Goal: Task Accomplishment & Management: Manage account settings

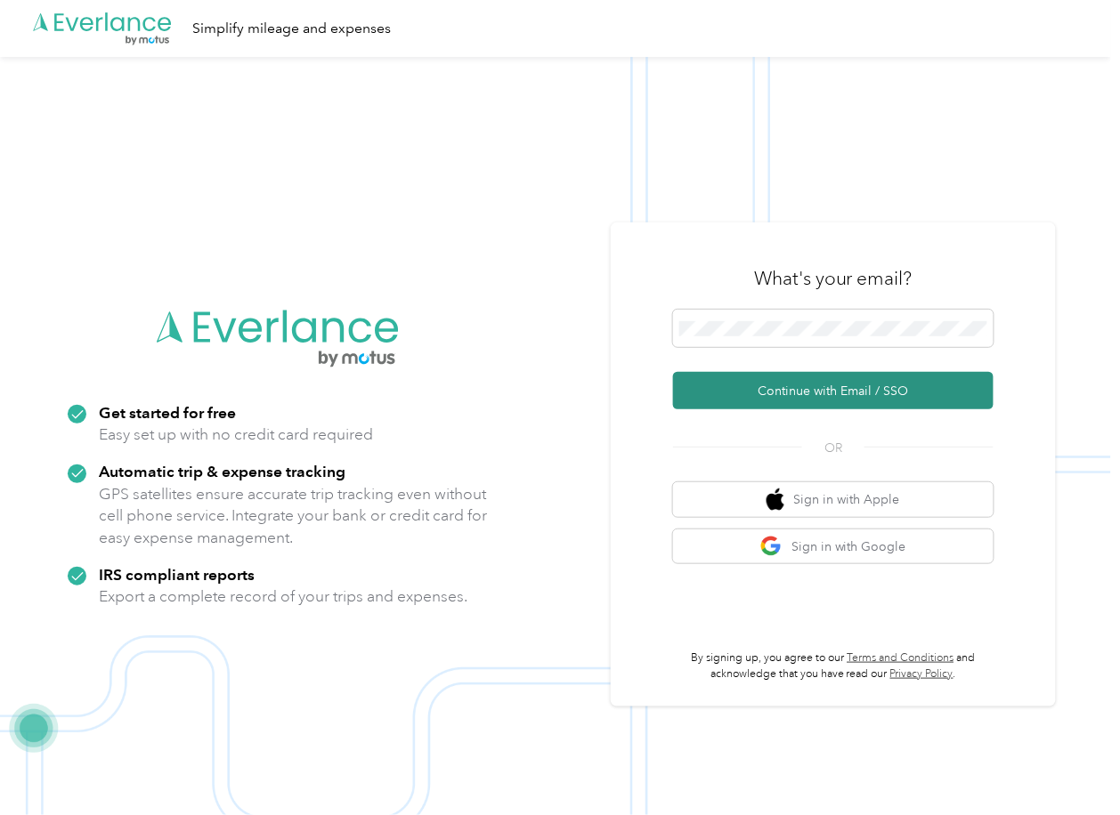
click at [718, 375] on button "Continue with Email / SSO" at bounding box center [833, 390] width 320 height 37
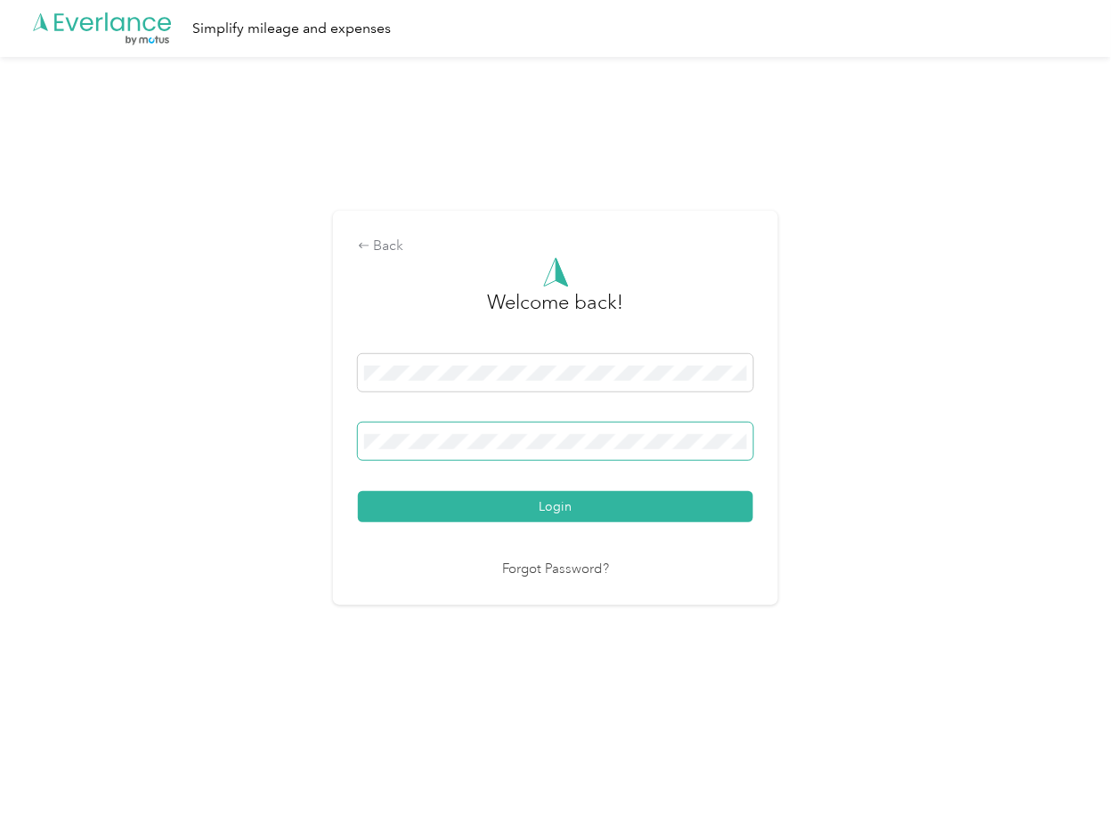
click at [450, 452] on span at bounding box center [555, 441] width 395 height 37
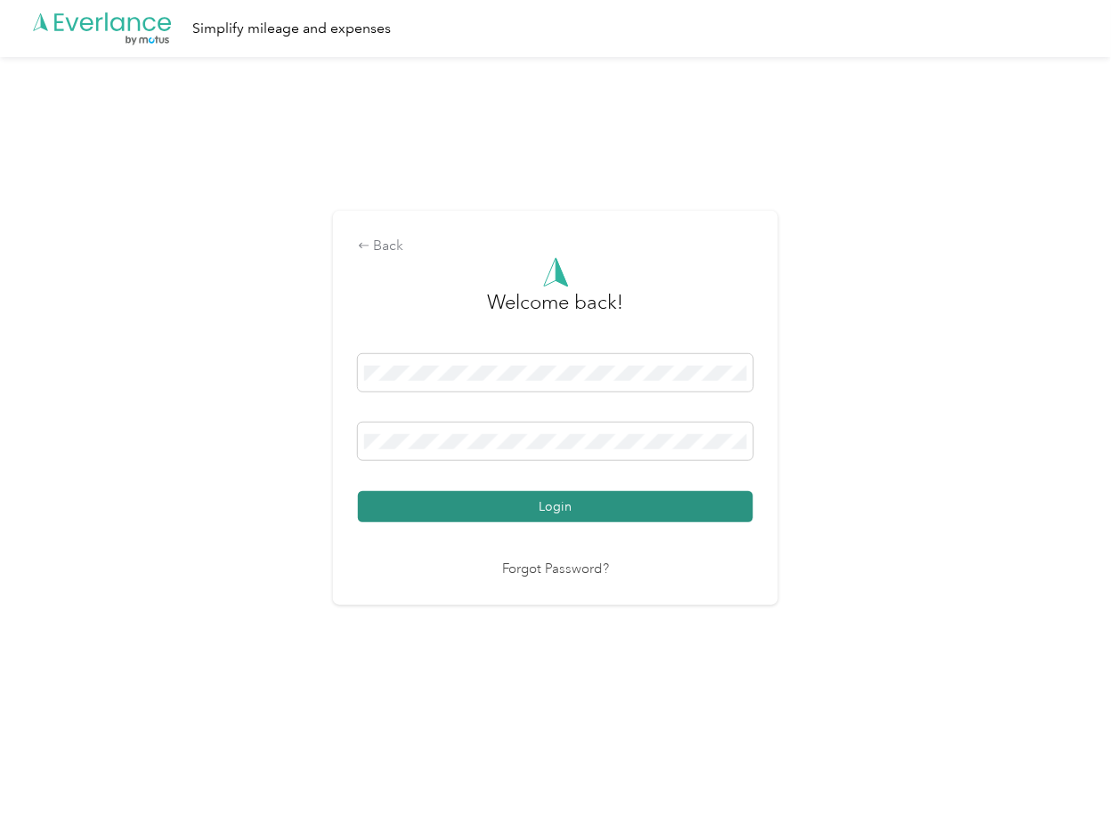
click at [422, 504] on button "Login" at bounding box center [555, 506] width 395 height 31
click at [433, 499] on button "Login" at bounding box center [555, 506] width 395 height 31
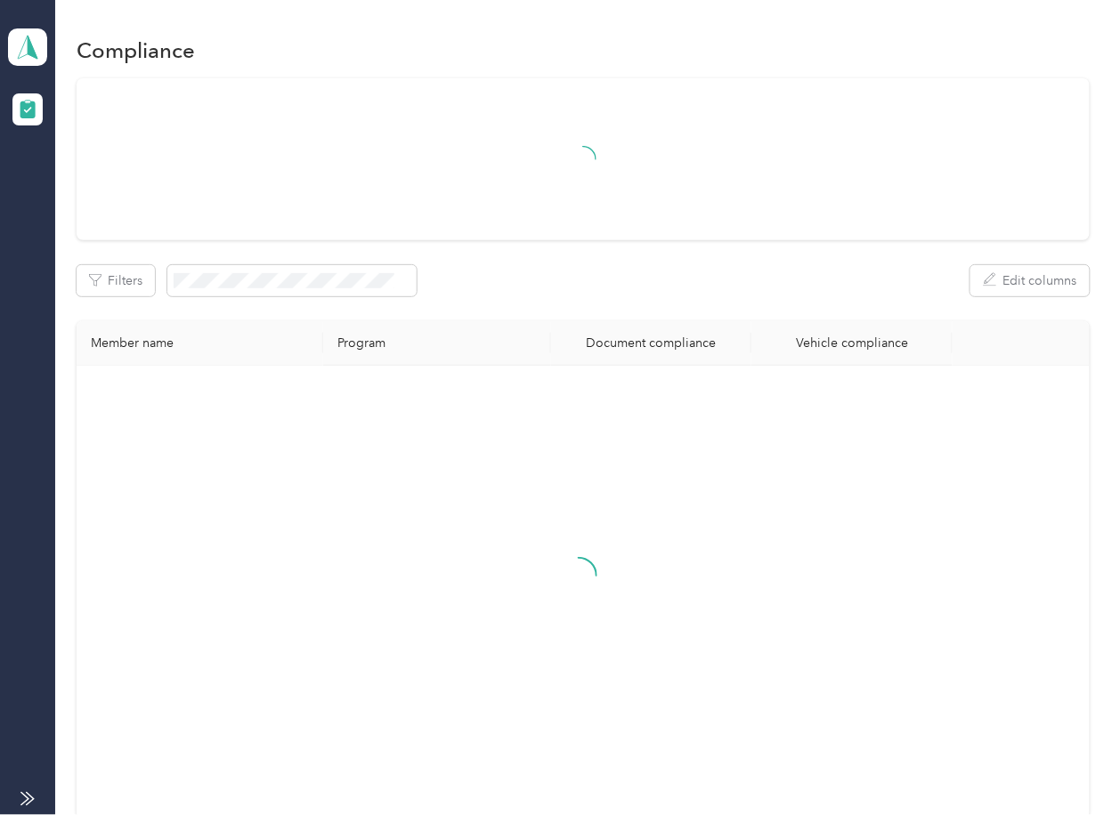
click at [595, 291] on div "Filters Edit columns" at bounding box center [583, 280] width 1012 height 31
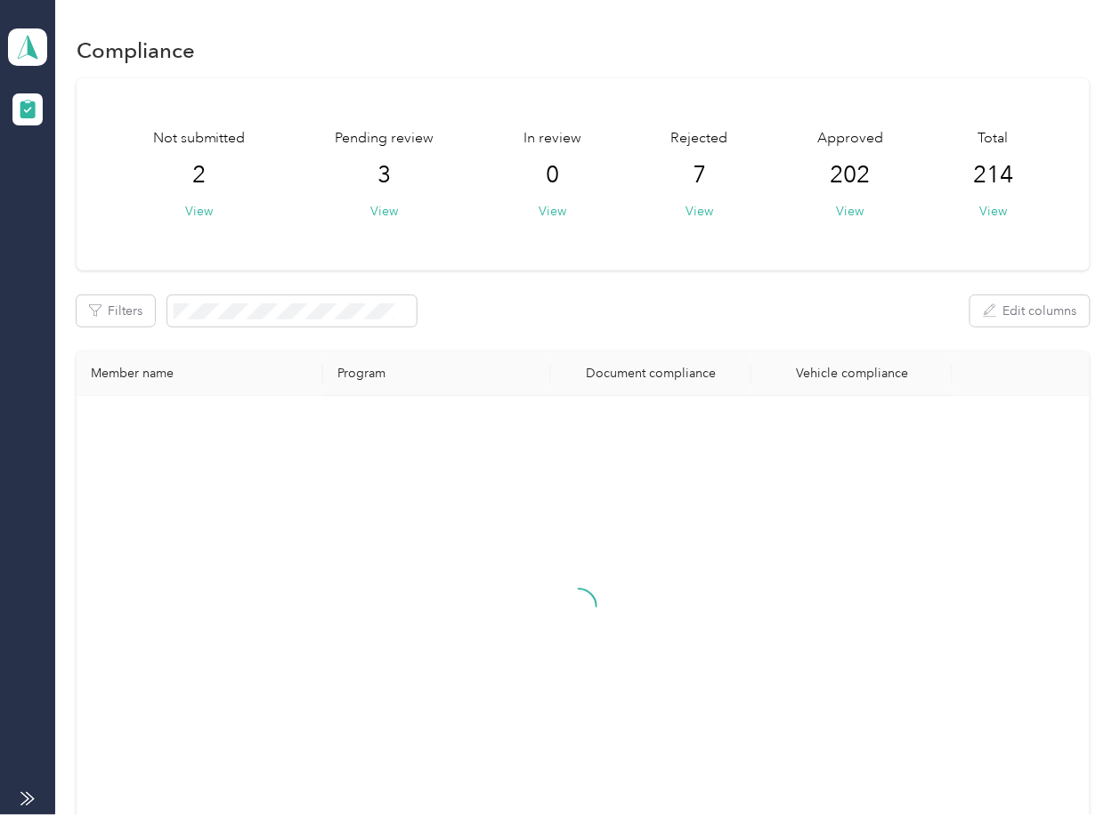
click at [574, 300] on div "Filters Edit columns" at bounding box center [583, 311] width 1012 height 31
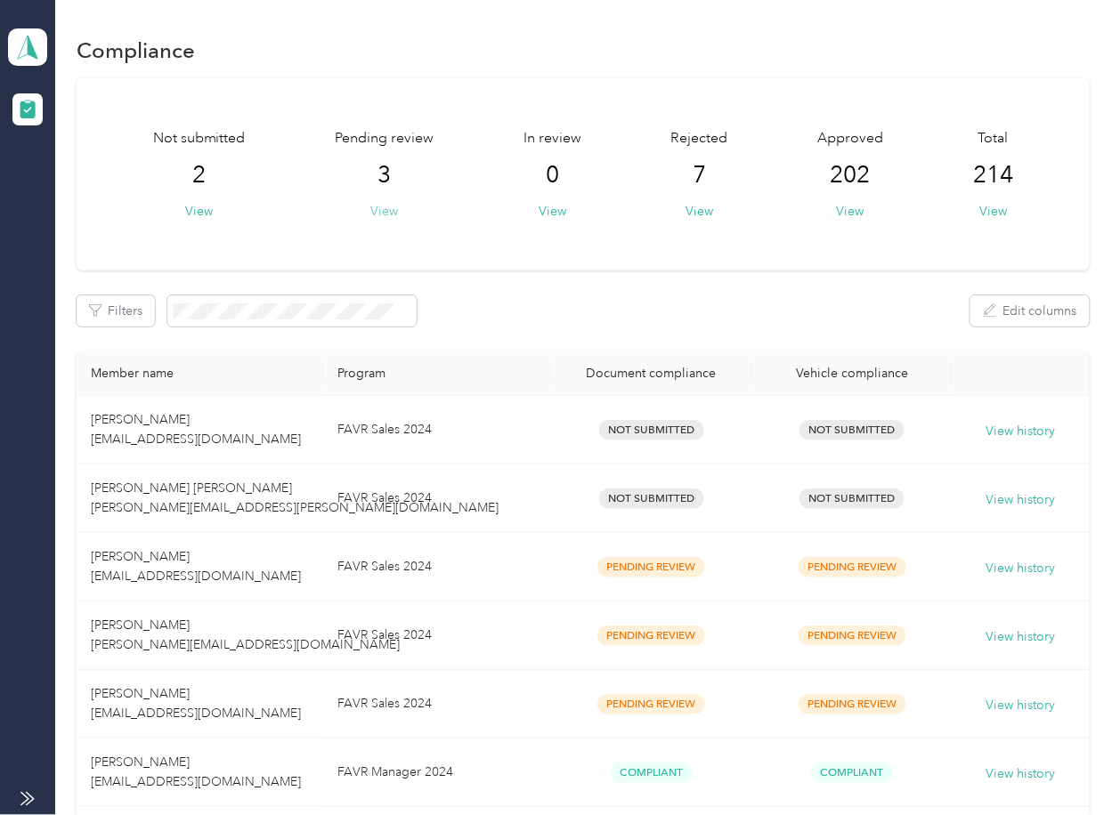
click at [382, 210] on button "View" at bounding box center [384, 211] width 28 height 19
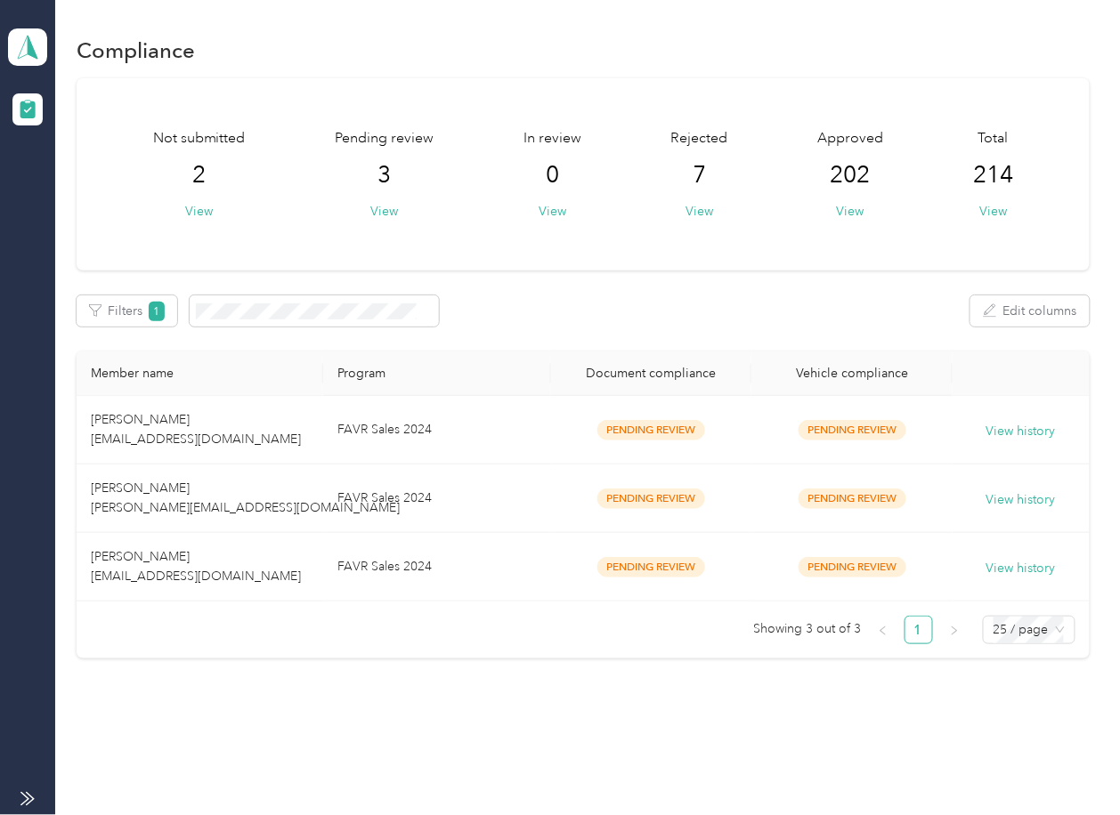
drag, startPoint x: 771, startPoint y: 292, endPoint x: 649, endPoint y: 413, distance: 171.8
click at [770, 292] on div "Not submitted 2 View Pending review 3 View In review 0 View Rejected 7 View App…" at bounding box center [583, 368] width 1012 height 581
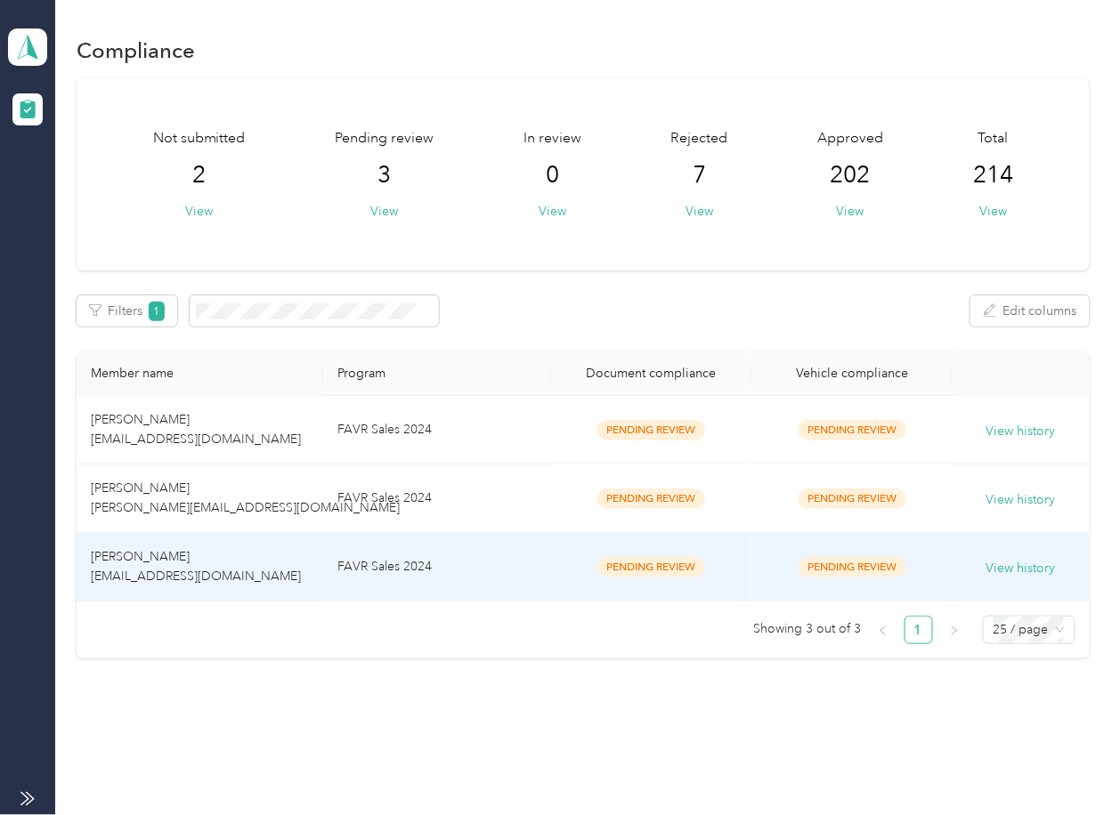
click at [257, 568] on span "[PERSON_NAME] [EMAIL_ADDRESS][DOMAIN_NAME]" at bounding box center [196, 566] width 210 height 35
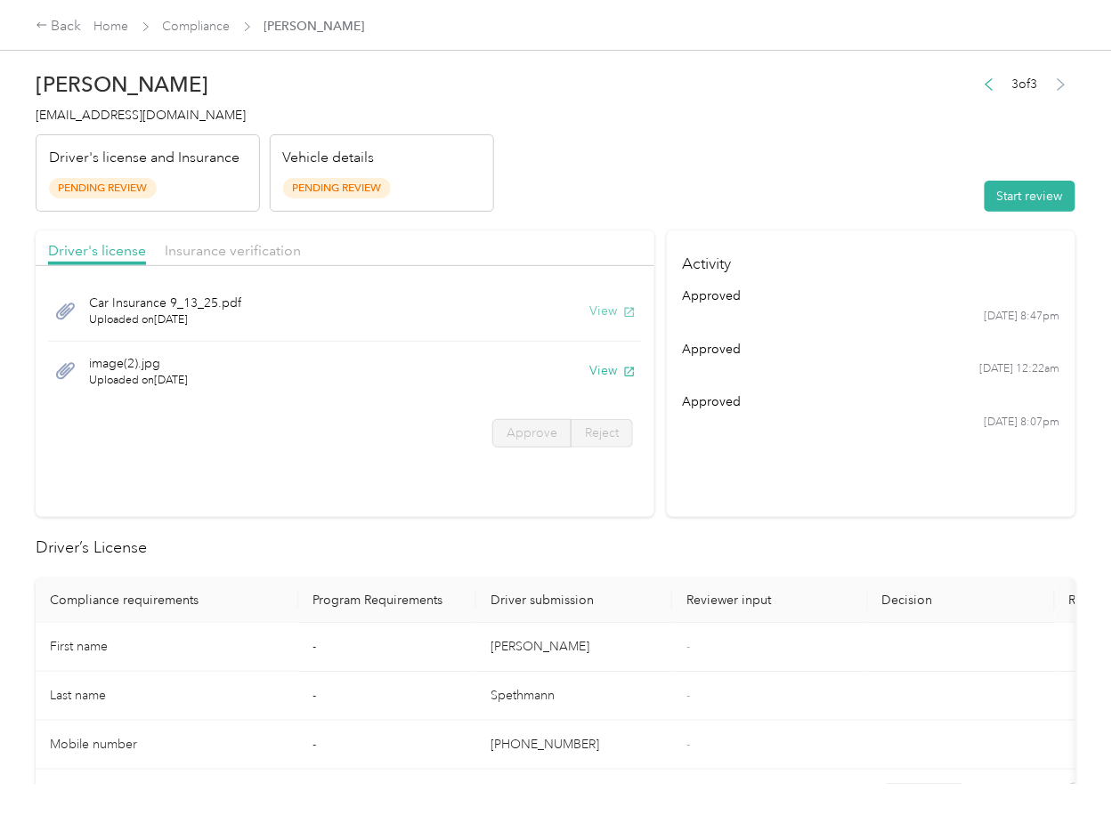
click at [613, 309] on button "View" at bounding box center [612, 311] width 46 height 19
click at [606, 366] on button "View" at bounding box center [612, 370] width 46 height 19
click at [547, 242] on div "Driver's license Insurance verification" at bounding box center [345, 249] width 619 height 36
click at [294, 240] on div "Insurance verification" at bounding box center [233, 251] width 136 height 22
click at [258, 243] on span "Insurance verification" at bounding box center [233, 250] width 136 height 17
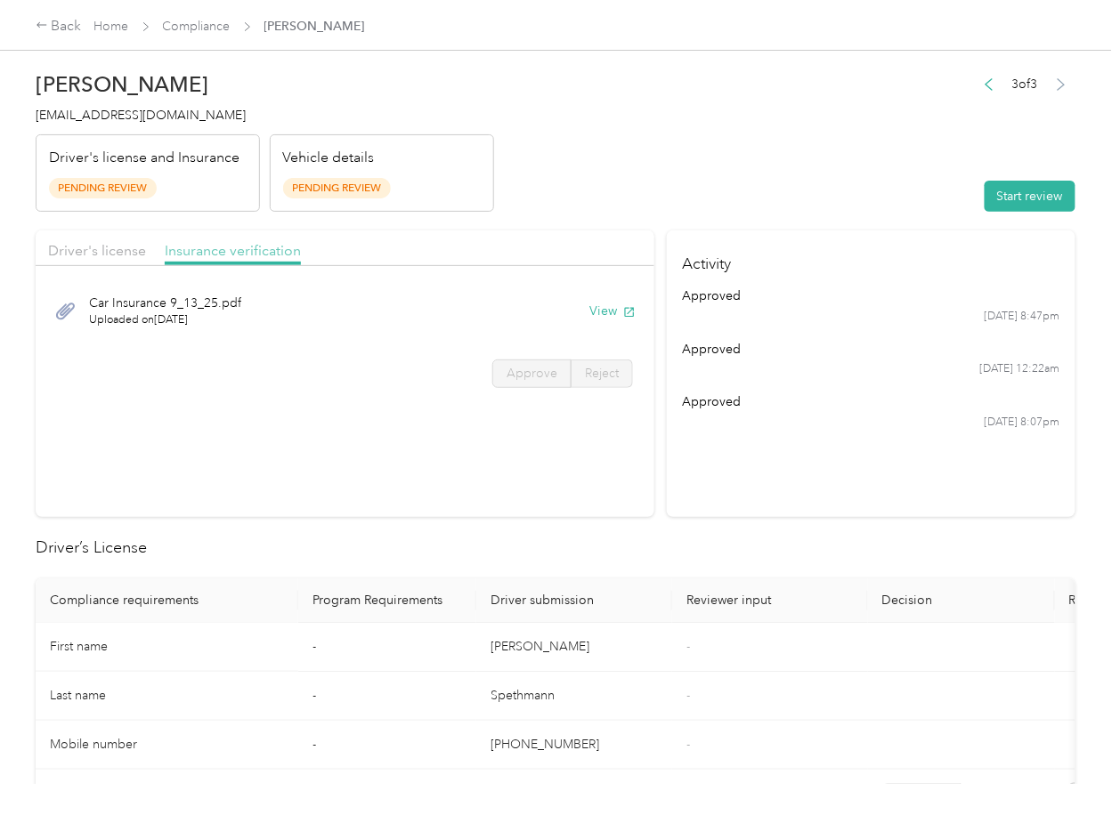
drag, startPoint x: 238, startPoint y: 247, endPoint x: 484, endPoint y: 329, distance: 259.8
click at [237, 248] on span "Insurance verification" at bounding box center [233, 250] width 136 height 17
click at [606, 313] on button "View" at bounding box center [612, 311] width 46 height 19
click at [1041, 193] on button "Start review" at bounding box center [1030, 196] width 91 height 31
click at [121, 260] on div "Driver's license" at bounding box center [97, 251] width 98 height 22
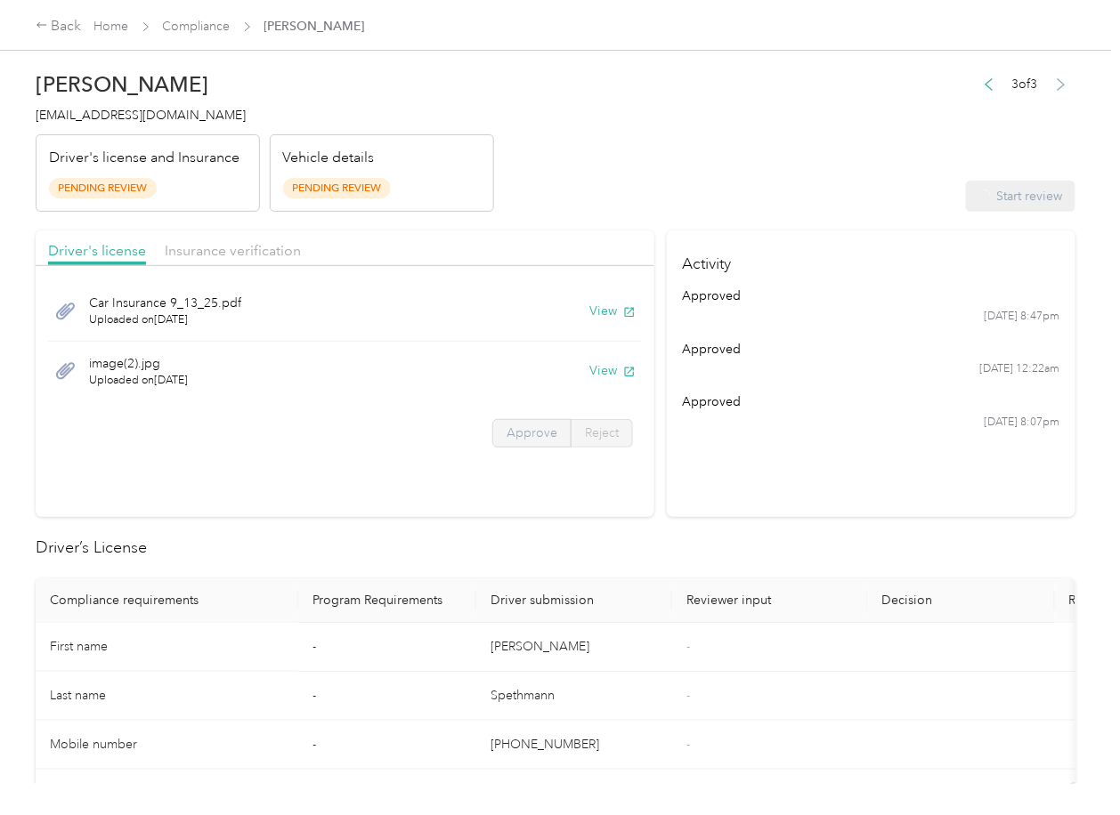
click at [493, 420] on label "Approve" at bounding box center [531, 433] width 79 height 28
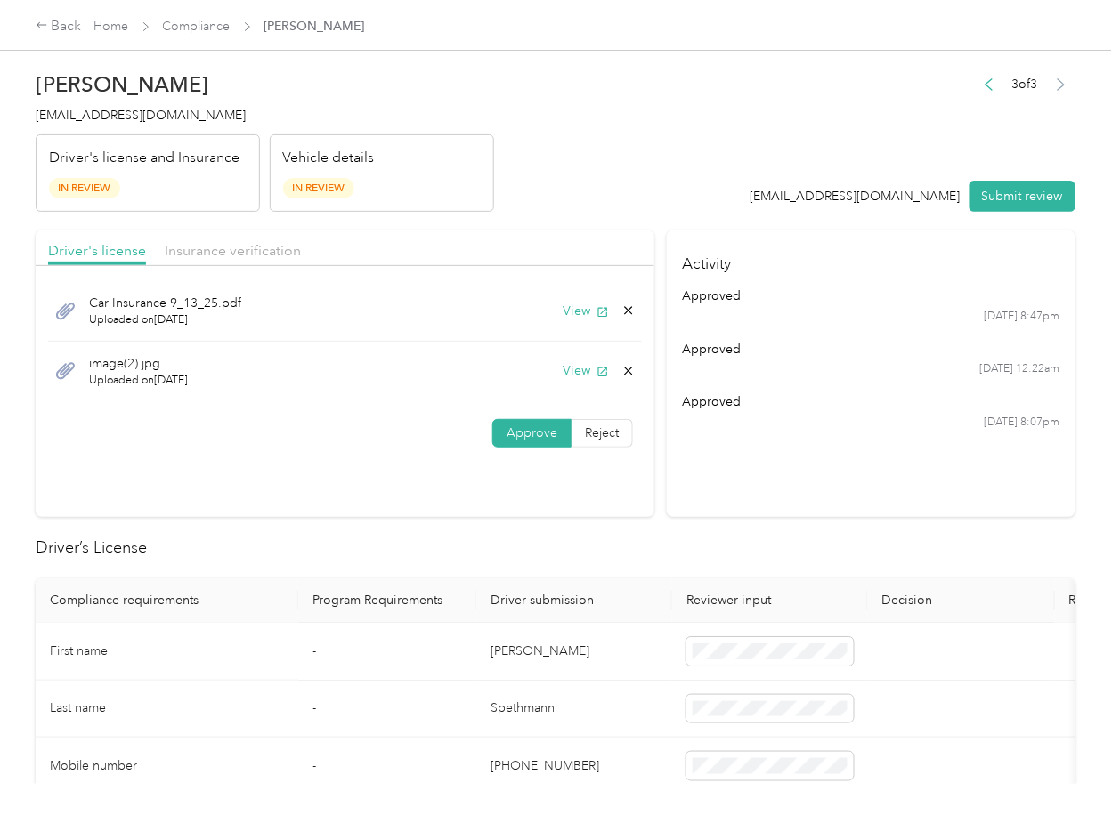
click at [529, 424] on label "Approve" at bounding box center [531, 433] width 79 height 28
click at [165, 246] on span "Insurance verification" at bounding box center [233, 250] width 136 height 17
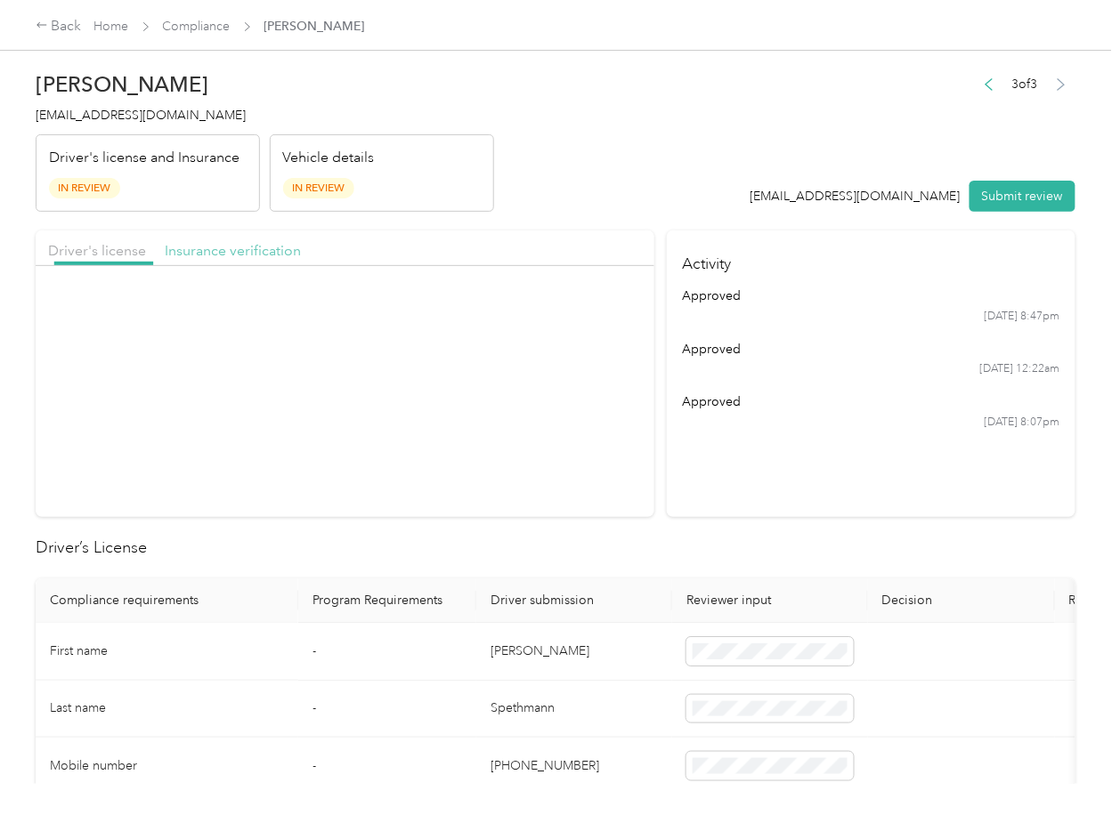
click at [190, 254] on span "Insurance verification" at bounding box center [233, 250] width 136 height 17
click at [532, 369] on span "Approve" at bounding box center [532, 373] width 51 height 15
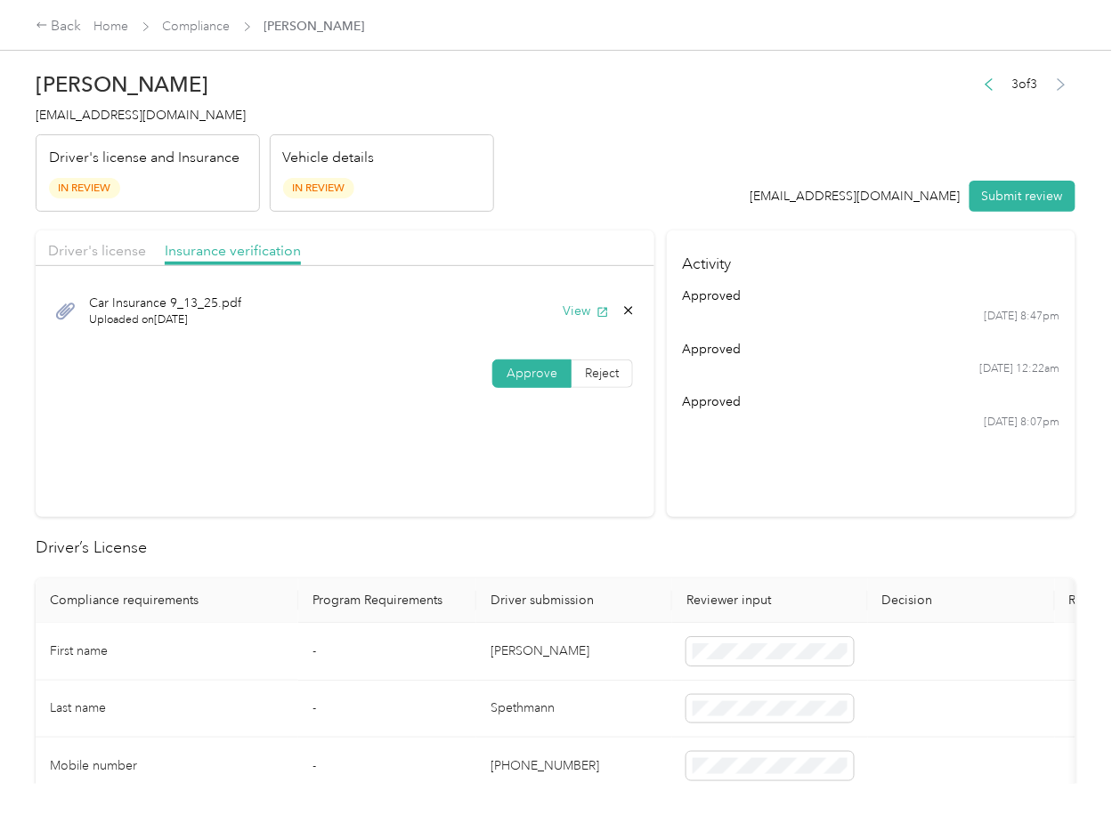
scroll to position [237, 0]
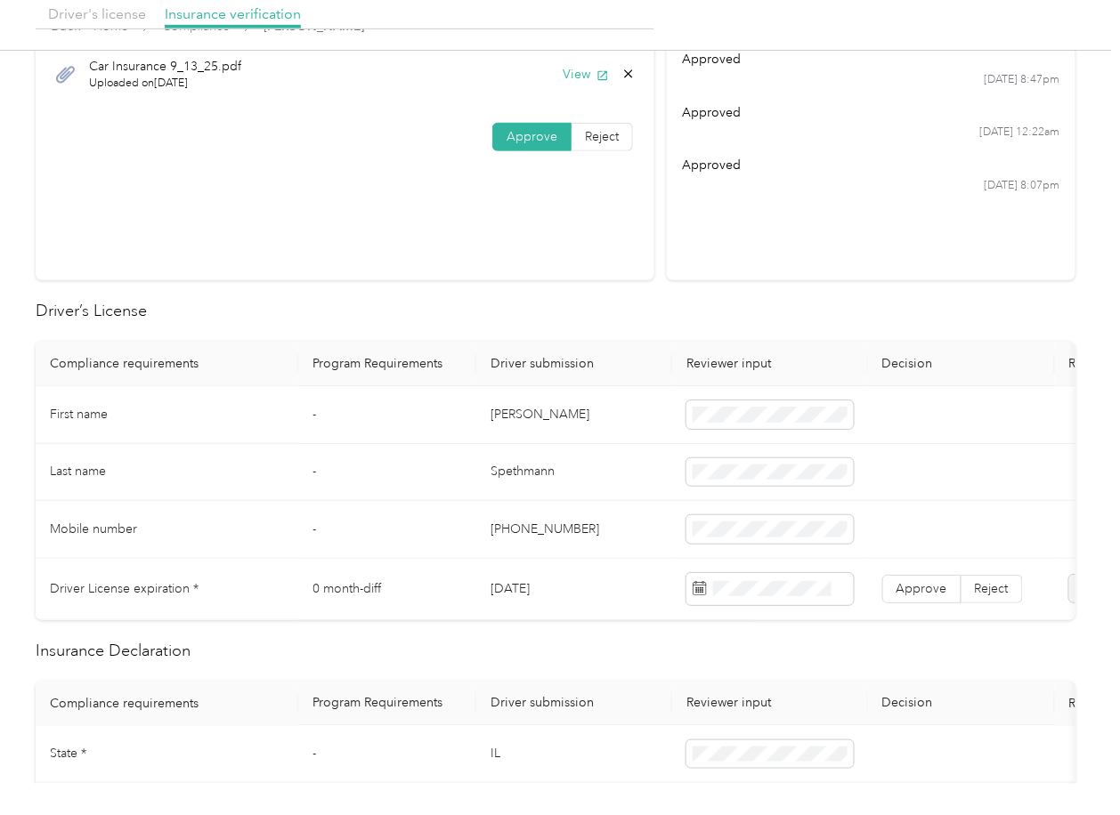
click at [518, 591] on td "[DATE]" at bounding box center [574, 589] width 196 height 61
copy td "[DATE]"
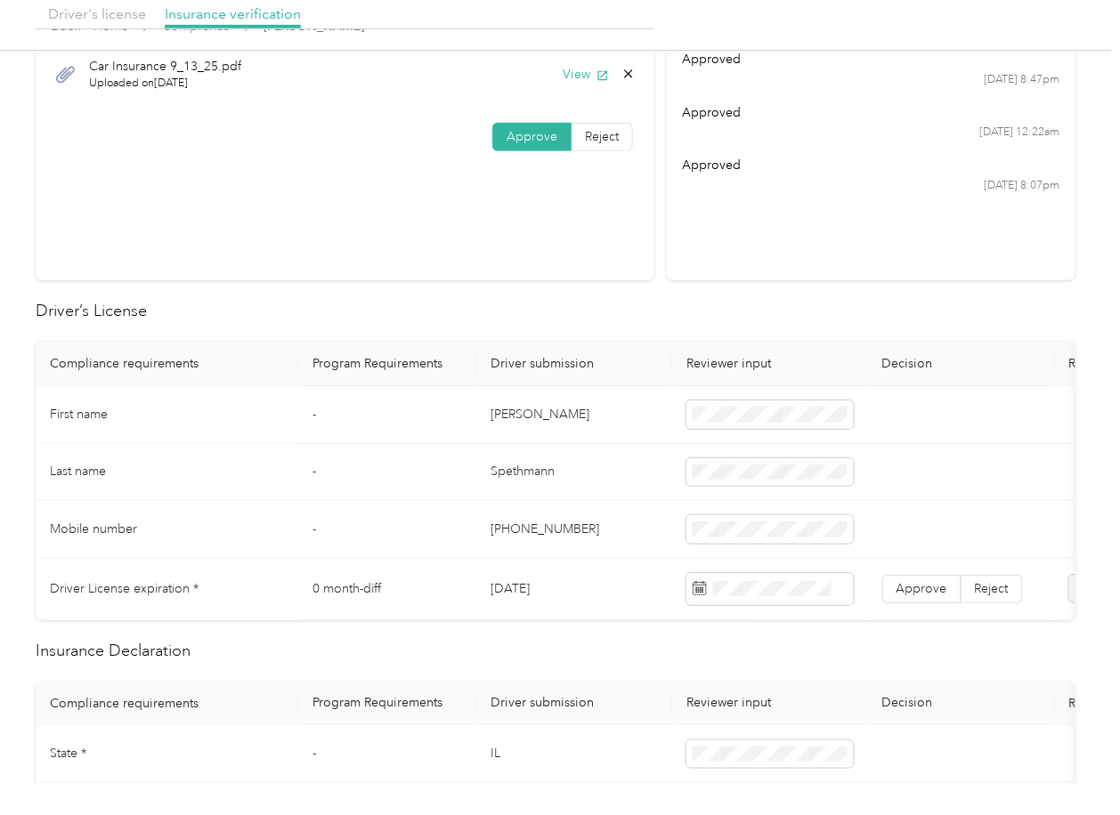
click at [599, 307] on h2 "Driver’s License" at bounding box center [556, 311] width 1040 height 24
click at [928, 586] on span "Approve" at bounding box center [921, 588] width 51 height 15
click at [524, 440] on td "[PERSON_NAME]" at bounding box center [574, 415] width 196 height 58
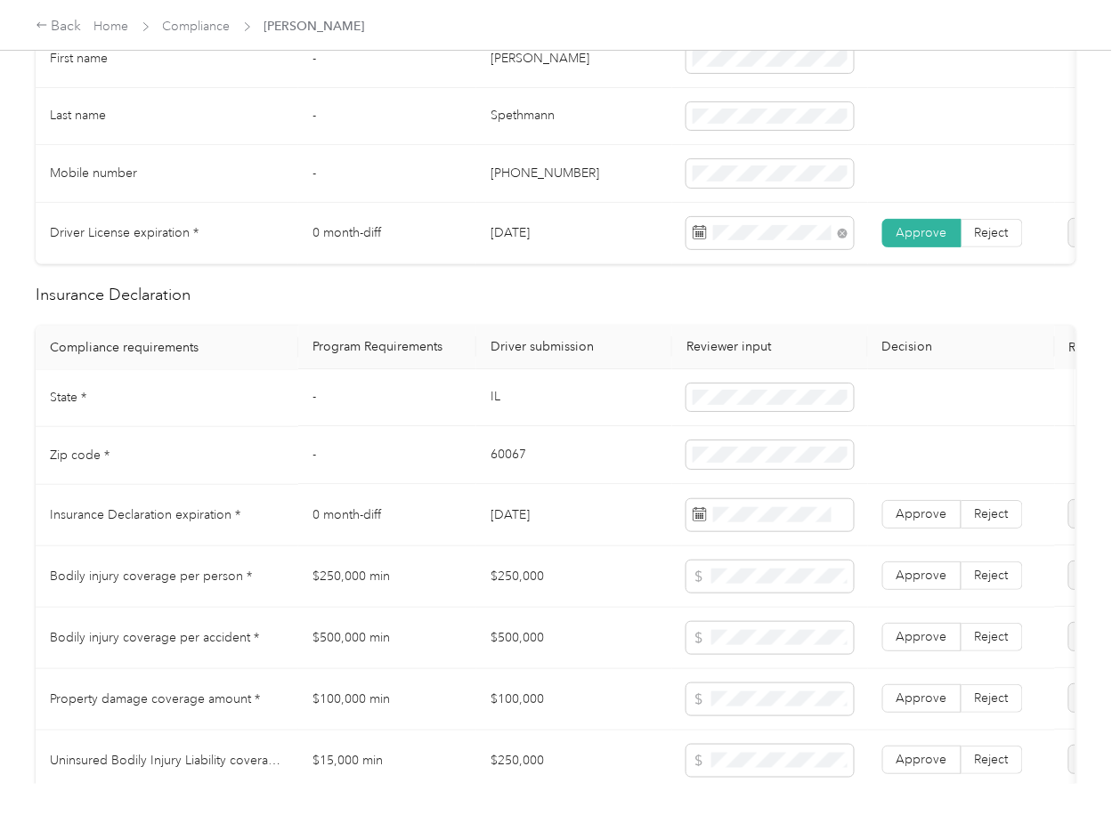
click at [519, 425] on td "IL" at bounding box center [574, 399] width 196 height 58
copy td "IL"
click at [518, 468] on td "60067" at bounding box center [574, 456] width 196 height 58
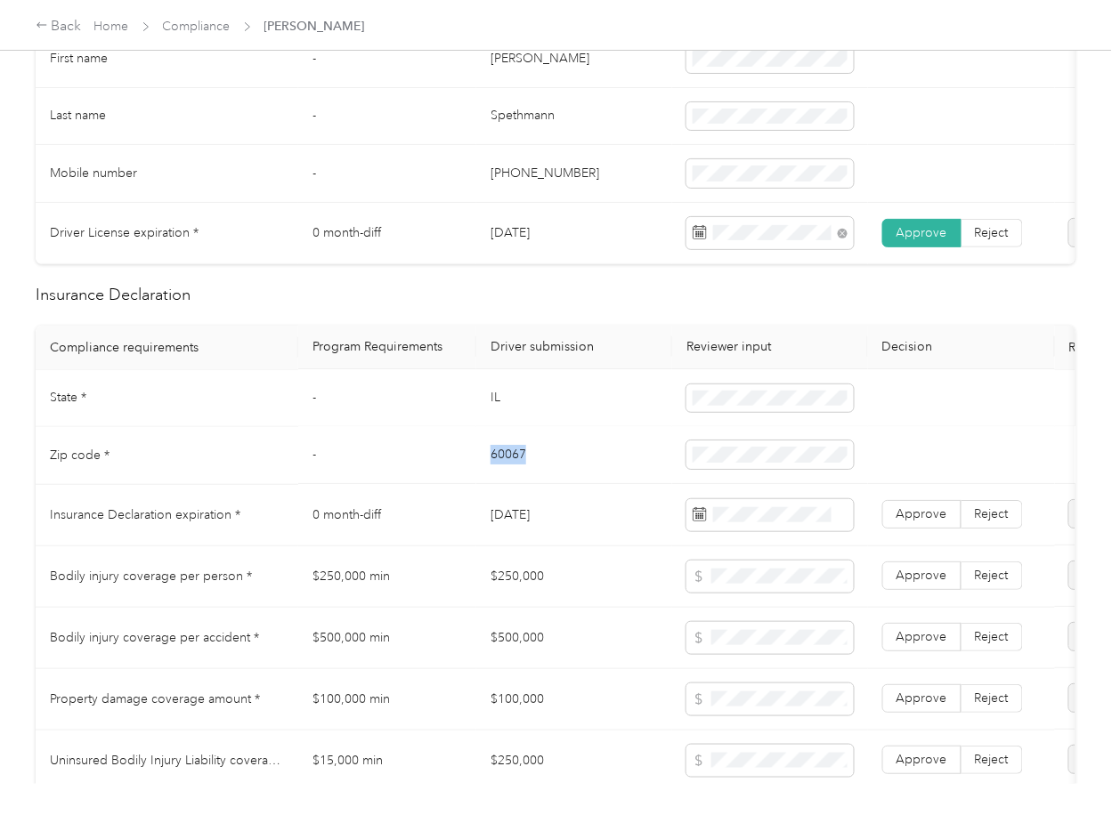
click at [518, 468] on td "60067" at bounding box center [574, 456] width 196 height 58
copy td "60067"
click at [548, 573] on td "$250,000" at bounding box center [574, 577] width 196 height 61
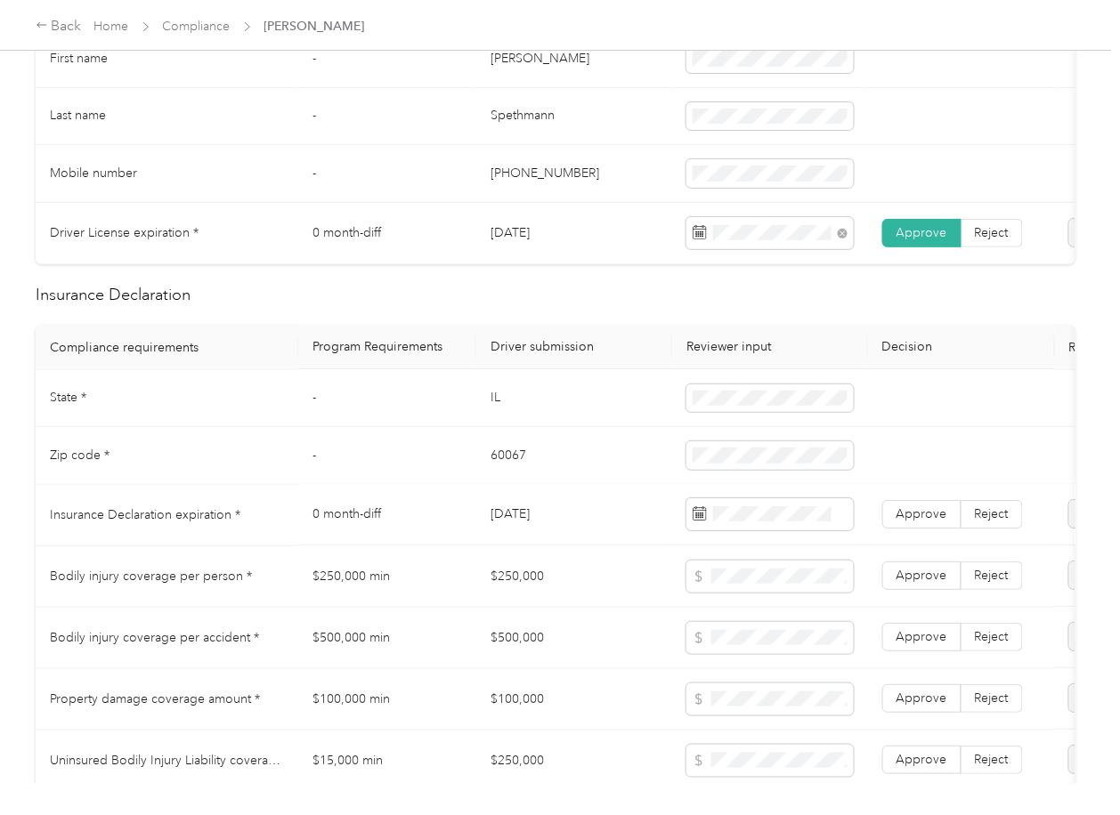
scroll to position [1424, 0]
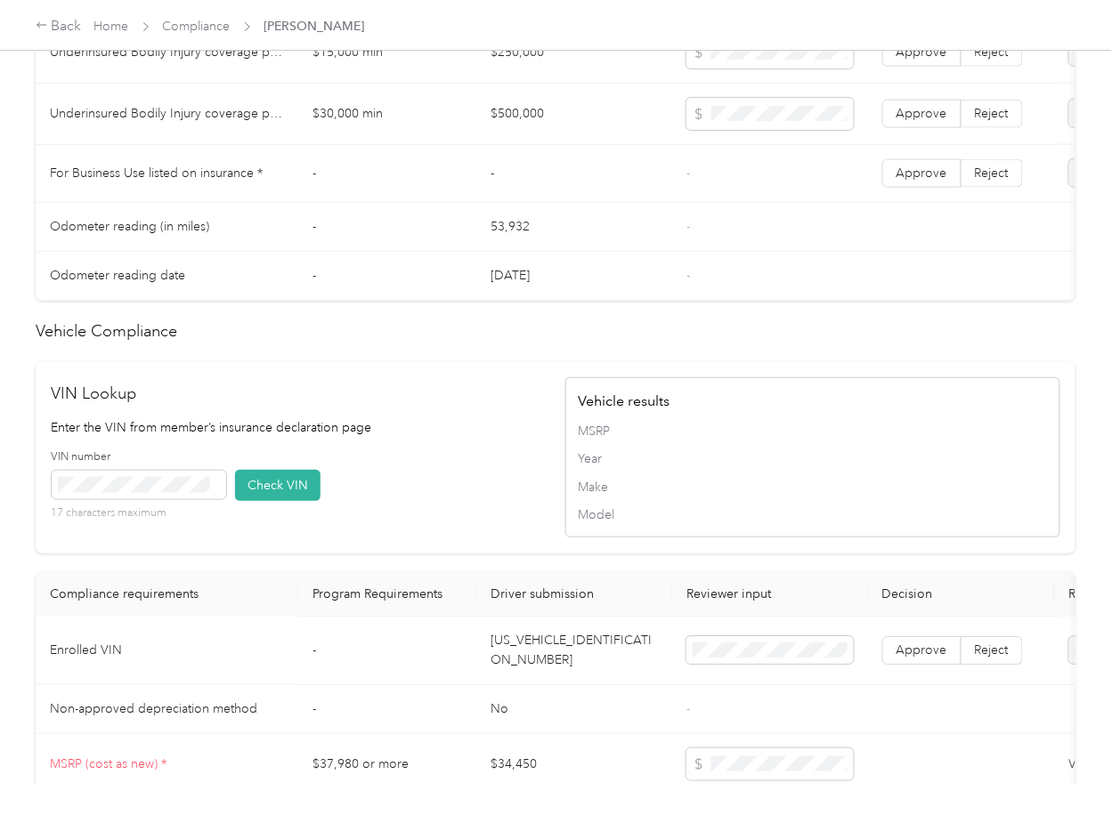
click at [543, 685] on td "[US_VEHICLE_IDENTIFICATION_NUMBER]" at bounding box center [574, 651] width 196 height 69
copy td "[US_VEHICLE_IDENTIFICATION_NUMBER]"
drag, startPoint x: 440, startPoint y: 466, endPoint x: 296, endPoint y: 520, distance: 153.0
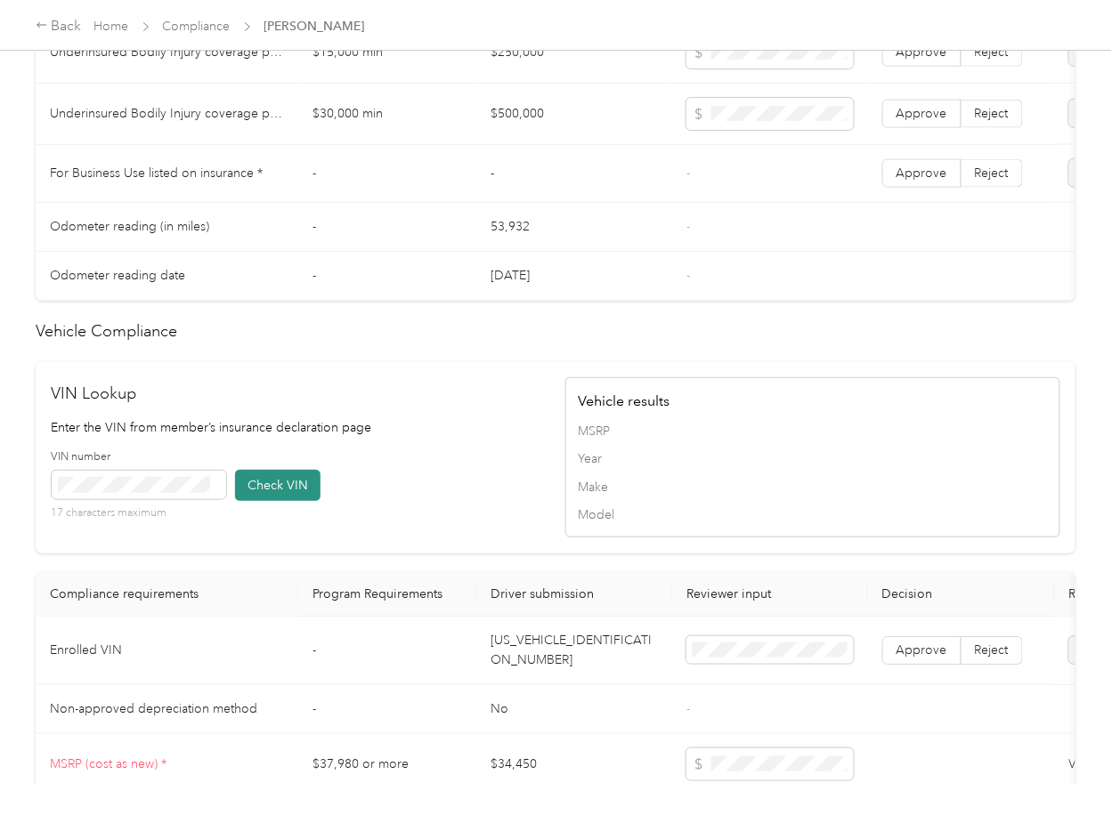
click at [434, 478] on div "VIN Lookup Enter the VIN from member’s insurance declaration page VIN number 17…" at bounding box center [299, 458] width 495 height 152
click at [274, 501] on button "Check VIN" at bounding box center [277, 485] width 85 height 31
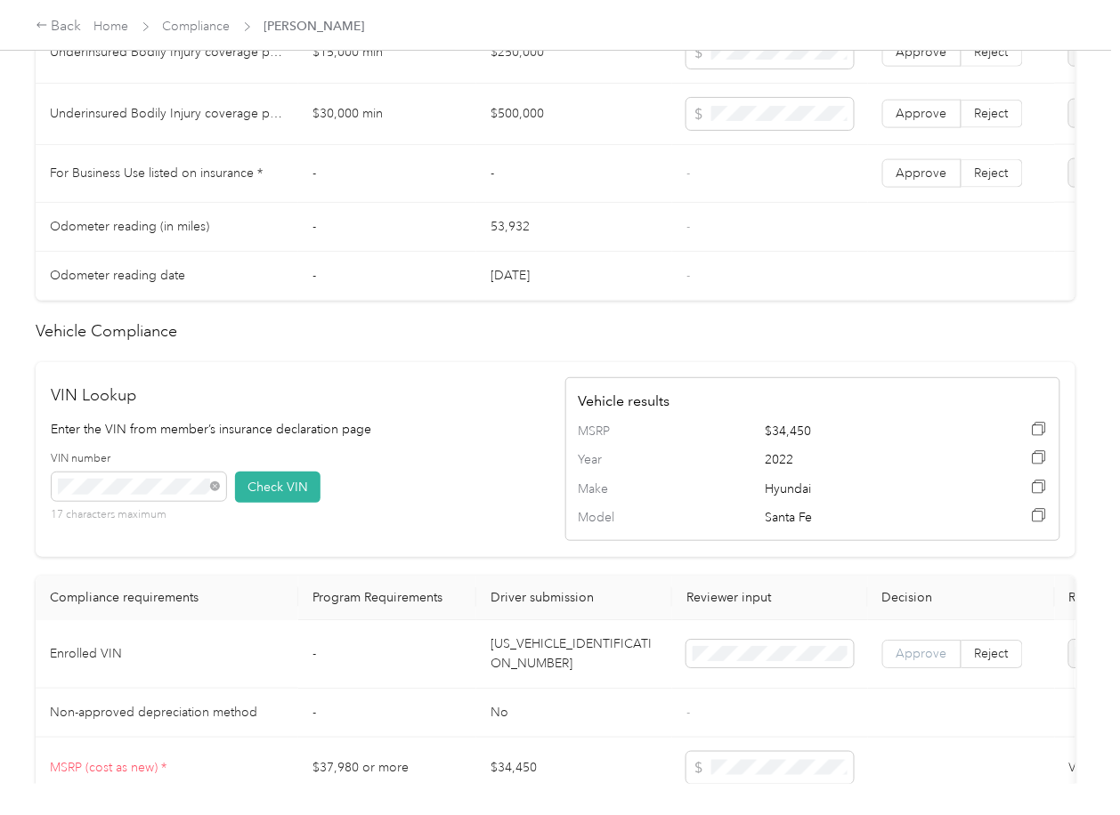
click at [901, 669] on label "Approve" at bounding box center [921, 654] width 79 height 28
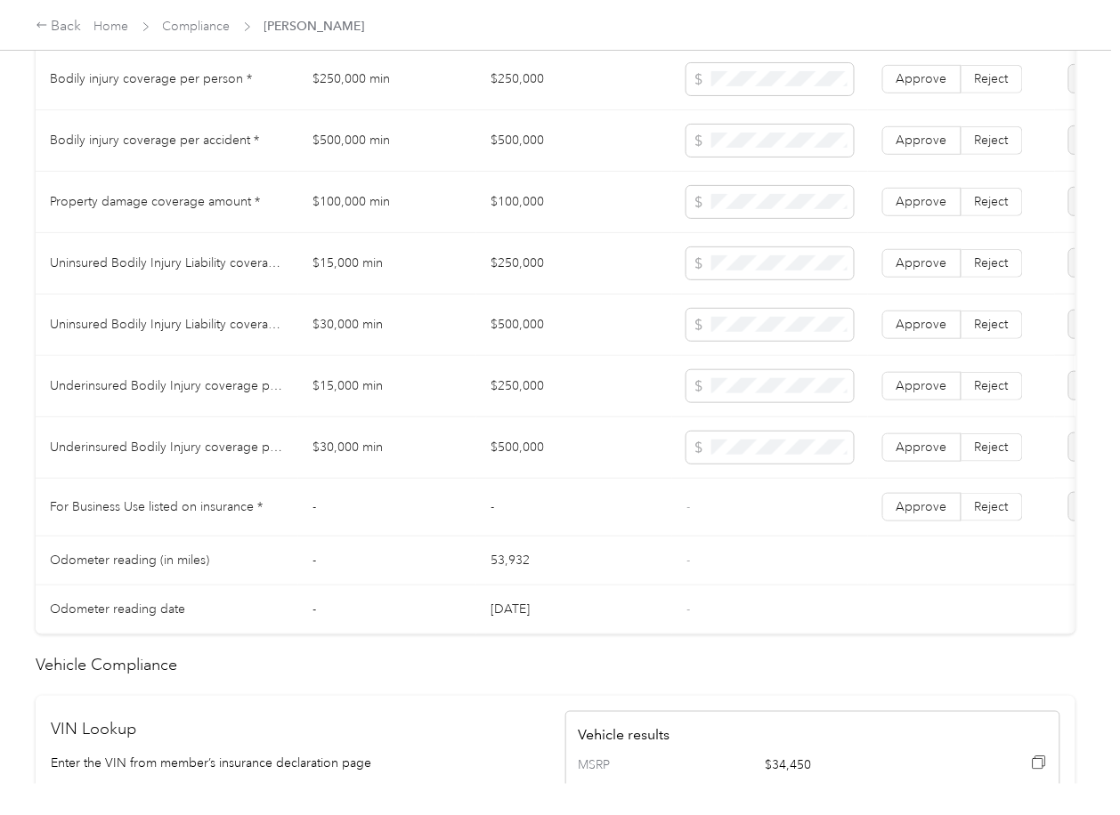
scroll to position [949, 0]
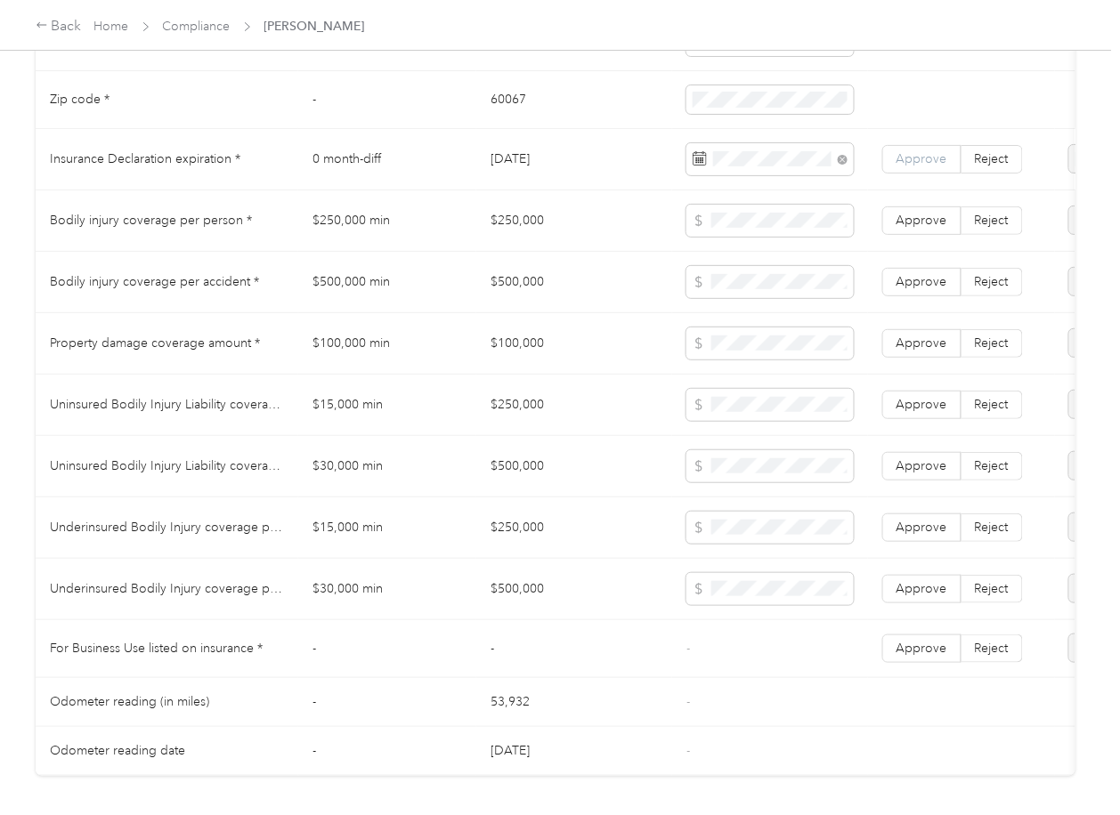
click at [918, 166] on span "Approve" at bounding box center [921, 158] width 51 height 15
click at [507, 232] on td "$250,000" at bounding box center [574, 221] width 196 height 61
copy td "$250,000"
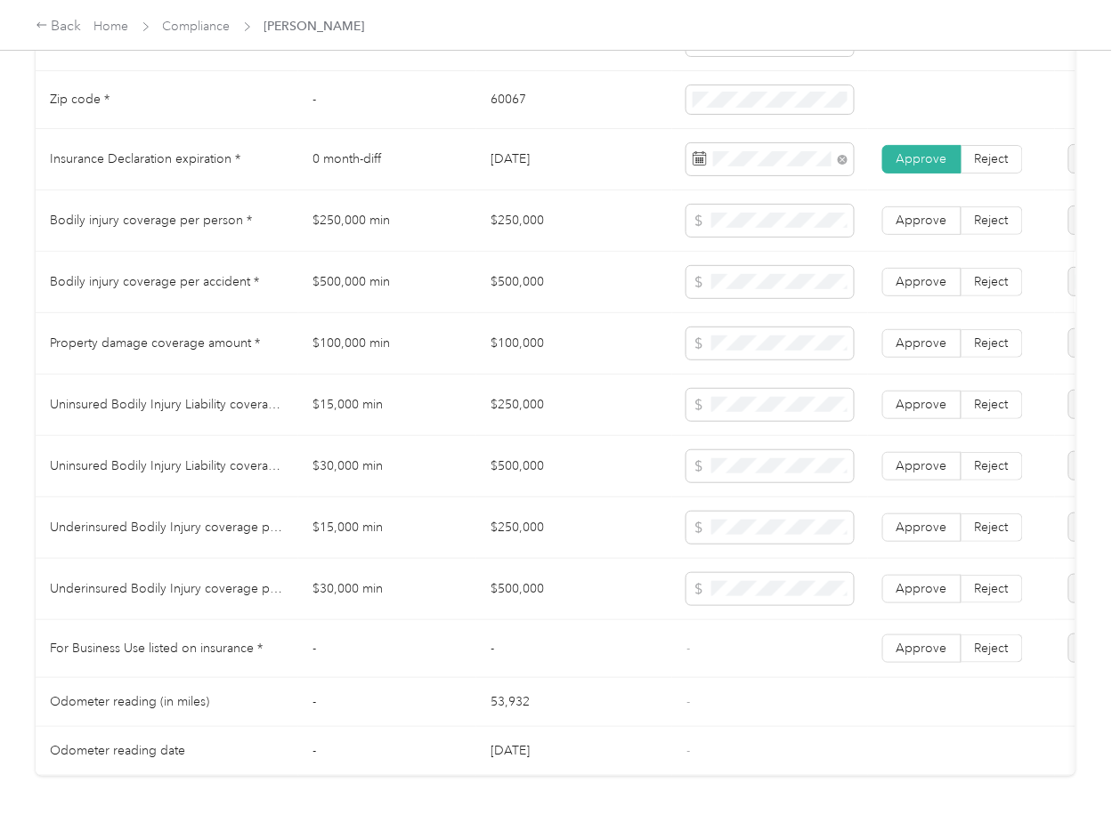
click at [543, 294] on td "$500,000" at bounding box center [574, 282] width 196 height 61
copy td "$500,000"
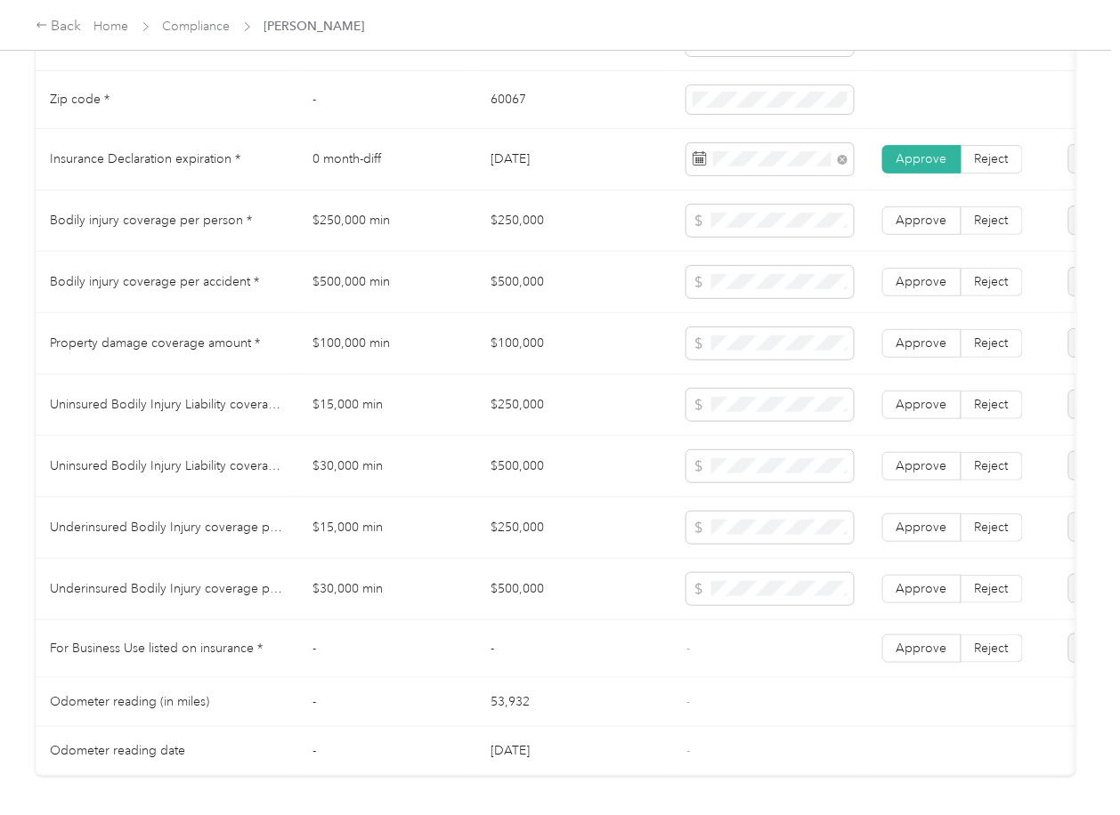
click at [564, 360] on td "$100,000" at bounding box center [574, 343] width 196 height 61
copy td "$100,000"
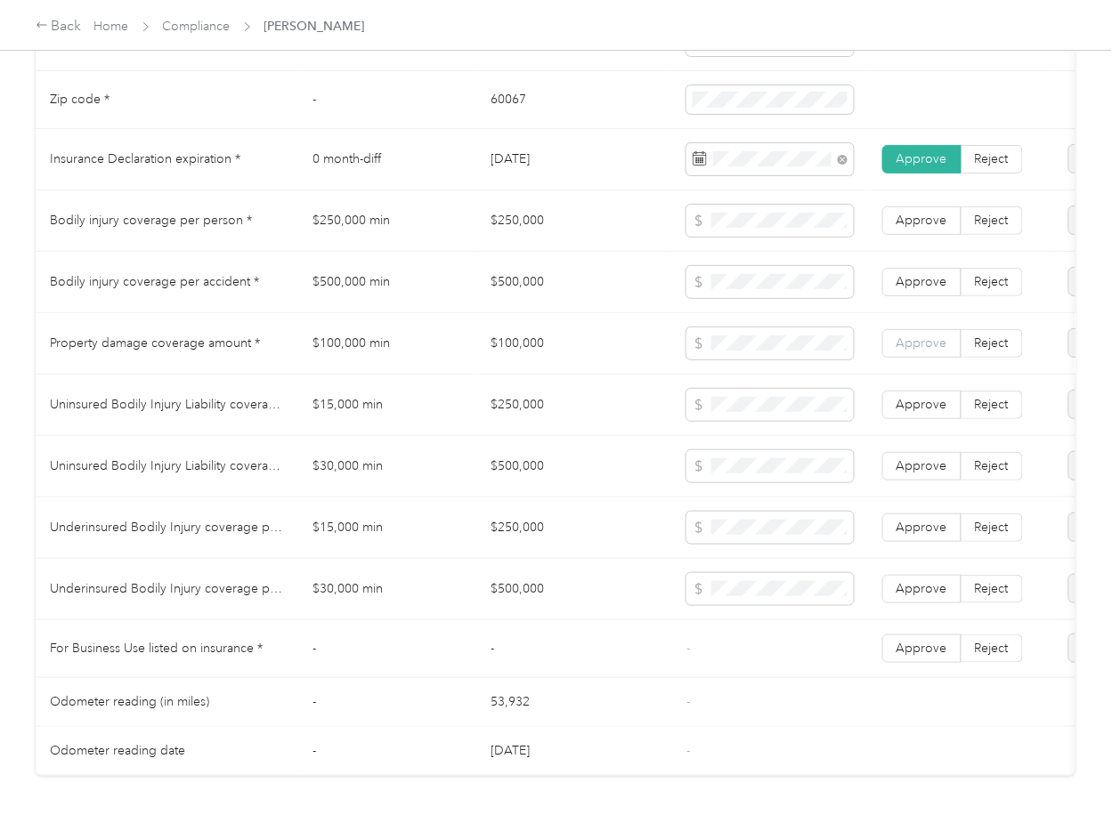
click at [955, 358] on label "Approve" at bounding box center [921, 343] width 79 height 28
click at [941, 289] on span "Approve" at bounding box center [921, 281] width 51 height 15
click at [935, 228] on span "Approve" at bounding box center [921, 220] width 51 height 15
click at [521, 423] on td "$250,000" at bounding box center [574, 405] width 196 height 61
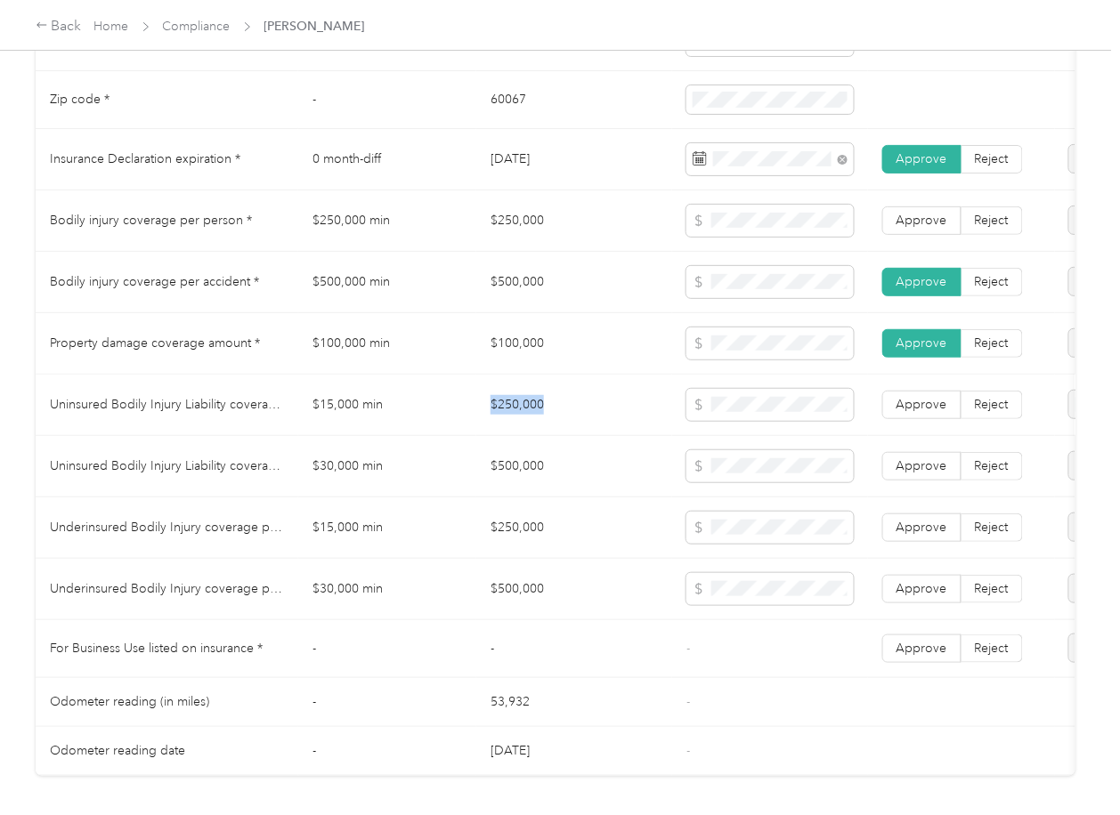
click at [521, 423] on td "$250,000" at bounding box center [574, 405] width 196 height 61
copy td "$250,000"
click at [522, 481] on td "$500,000" at bounding box center [574, 466] width 196 height 61
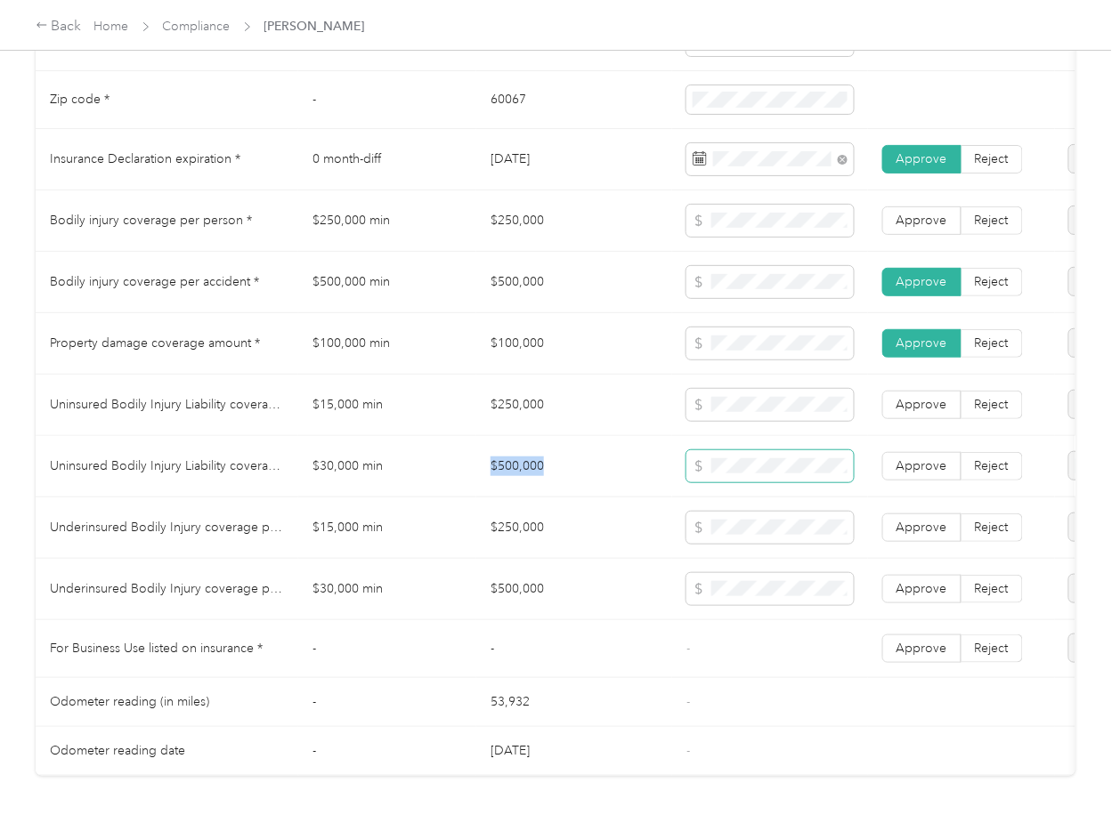
copy td "$500,000"
click at [933, 589] on td "Approve Reject" at bounding box center [961, 589] width 187 height 61
click at [930, 535] on span "Approve" at bounding box center [921, 527] width 51 height 15
click at [920, 474] on span "Approve" at bounding box center [921, 465] width 51 height 15
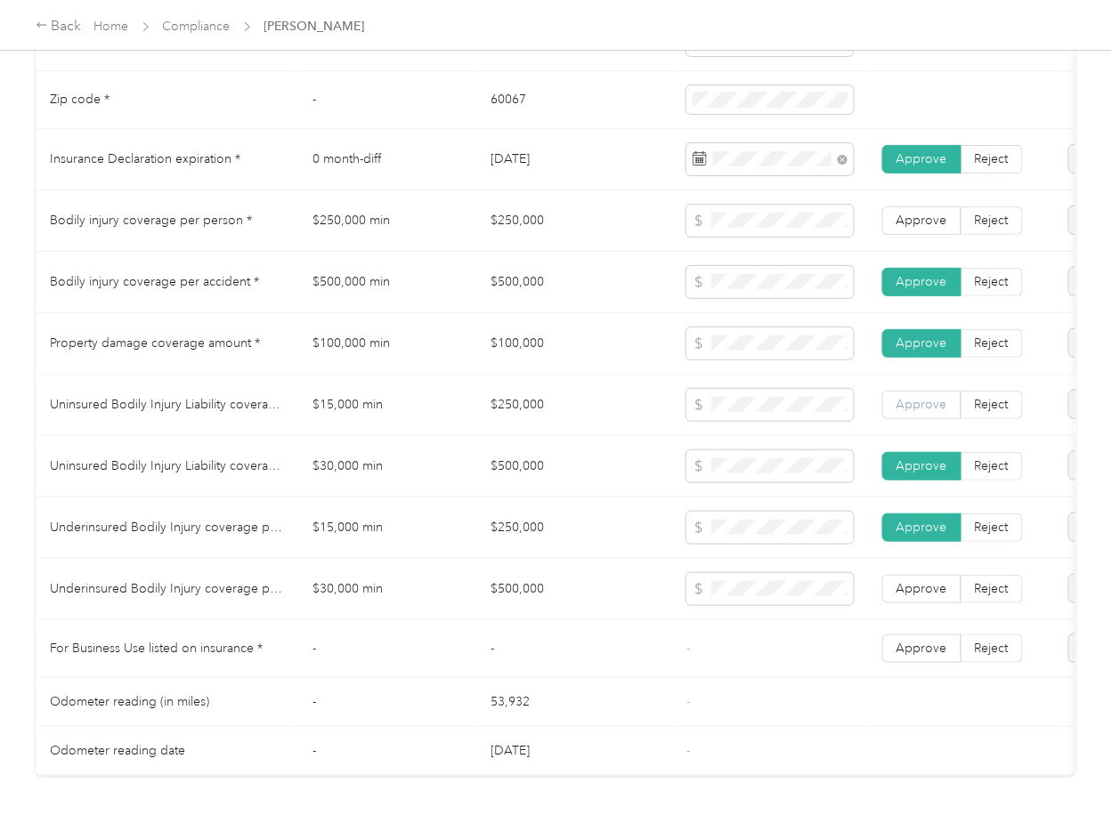
click at [920, 419] on label "Approve" at bounding box center [921, 405] width 79 height 28
click at [920, 596] on span "Approve" at bounding box center [921, 588] width 51 height 15
click at [751, 676] on td "-" at bounding box center [770, 649] width 196 height 58
click at [912, 228] on span "Approve" at bounding box center [921, 220] width 51 height 15
click at [906, 656] on span "Approve" at bounding box center [921, 648] width 51 height 15
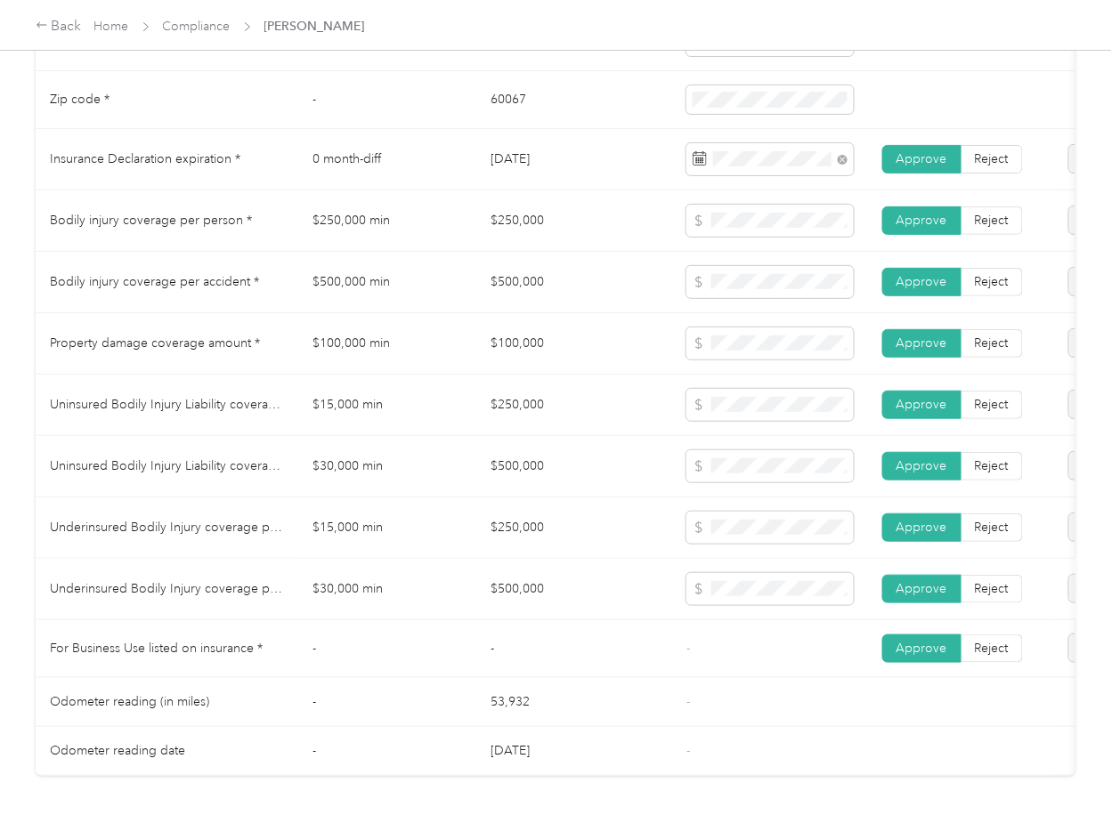
click at [477, 580] on td "$500,000" at bounding box center [574, 589] width 196 height 61
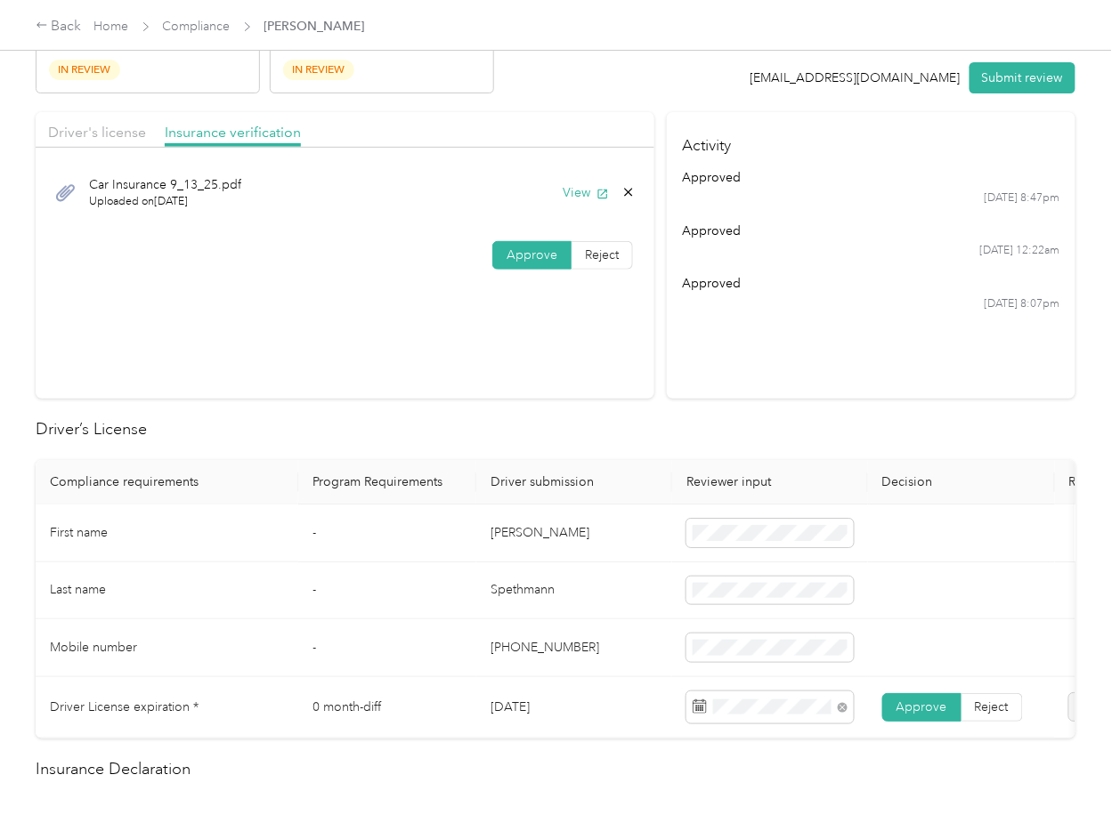
scroll to position [0, 0]
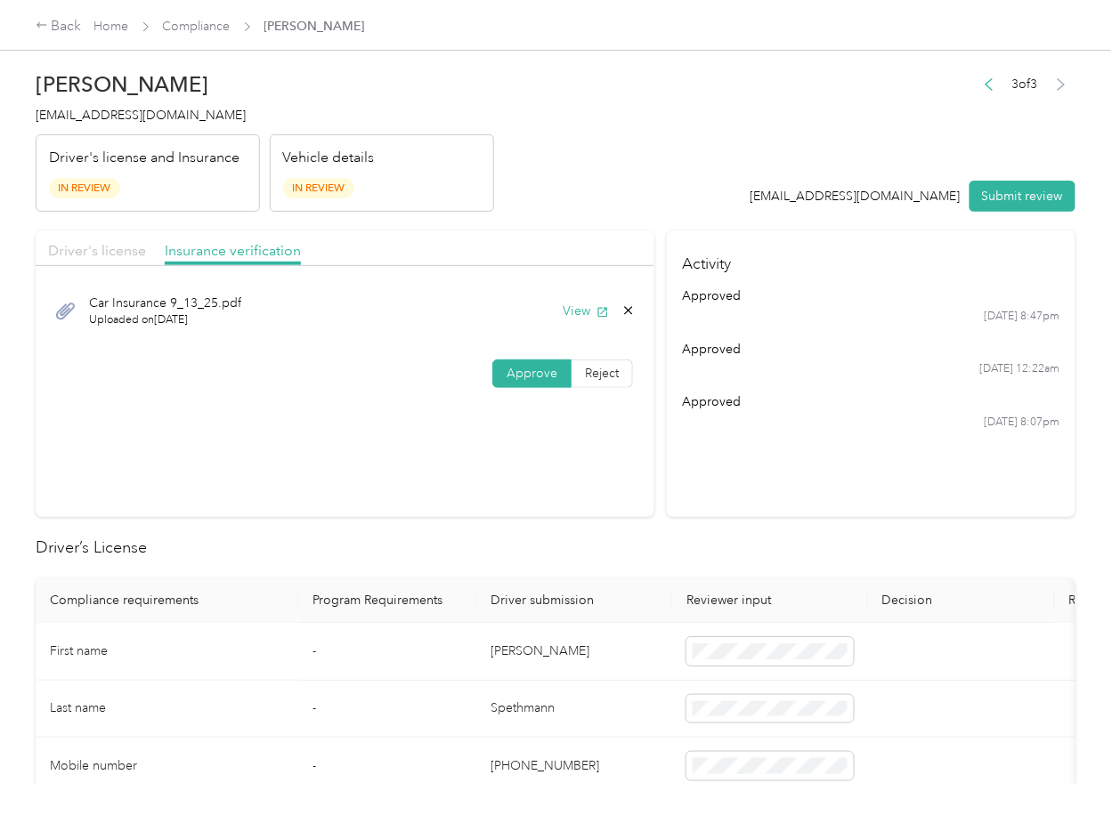
click at [118, 252] on span "Driver's license" at bounding box center [97, 250] width 98 height 17
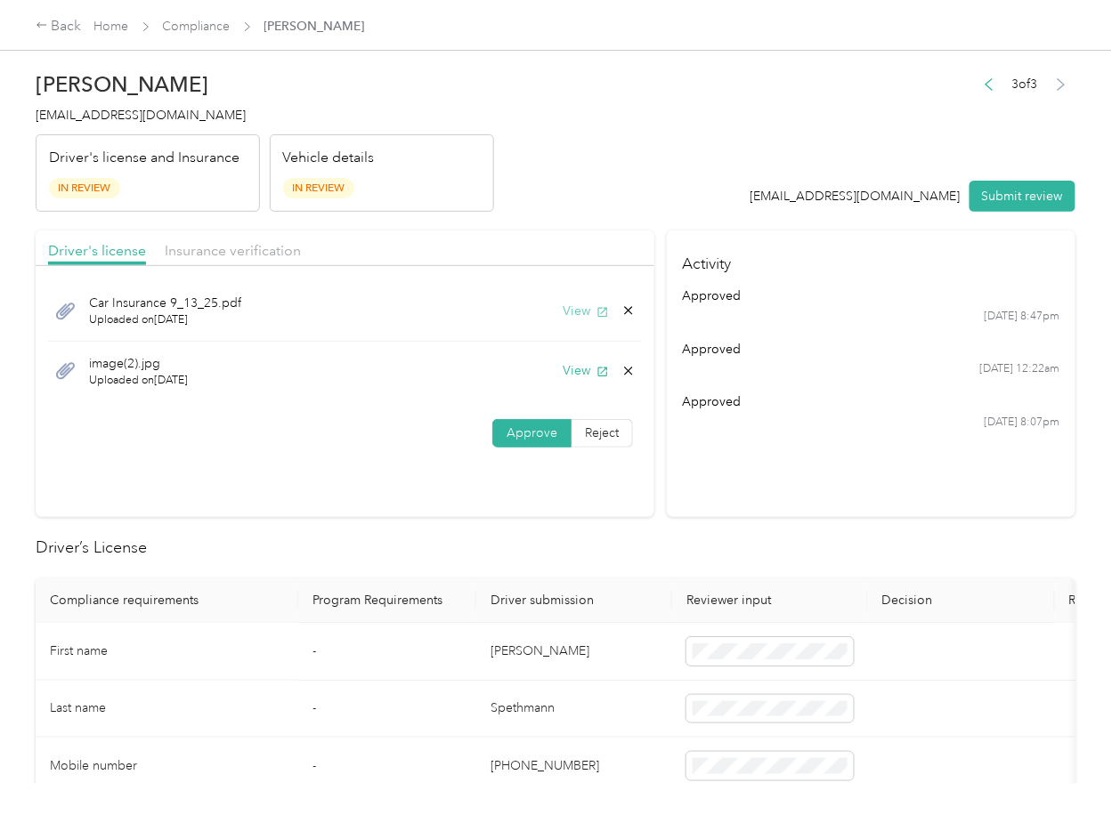
click at [576, 315] on button "View" at bounding box center [586, 311] width 46 height 19
click at [621, 310] on icon at bounding box center [628, 311] width 14 height 14
drag, startPoint x: 578, startPoint y: 314, endPoint x: 499, endPoint y: 323, distance: 78.8
click at [577, 314] on button "Yes" at bounding box center [579, 324] width 35 height 28
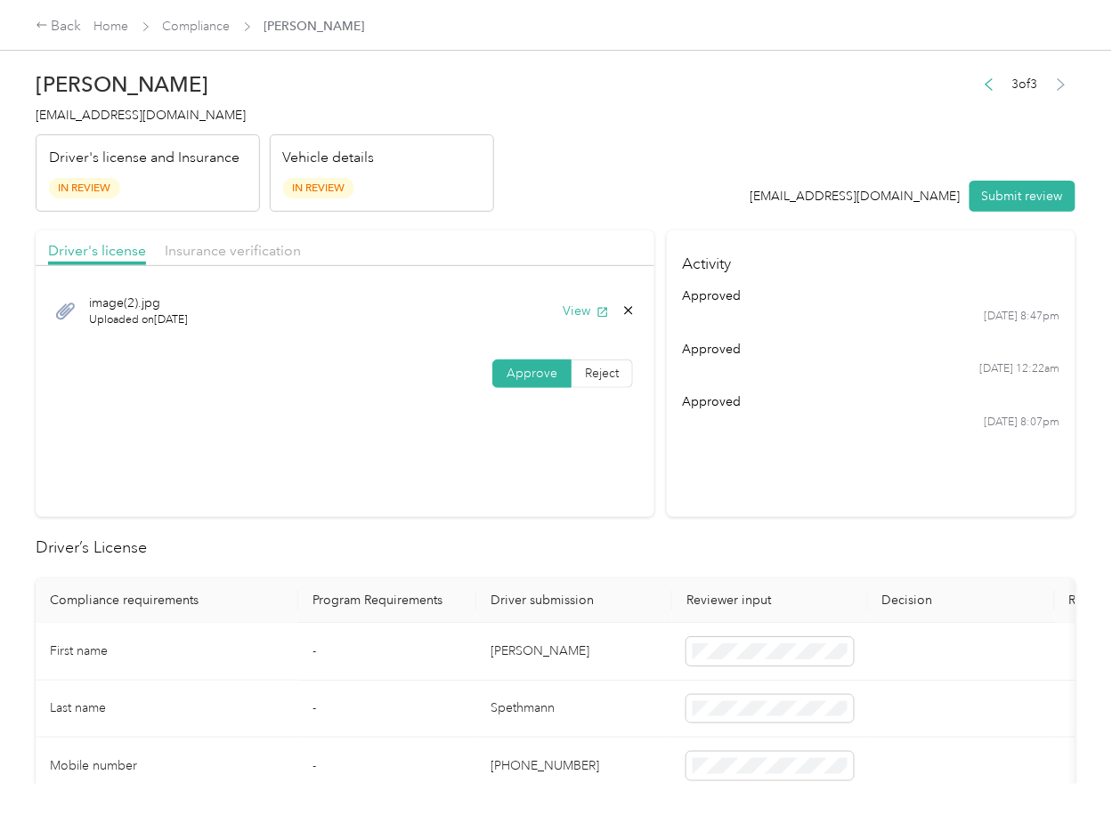
drag, startPoint x: 187, startPoint y: 240, endPoint x: 290, endPoint y: 283, distance: 111.8
click at [187, 242] on span "Insurance verification" at bounding box center [233, 250] width 136 height 17
click at [596, 314] on icon "button" at bounding box center [602, 312] width 12 height 12
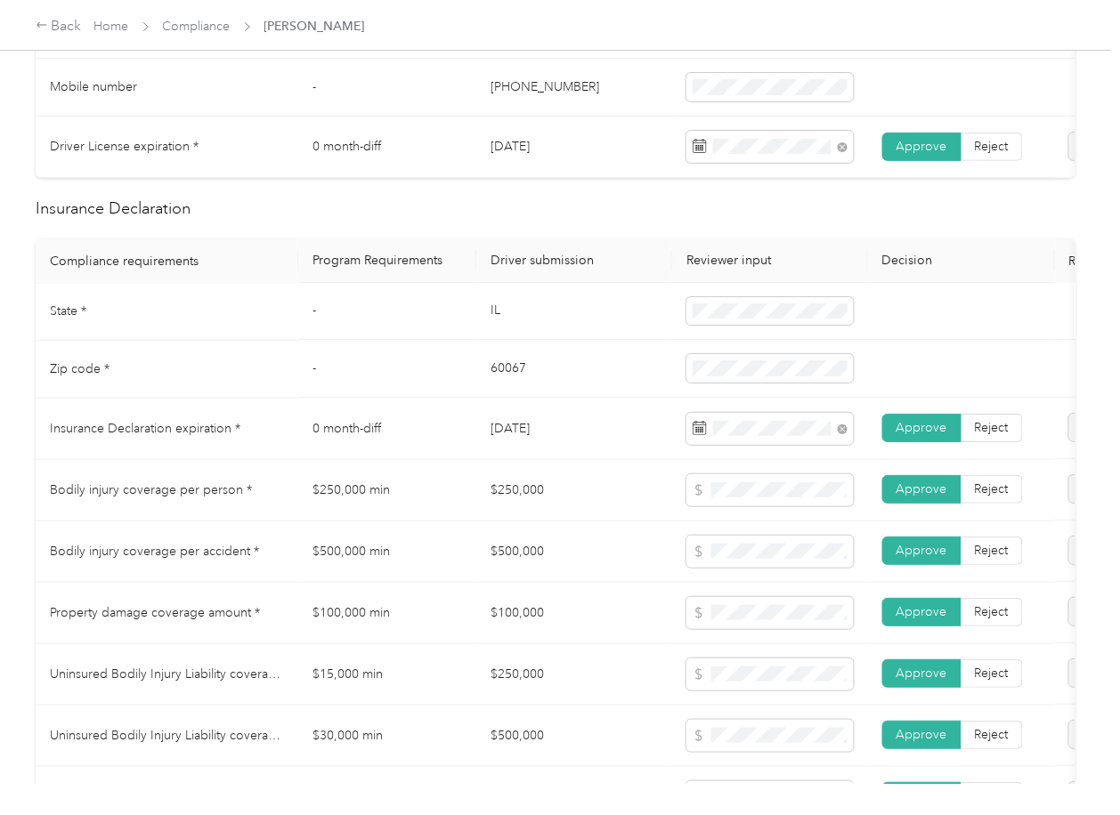
scroll to position [831, 0]
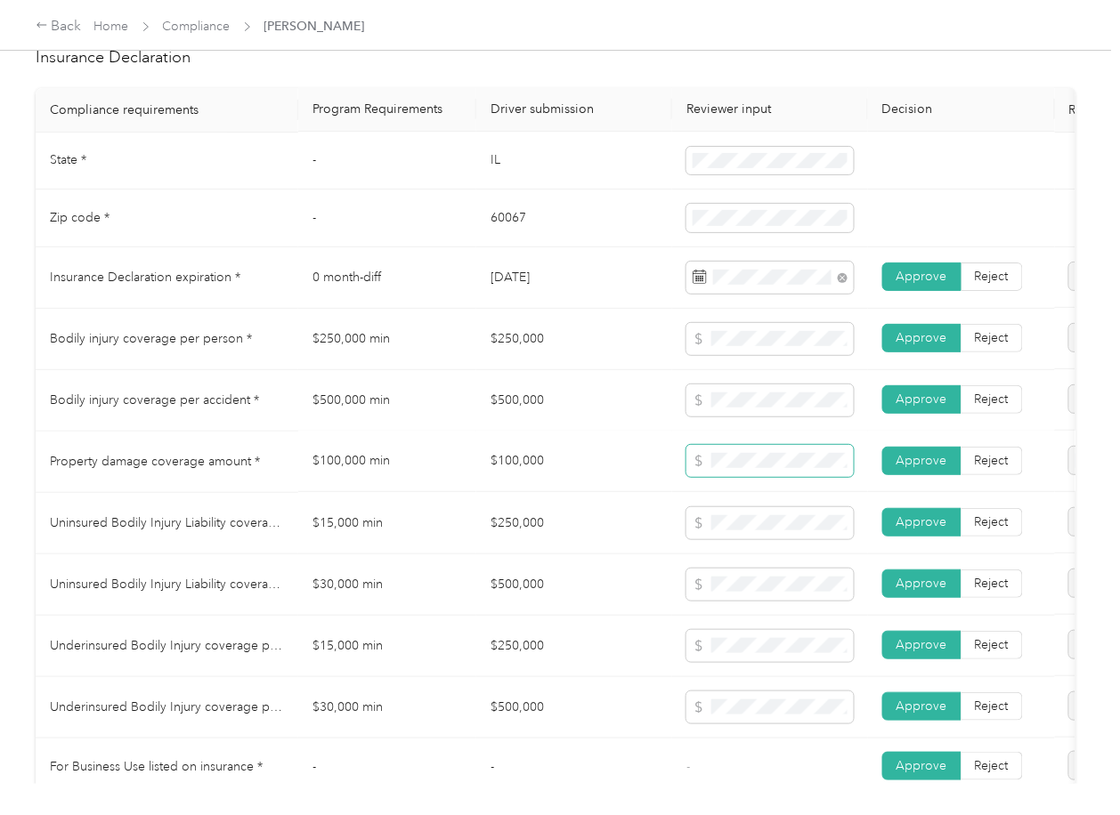
click at [693, 478] on span at bounding box center [769, 462] width 167 height 32
drag, startPoint x: 762, startPoint y: 548, endPoint x: 766, endPoint y: 562, distance: 13.8
click at [763, 555] on td at bounding box center [770, 523] width 196 height 61
click at [777, 616] on td at bounding box center [770, 585] width 196 height 61
click at [761, 662] on span at bounding box center [769, 646] width 167 height 32
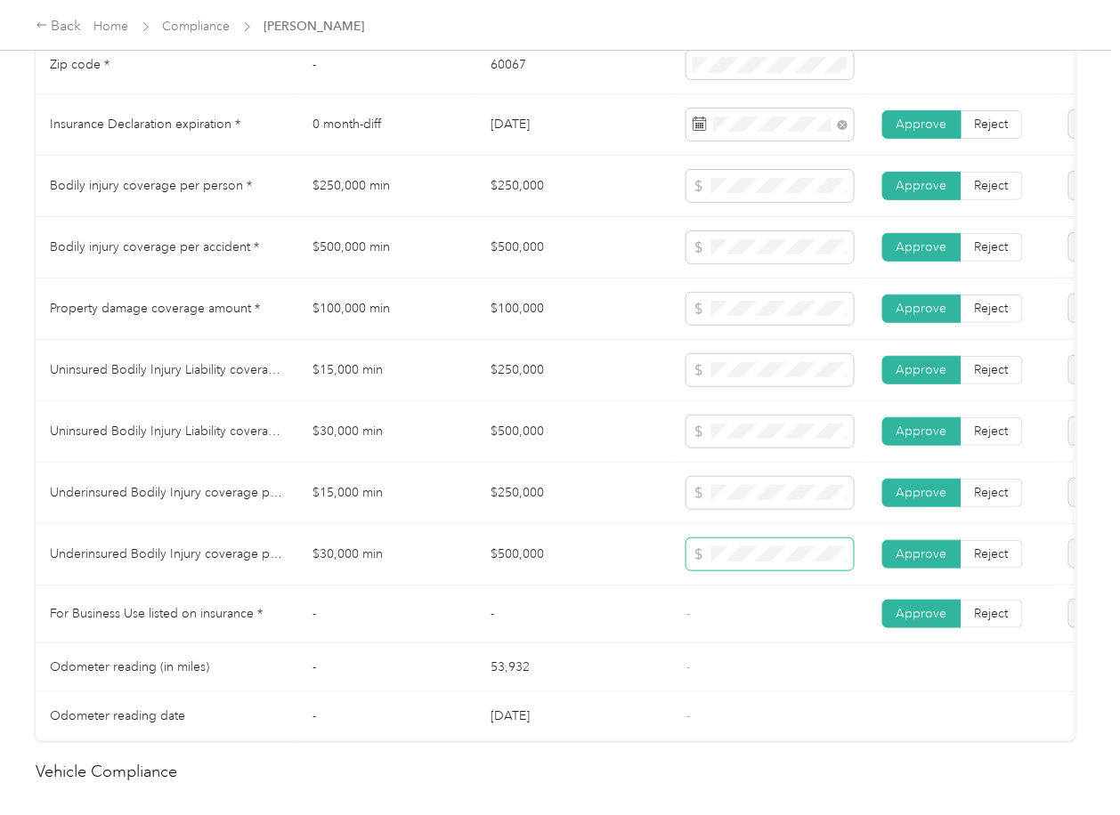
scroll to position [1187, 0]
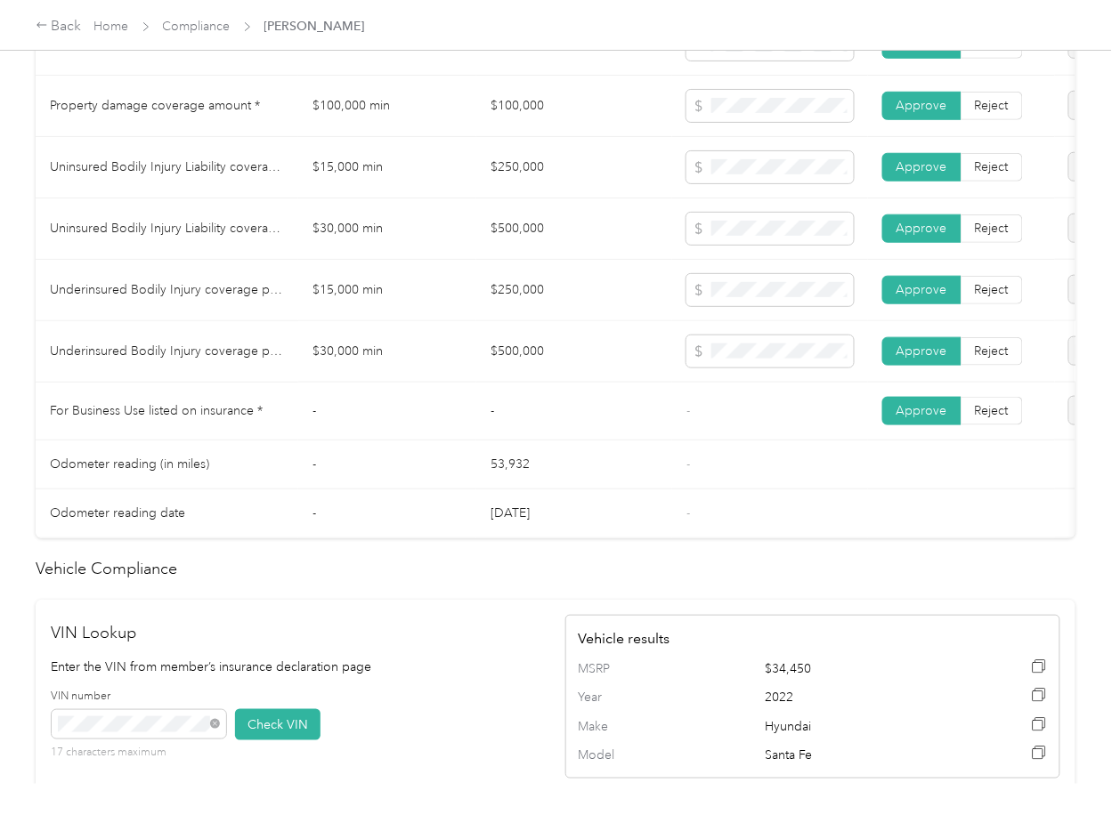
click at [499, 372] on td "$500,000" at bounding box center [574, 351] width 196 height 61
copy td "$500,000"
click at [628, 321] on td "$250,000" at bounding box center [574, 290] width 196 height 61
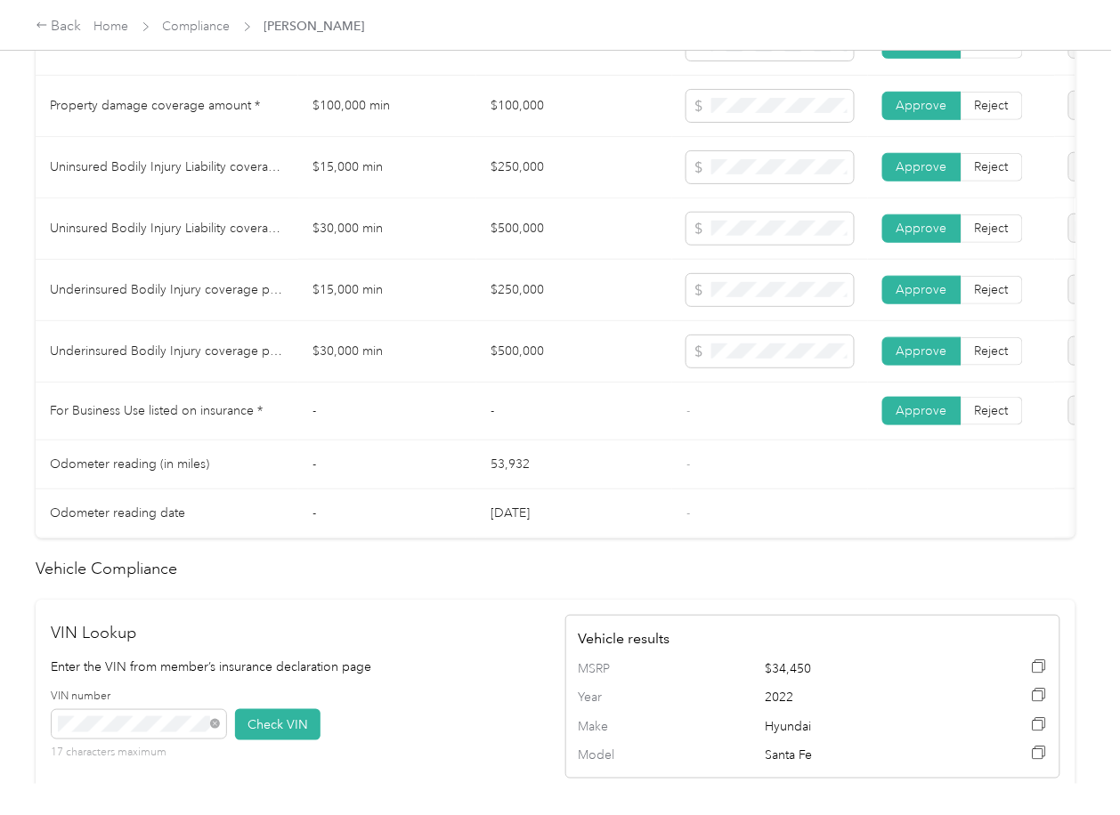
click at [662, 260] on td "$500,000" at bounding box center [574, 229] width 196 height 61
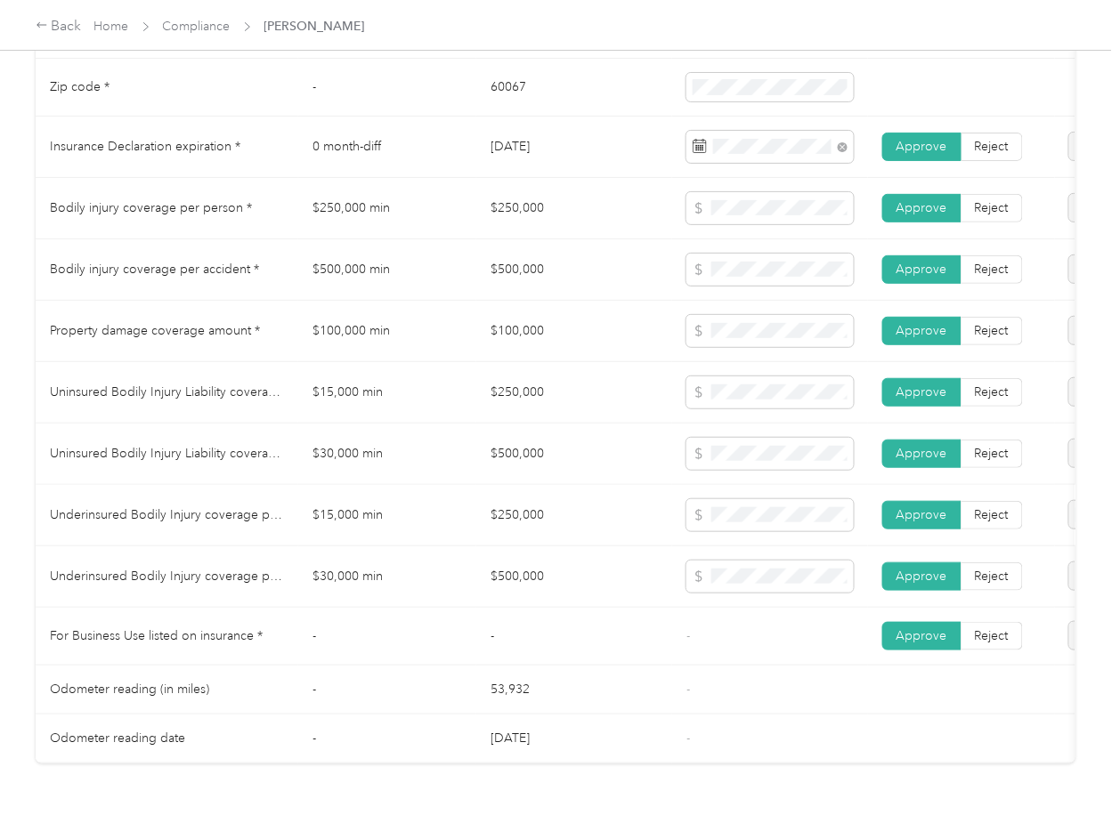
scroll to position [949, 0]
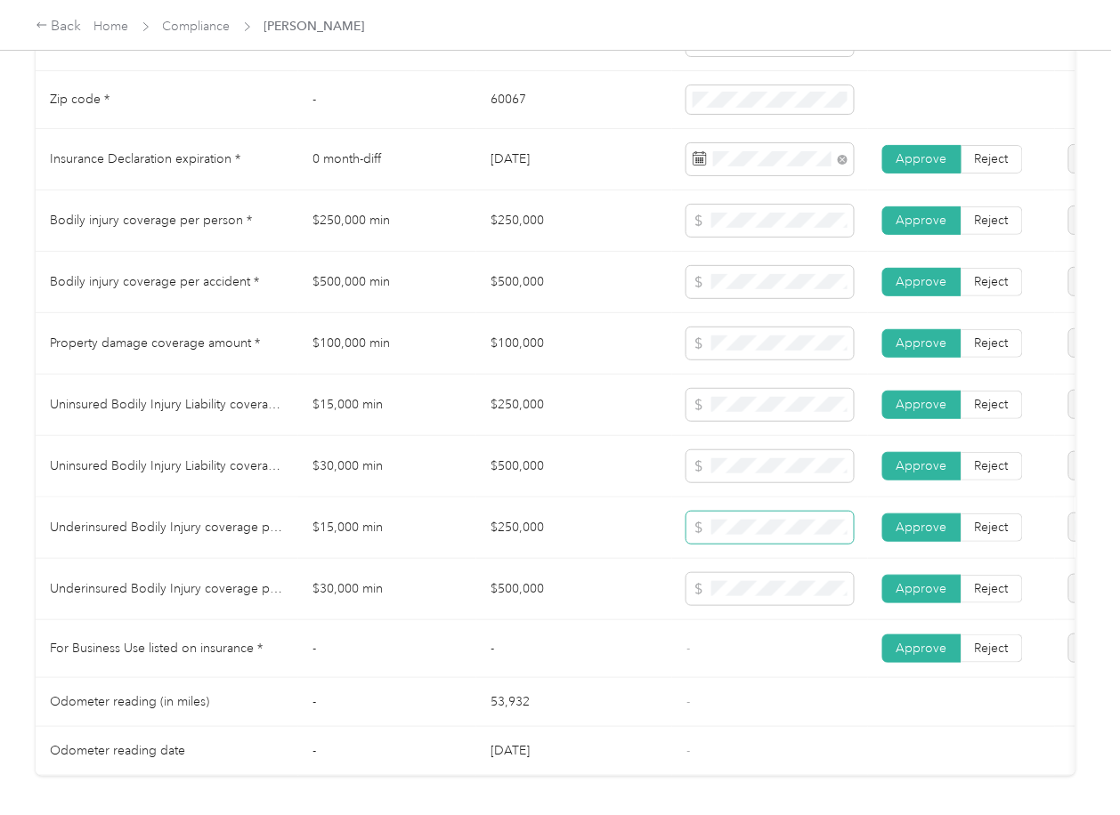
click at [734, 539] on span at bounding box center [769, 528] width 167 height 32
click at [507, 589] on td "$500,000" at bounding box center [574, 589] width 196 height 61
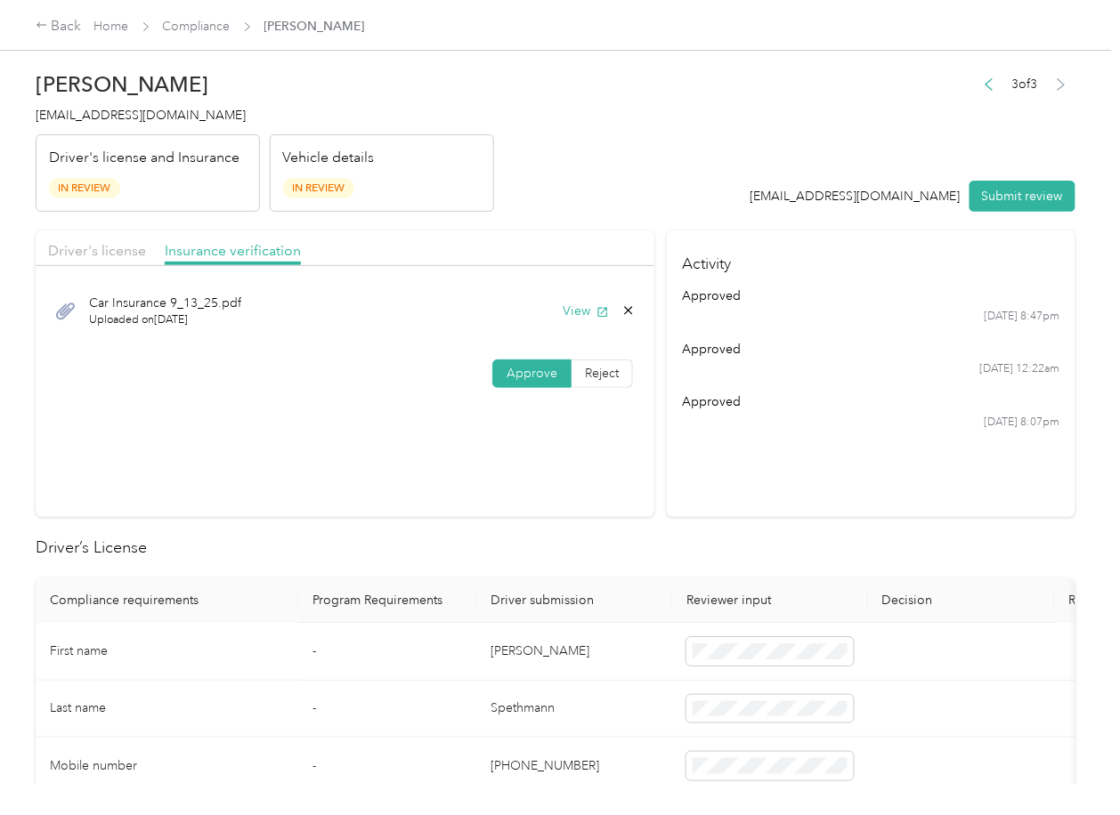
click at [1024, 200] on button "Submit review" at bounding box center [1022, 196] width 106 height 31
click at [126, 109] on span "[EMAIL_ADDRESS][DOMAIN_NAME]" at bounding box center [141, 115] width 210 height 15
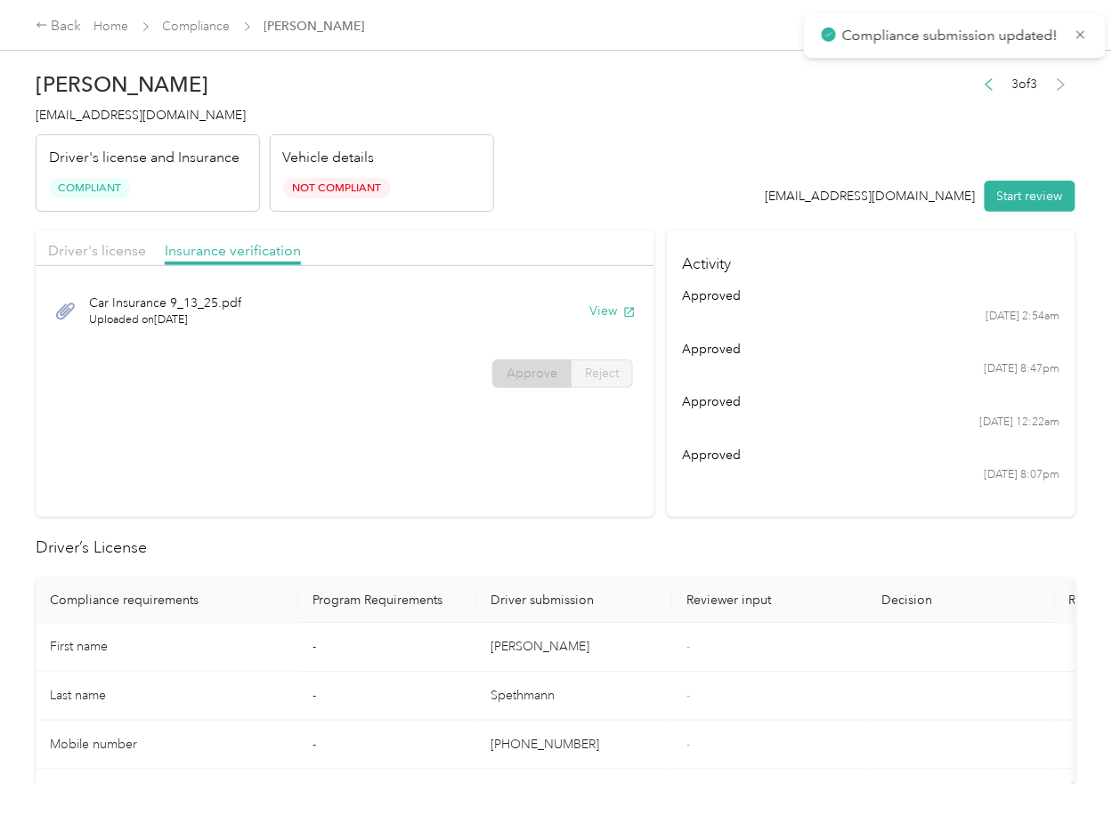
click at [760, 489] on section "Activity approved [DATE] 2:54am approved [DATE] 8:47pm approved [DATE] 12:22am …" at bounding box center [871, 374] width 409 height 287
click at [742, 182] on header "[PERSON_NAME] [EMAIL_ADDRESS][DOMAIN_NAME] Driver's license and Insurance Compl…" at bounding box center [556, 137] width 1040 height 150
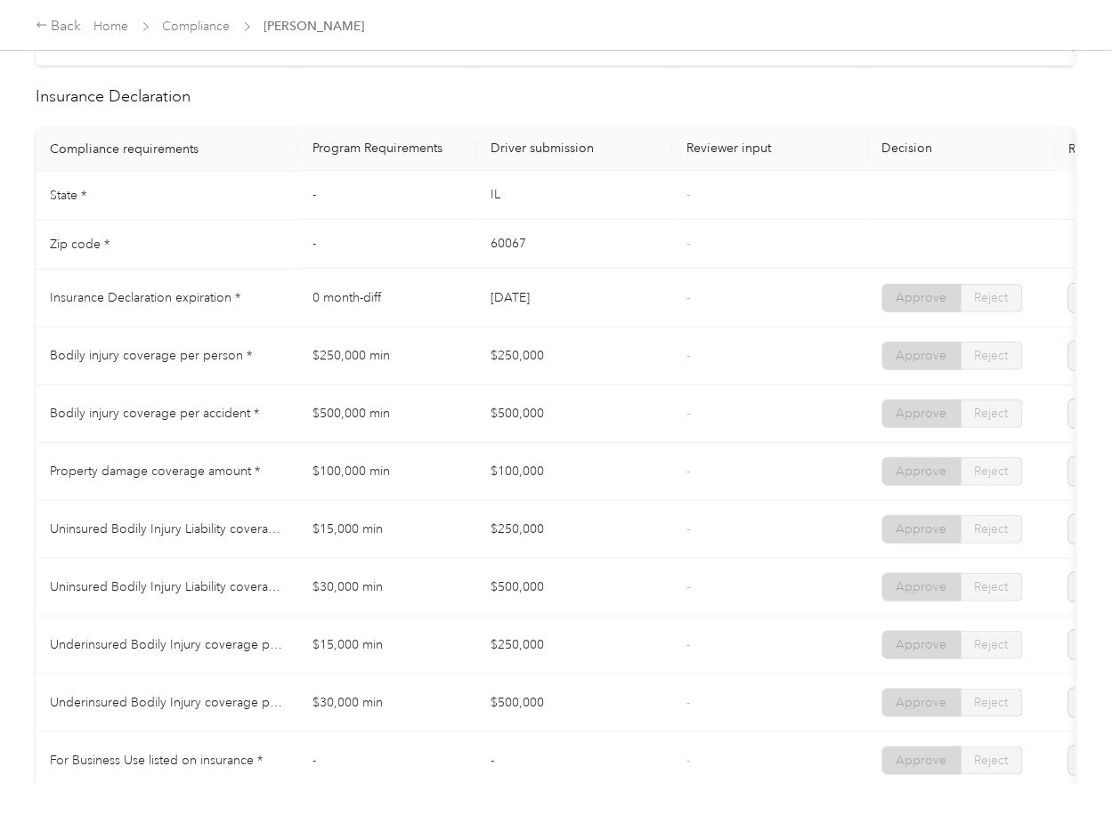
scroll to position [831, 0]
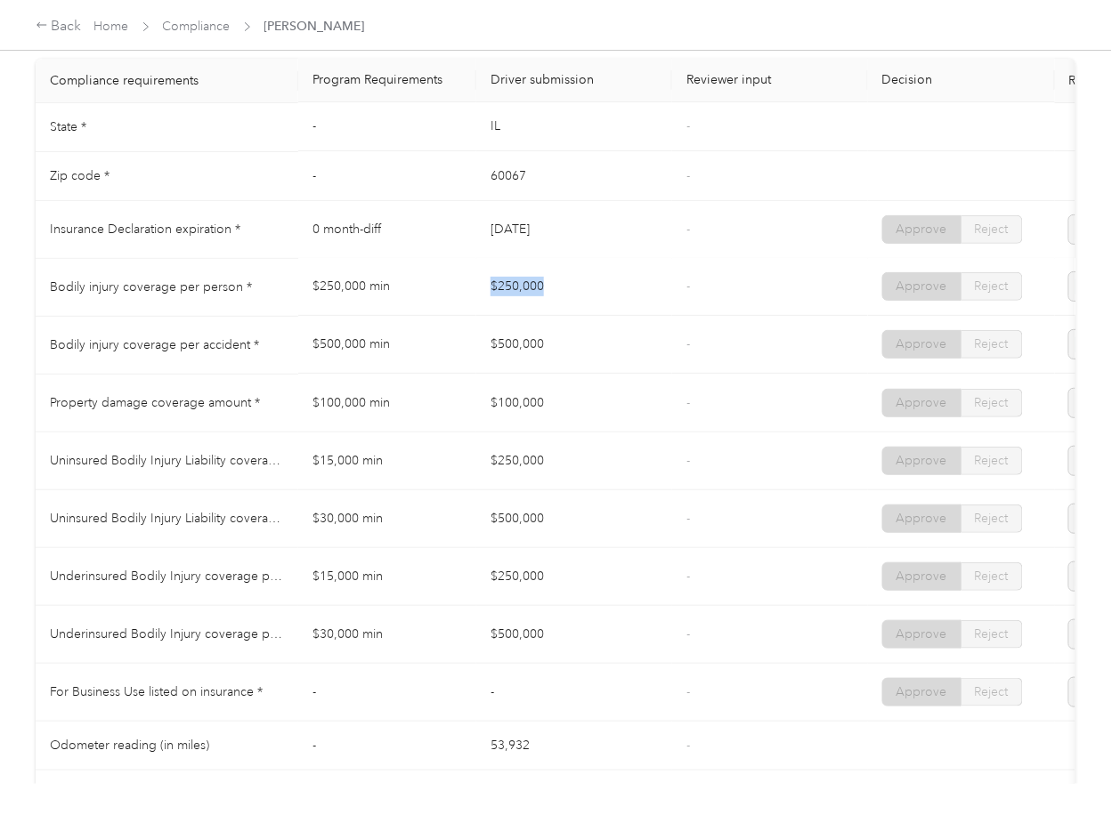
drag, startPoint x: 486, startPoint y: 285, endPoint x: 550, endPoint y: 285, distance: 64.1
click at [550, 285] on td "$250,000" at bounding box center [574, 288] width 196 height 58
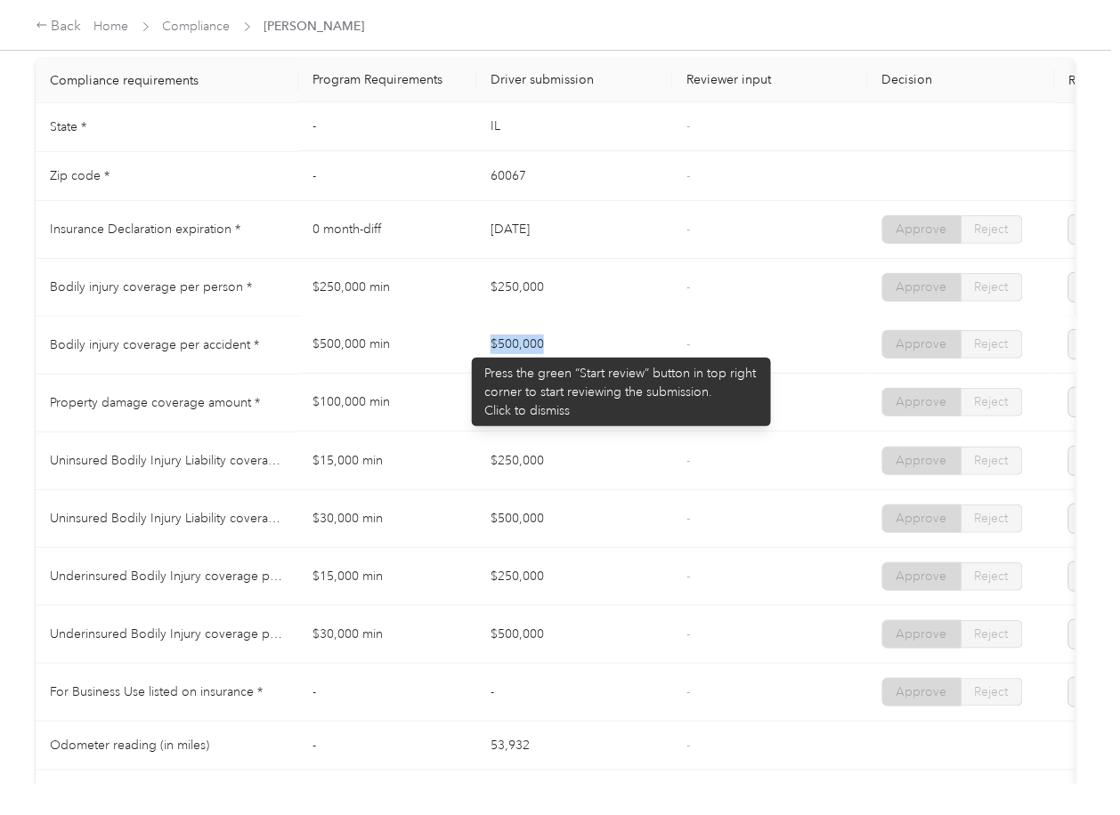
drag, startPoint x: 463, startPoint y: 349, endPoint x: 523, endPoint y: 391, distance: 72.9
click at [613, 361] on tr "Bodily injury coverage per accident * $500,000 min $500,000 - Approve Reject" at bounding box center [663, 346] width 1255 height 58
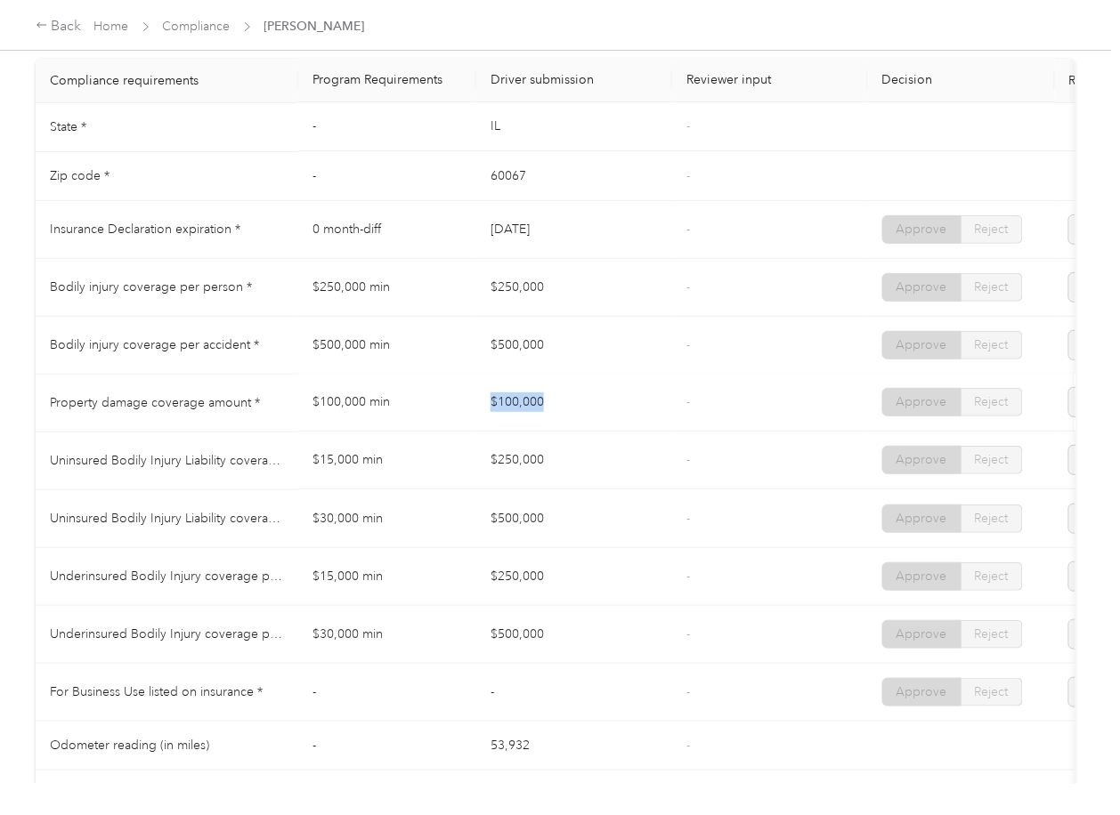
drag, startPoint x: 491, startPoint y: 417, endPoint x: 623, endPoint y: 419, distance: 132.7
click at [623, 419] on td "$100,000" at bounding box center [574, 404] width 196 height 58
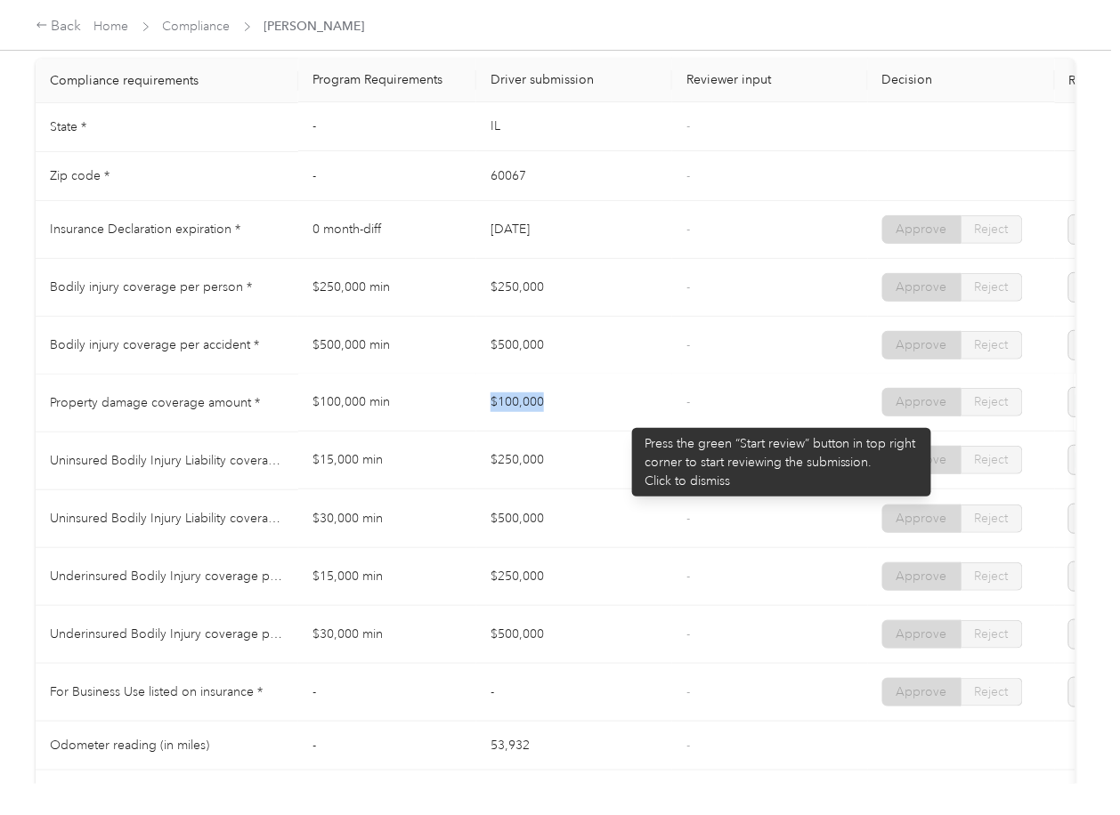
click at [623, 419] on td "$100,000" at bounding box center [574, 404] width 196 height 58
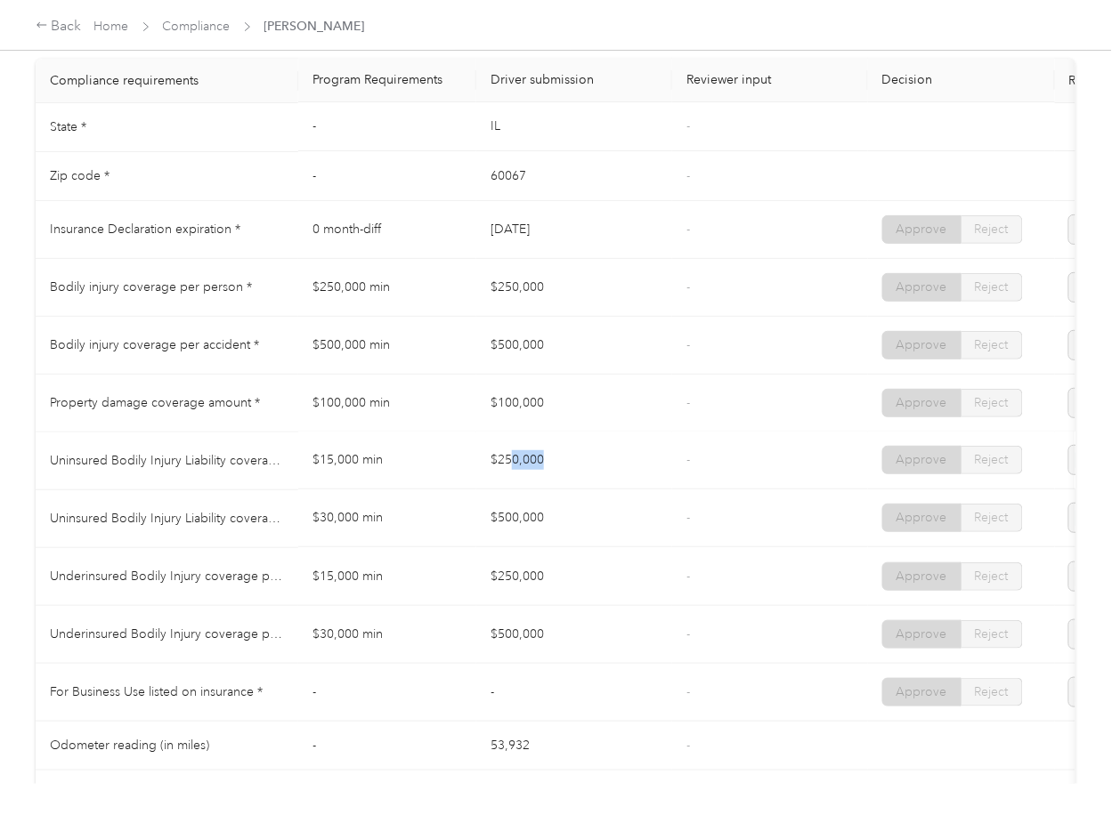
drag, startPoint x: 509, startPoint y: 474, endPoint x: 564, endPoint y: 477, distance: 55.3
click at [564, 477] on td "$250,000" at bounding box center [574, 462] width 196 height 58
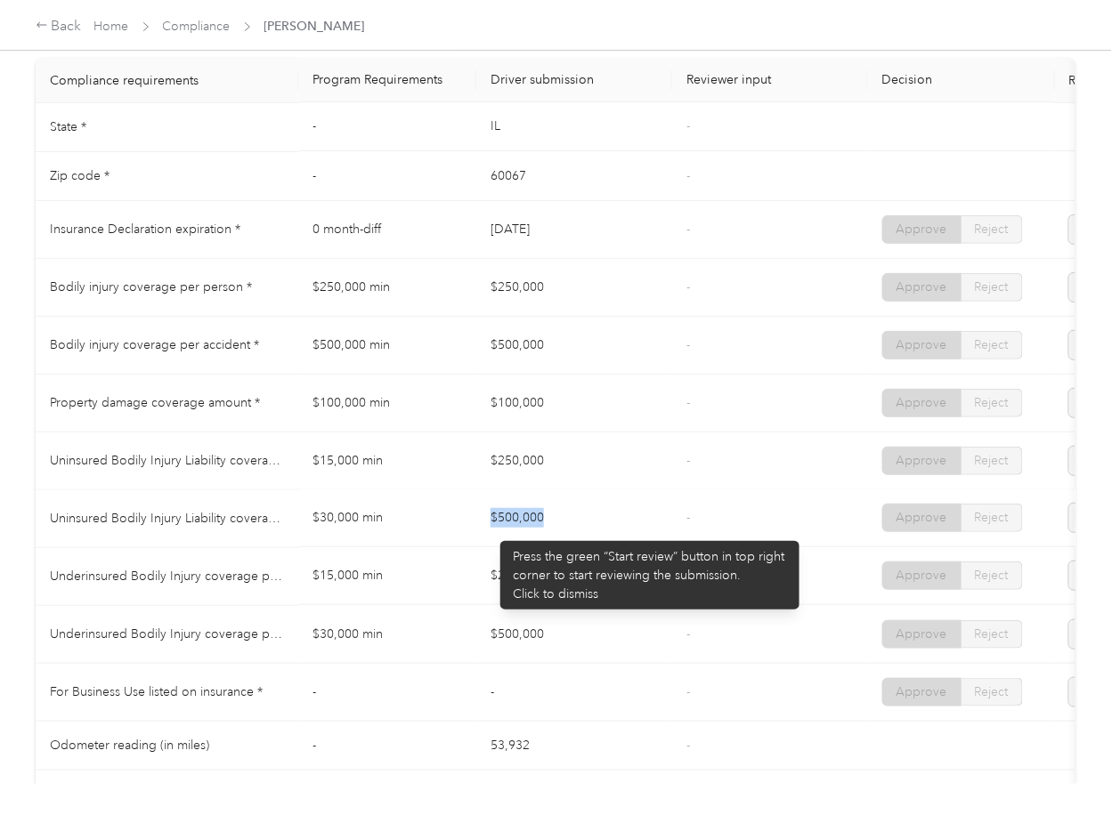
drag, startPoint x: 491, startPoint y: 532, endPoint x: 596, endPoint y: 532, distance: 104.2
click at [596, 532] on td "$500,000" at bounding box center [574, 520] width 196 height 58
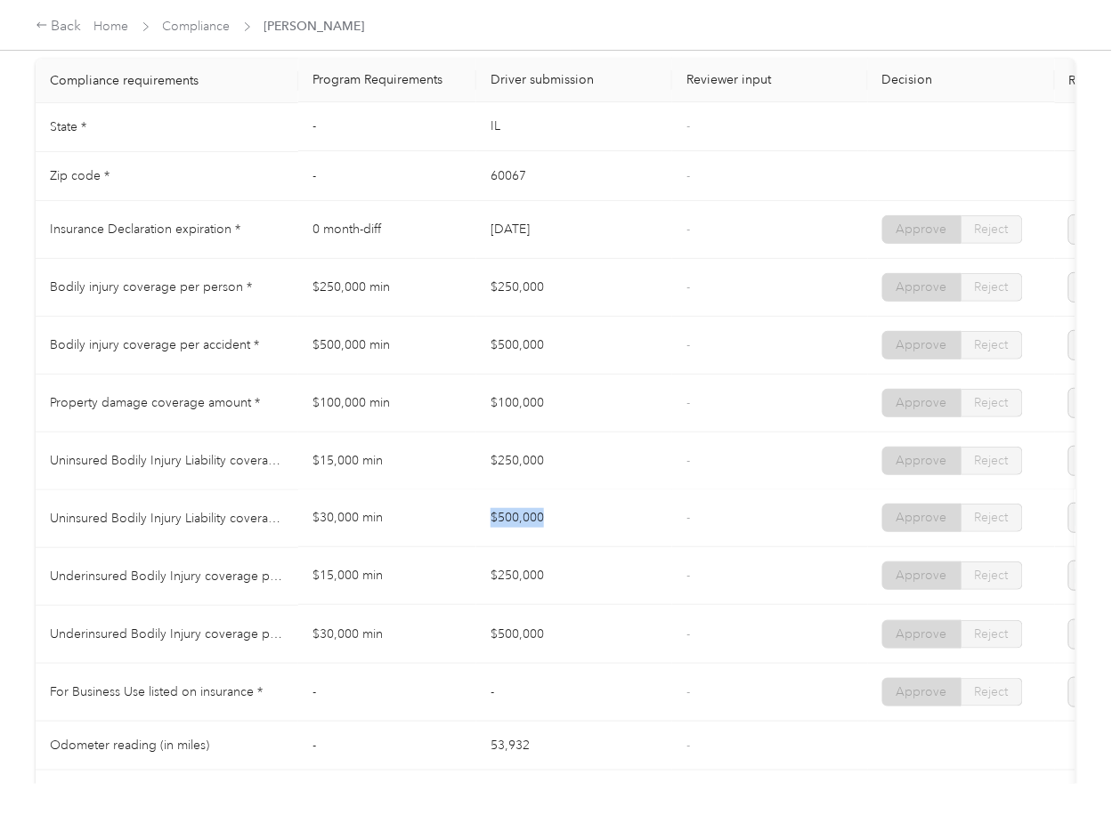
drag, startPoint x: 579, startPoint y: 561, endPoint x: 554, endPoint y: 583, distance: 33.4
click at [579, 548] on td "$500,000" at bounding box center [574, 520] width 196 height 58
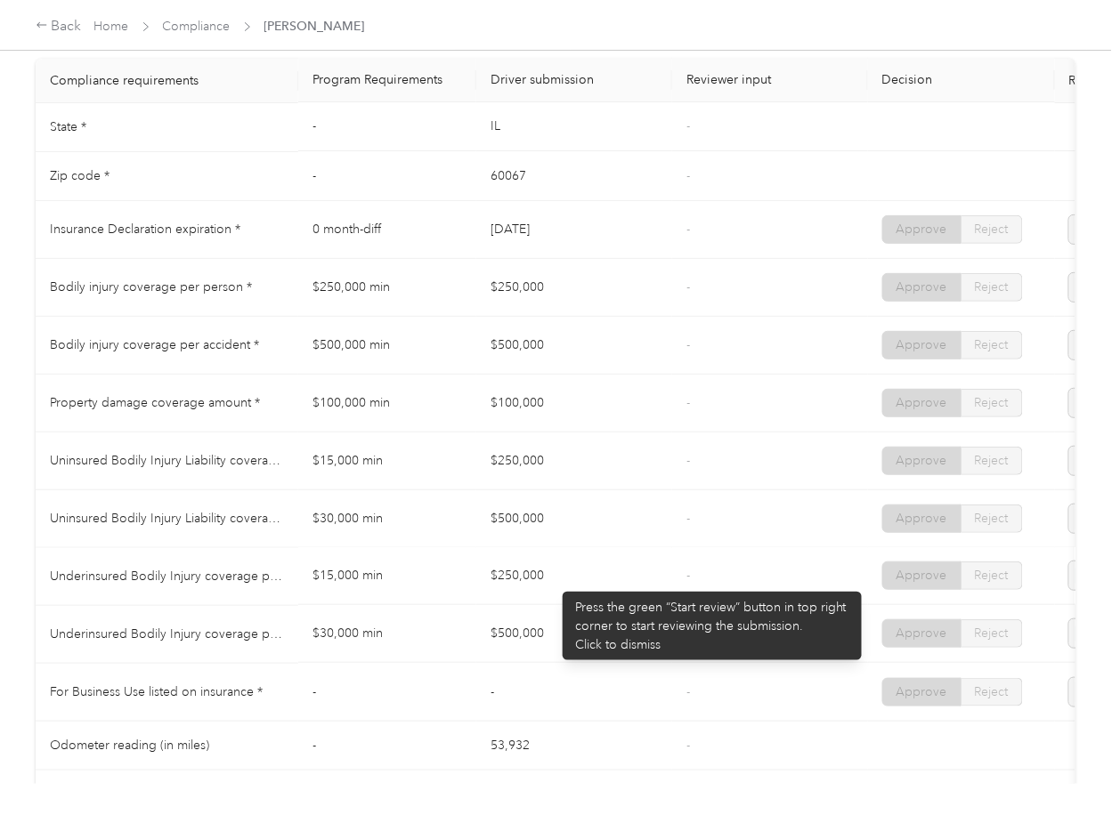
drag, startPoint x: 516, startPoint y: 591, endPoint x: 550, endPoint y: 608, distance: 37.8
click at [543, 597] on td "$250,000" at bounding box center [574, 577] width 196 height 58
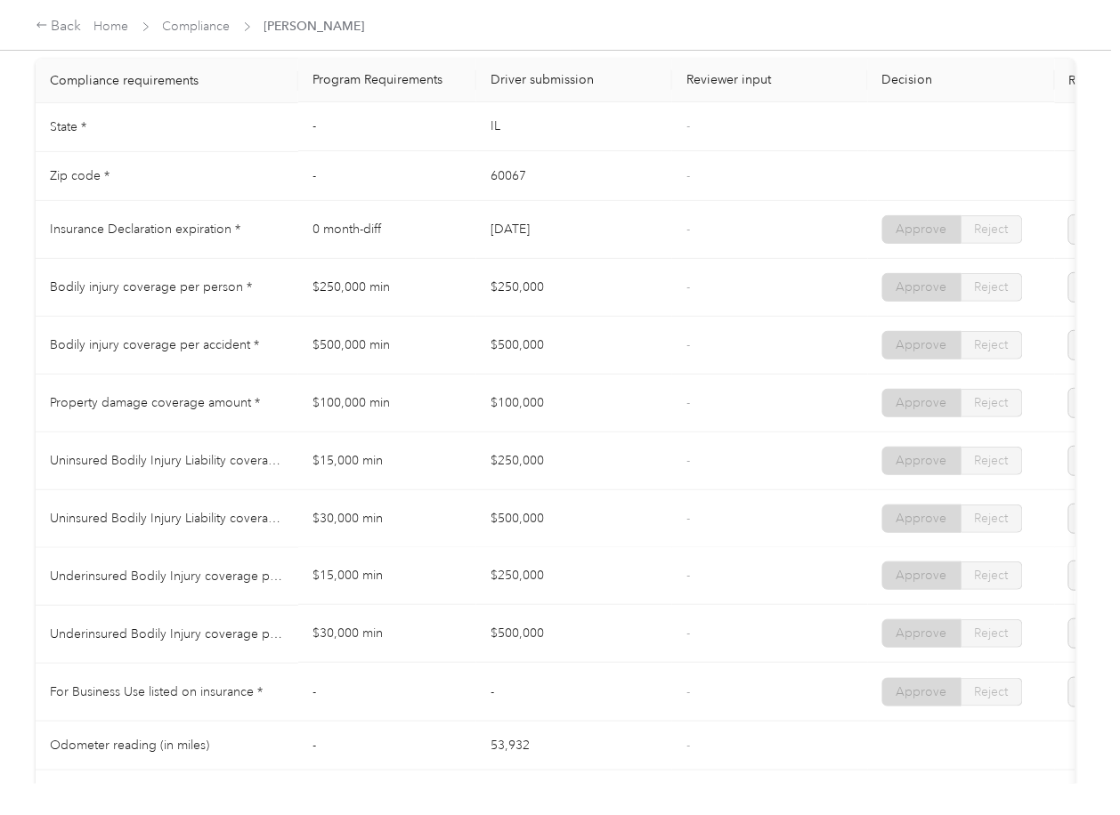
click at [562, 655] on td "$500,000" at bounding box center [574, 635] width 196 height 58
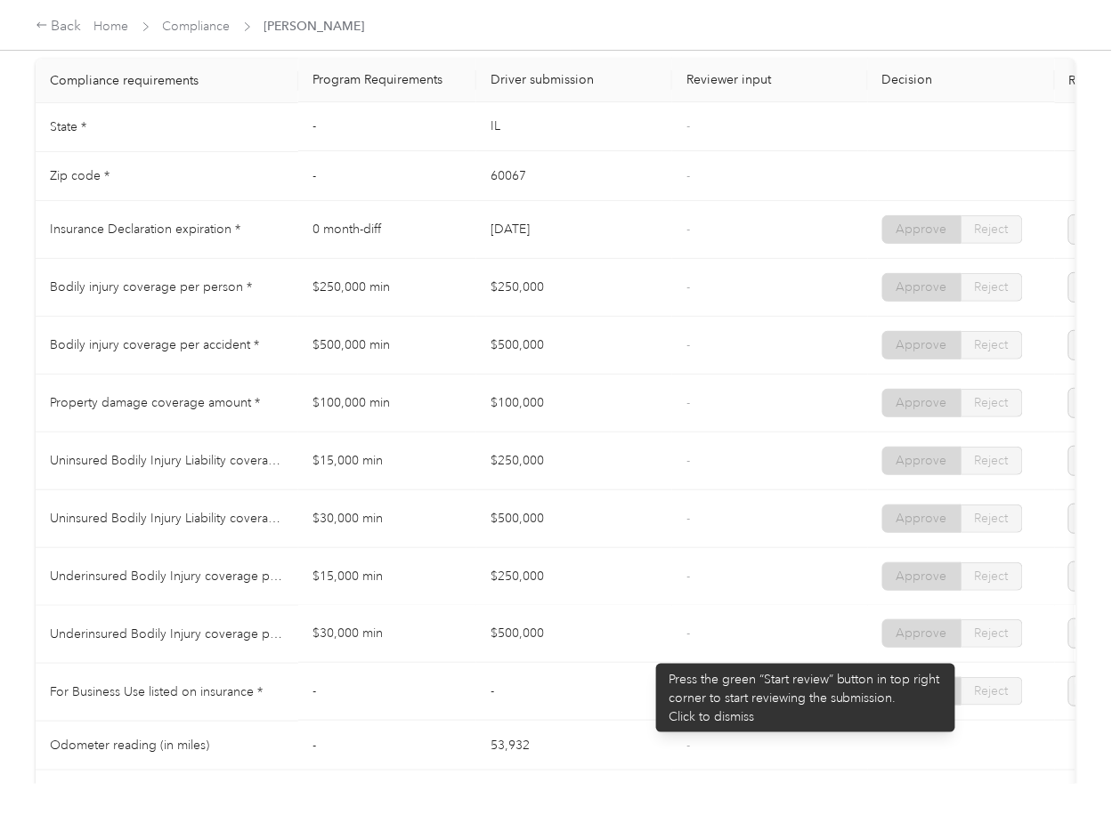
click at [674, 642] on td "-" at bounding box center [770, 635] width 196 height 58
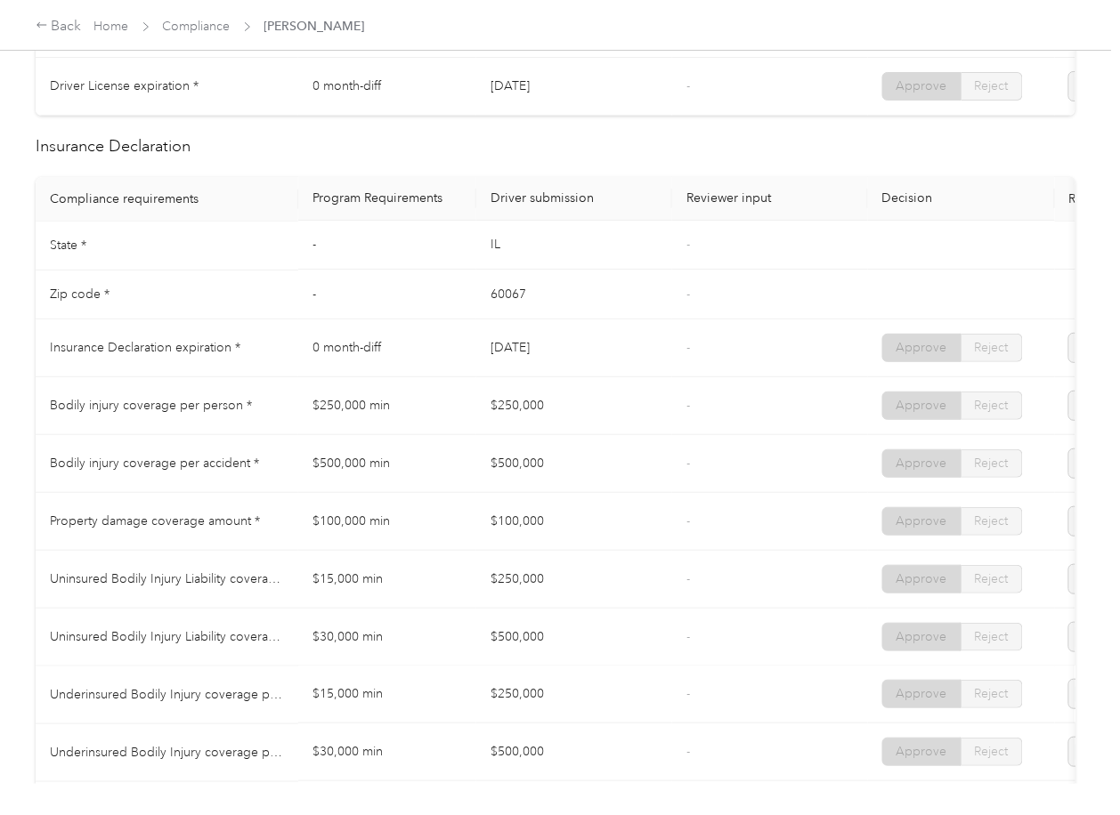
scroll to position [0, 0]
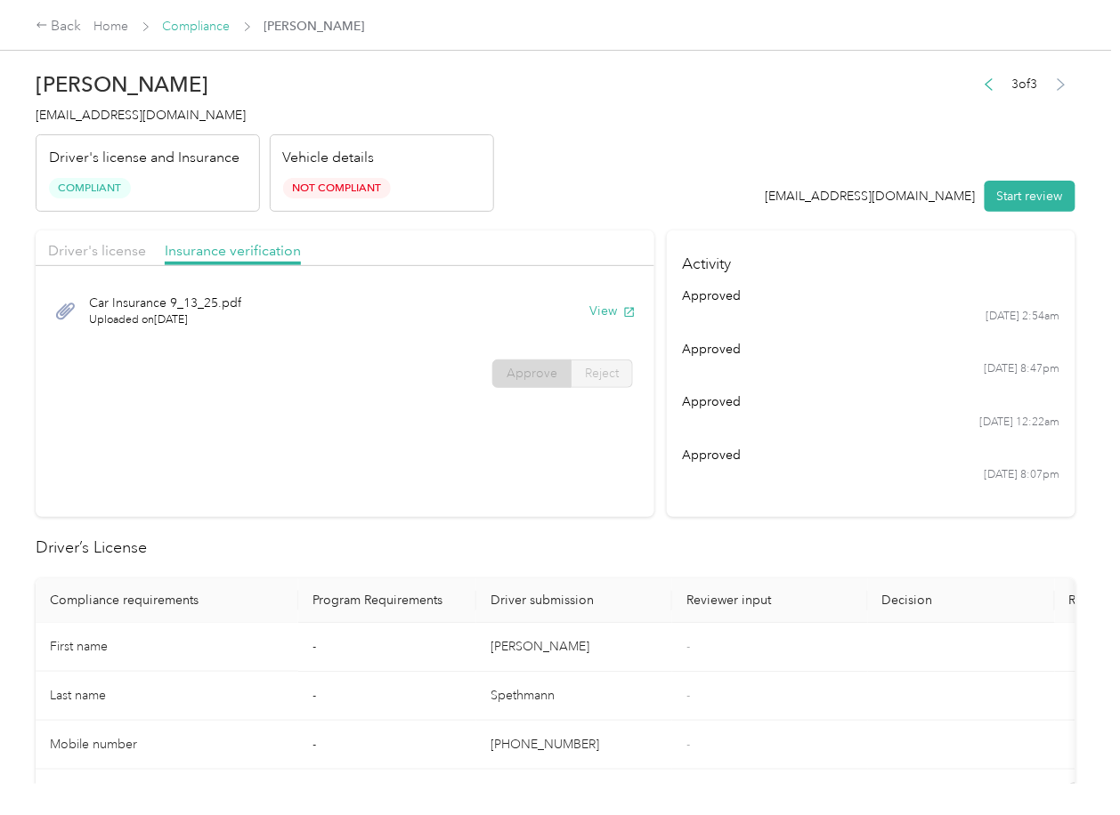
click at [188, 23] on link "Compliance" at bounding box center [197, 26] width 68 height 15
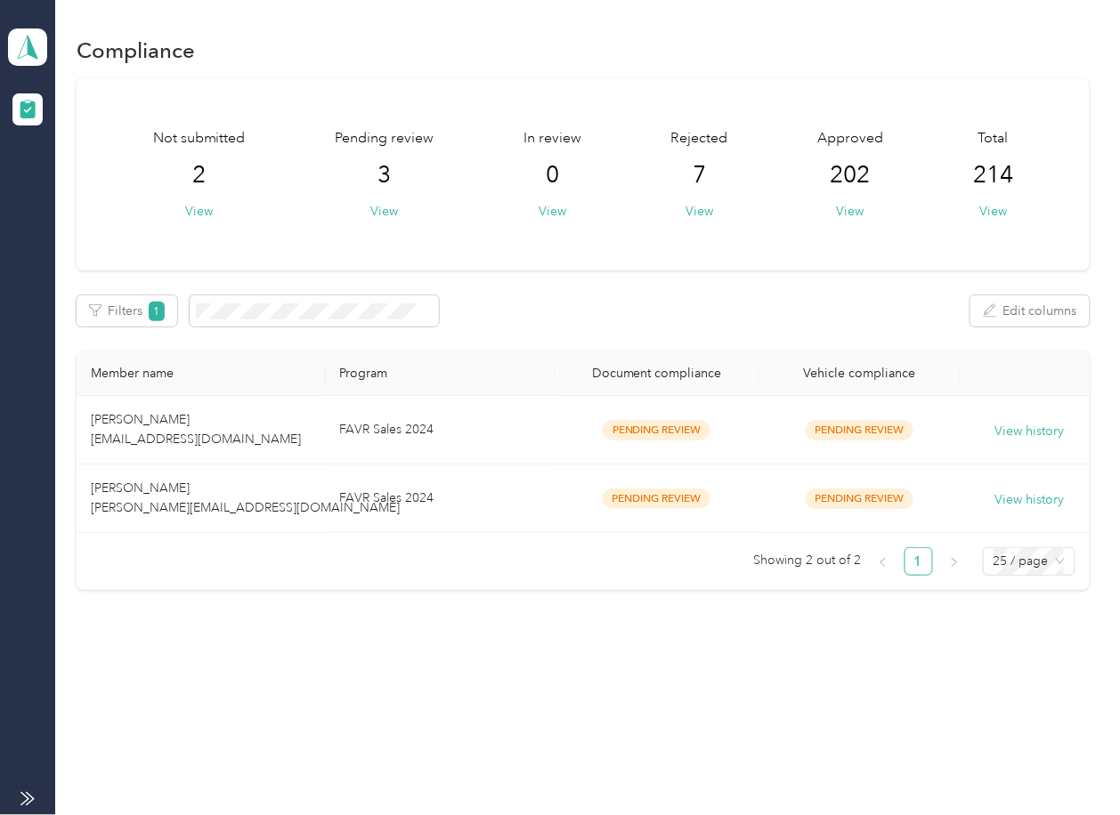
click at [770, 567] on span "Showing 2 out of 2" at bounding box center [808, 560] width 108 height 27
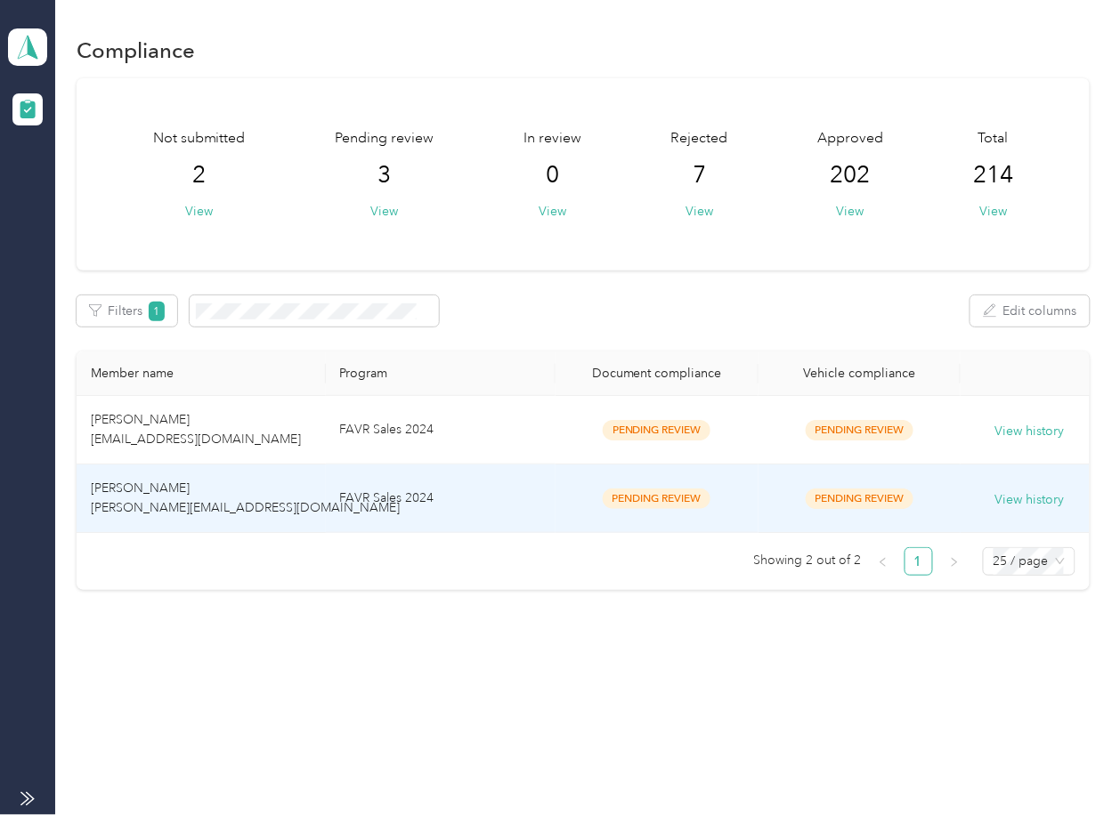
click at [308, 486] on td "[PERSON_NAME] [PERSON_NAME][EMAIL_ADDRESS][DOMAIN_NAME]" at bounding box center [201, 499] width 248 height 69
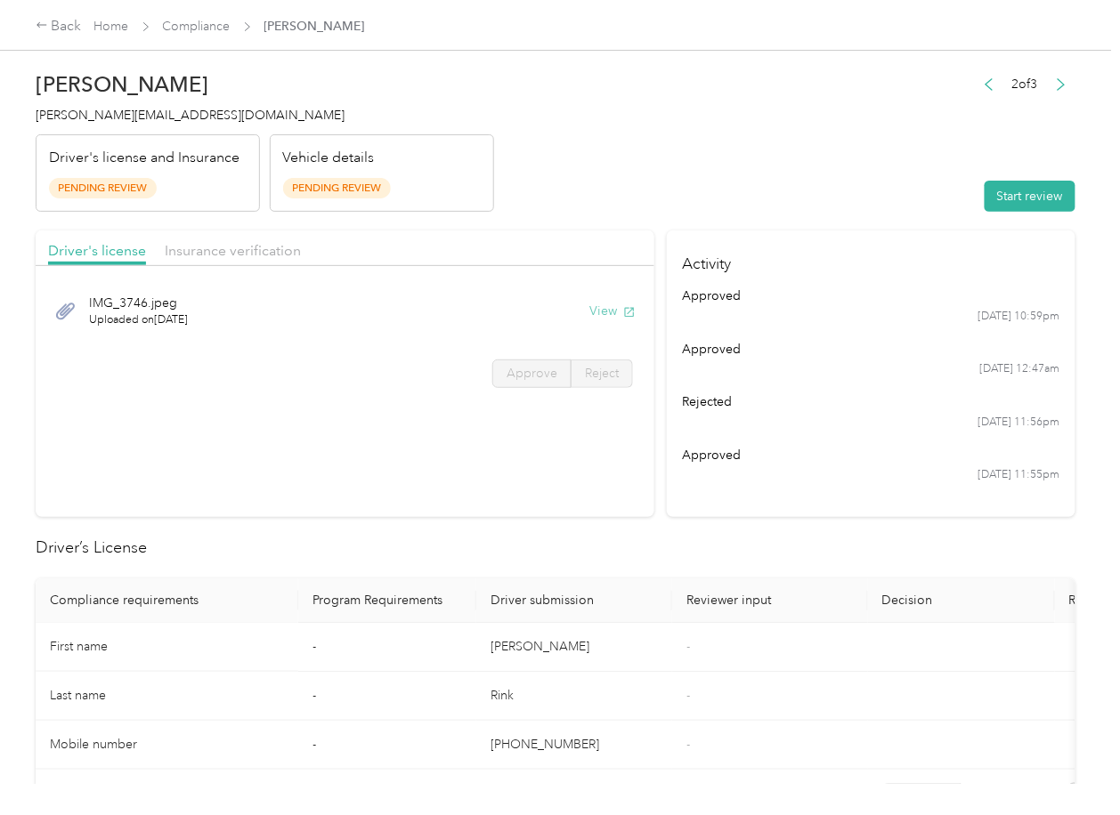
click at [611, 310] on button "View" at bounding box center [612, 311] width 46 height 19
click at [487, 252] on div "Driver's license Insurance verification" at bounding box center [345, 249] width 619 height 36
click at [250, 252] on span "Insurance verification" at bounding box center [233, 250] width 136 height 17
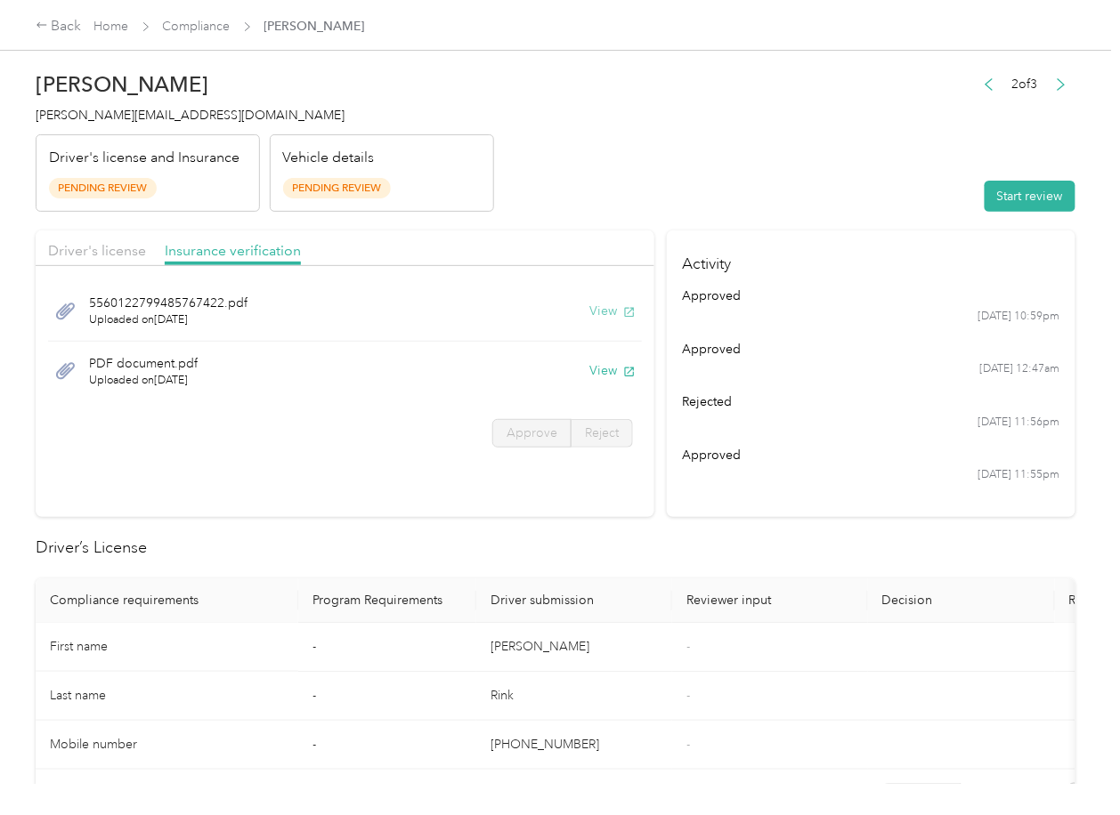
click at [617, 310] on button "View" at bounding box center [612, 311] width 46 height 19
click at [596, 368] on button "View" at bounding box center [612, 370] width 46 height 19
drag, startPoint x: 604, startPoint y: 190, endPoint x: 620, endPoint y: 189, distance: 15.2
click at [605, 189] on header "[PERSON_NAME] [PERSON_NAME][EMAIL_ADDRESS][DOMAIN_NAME] Driver's license and In…" at bounding box center [556, 137] width 1040 height 150
click at [989, 201] on button "Start review" at bounding box center [1030, 196] width 91 height 31
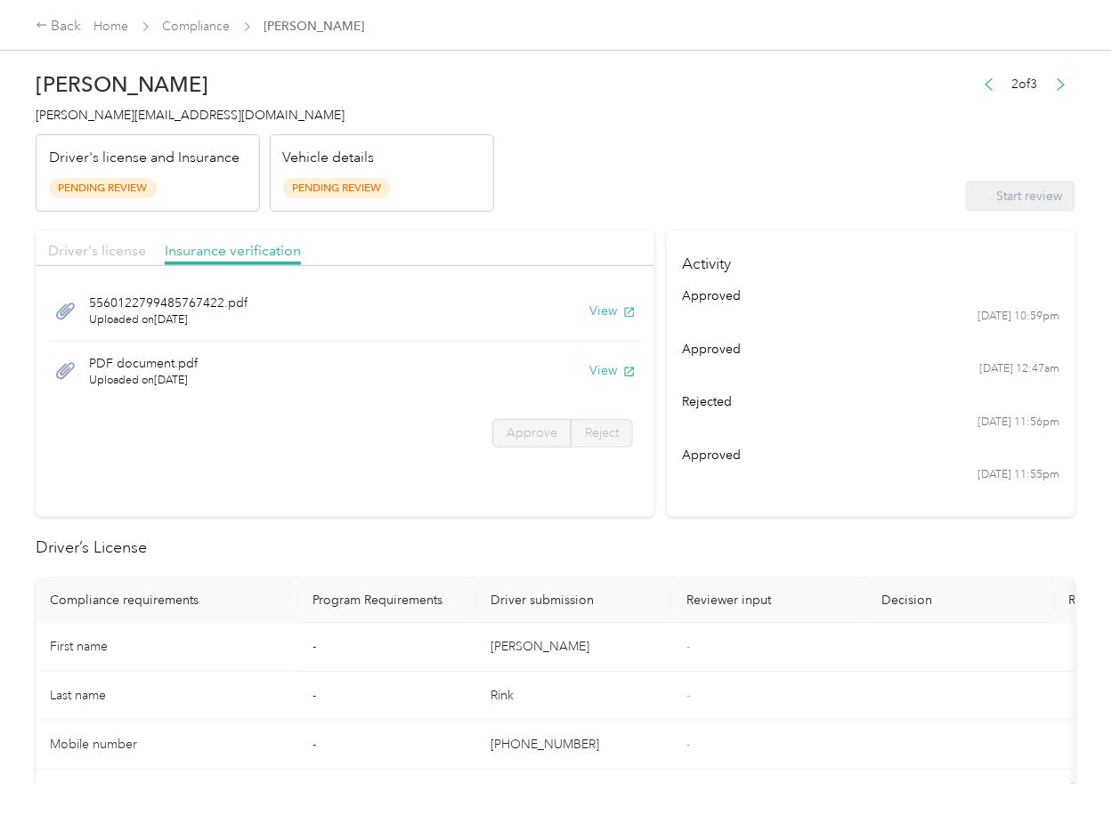
click at [67, 251] on span "Driver's license" at bounding box center [97, 250] width 98 height 17
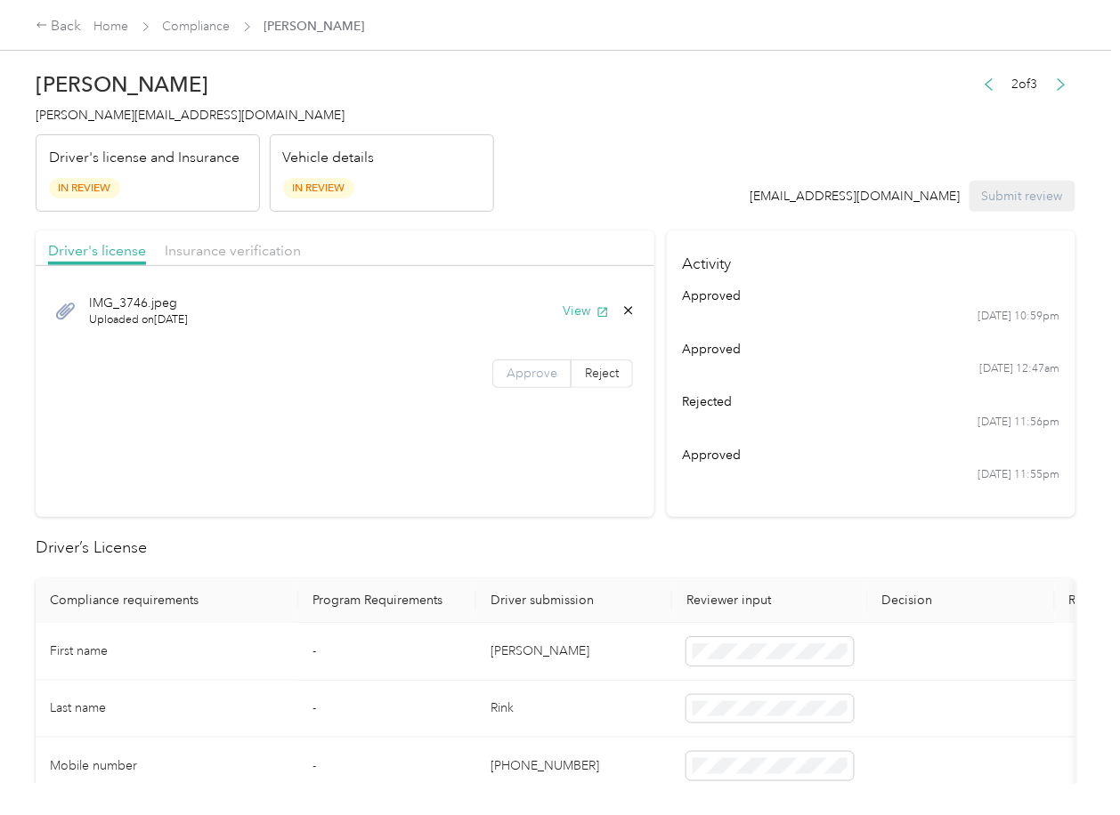
click at [500, 375] on label "Approve" at bounding box center [531, 374] width 79 height 28
click at [214, 244] on span "Insurance verification" at bounding box center [233, 250] width 136 height 17
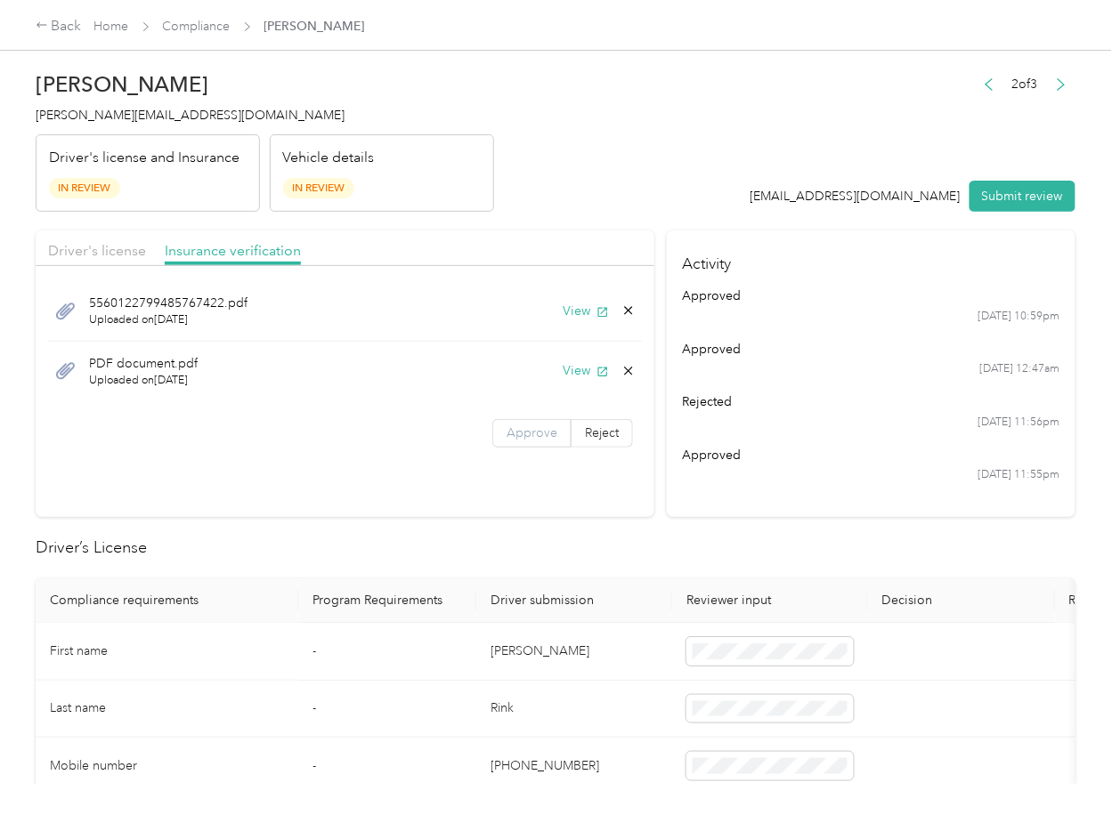
click at [507, 432] on span "Approve" at bounding box center [532, 433] width 51 height 15
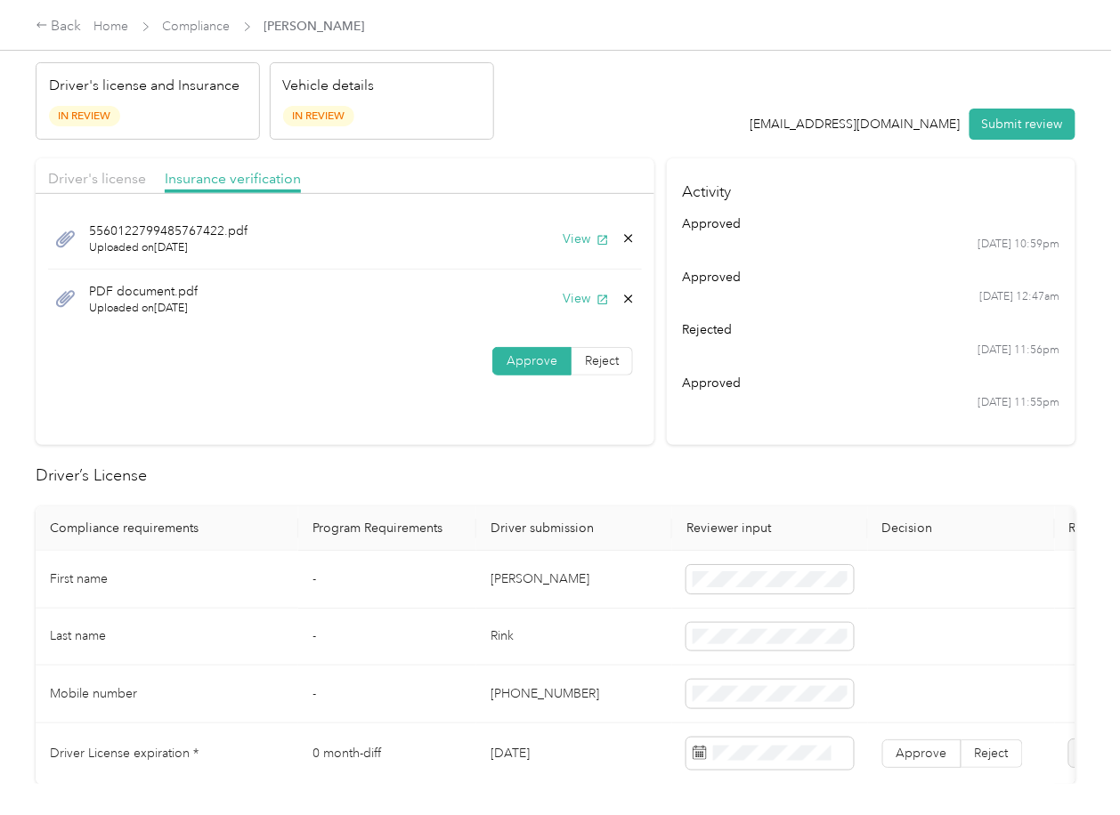
scroll to position [356, 0]
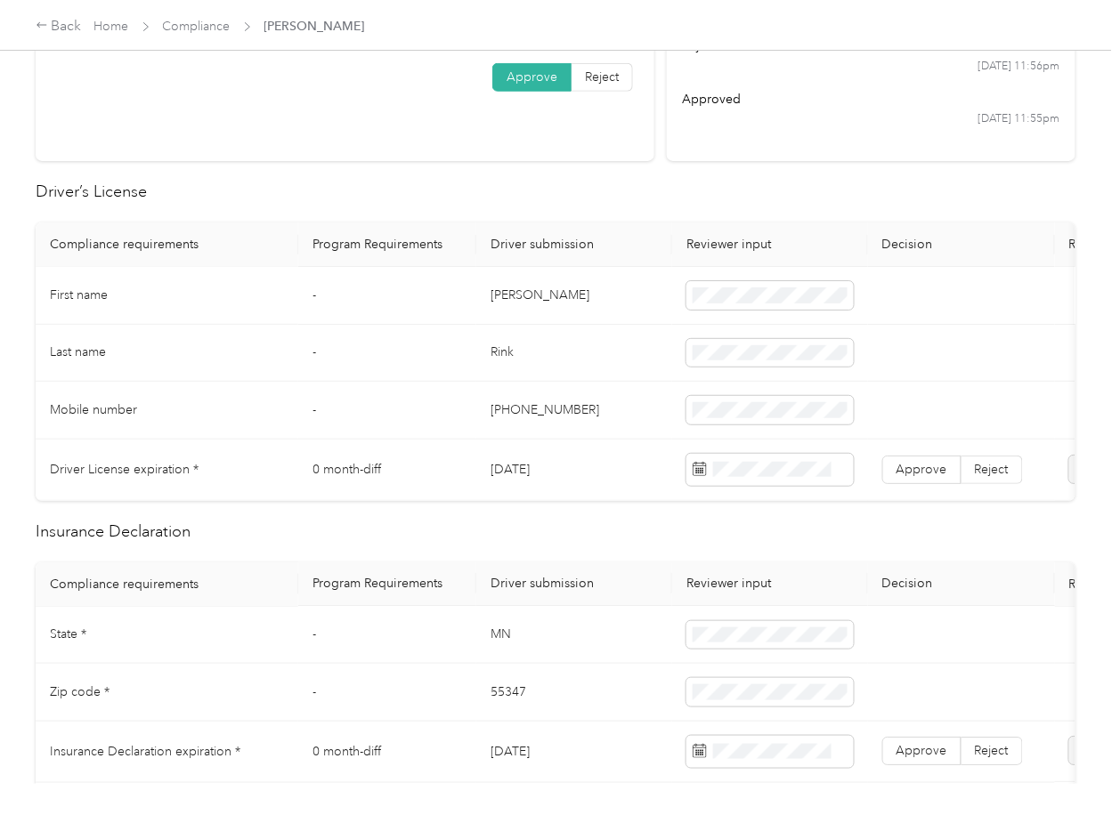
click at [536, 300] on td "[PERSON_NAME]" at bounding box center [574, 296] width 196 height 58
click at [530, 471] on td "[DATE]" at bounding box center [574, 470] width 196 height 61
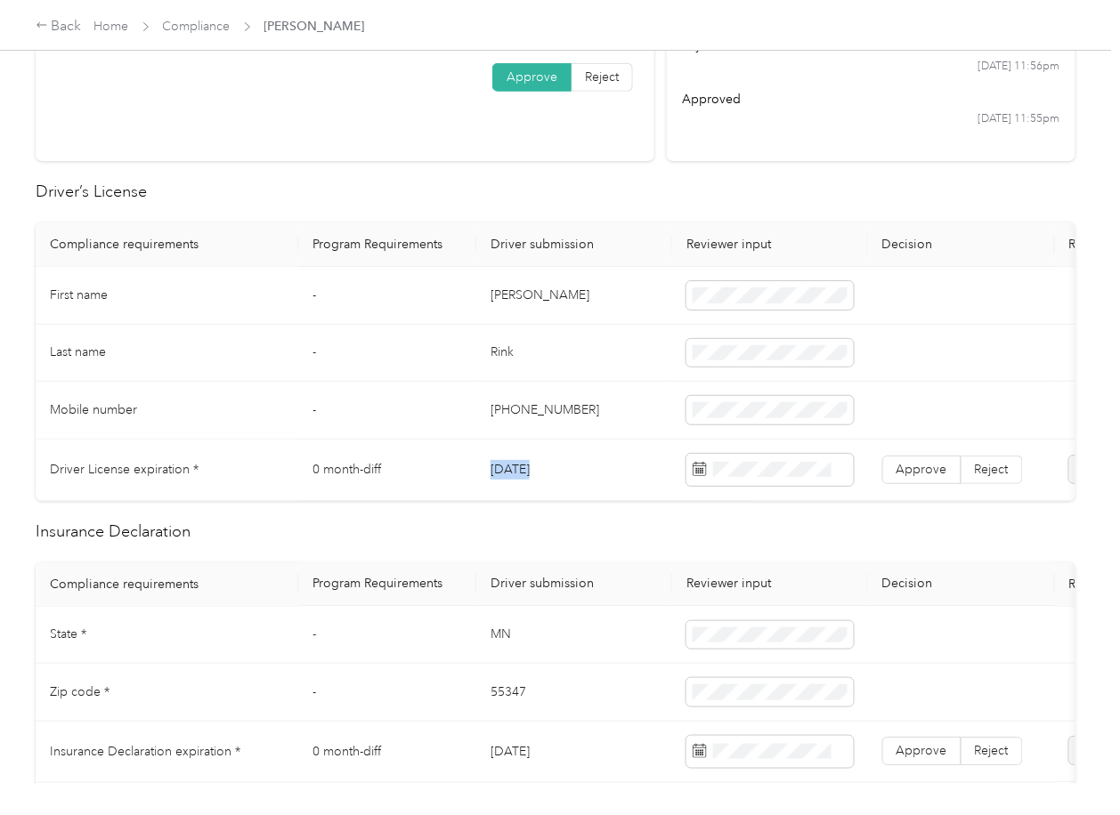
click at [530, 471] on td "[DATE]" at bounding box center [574, 470] width 196 height 61
click at [910, 470] on span "Approve" at bounding box center [921, 469] width 51 height 15
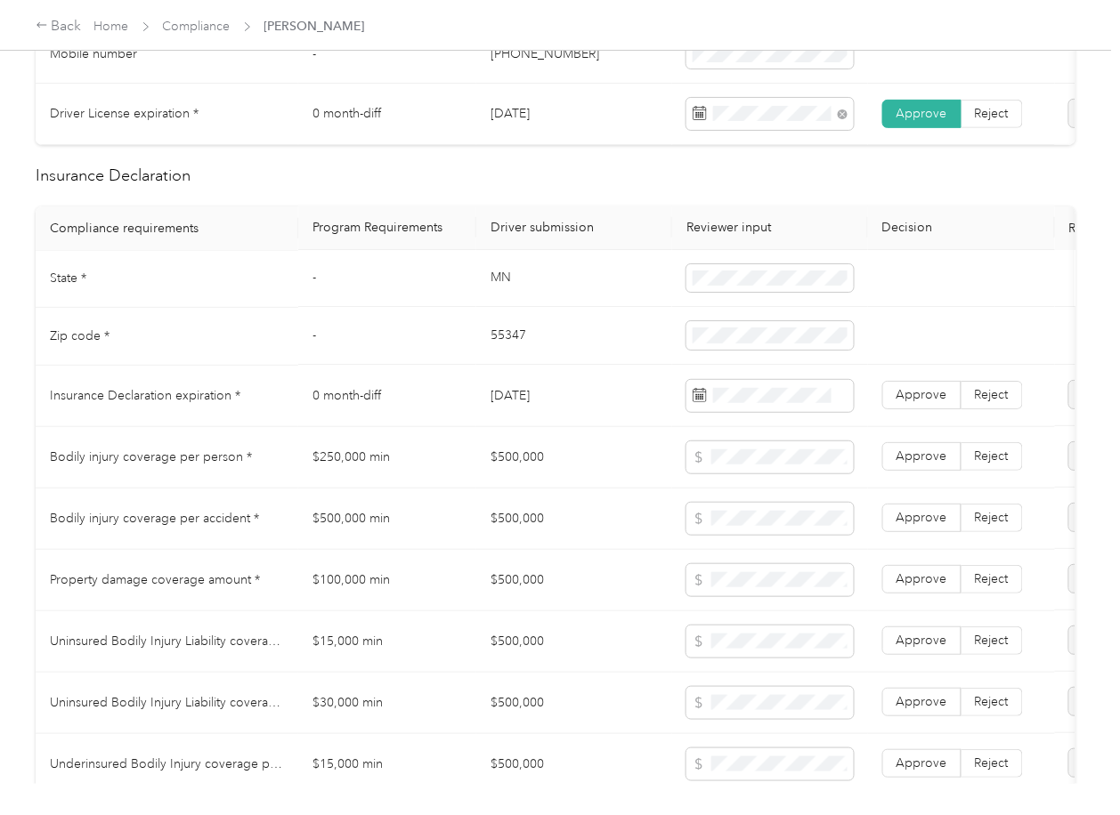
click at [491, 290] on td "MN" at bounding box center [574, 280] width 196 height 58
click at [508, 357] on td "55347" at bounding box center [574, 337] width 196 height 58
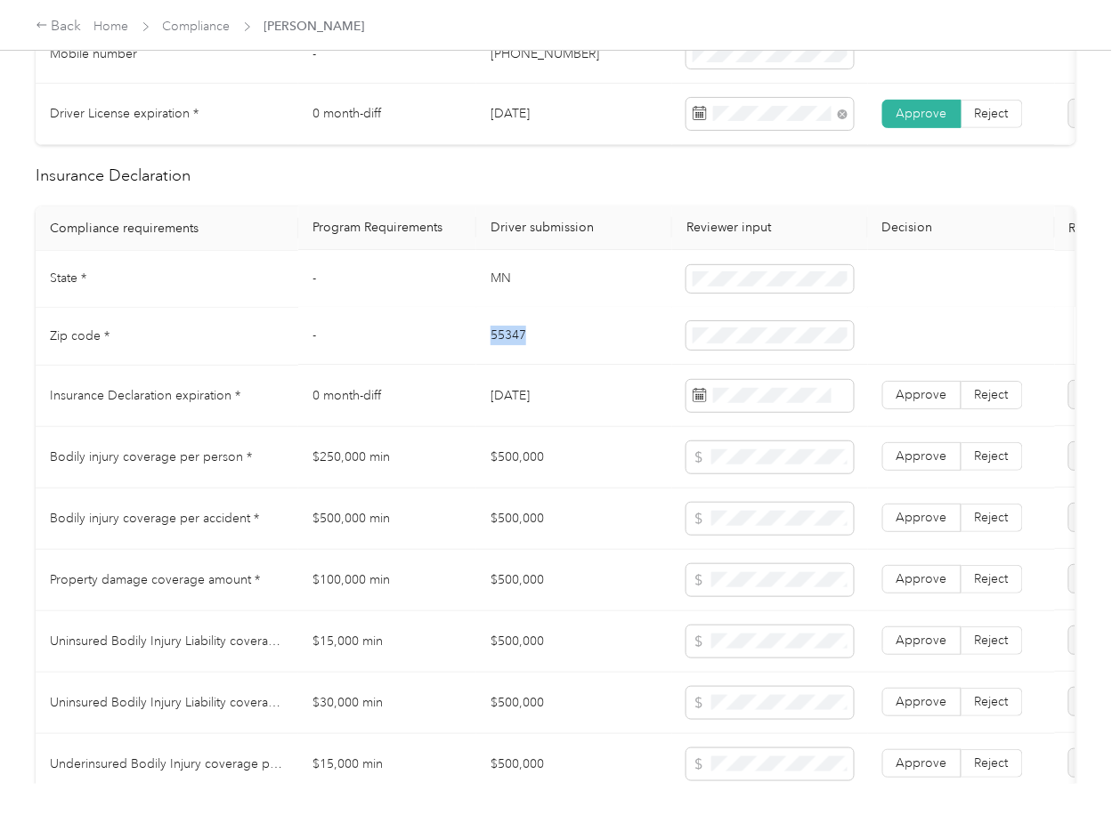
click at [508, 357] on td "55347" at bounding box center [574, 337] width 196 height 58
click at [947, 410] on label "Approve" at bounding box center [921, 396] width 79 height 28
click at [471, 450] on td "$250,000 min" at bounding box center [387, 457] width 178 height 61
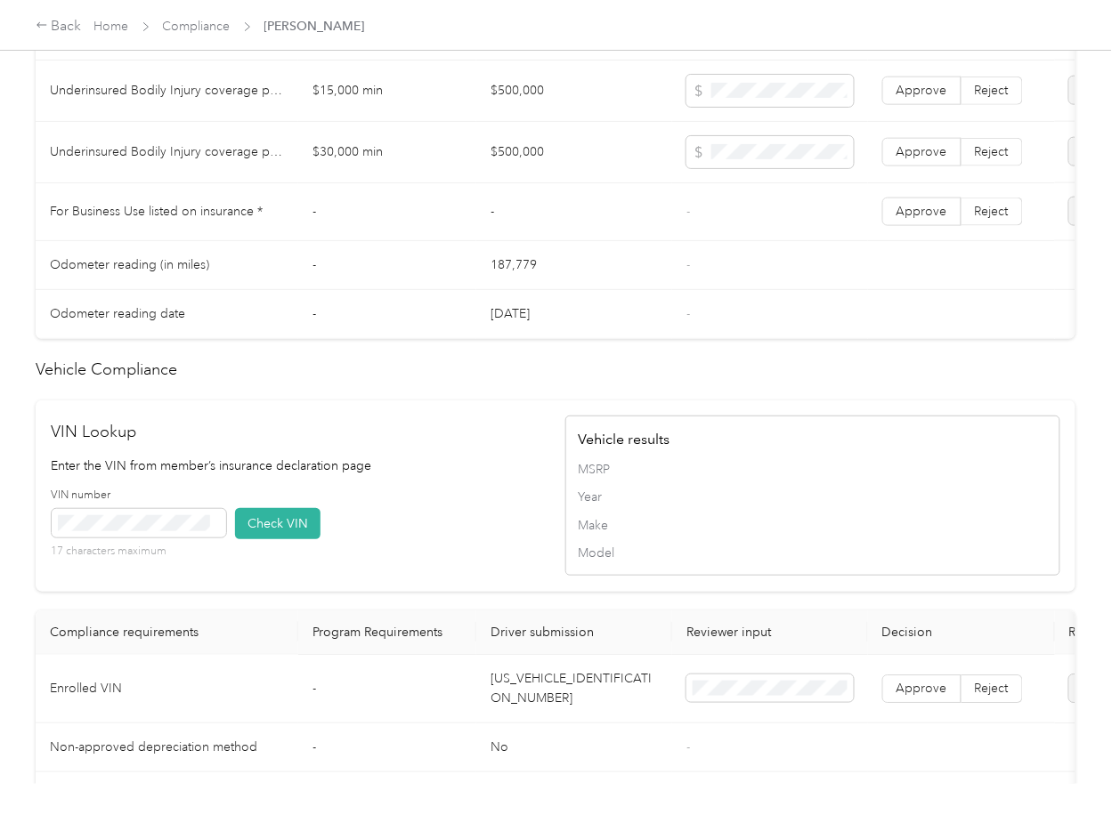
scroll to position [1543, 0]
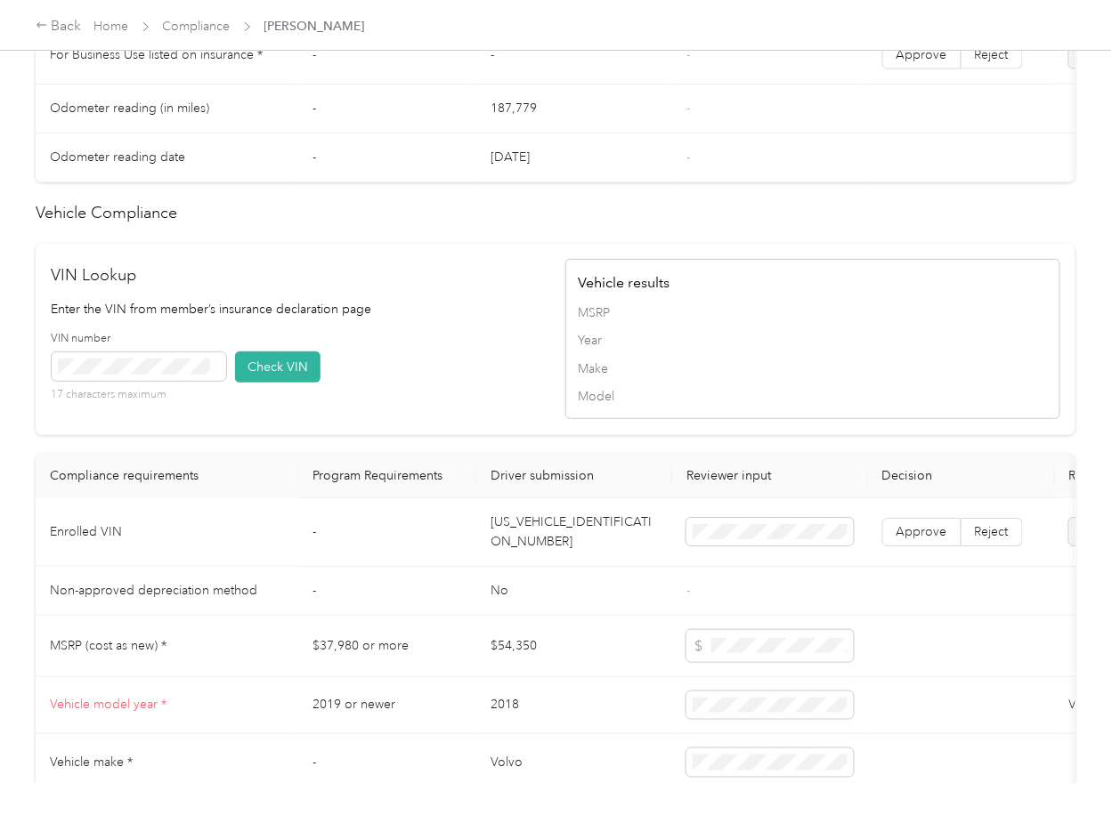
click at [566, 559] on td "[US_VEHICLE_IDENTIFICATION_NUMBER]" at bounding box center [574, 533] width 196 height 69
drag, startPoint x: 486, startPoint y: 397, endPoint x: 221, endPoint y: 439, distance: 268.6
click at [484, 400] on div "VIN number 17 characters maximum Check VIN" at bounding box center [299, 373] width 495 height 85
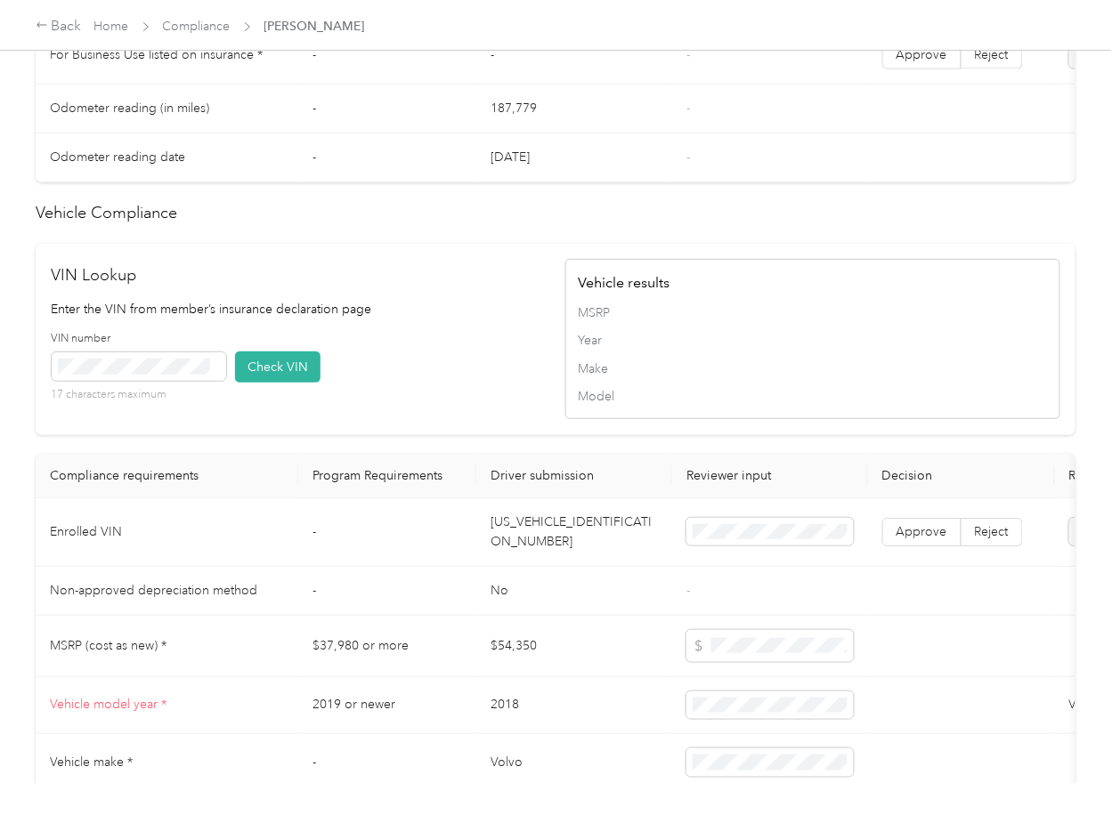
click at [265, 383] on button "Check VIN" at bounding box center [277, 367] width 85 height 31
click at [923, 539] on span "Approve" at bounding box center [921, 531] width 51 height 15
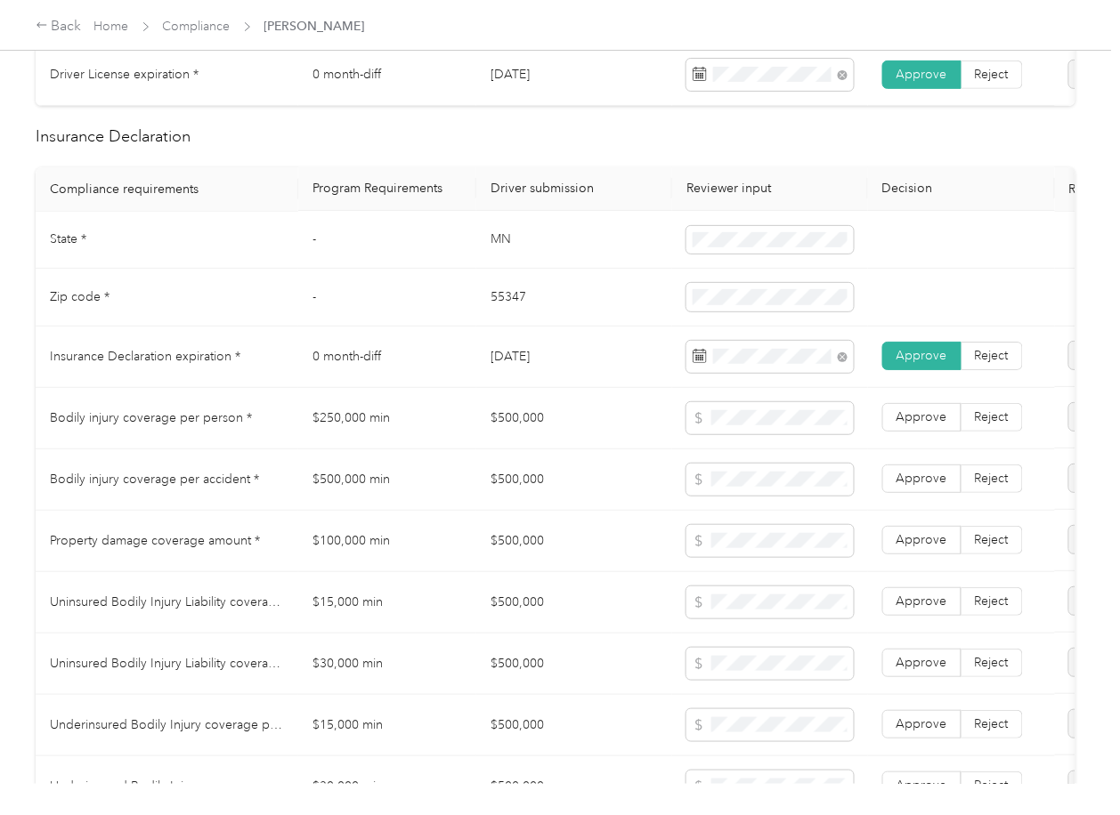
scroll to position [712, 0]
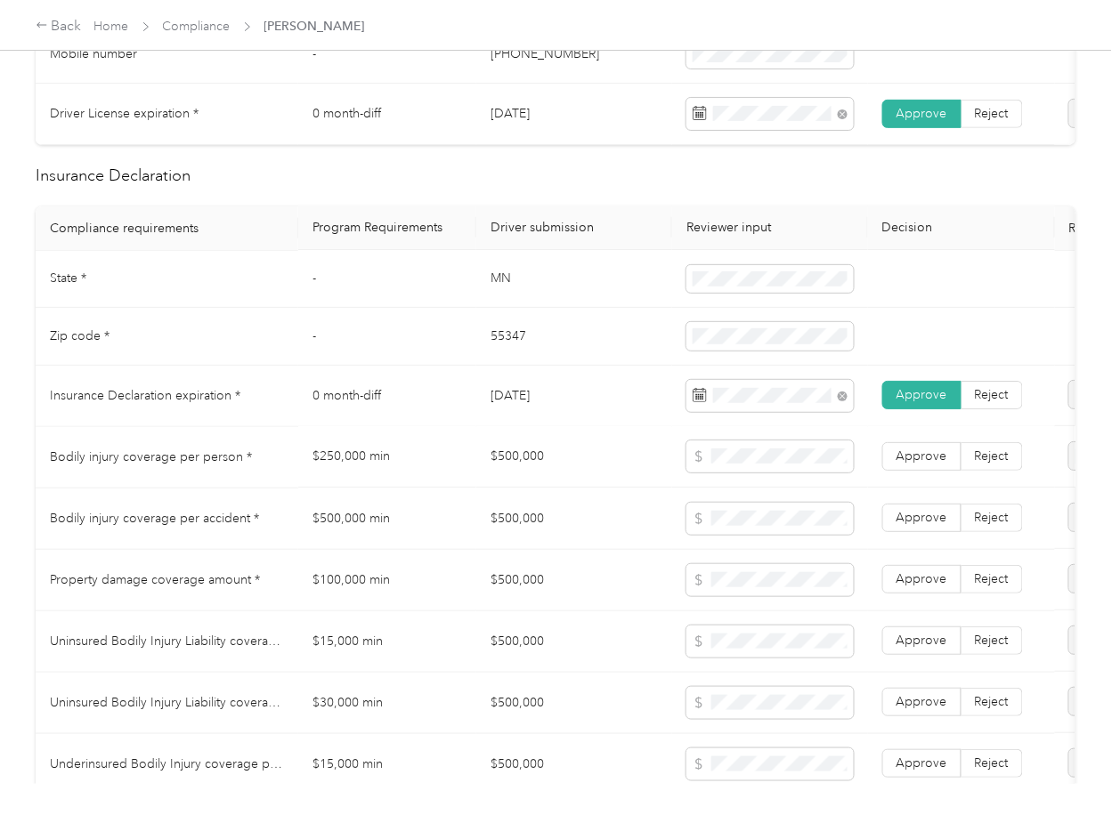
click at [528, 480] on td "$500,000" at bounding box center [574, 457] width 196 height 61
click at [900, 588] on span "Approve" at bounding box center [921, 579] width 51 height 15
click at [914, 550] on td "Approve Reject" at bounding box center [961, 519] width 187 height 61
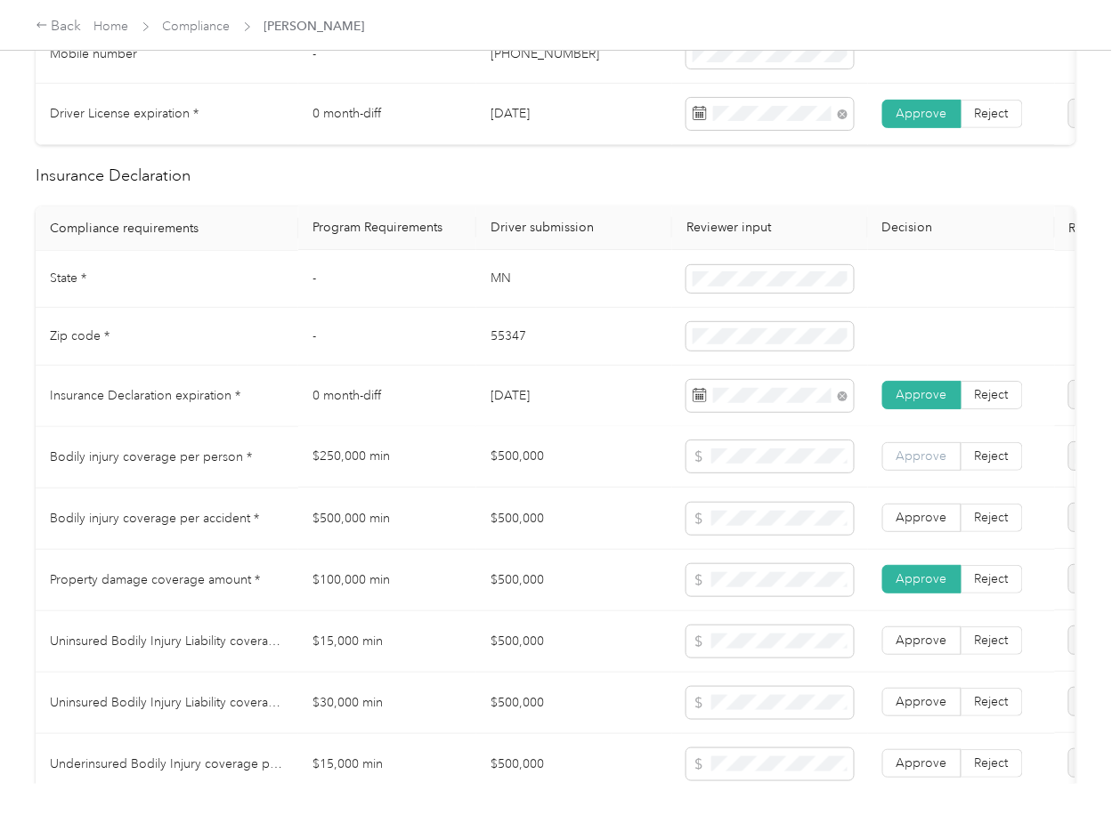
click at [932, 465] on span "Approve" at bounding box center [921, 457] width 51 height 15
click at [918, 526] on span "Approve" at bounding box center [921, 518] width 51 height 15
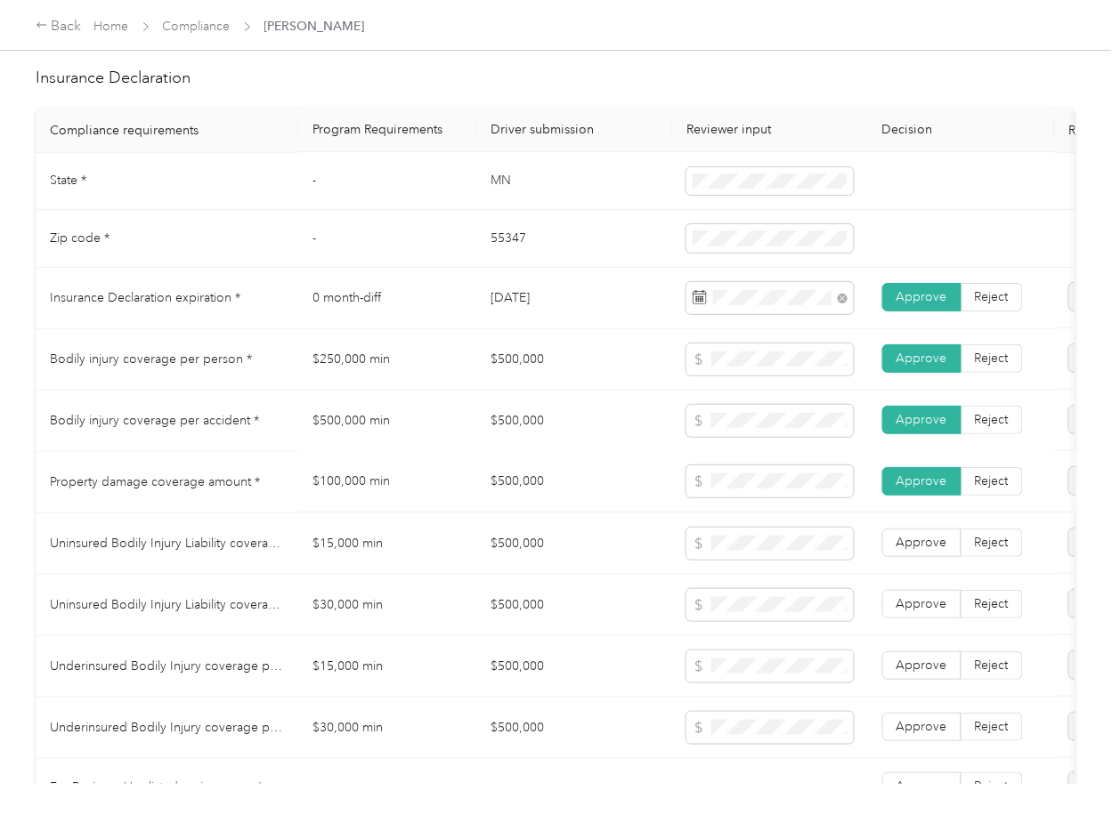
scroll to position [949, 0]
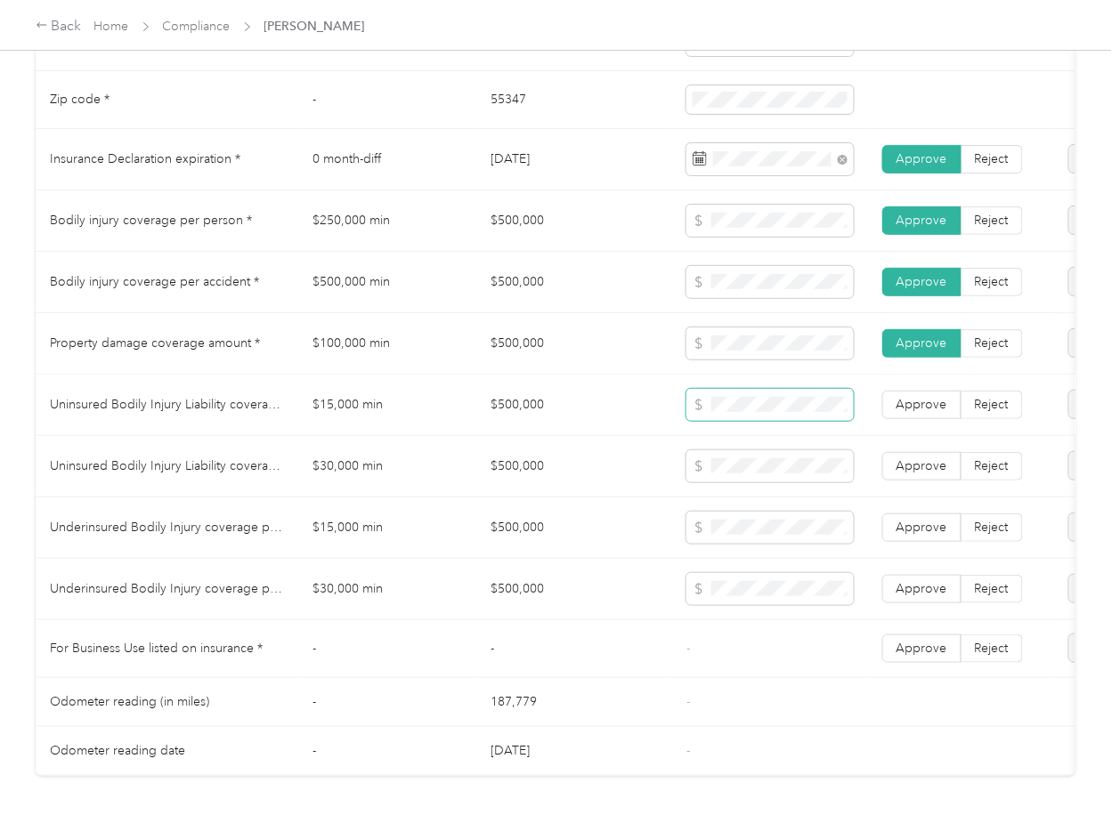
click at [758, 421] on span at bounding box center [769, 405] width 167 height 32
click at [912, 596] on span "Approve" at bounding box center [921, 588] width 51 height 15
click at [926, 535] on span "Approve" at bounding box center [921, 527] width 51 height 15
click at [927, 481] on label "Approve" at bounding box center [921, 466] width 79 height 28
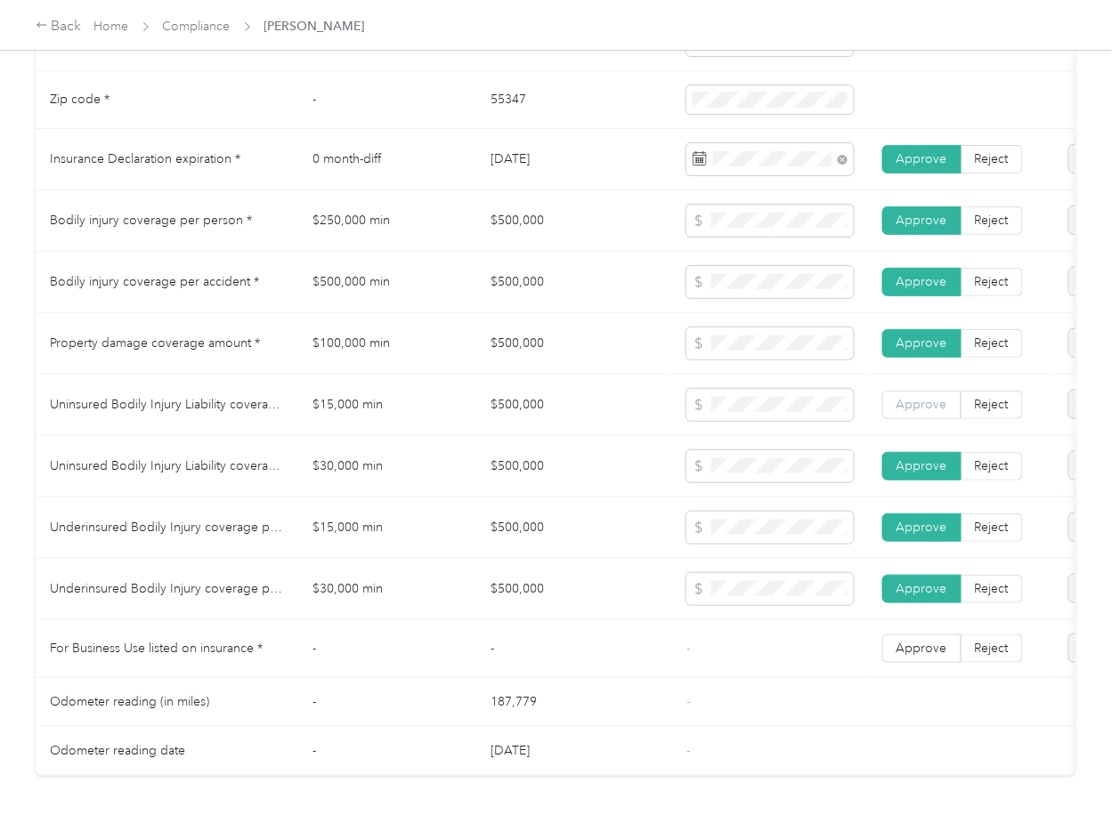
click at [923, 412] on span "Approve" at bounding box center [921, 404] width 51 height 15
click at [916, 656] on span "Approve" at bounding box center [921, 648] width 51 height 15
click at [413, 303] on td "$500,000 min" at bounding box center [387, 282] width 178 height 61
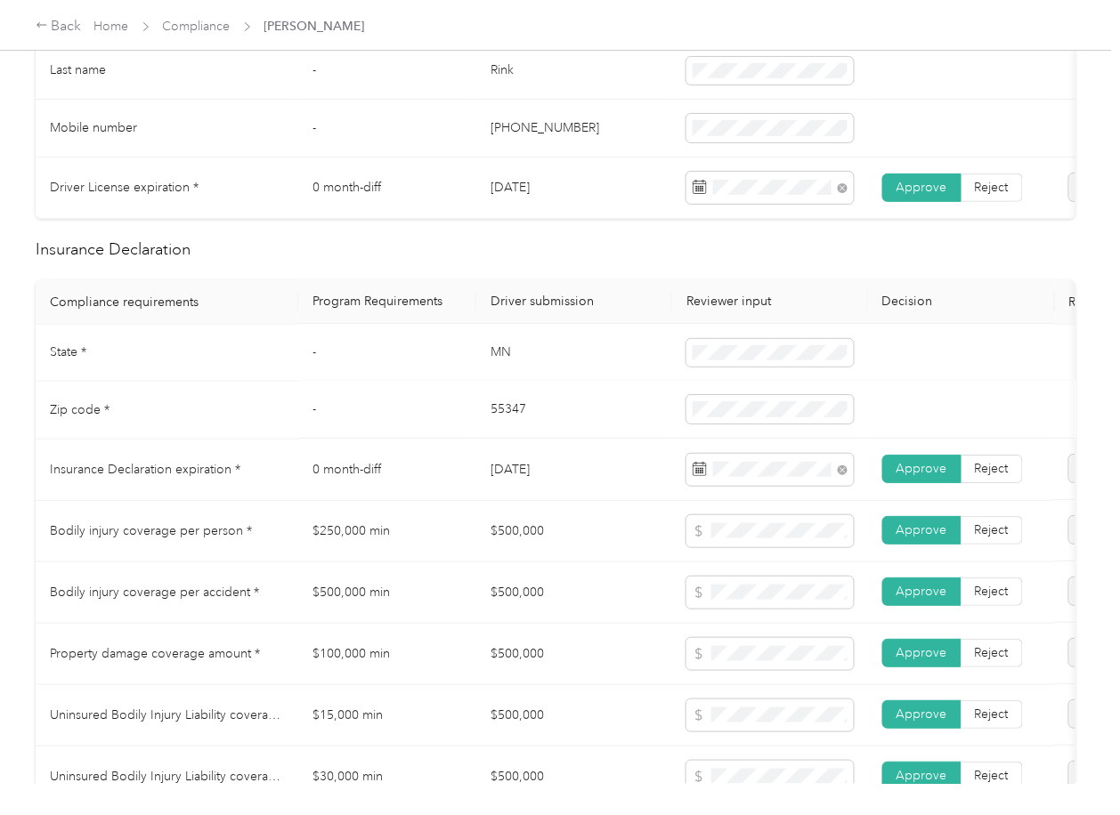
scroll to position [0, 0]
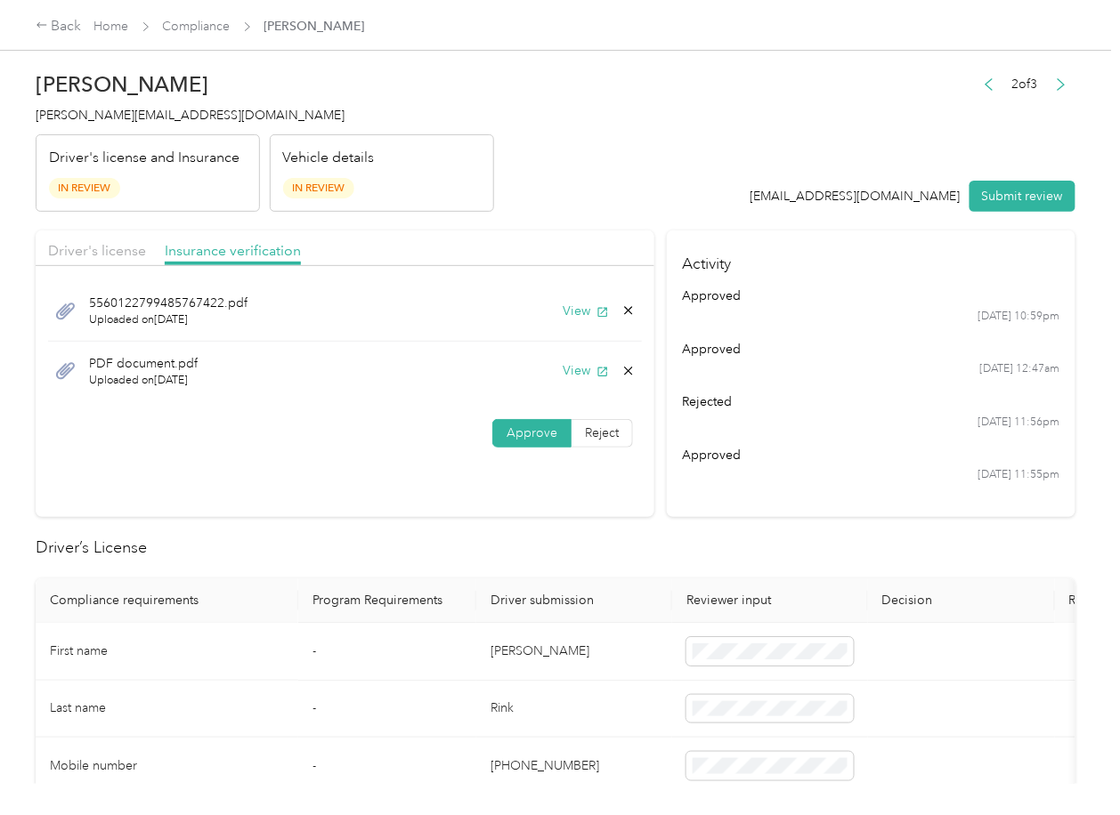
click at [625, 369] on icon at bounding box center [629, 371] width 8 height 8
click at [565, 377] on button "Yes" at bounding box center [579, 383] width 35 height 28
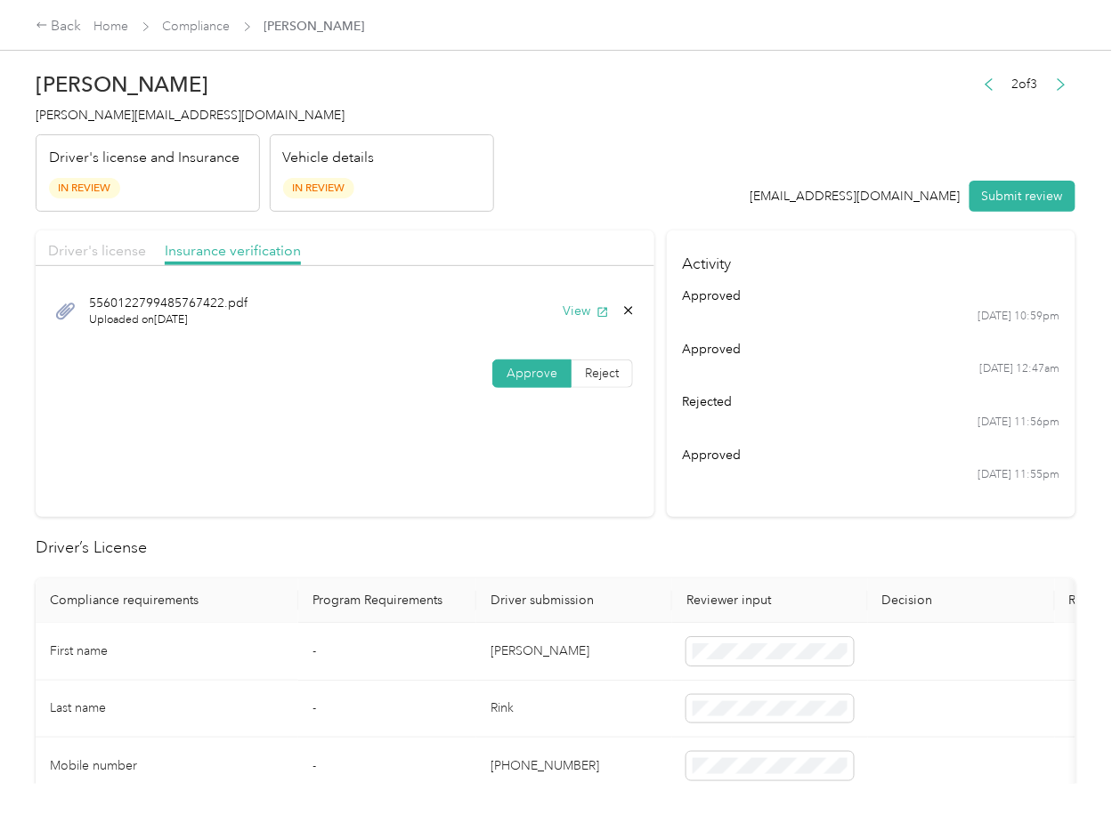
click at [86, 243] on span "Driver's license" at bounding box center [97, 250] width 98 height 17
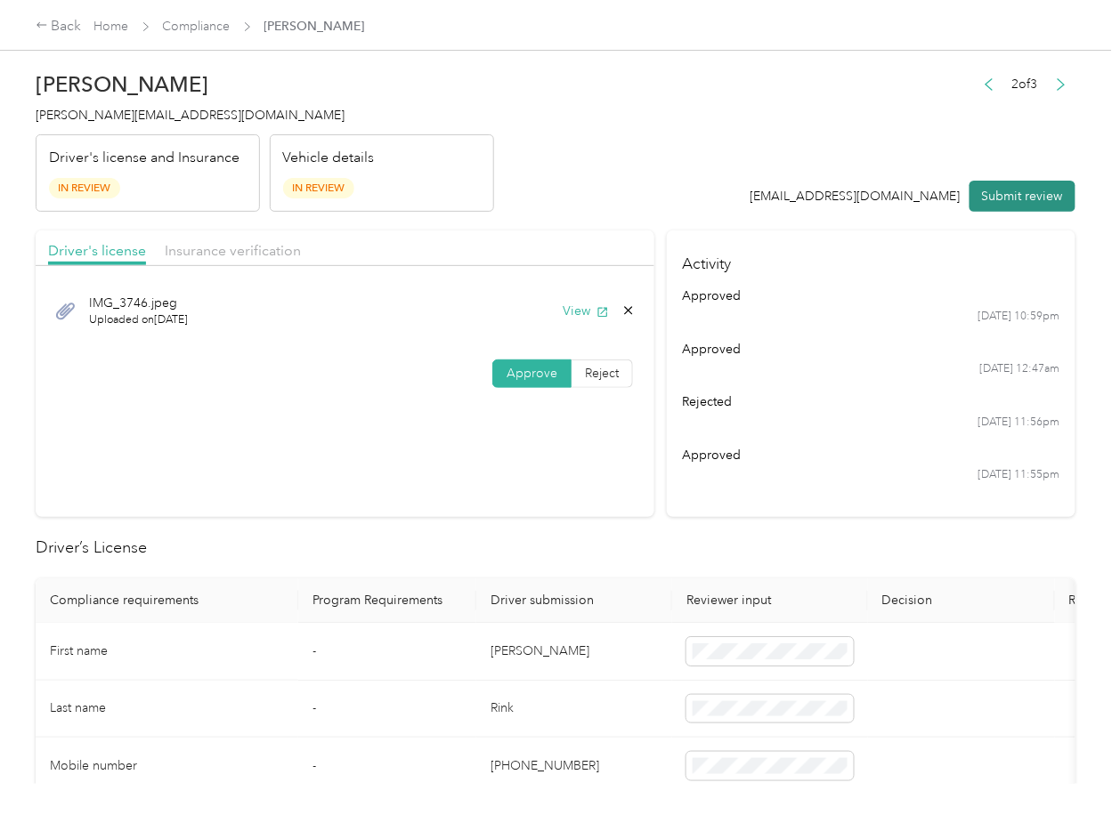
click at [1001, 193] on button "Submit review" at bounding box center [1022, 196] width 106 height 31
click at [160, 108] on span "[PERSON_NAME][EMAIL_ADDRESS][DOMAIN_NAME]" at bounding box center [190, 115] width 309 height 15
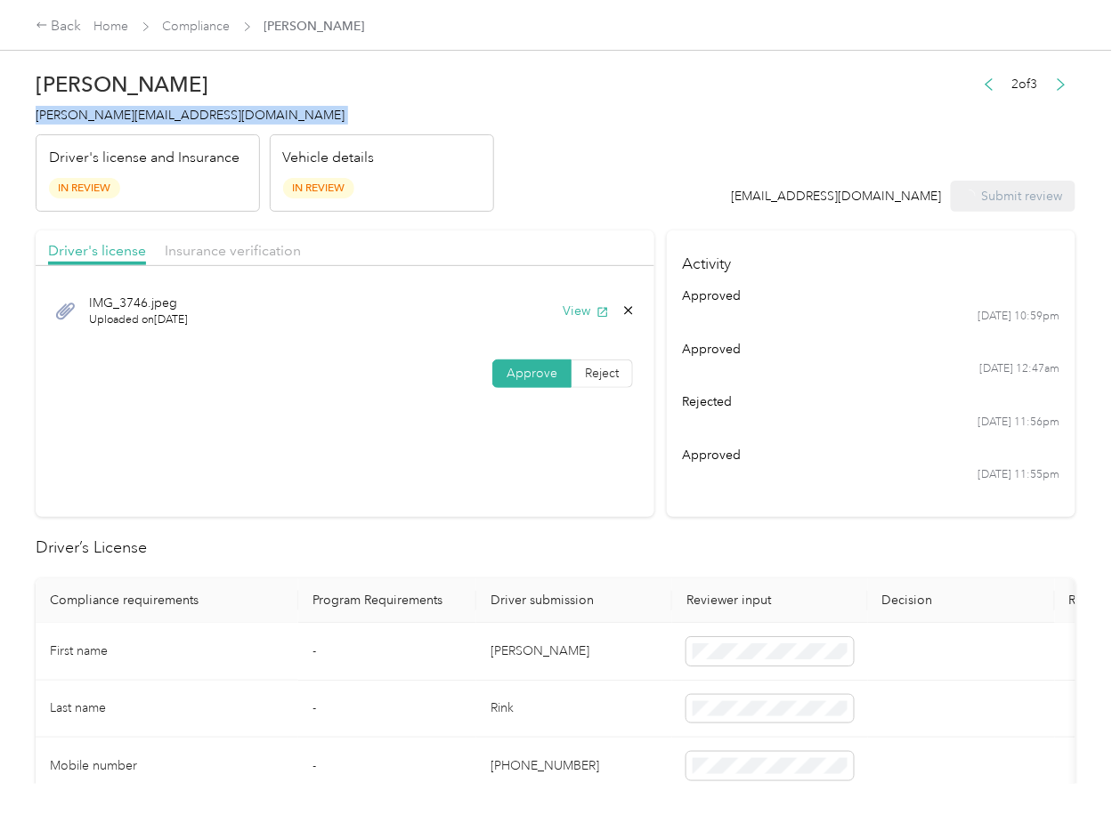
click at [160, 108] on span "[PERSON_NAME][EMAIL_ADDRESS][DOMAIN_NAME]" at bounding box center [190, 115] width 309 height 15
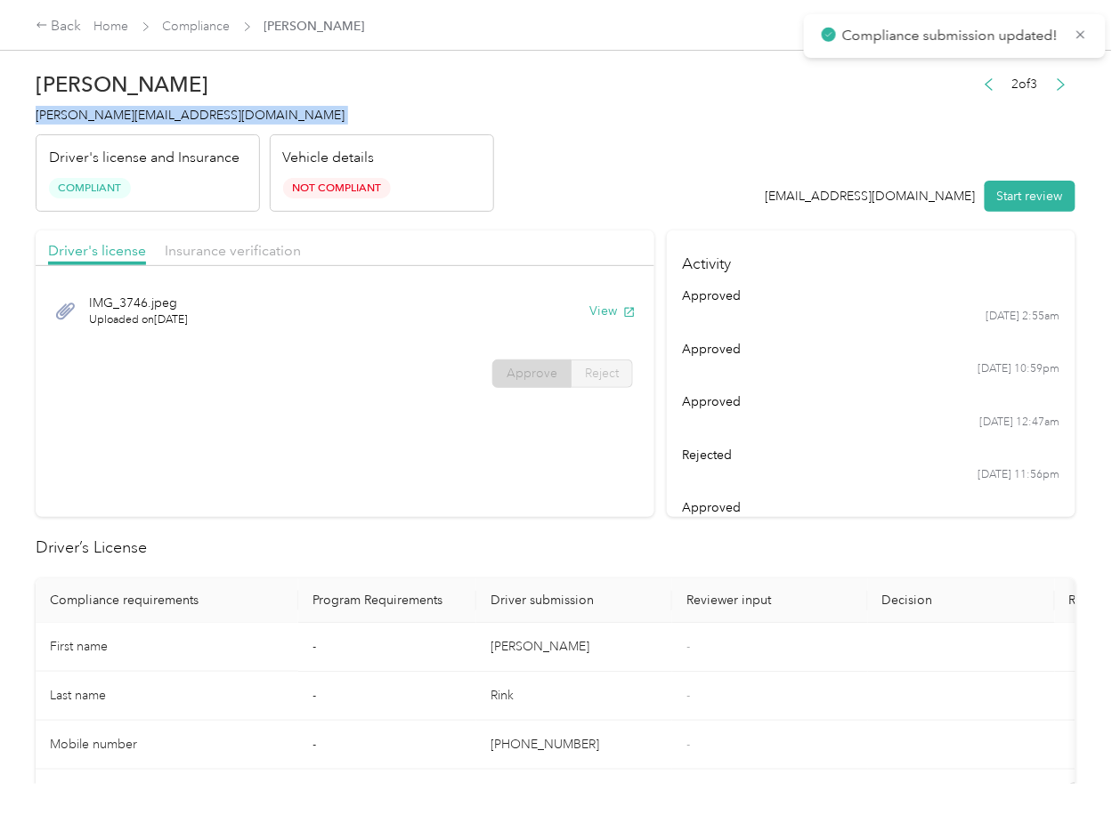
click at [144, 115] on span "[PERSON_NAME][EMAIL_ADDRESS][DOMAIN_NAME]" at bounding box center [190, 115] width 309 height 15
click at [710, 499] on div "approved" at bounding box center [871, 508] width 377 height 19
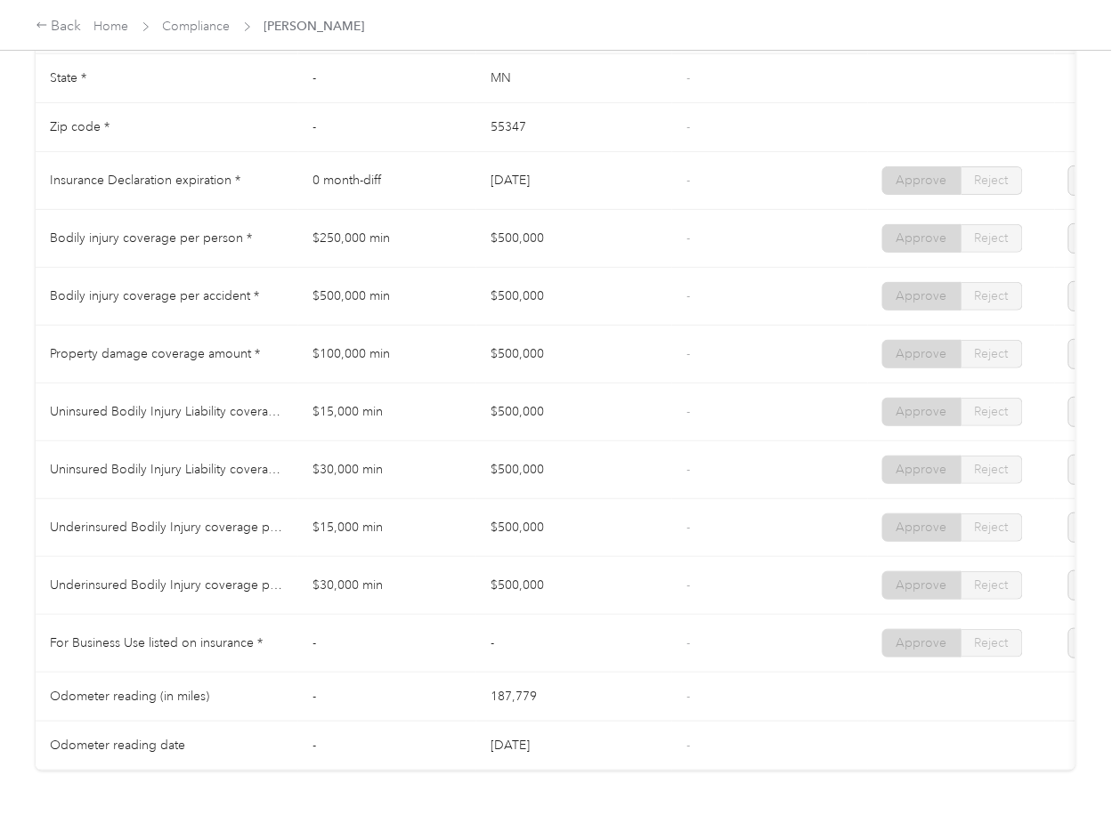
scroll to position [949, 0]
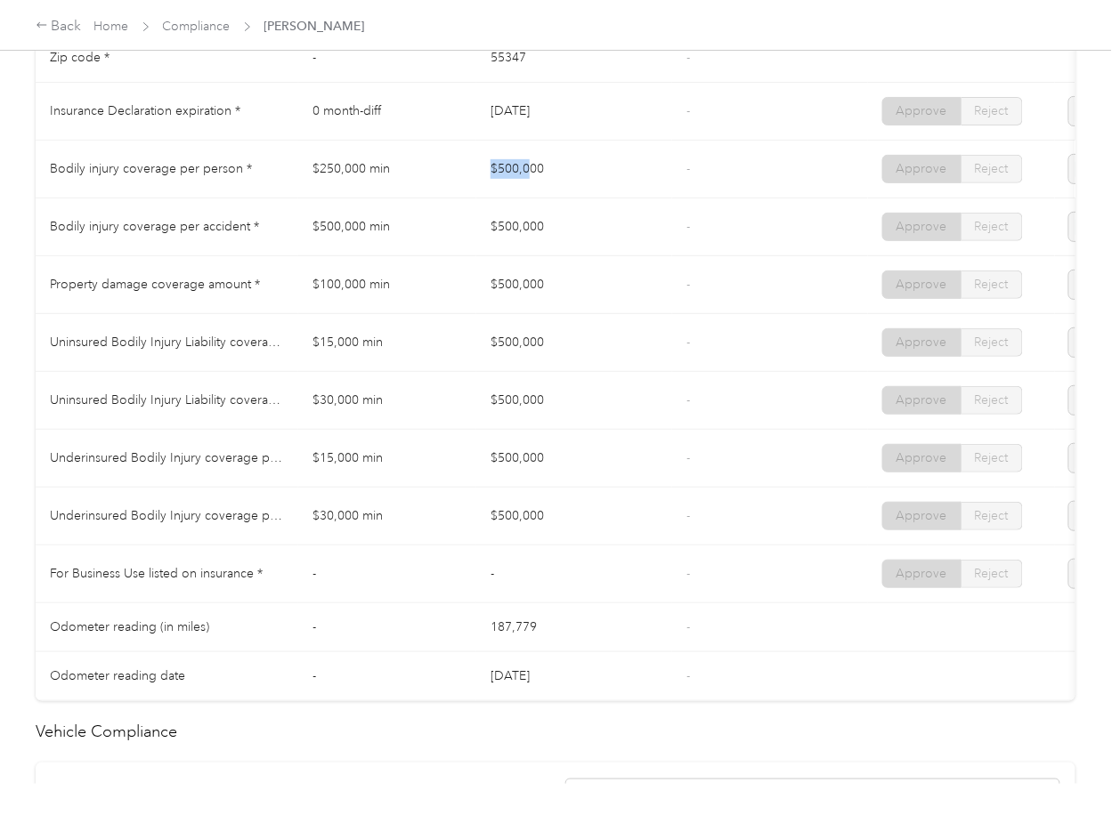
click at [553, 191] on td "$500,000" at bounding box center [574, 170] width 196 height 58
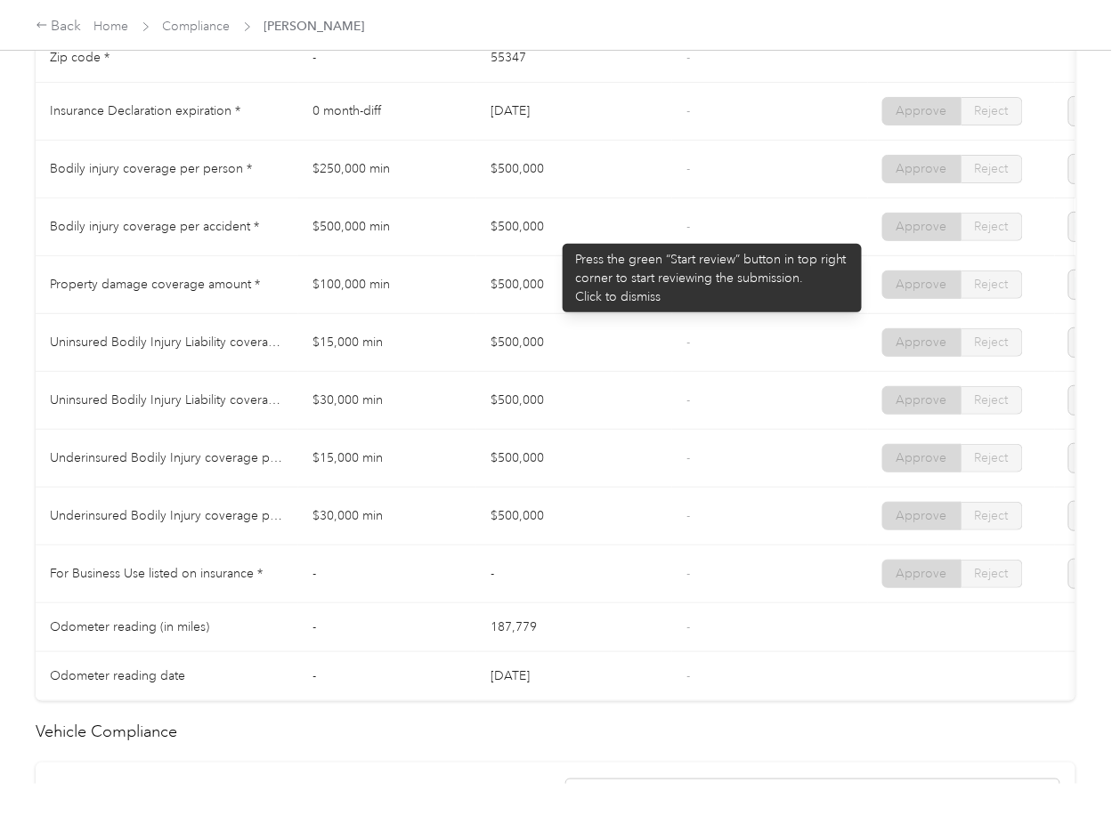
drag, startPoint x: 522, startPoint y: 240, endPoint x: 520, endPoint y: 300, distance: 59.7
click at [554, 248] on td "$500,000" at bounding box center [574, 228] width 196 height 58
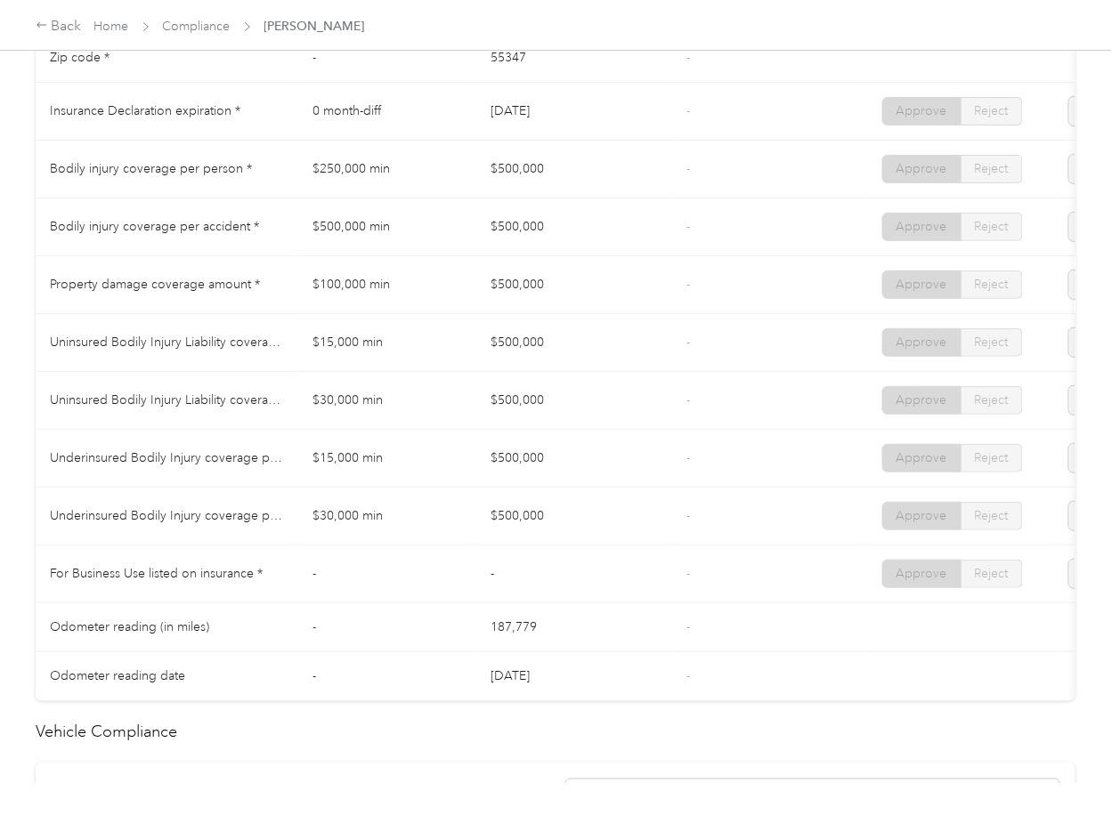
click at [560, 314] on td "$500,000" at bounding box center [574, 285] width 196 height 58
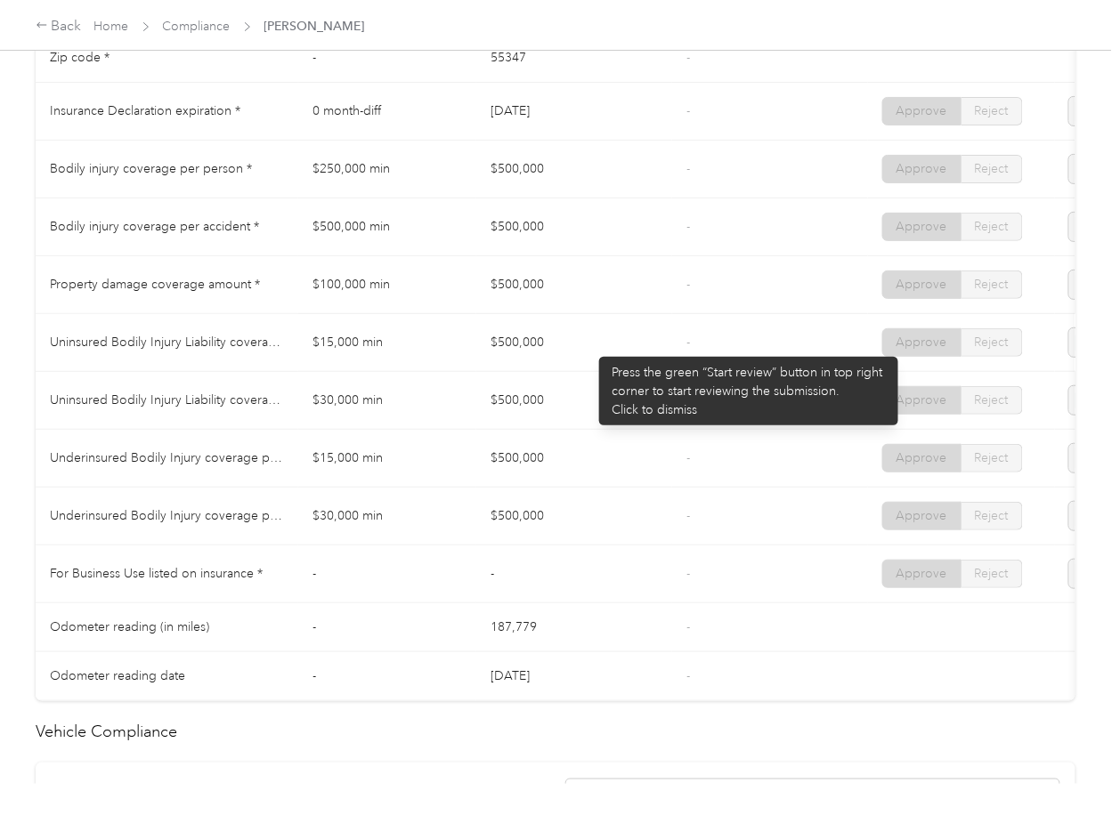
drag, startPoint x: 590, startPoint y: 353, endPoint x: 606, endPoint y: 380, distance: 31.1
click at [591, 356] on td "$500,000" at bounding box center [574, 343] width 196 height 58
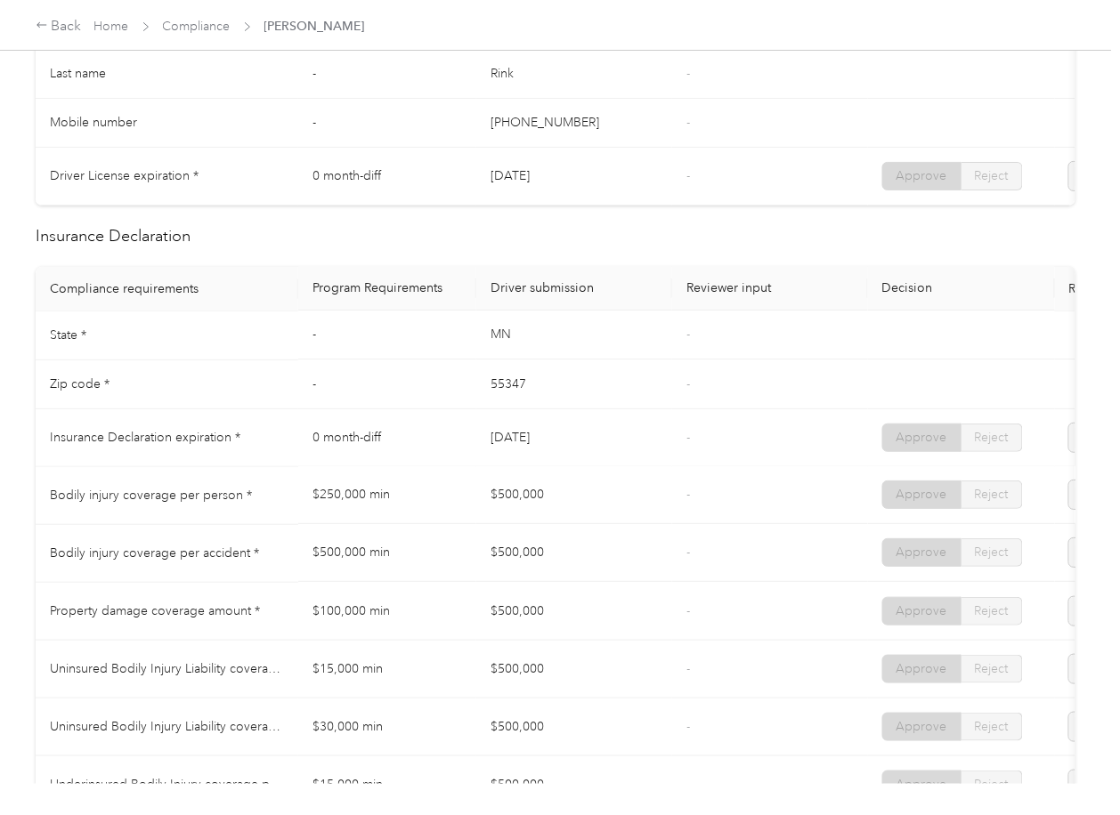
scroll to position [0, 0]
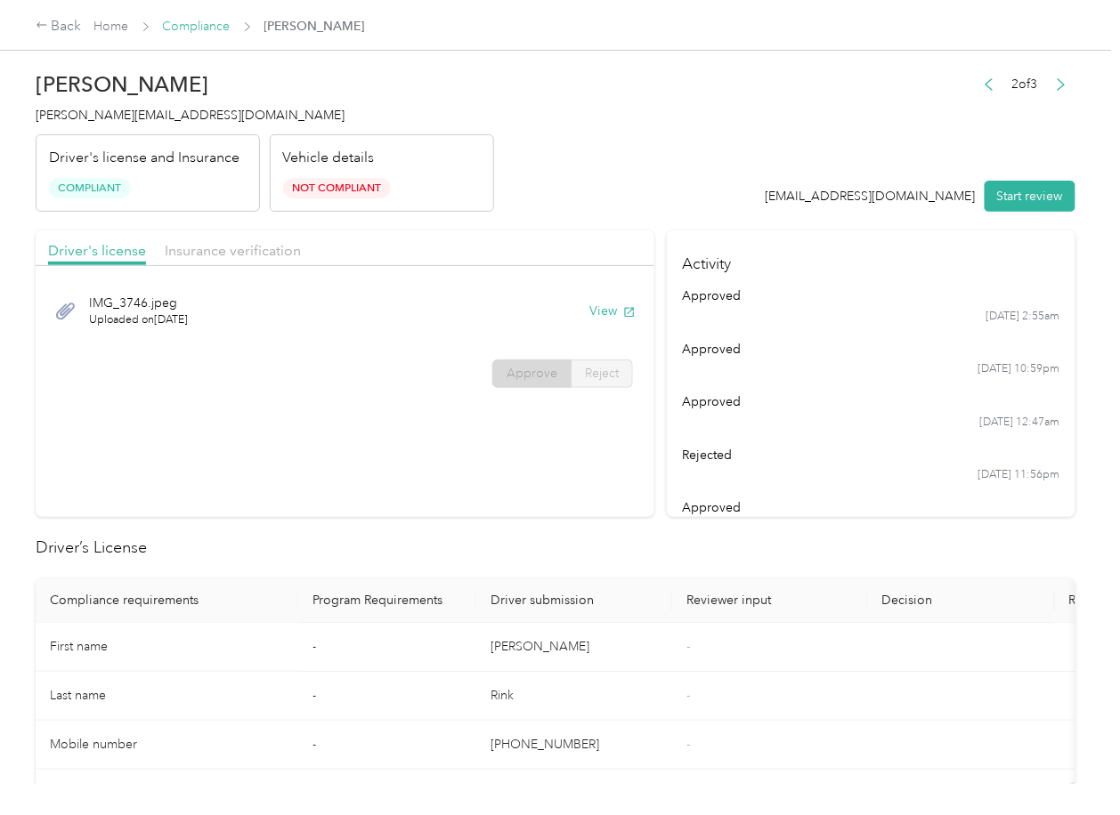
click at [200, 28] on link "Compliance" at bounding box center [197, 26] width 68 height 15
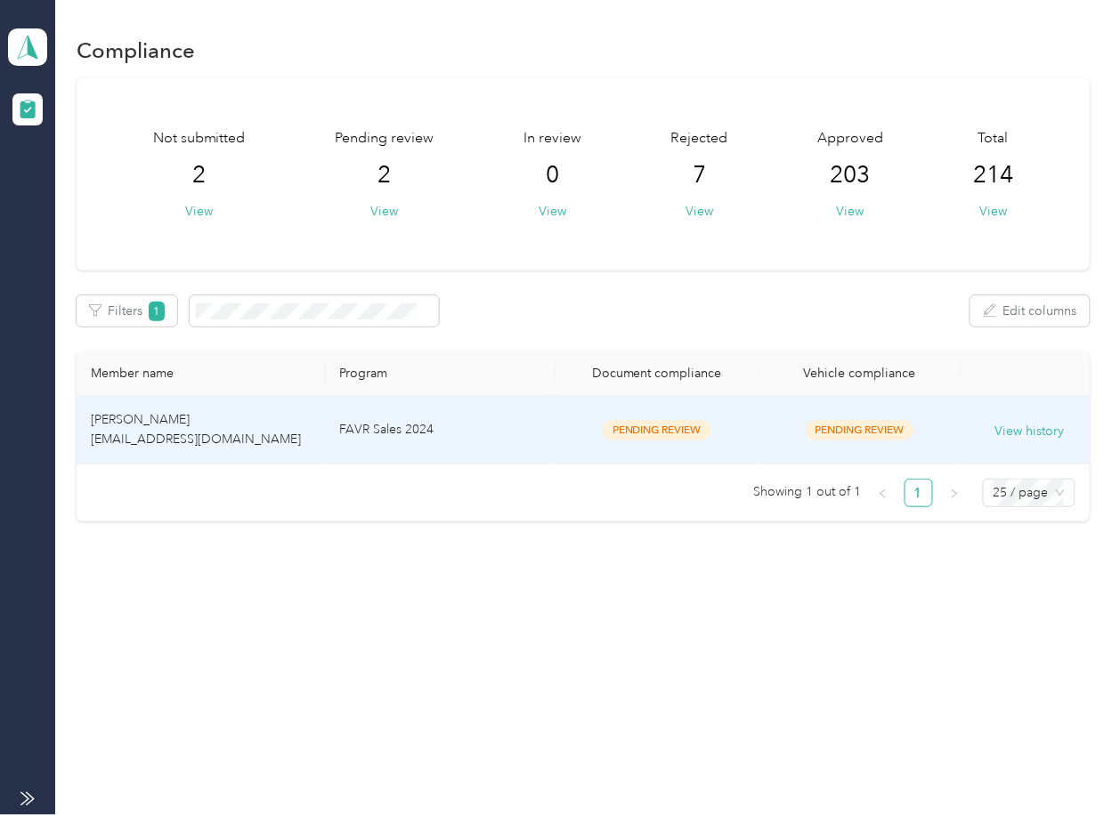
click at [374, 426] on td "FAVR Sales 2024" at bounding box center [441, 430] width 231 height 69
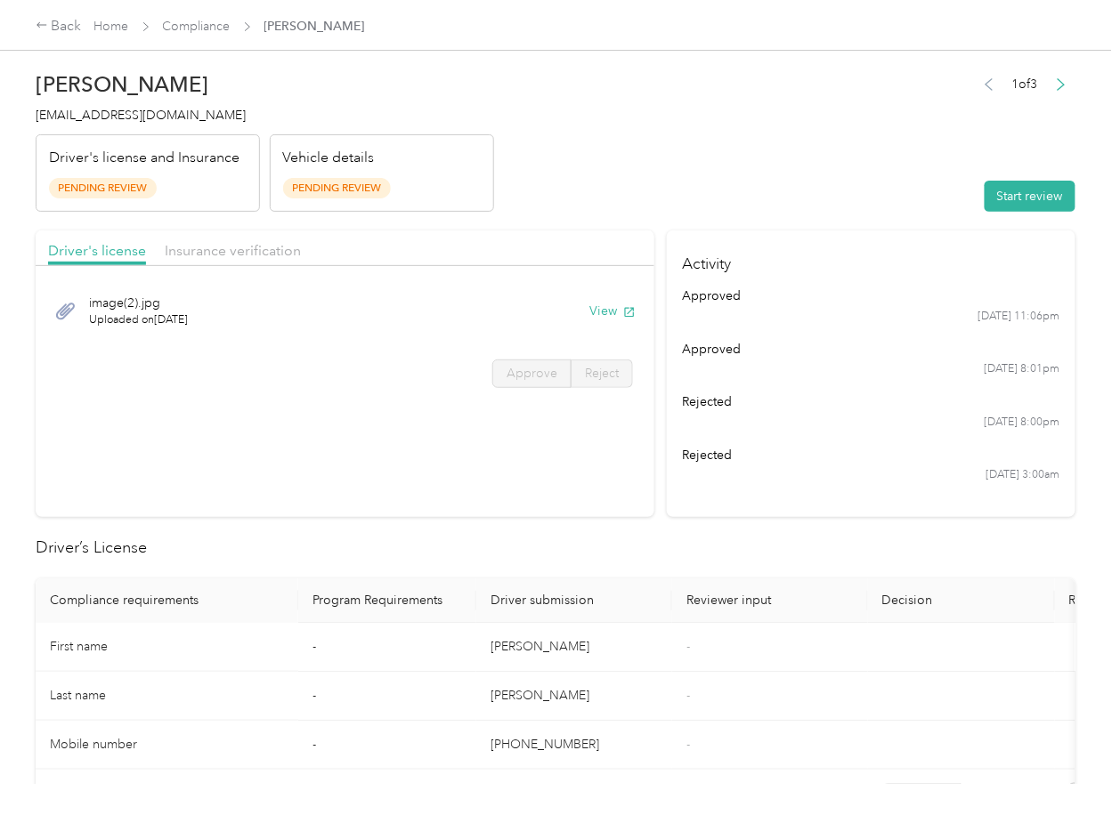
click at [767, 495] on section "Activity approved [DATE] 11:06pm approved [DATE] 8:01pm rejected [DATE] 8:00pm …" at bounding box center [871, 374] width 409 height 287
click at [607, 300] on div "image(2).jpg Uploaded on [DATE] View" at bounding box center [345, 311] width 594 height 60
click at [611, 306] on button "View" at bounding box center [612, 311] width 46 height 19
drag, startPoint x: 479, startPoint y: 221, endPoint x: 467, endPoint y: 221, distance: 11.6
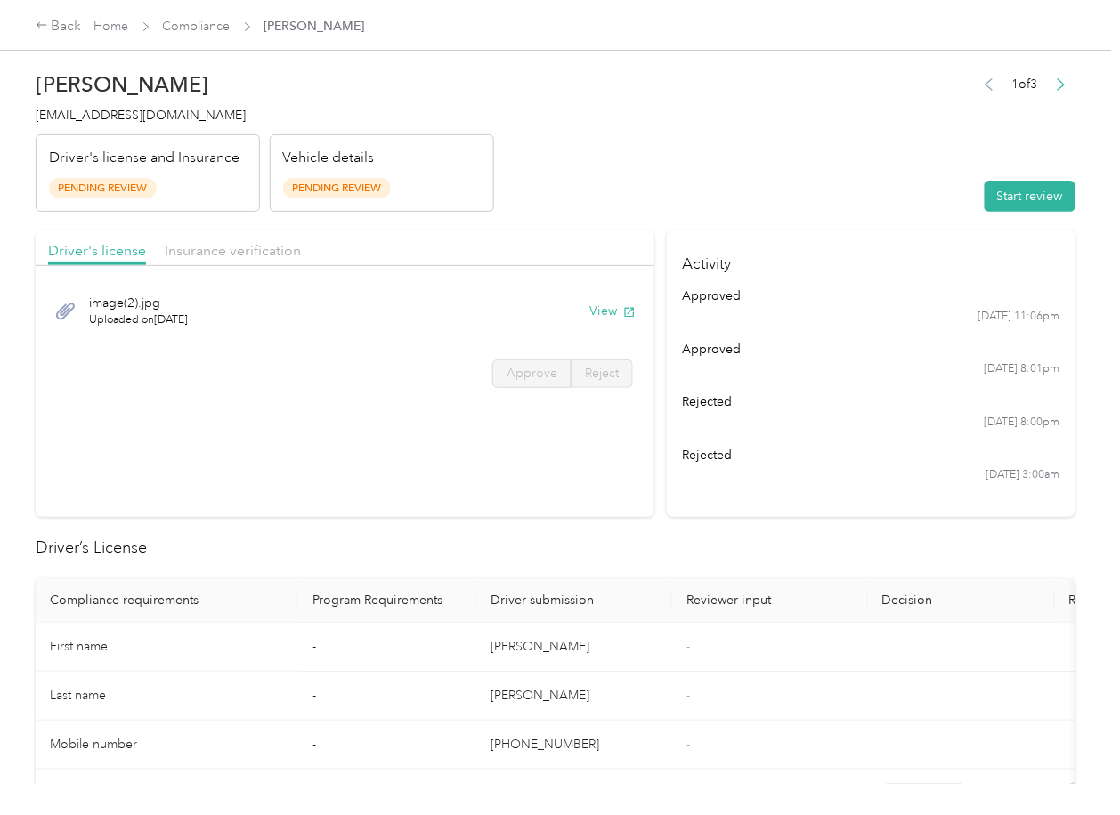
click at [233, 240] on div "Insurance verification" at bounding box center [233, 251] width 136 height 22
click at [228, 251] on span "Insurance verification" at bounding box center [233, 250] width 136 height 17
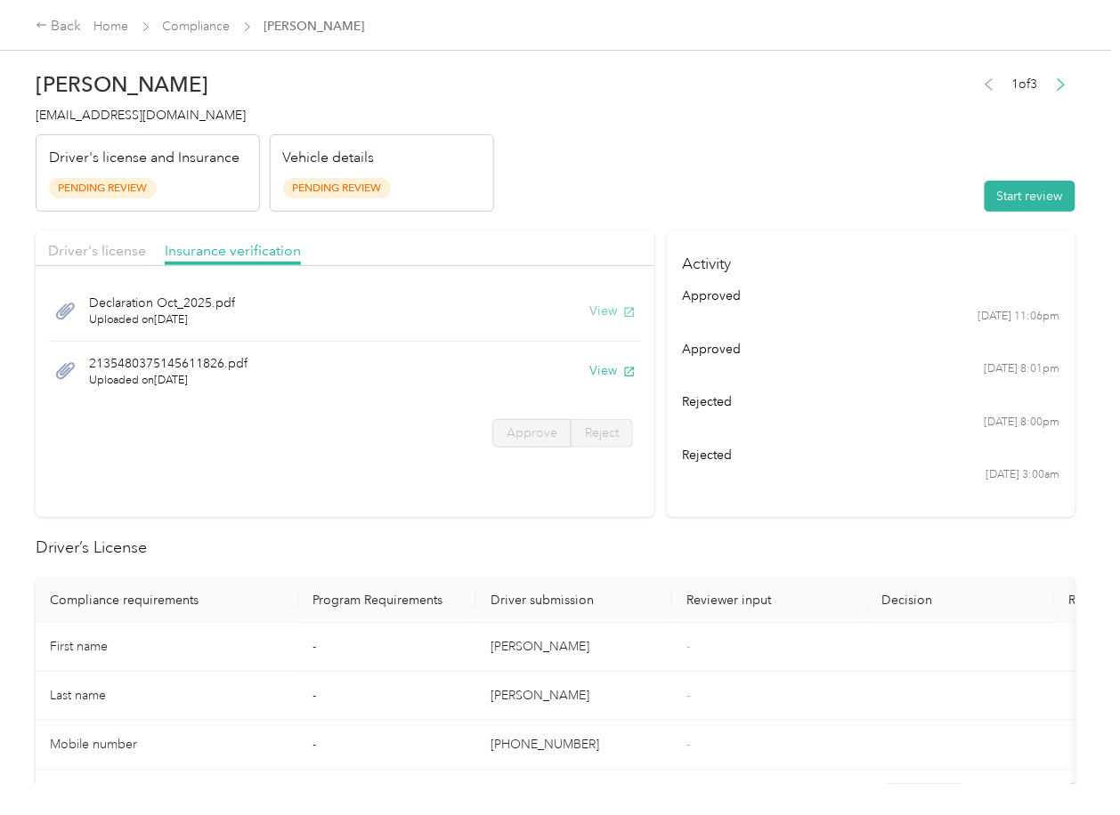
click at [602, 313] on button "View" at bounding box center [612, 311] width 46 height 19
drag, startPoint x: 603, startPoint y: 369, endPoint x: 738, endPoint y: 248, distance: 181.0
click at [603, 369] on button "View" at bounding box center [612, 370] width 46 height 19
drag, startPoint x: 801, startPoint y: 184, endPoint x: 993, endPoint y: 184, distance: 192.3
click at [803, 184] on header "[PERSON_NAME] [EMAIL_ADDRESS][DOMAIN_NAME] Driver's license and Insurance Pendi…" at bounding box center [556, 137] width 1040 height 150
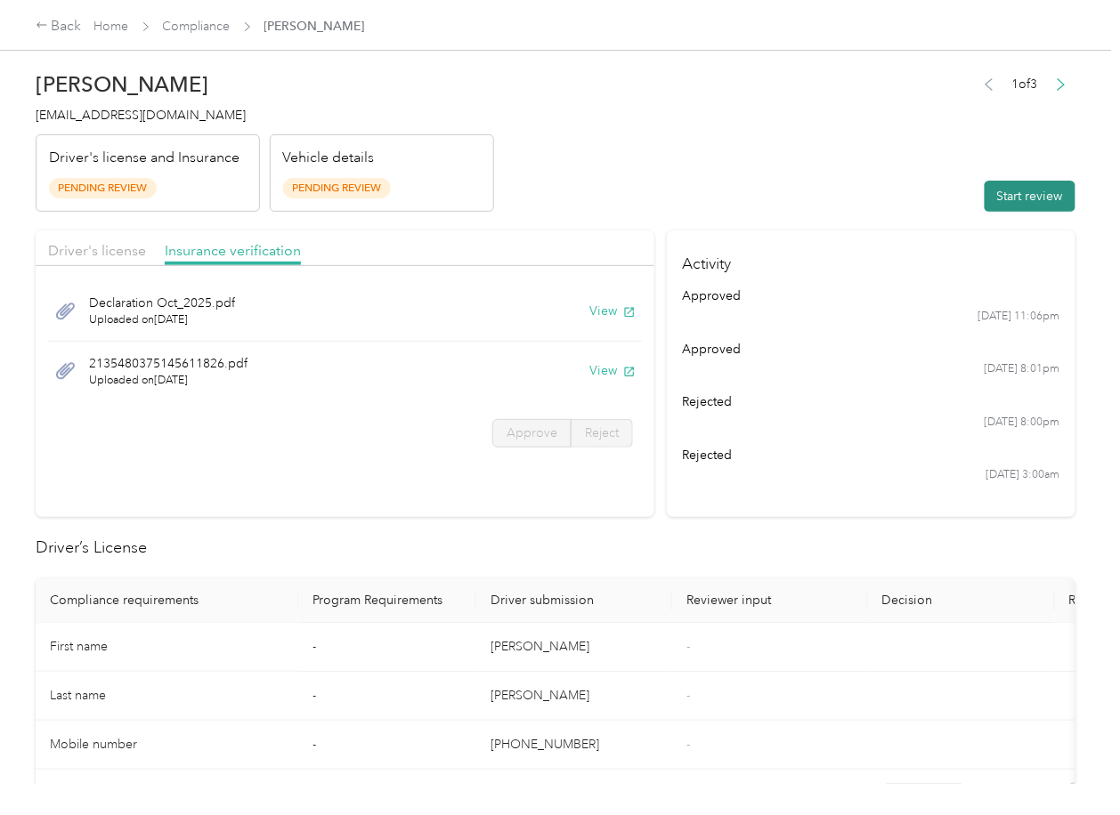
click at [1015, 191] on button "Start review" at bounding box center [1030, 196] width 91 height 31
click at [126, 247] on span "Driver's license" at bounding box center [97, 250] width 98 height 17
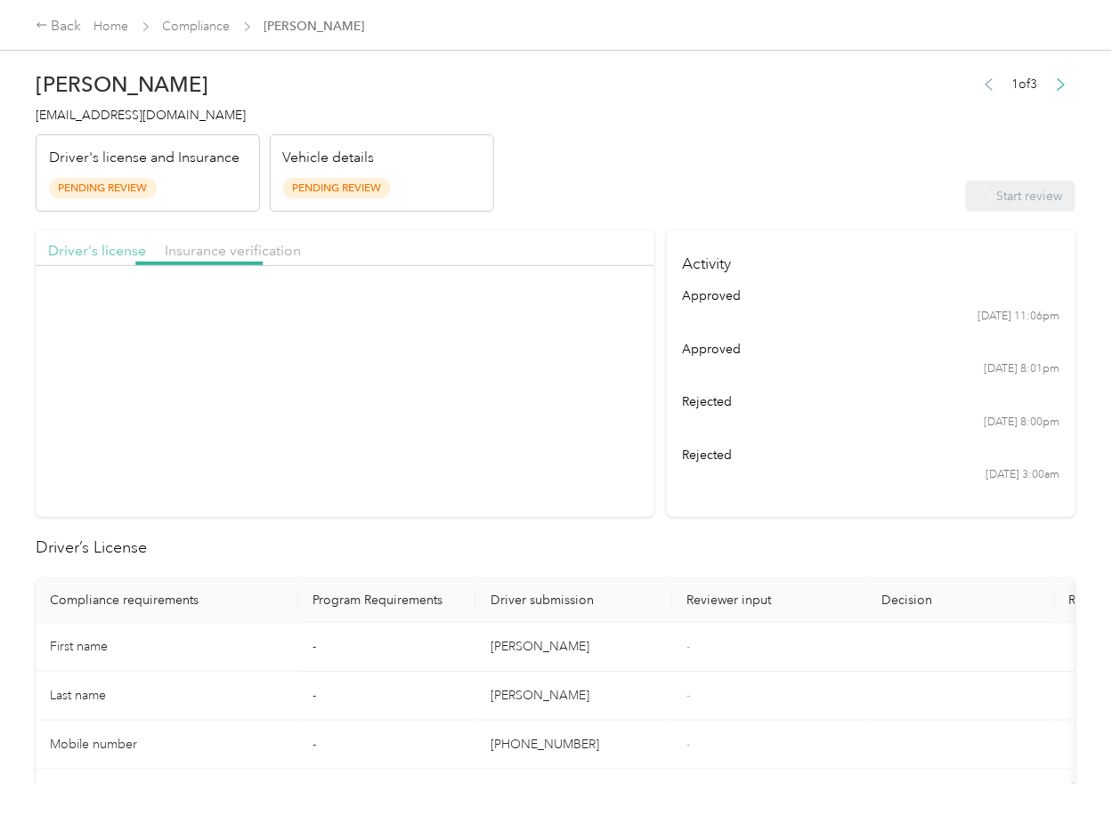
drag, startPoint x: 108, startPoint y: 247, endPoint x: 126, endPoint y: 270, distance: 29.1
click at [108, 249] on span "Driver's license" at bounding box center [97, 250] width 98 height 17
click at [524, 366] on span "Approve" at bounding box center [532, 373] width 51 height 15
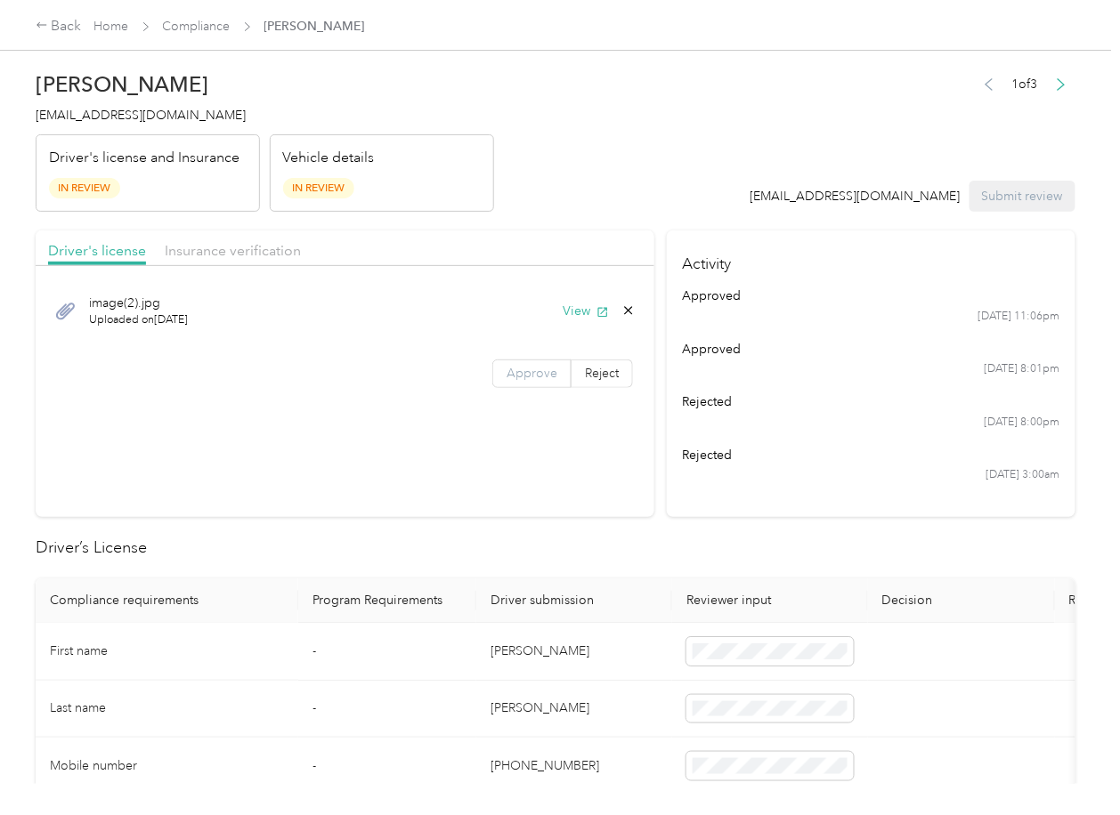
click at [522, 374] on span "Approve" at bounding box center [532, 373] width 51 height 15
click at [521, 375] on span "Approve" at bounding box center [532, 373] width 51 height 15
click at [223, 255] on span "Insurance verification" at bounding box center [233, 250] width 136 height 17
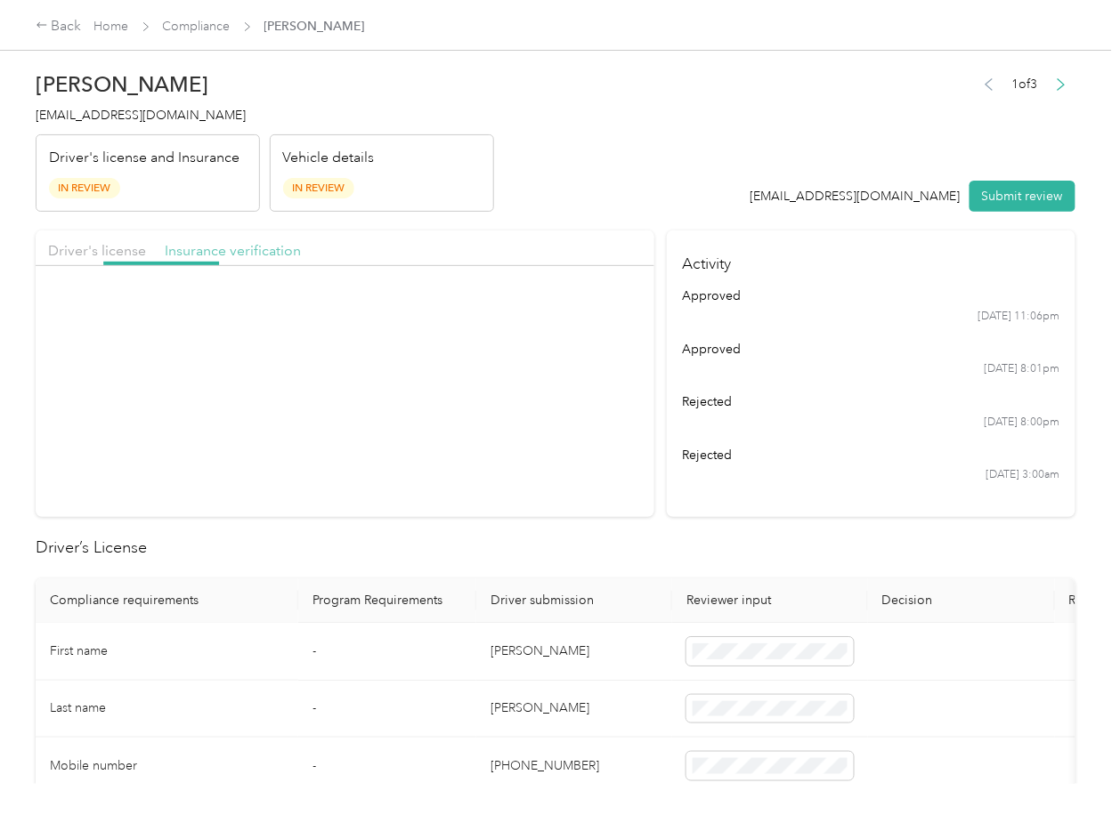
click at [223, 255] on span "Insurance verification" at bounding box center [233, 250] width 136 height 17
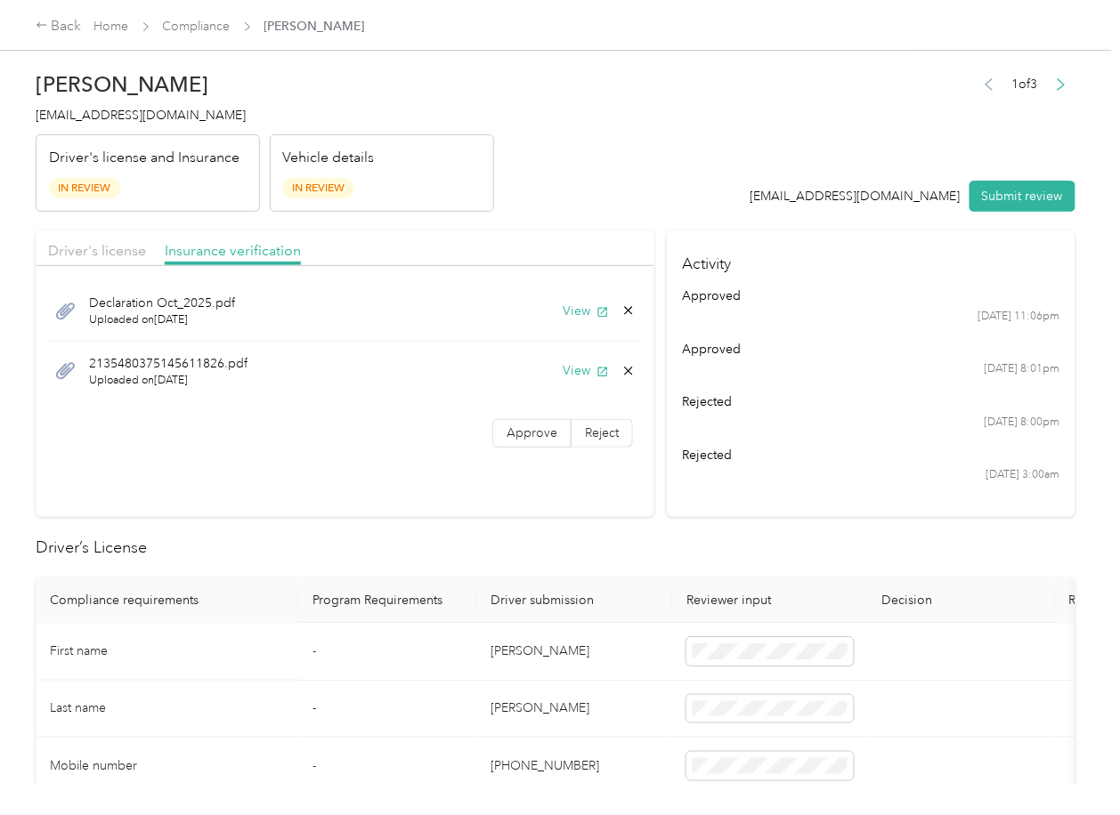
click at [524, 426] on label "Approve" at bounding box center [531, 433] width 79 height 28
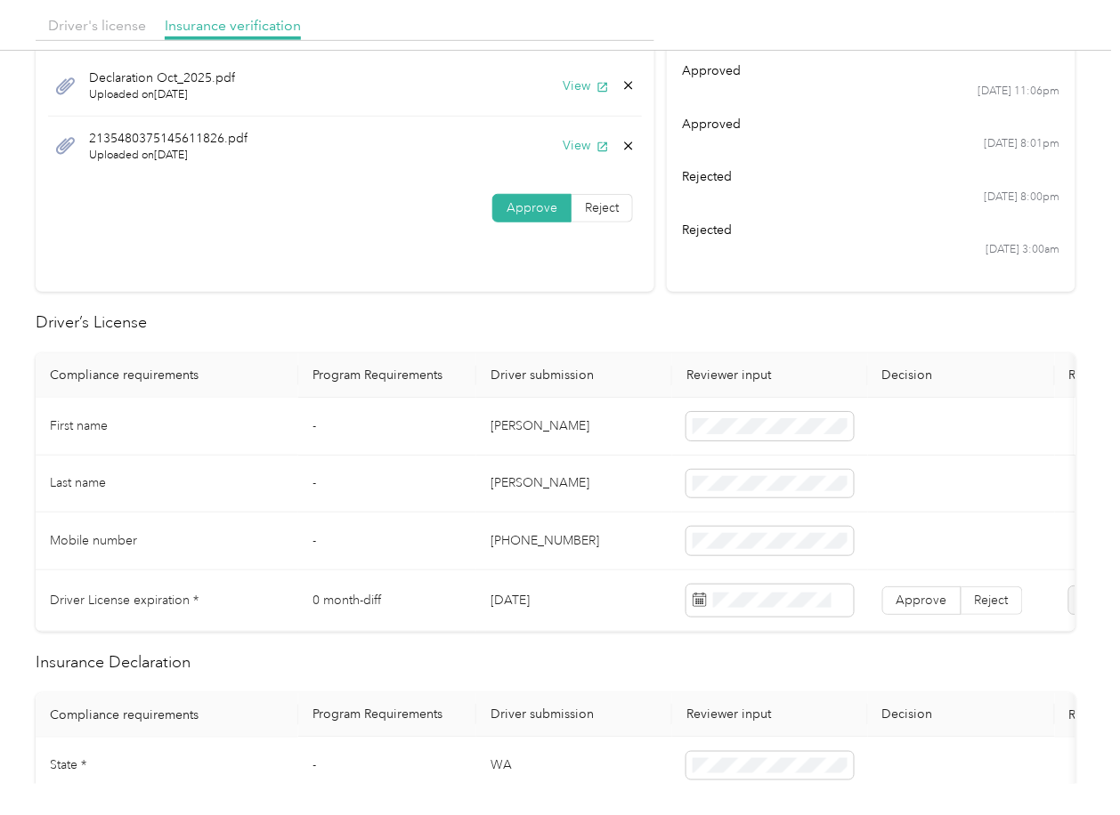
scroll to position [237, 0]
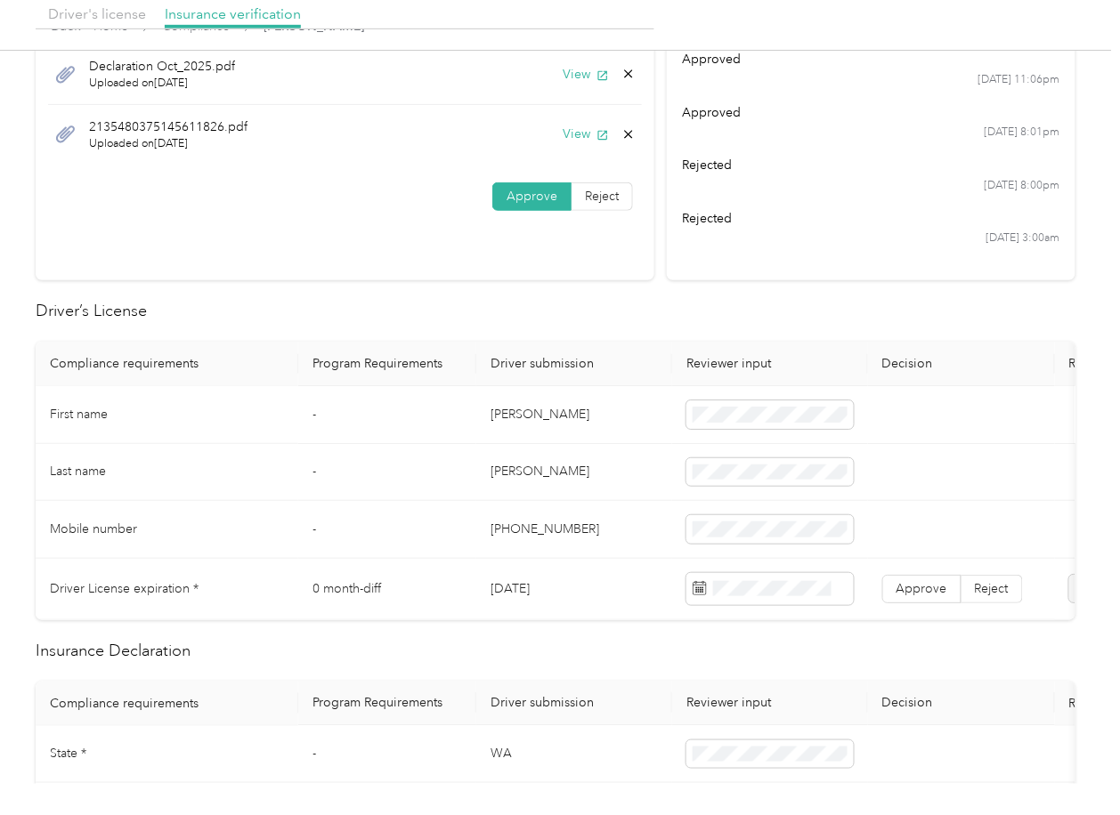
click at [518, 410] on td "[PERSON_NAME]" at bounding box center [574, 415] width 196 height 58
click at [522, 595] on td "[DATE]" at bounding box center [574, 589] width 196 height 61
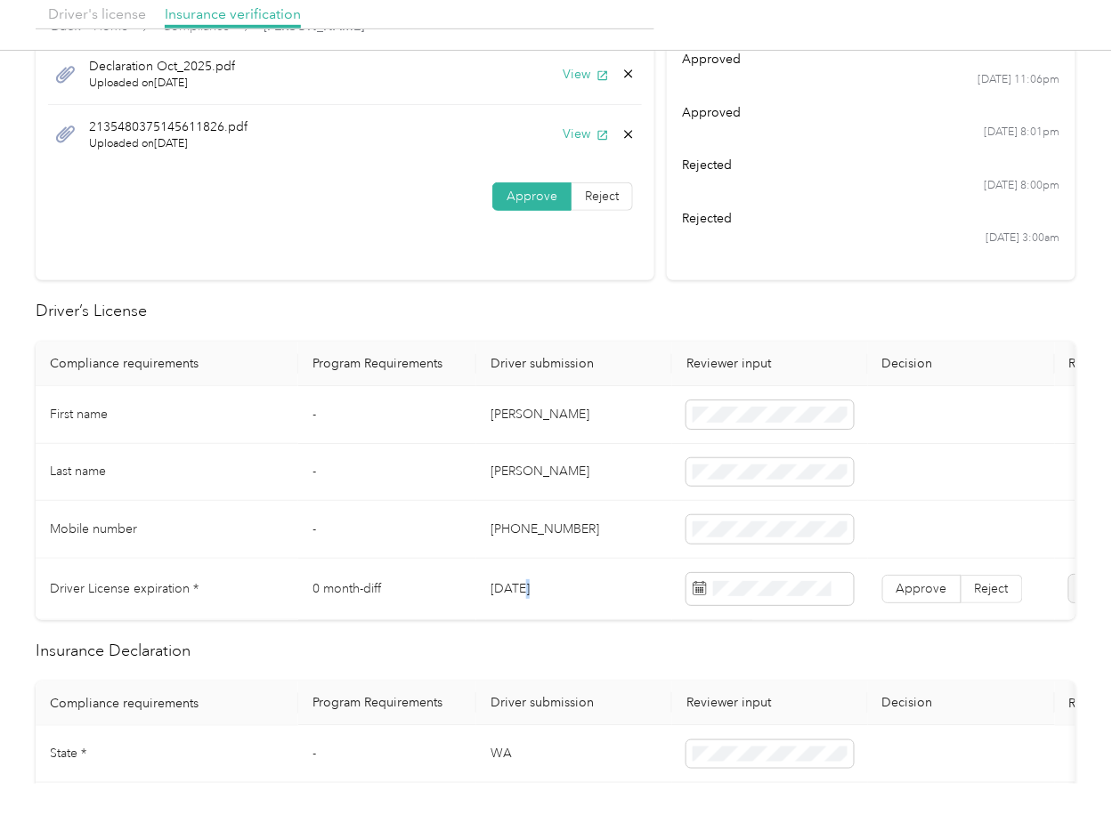
click at [522, 595] on td "[DATE]" at bounding box center [574, 589] width 196 height 61
click at [611, 300] on h2 "Driver’s License" at bounding box center [556, 311] width 1040 height 24
click at [919, 581] on span "Approve" at bounding box center [921, 588] width 51 height 15
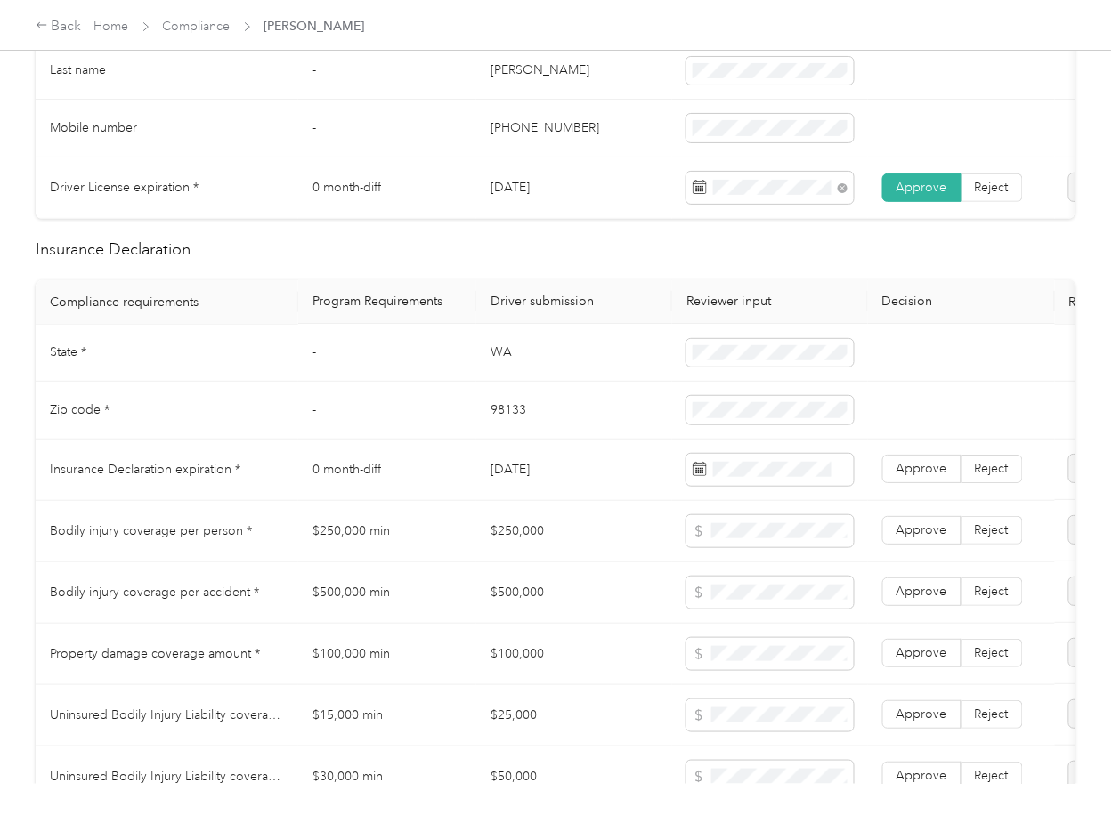
scroll to position [712, 0]
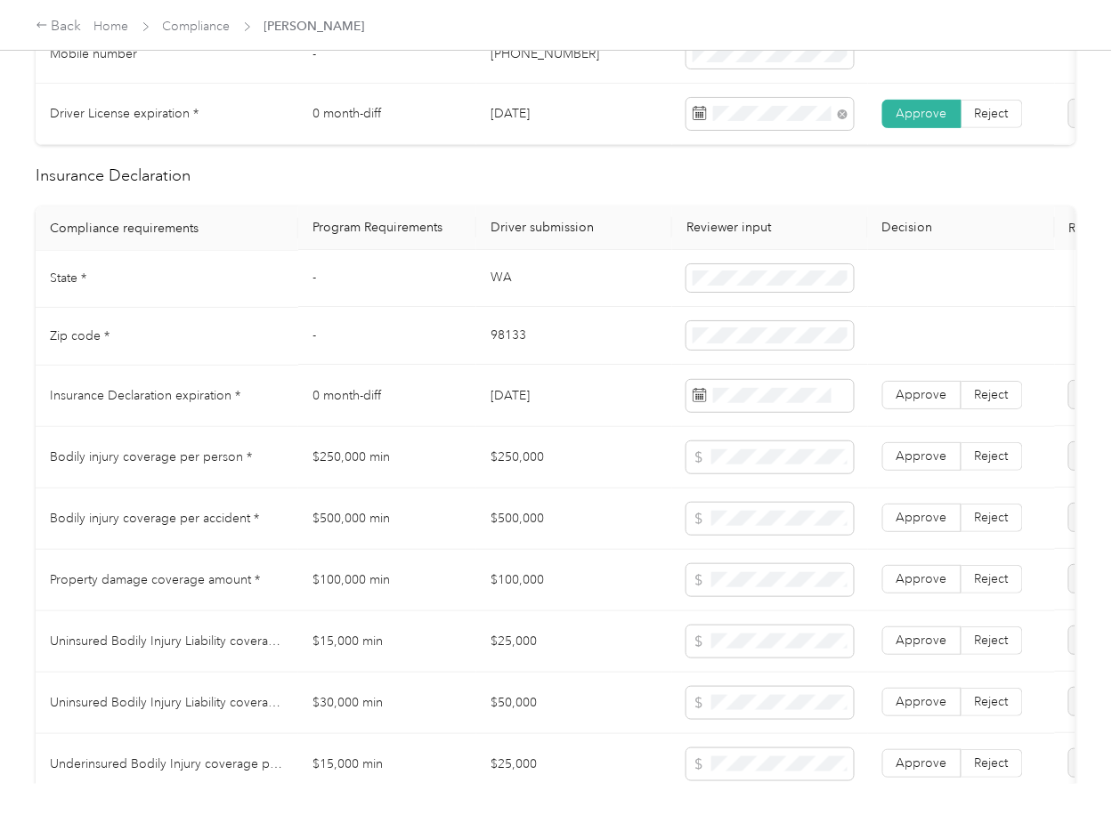
click at [505, 293] on td "WA" at bounding box center [574, 280] width 196 height 58
click at [497, 349] on td "98133" at bounding box center [574, 337] width 196 height 58
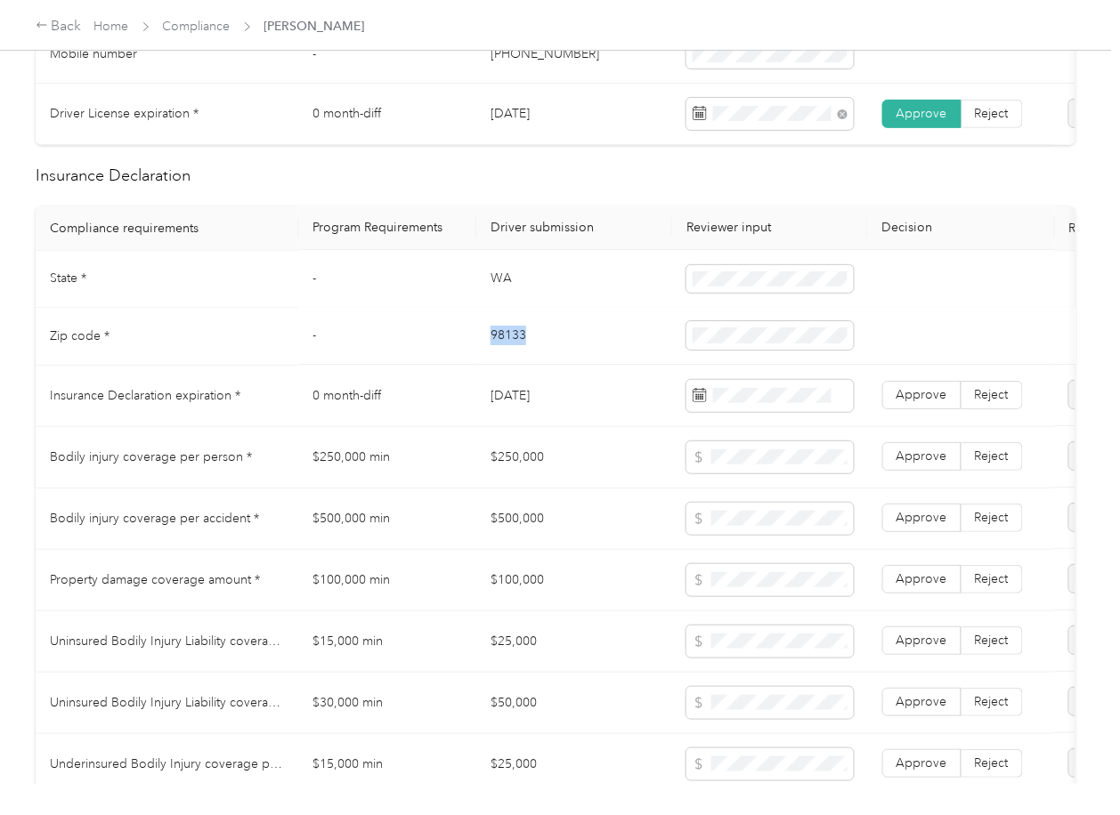
click at [497, 349] on td "98133" at bounding box center [574, 337] width 196 height 58
click at [535, 427] on td "[DATE]" at bounding box center [574, 396] width 196 height 61
click at [560, 482] on td "$250,000" at bounding box center [574, 457] width 196 height 61
click at [920, 403] on span "Approve" at bounding box center [921, 395] width 51 height 15
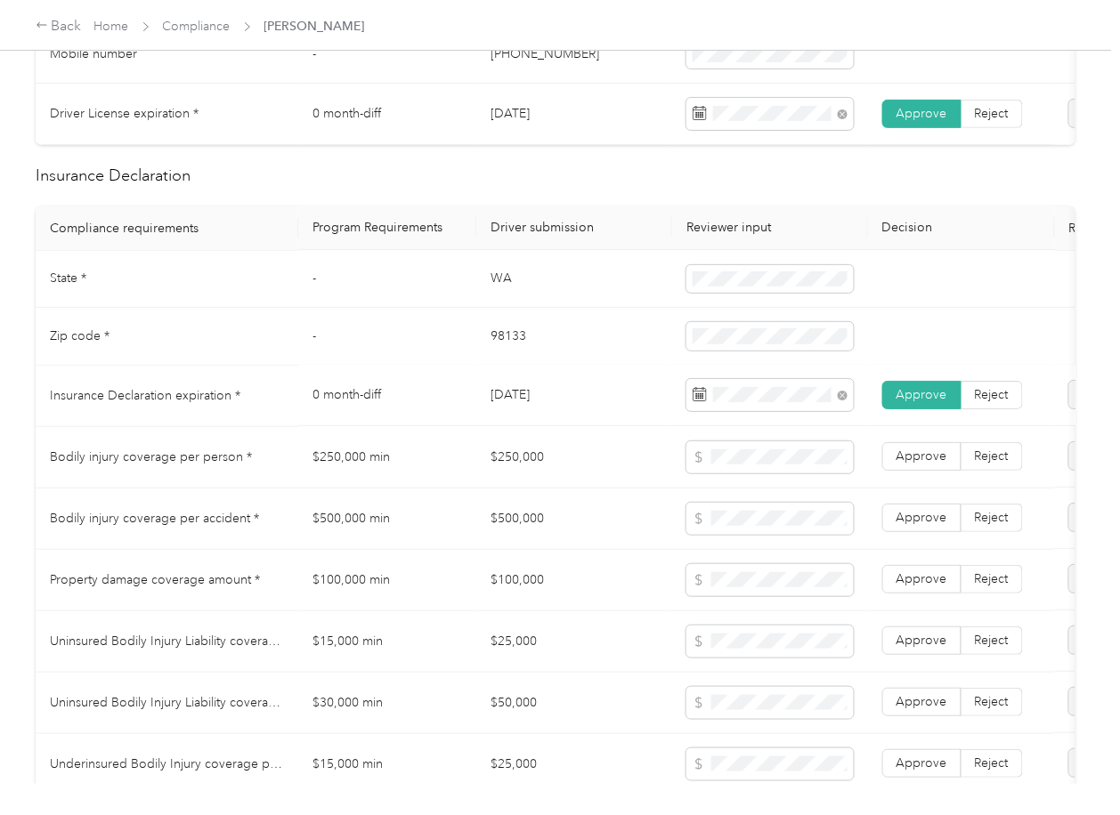
click at [478, 443] on td "$250,000" at bounding box center [574, 457] width 196 height 61
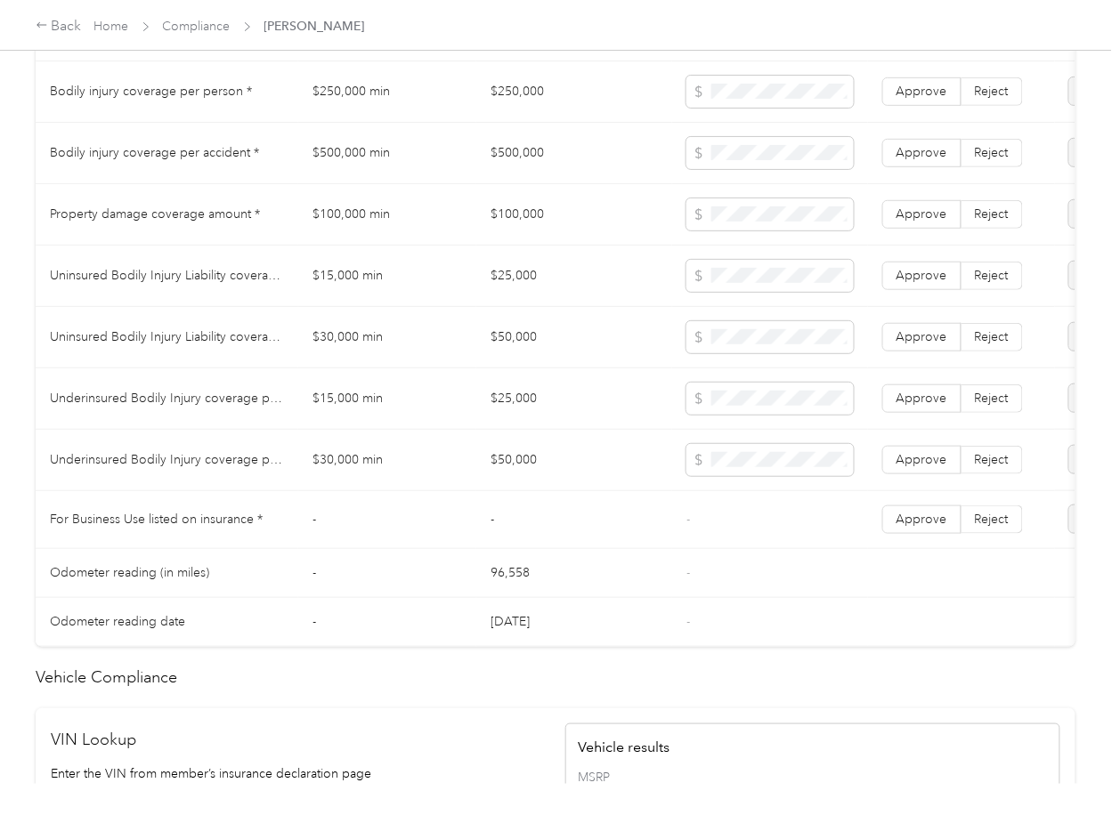
scroll to position [1543, 0]
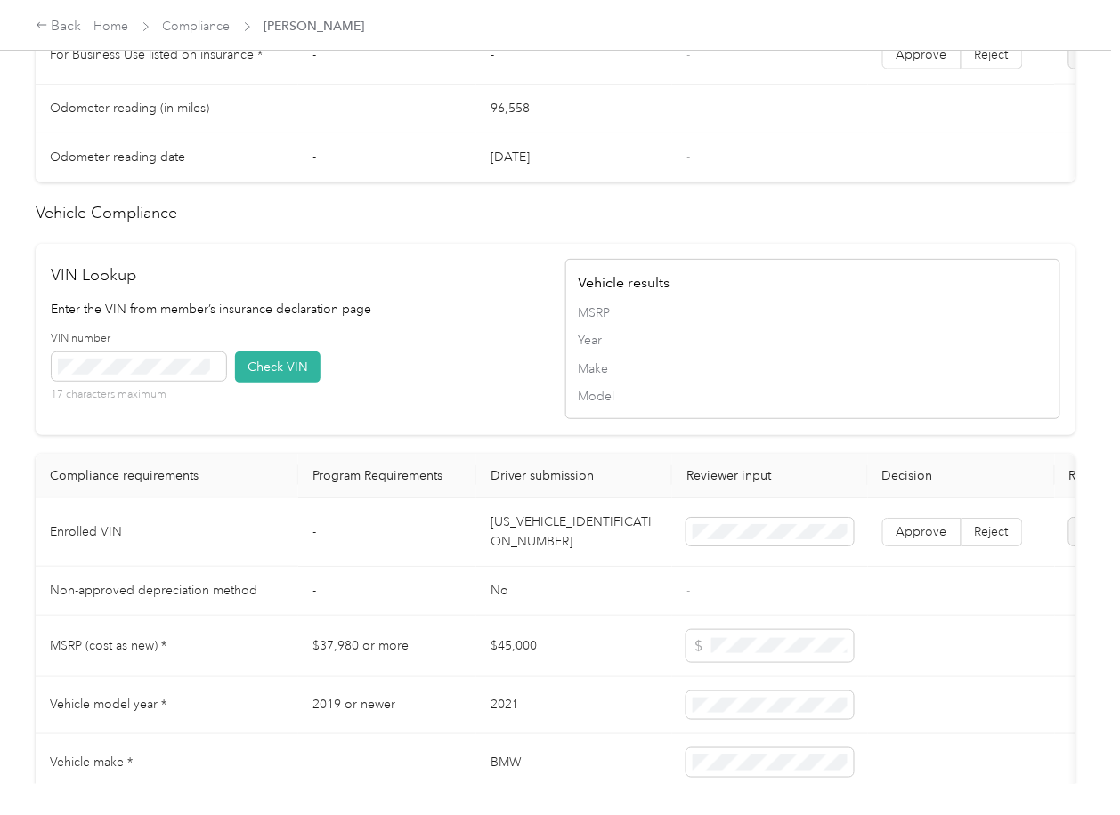
click at [529, 554] on td "[US_VEHICLE_IDENTIFICATION_NUMBER]" at bounding box center [574, 533] width 196 height 69
drag, startPoint x: 510, startPoint y: 407, endPoint x: 253, endPoint y: 446, distance: 260.2
click at [508, 409] on div "VIN number 17 characters maximum Check VIN" at bounding box center [299, 373] width 495 height 85
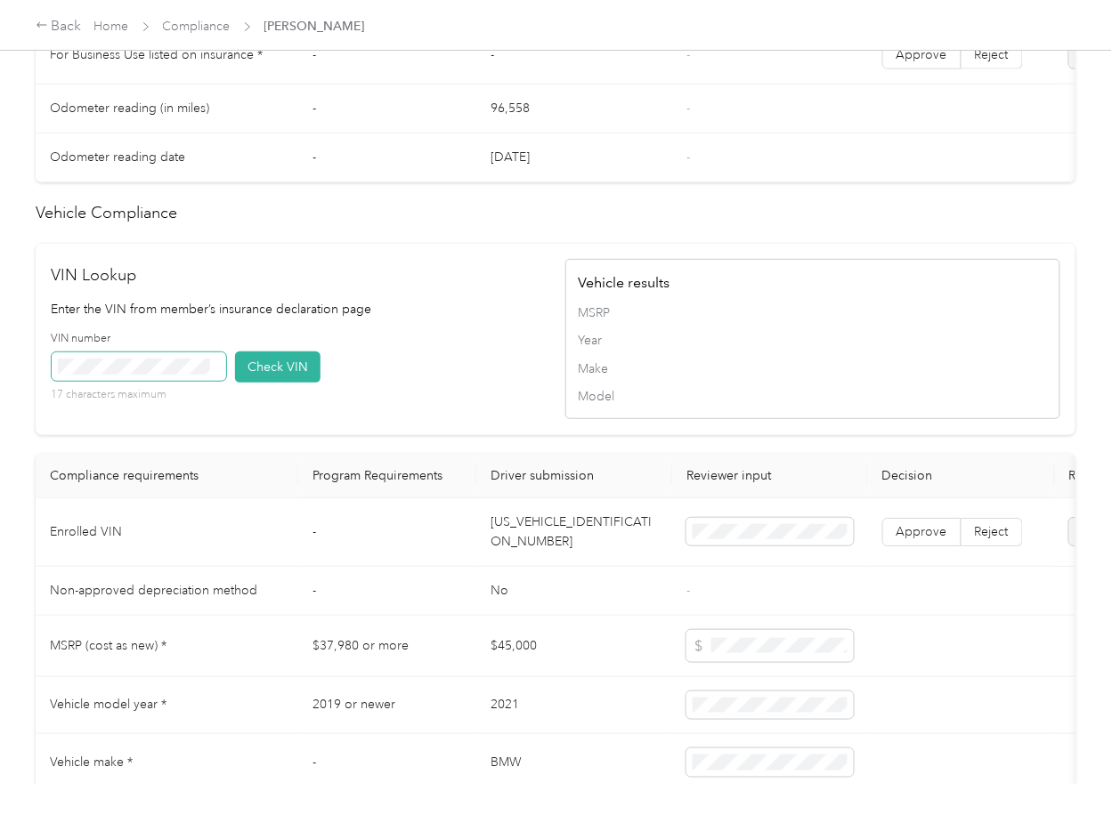
click at [177, 381] on span at bounding box center [139, 367] width 174 height 28
click at [256, 383] on button "Check VIN" at bounding box center [277, 367] width 85 height 31
drag, startPoint x: 285, startPoint y: 401, endPoint x: 426, endPoint y: 457, distance: 151.4
click at [288, 383] on button "Check VIN" at bounding box center [277, 367] width 85 height 31
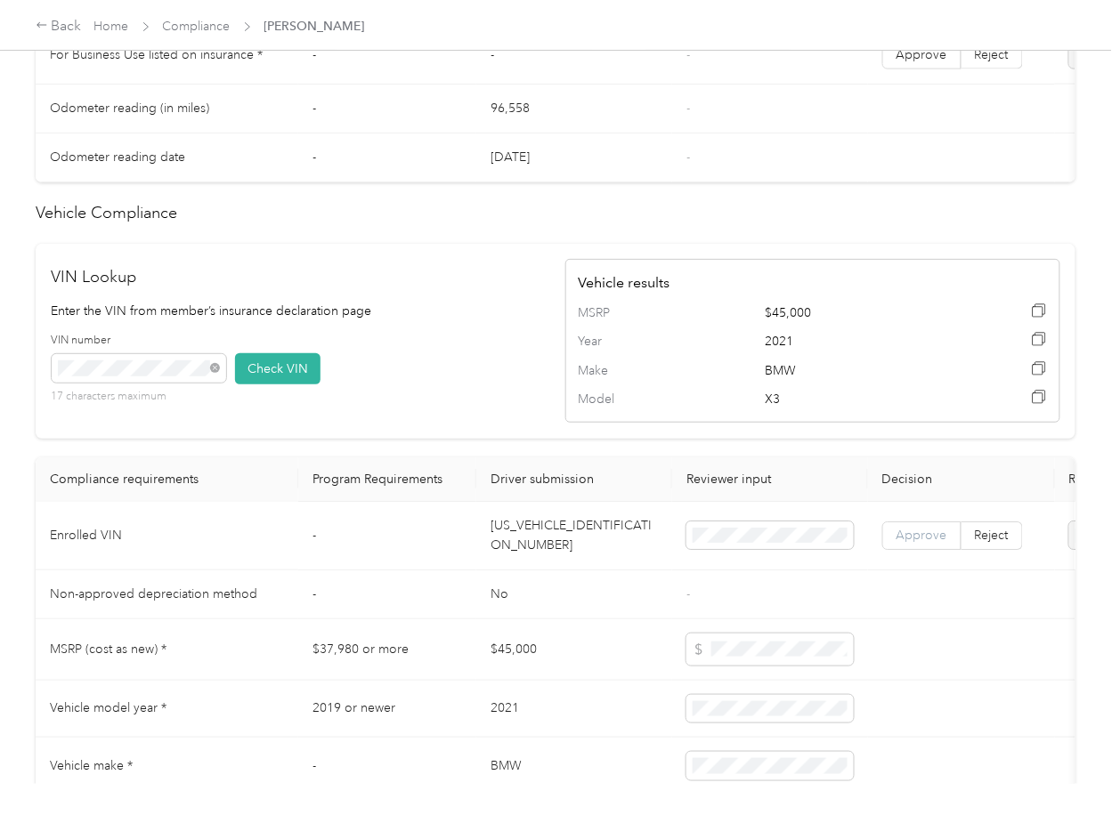
click at [920, 543] on span "Approve" at bounding box center [921, 535] width 51 height 15
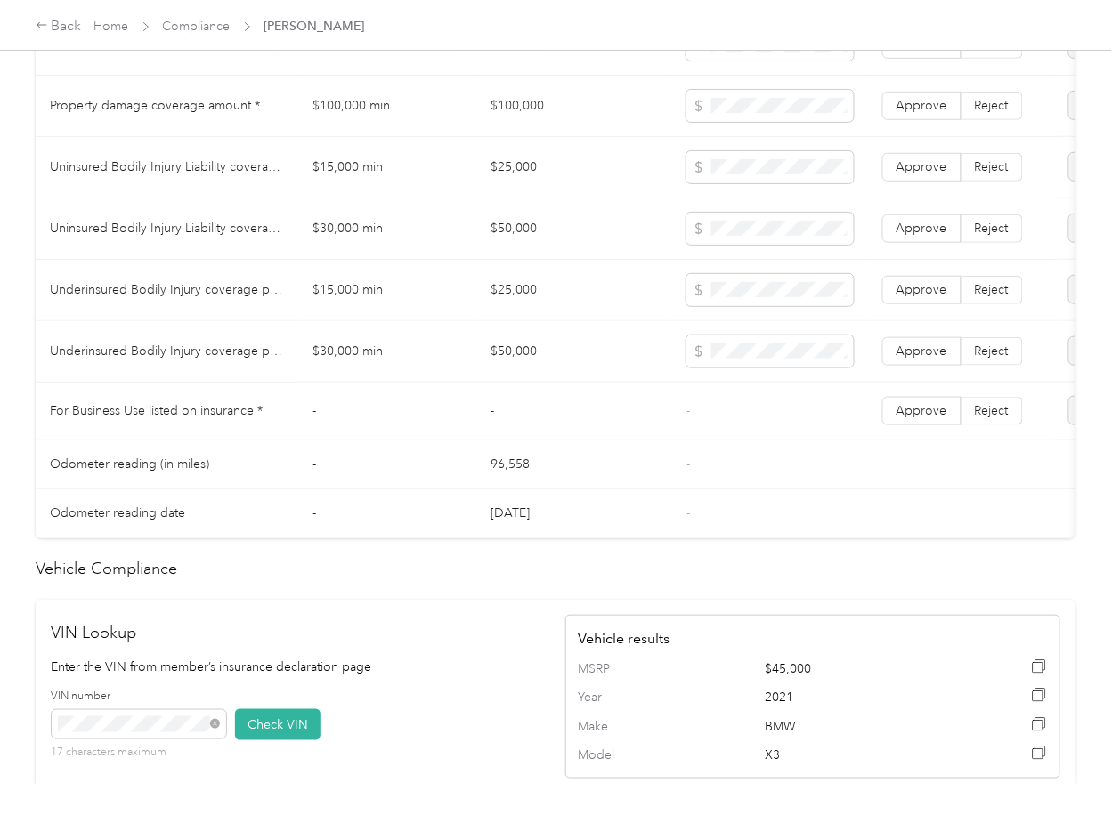
scroll to position [949, 0]
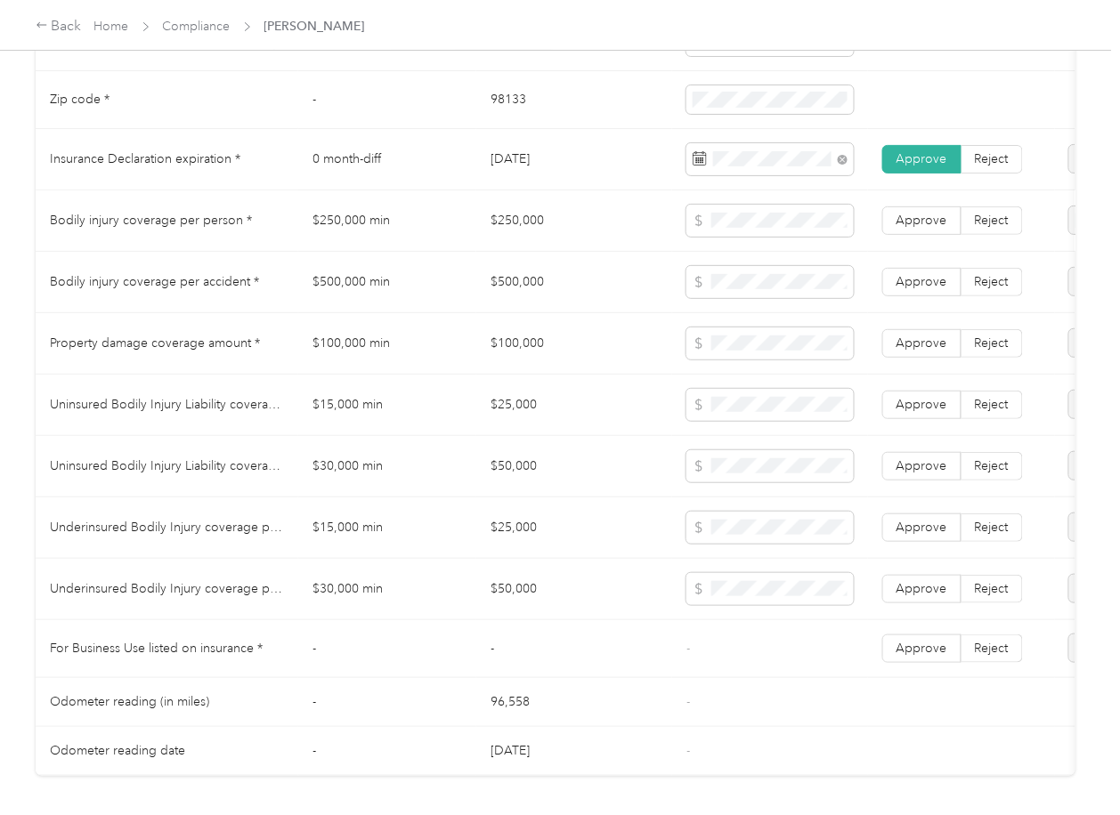
click at [519, 252] on td "$250,000" at bounding box center [574, 221] width 196 height 61
click at [519, 239] on td "$250,000" at bounding box center [574, 221] width 196 height 61
click at [523, 298] on td "$500,000" at bounding box center [574, 282] width 196 height 61
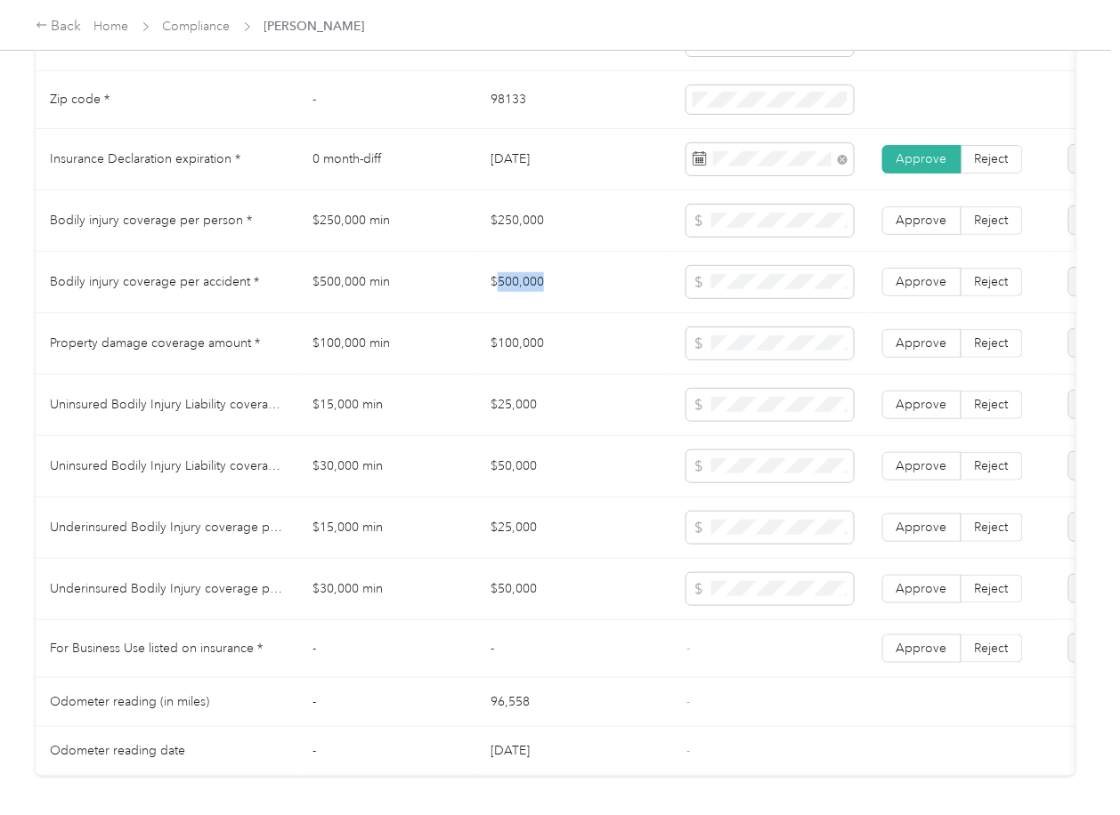
click at [523, 298] on td "$500,000" at bounding box center [574, 282] width 196 height 61
click at [578, 375] on td "$100,000" at bounding box center [574, 343] width 196 height 61
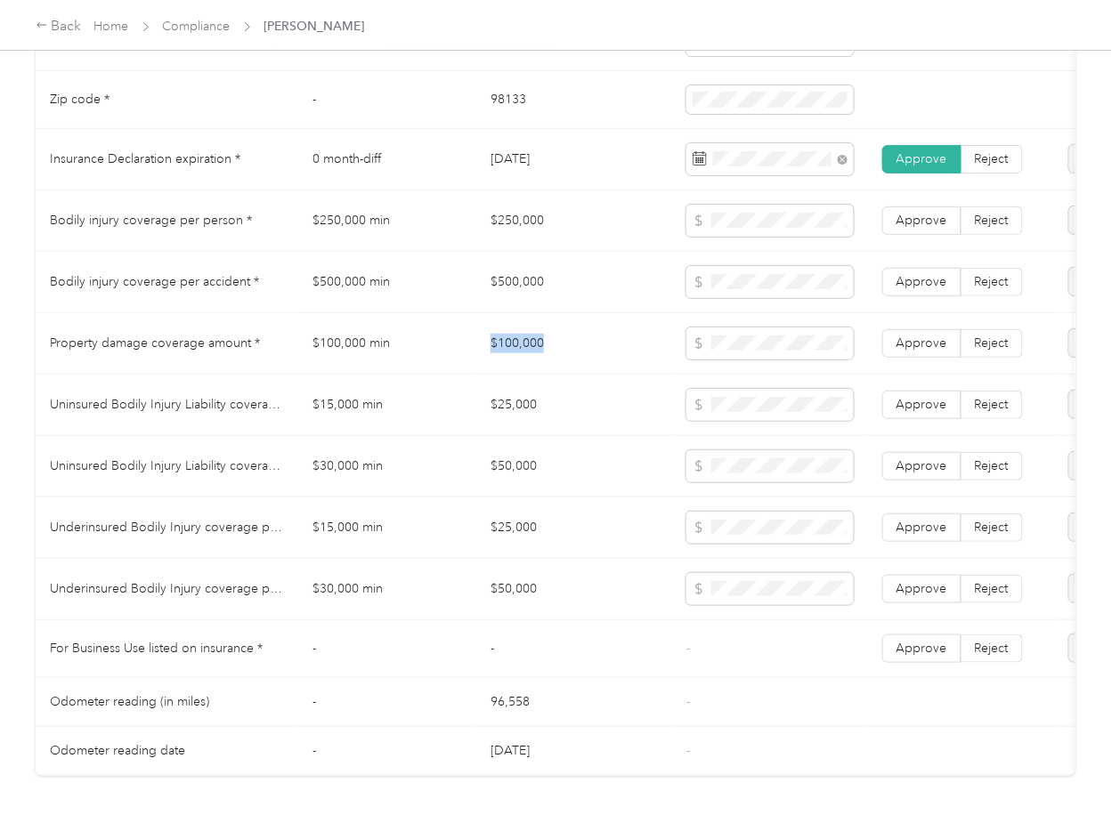
click at [578, 375] on td "$100,000" at bounding box center [574, 343] width 196 height 61
click at [918, 351] on span "Approve" at bounding box center [921, 343] width 51 height 15
drag, startPoint x: 923, startPoint y: 296, endPoint x: 923, endPoint y: 242, distance: 53.4
click at [923, 289] on span "Approve" at bounding box center [921, 281] width 51 height 15
click at [923, 228] on span "Approve" at bounding box center [921, 220] width 51 height 15
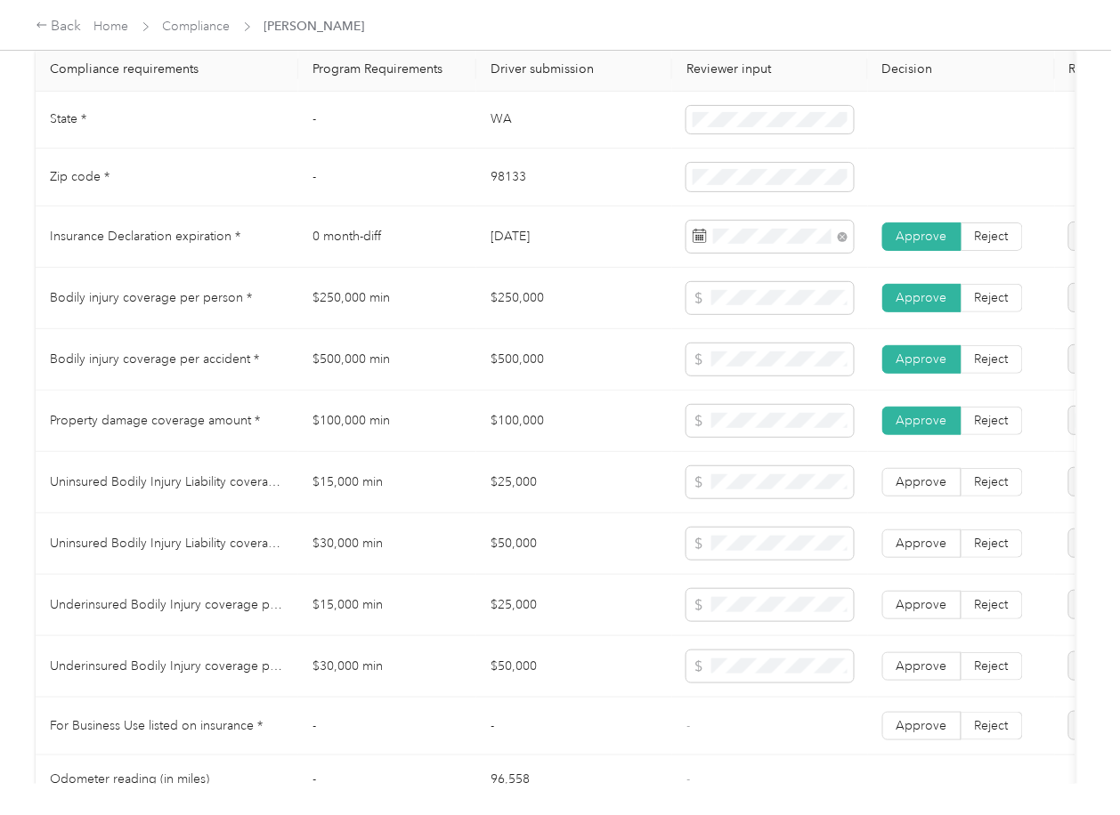
scroll to position [831, 0]
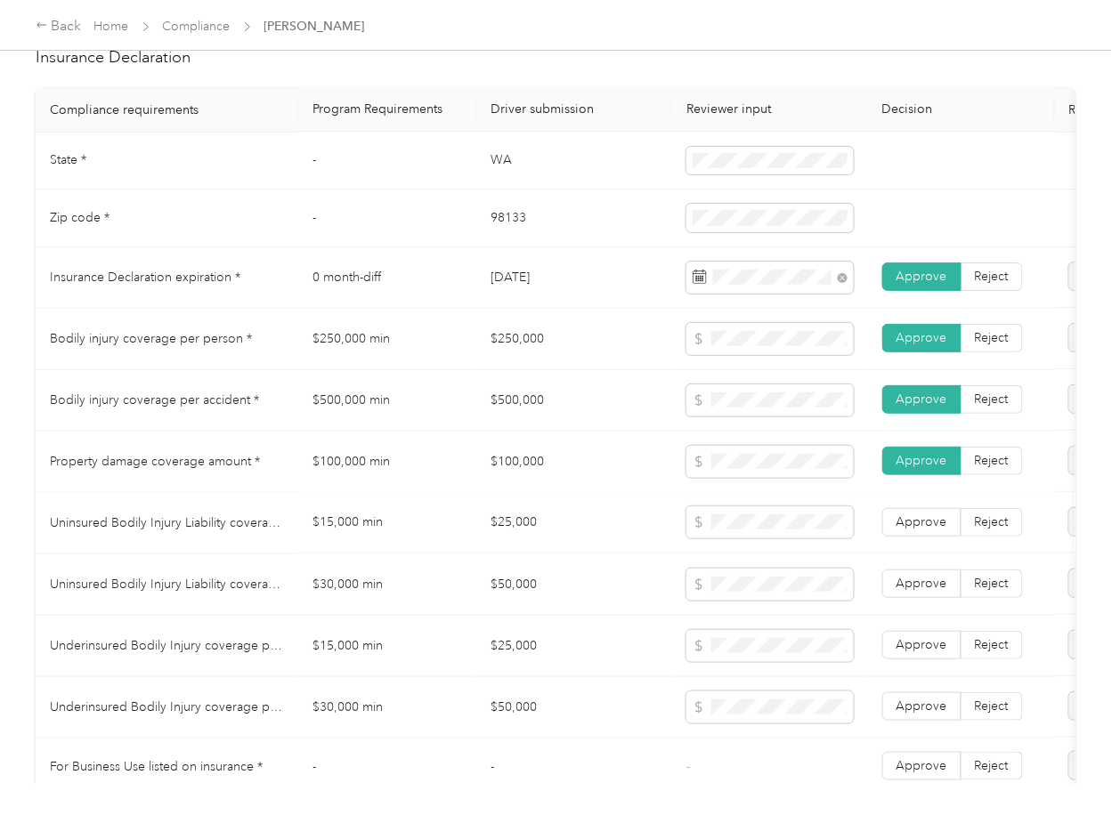
click at [533, 539] on td "$25,000" at bounding box center [574, 523] width 196 height 61
click at [786, 539] on span at bounding box center [769, 523] width 167 height 32
click at [515, 604] on td "$50,000" at bounding box center [574, 585] width 196 height 61
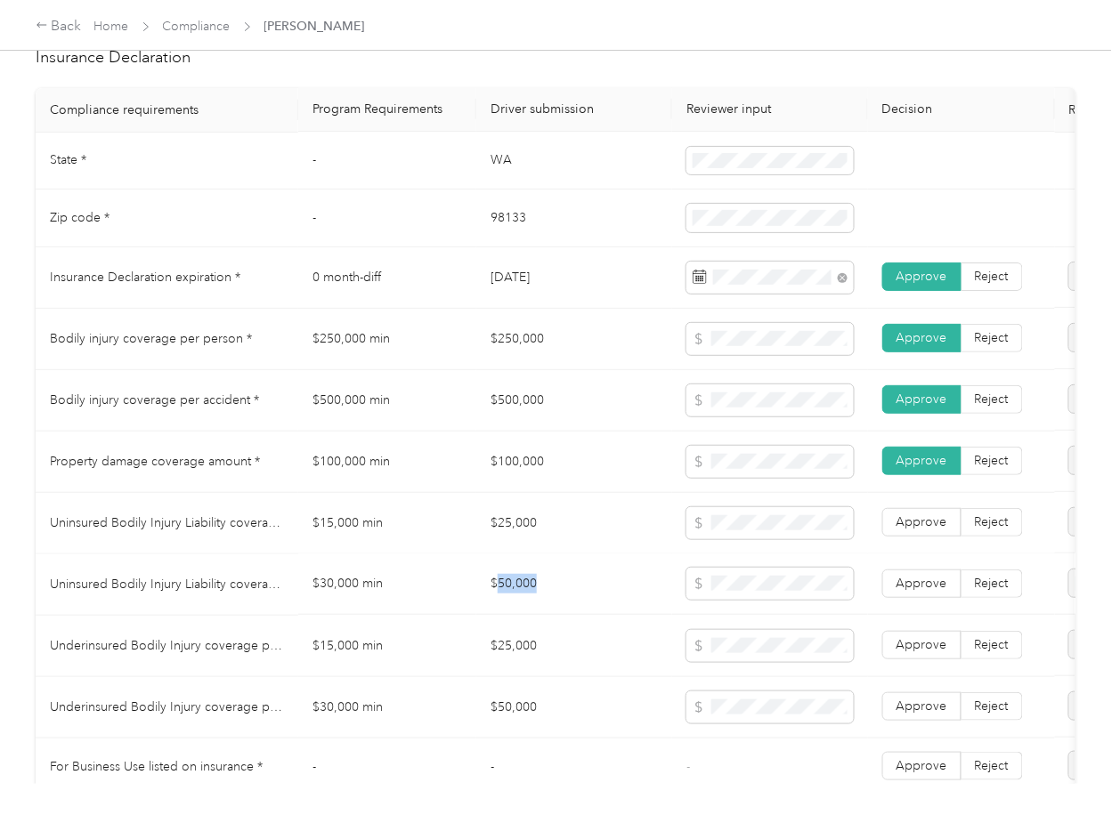
click at [515, 604] on td "$50,000" at bounding box center [574, 585] width 196 height 61
click at [935, 715] on span "Approve" at bounding box center [921, 707] width 51 height 15
click at [931, 651] on label "Approve" at bounding box center [921, 646] width 79 height 28
click at [923, 592] on span "Approve" at bounding box center [921, 584] width 51 height 15
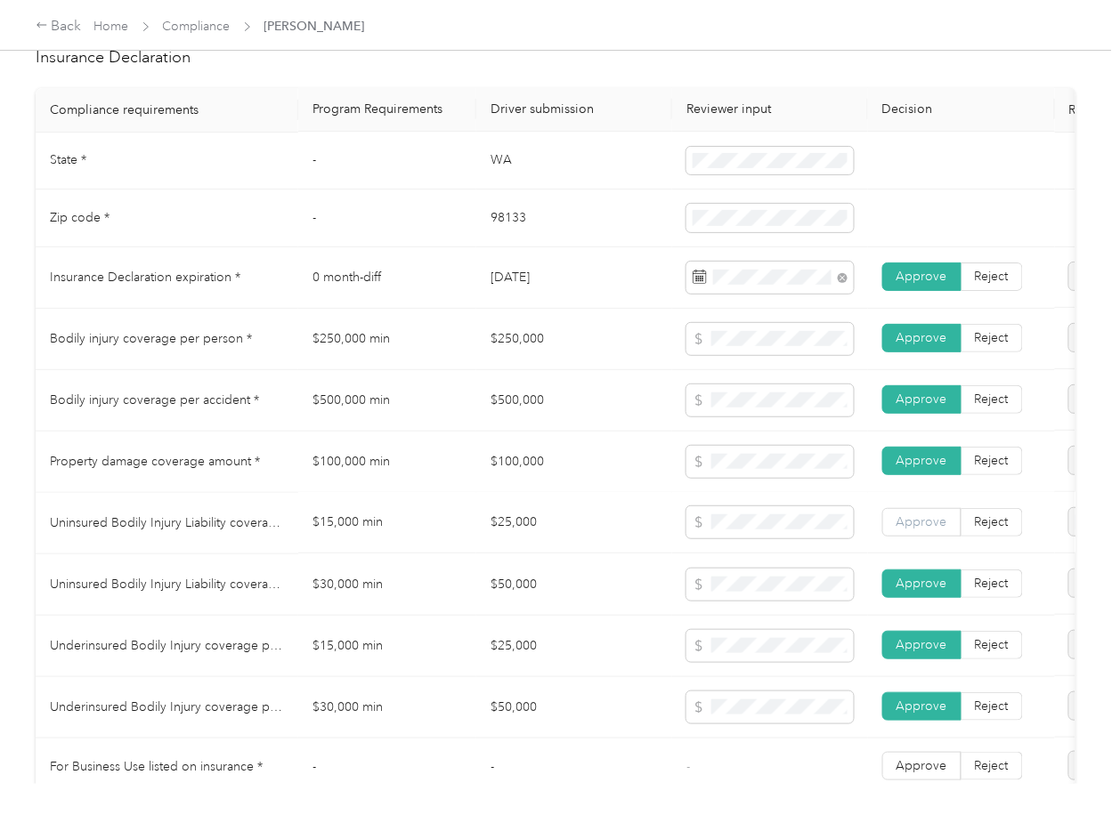
click at [919, 529] on label "Approve" at bounding box center [921, 523] width 79 height 28
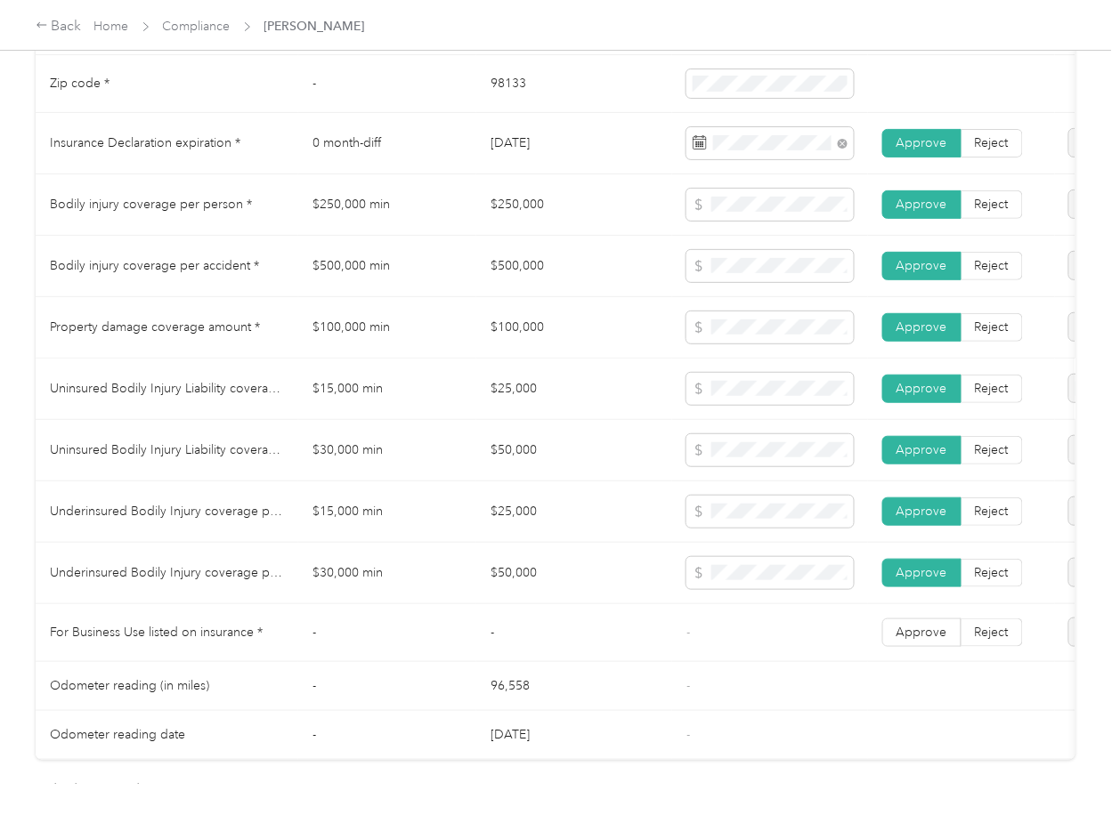
scroll to position [1068, 0]
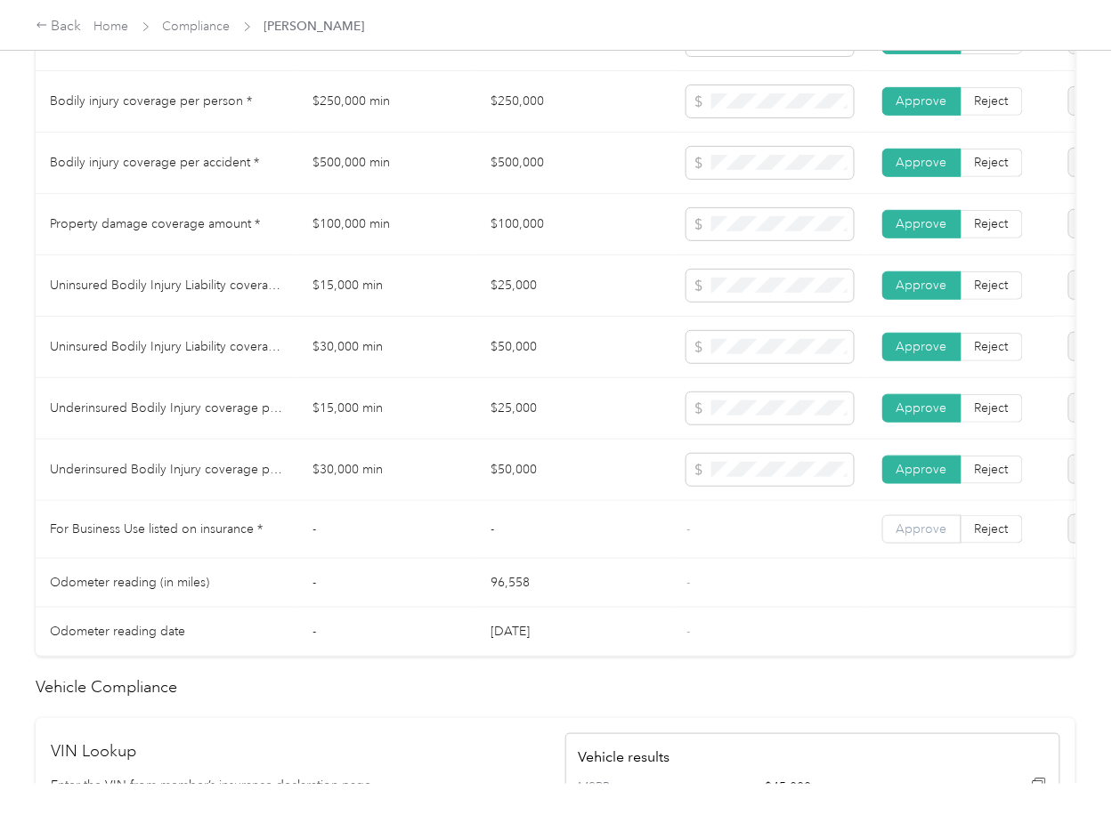
click at [945, 544] on label "Approve" at bounding box center [921, 529] width 79 height 28
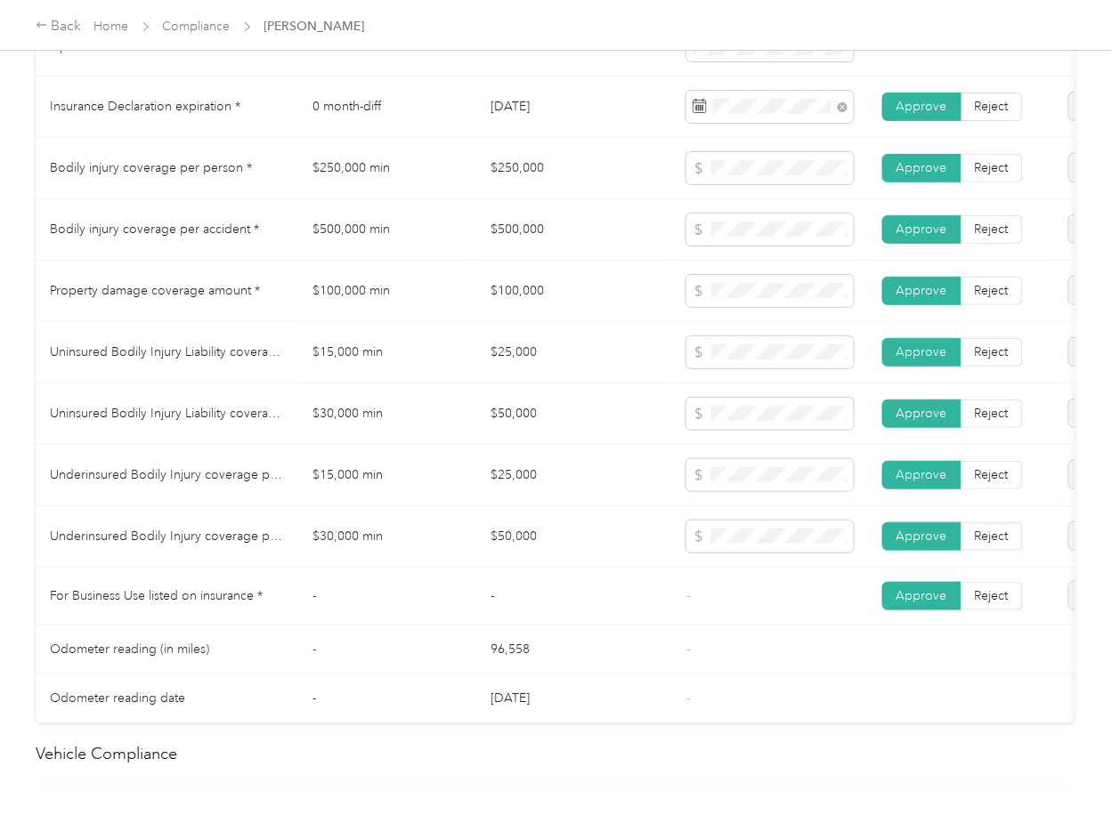
scroll to position [949, 0]
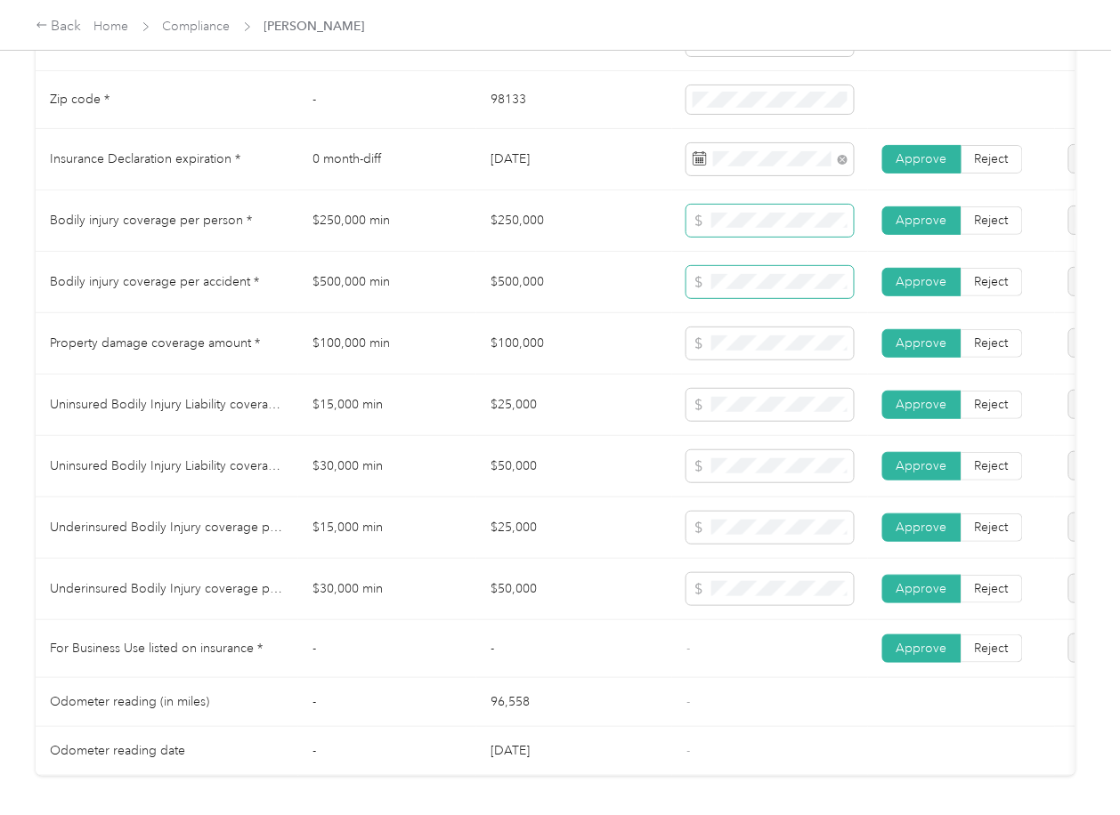
click at [705, 237] on span at bounding box center [769, 221] width 167 height 32
click at [727, 298] on span at bounding box center [769, 282] width 167 height 32
click at [666, 371] on tr "Property damage coverage amount * $100,000 min $100,000 Approve Reject" at bounding box center [663, 343] width 1255 height 61
click at [729, 468] on span at bounding box center [769, 466] width 167 height 32
drag, startPoint x: 601, startPoint y: 603, endPoint x: 436, endPoint y: 458, distance: 219.5
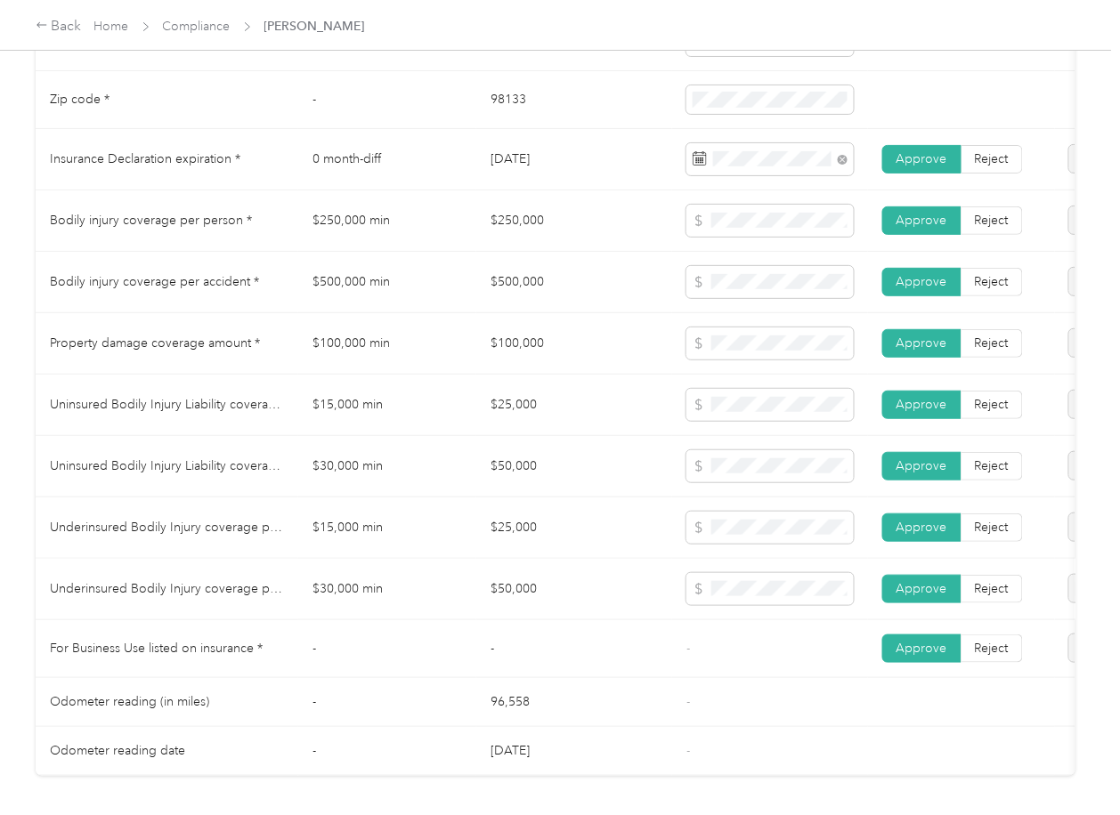
click at [601, 602] on td "$50,000" at bounding box center [574, 589] width 196 height 61
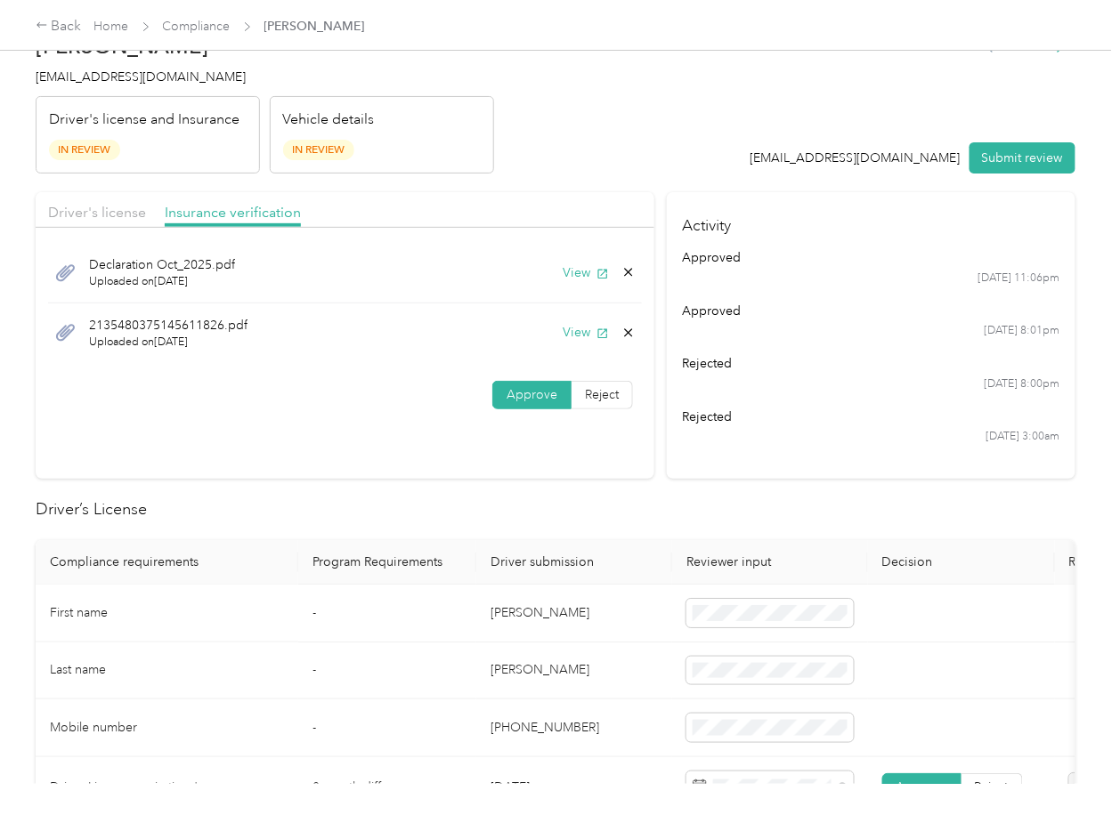
scroll to position [0, 0]
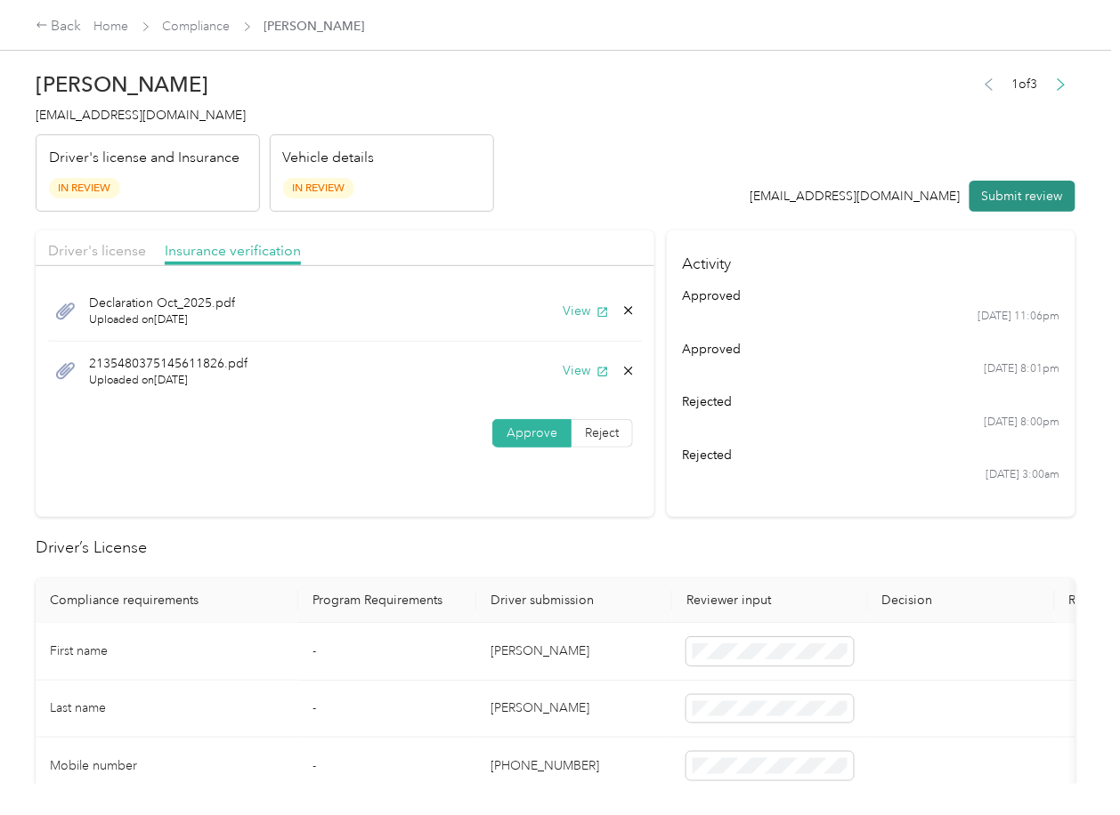
click at [1018, 195] on button "Submit review" at bounding box center [1022, 196] width 106 height 31
click at [180, 120] on span "[EMAIL_ADDRESS][DOMAIN_NAME]" at bounding box center [141, 115] width 210 height 15
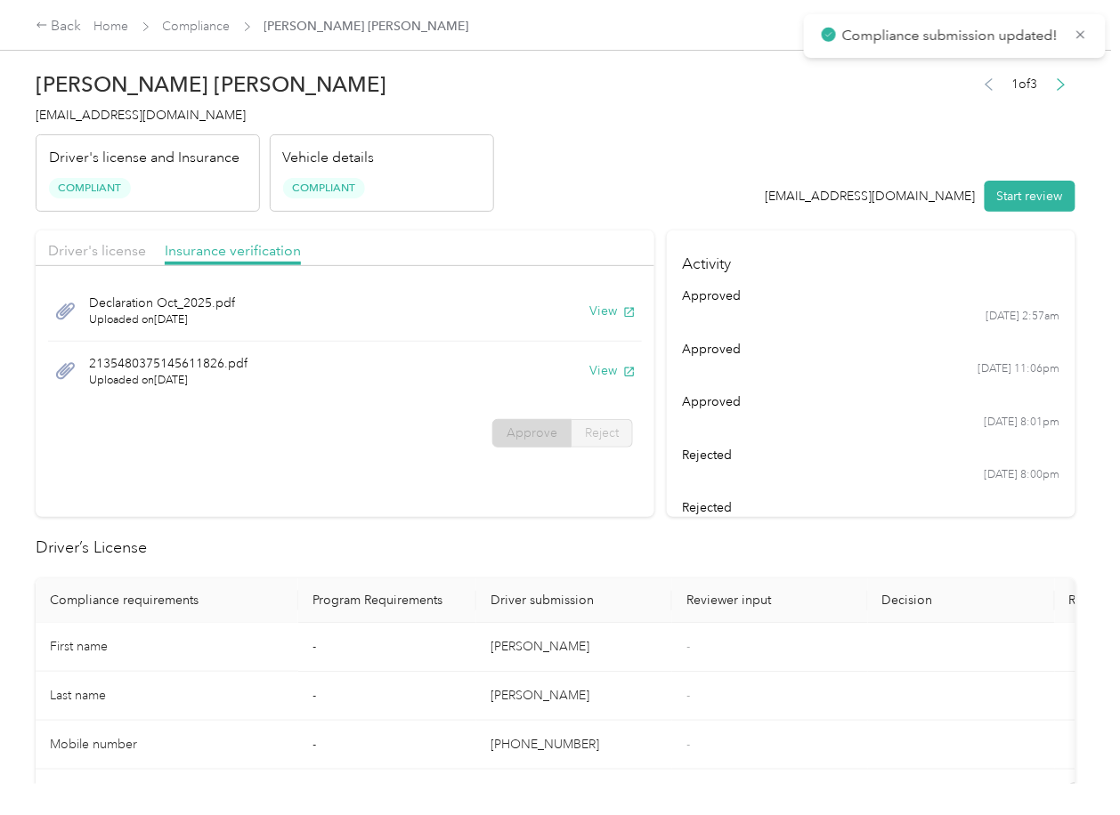
click at [846, 482] on div "[DATE] 8:00pm" at bounding box center [871, 475] width 377 height 16
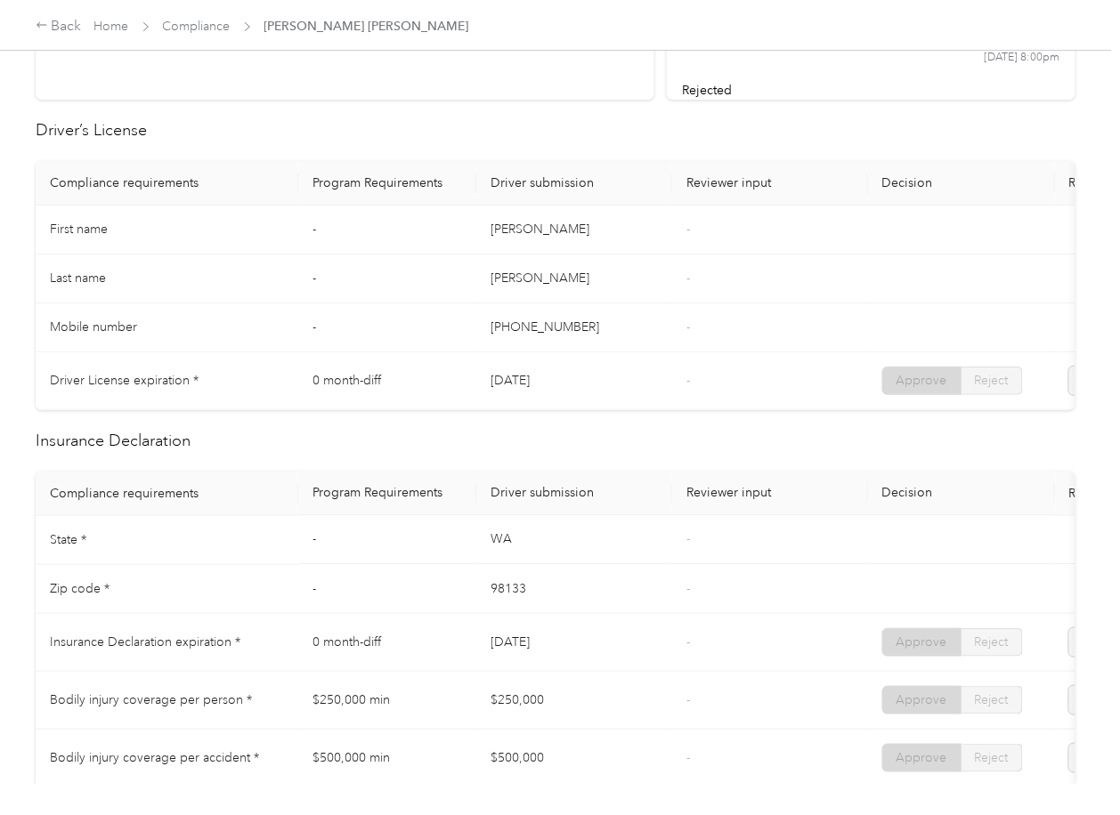
scroll to position [474, 0]
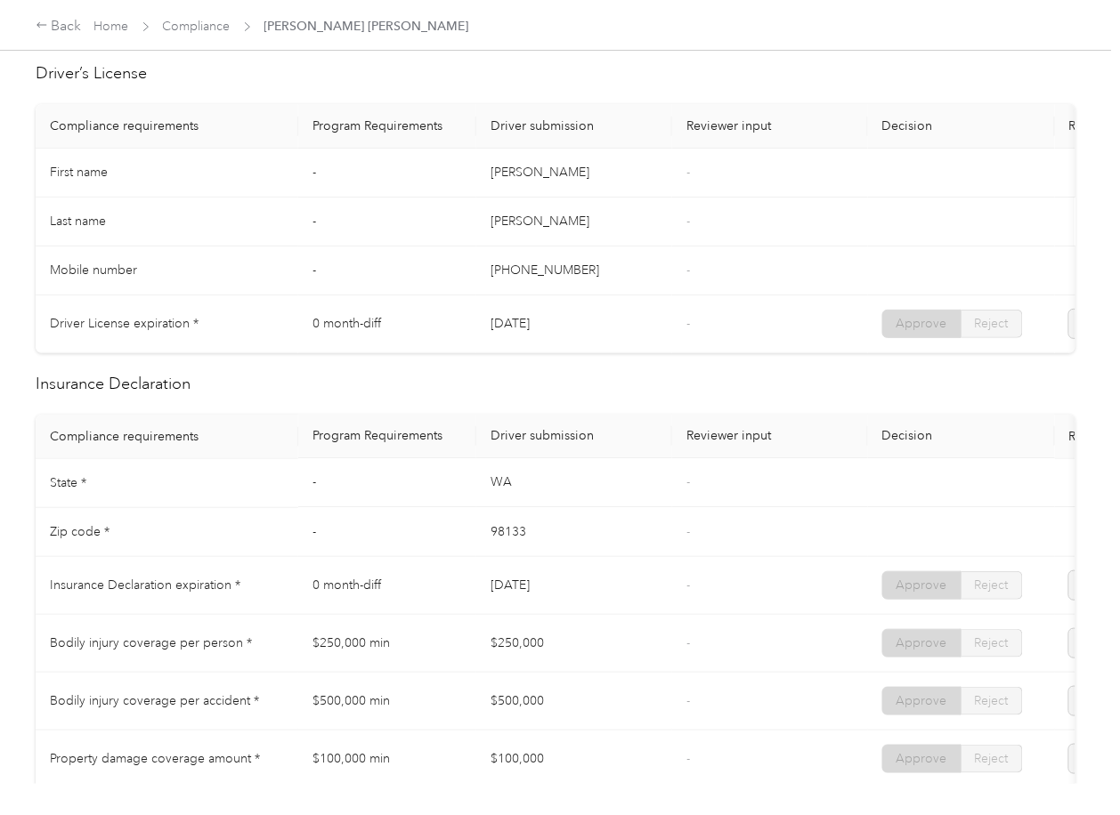
click at [664, 280] on td "[PHONE_NUMBER]" at bounding box center [574, 271] width 196 height 49
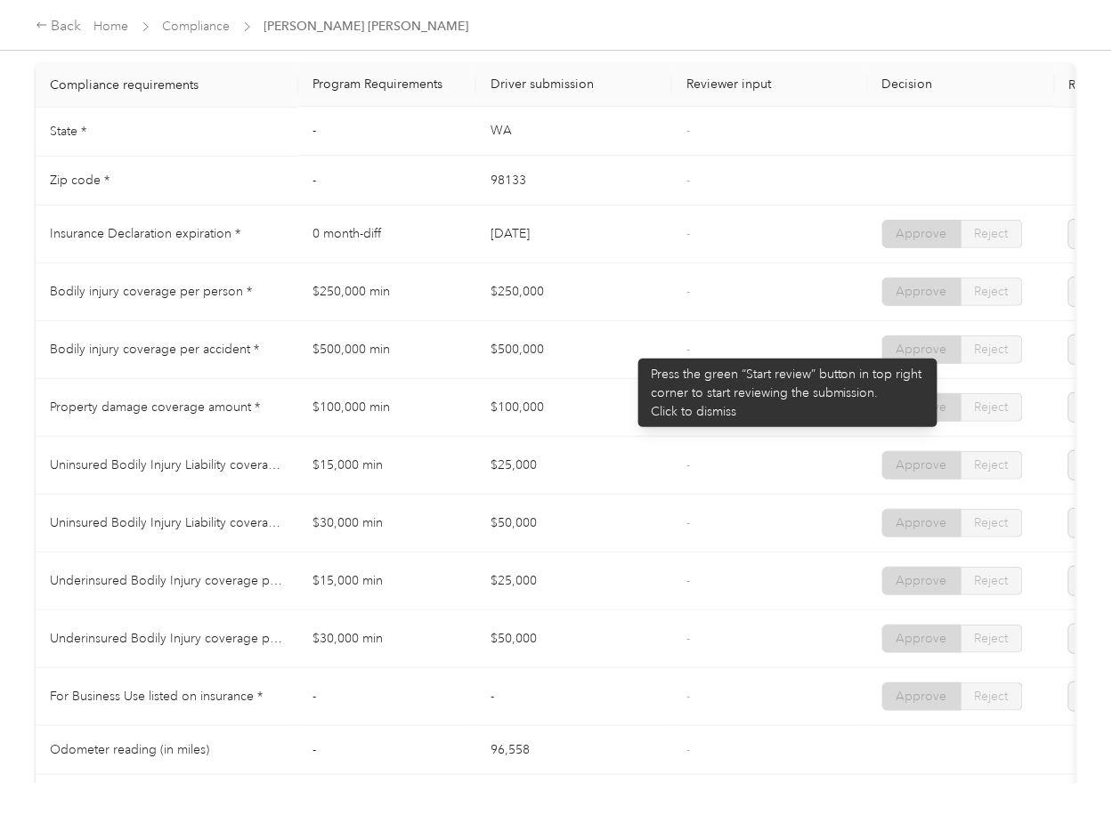
scroll to position [831, 0]
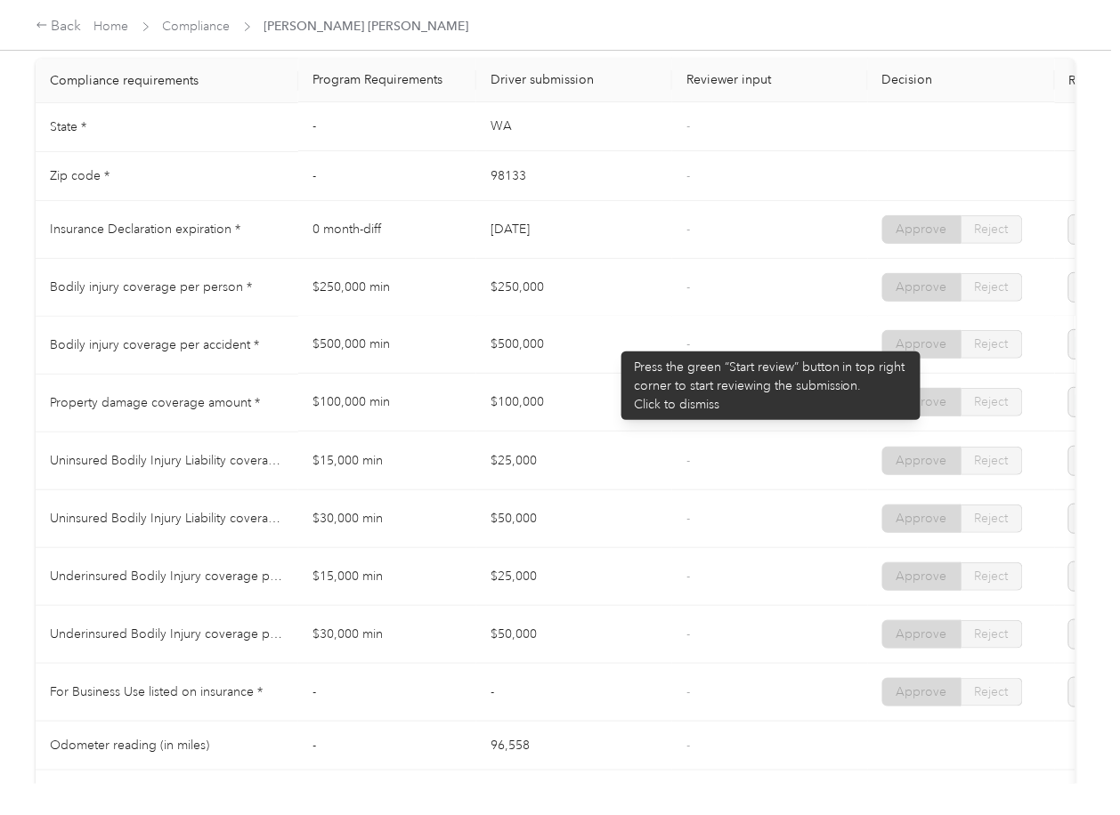
drag, startPoint x: 592, startPoint y: 312, endPoint x: 539, endPoint y: 258, distance: 76.2
click at [591, 312] on td "$250,000" at bounding box center [574, 288] width 196 height 58
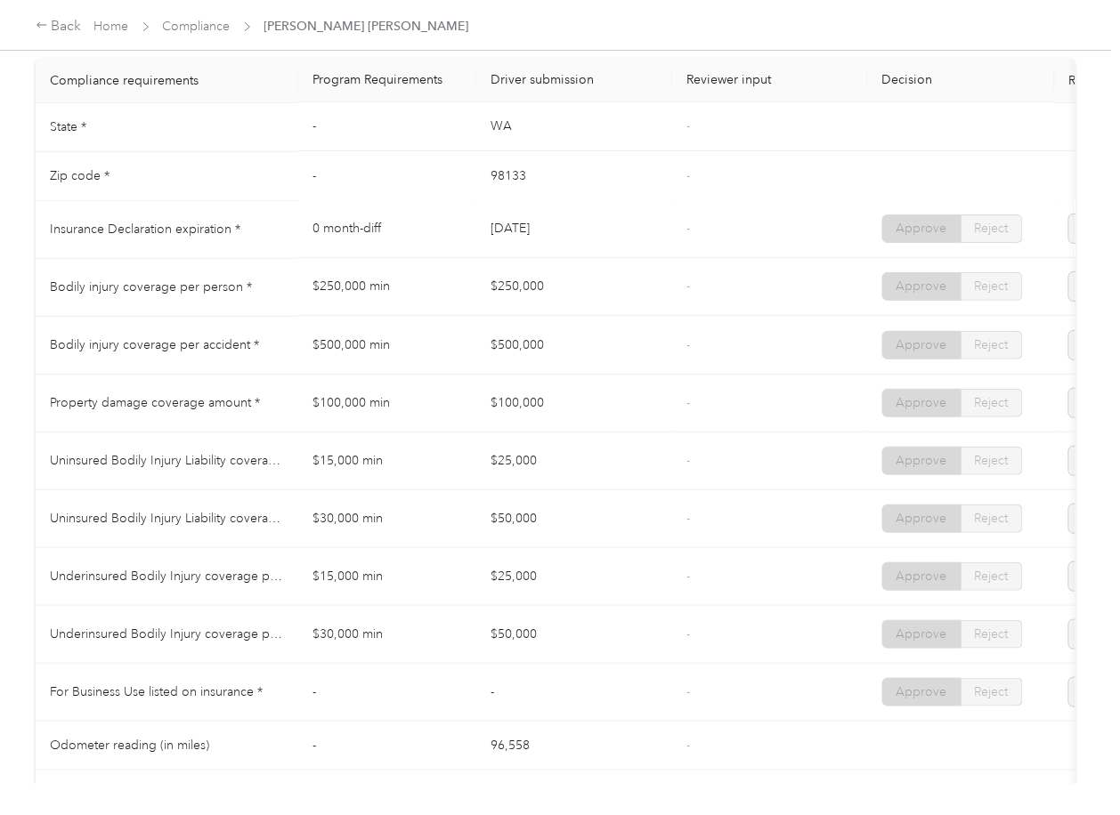
drag, startPoint x: 523, startPoint y: 236, endPoint x: 607, endPoint y: 236, distance: 84.6
click at [607, 236] on tr "Insurance Declaration expiration * 0 month-diff [DATE] - Approve Reject" at bounding box center [663, 230] width 1255 height 58
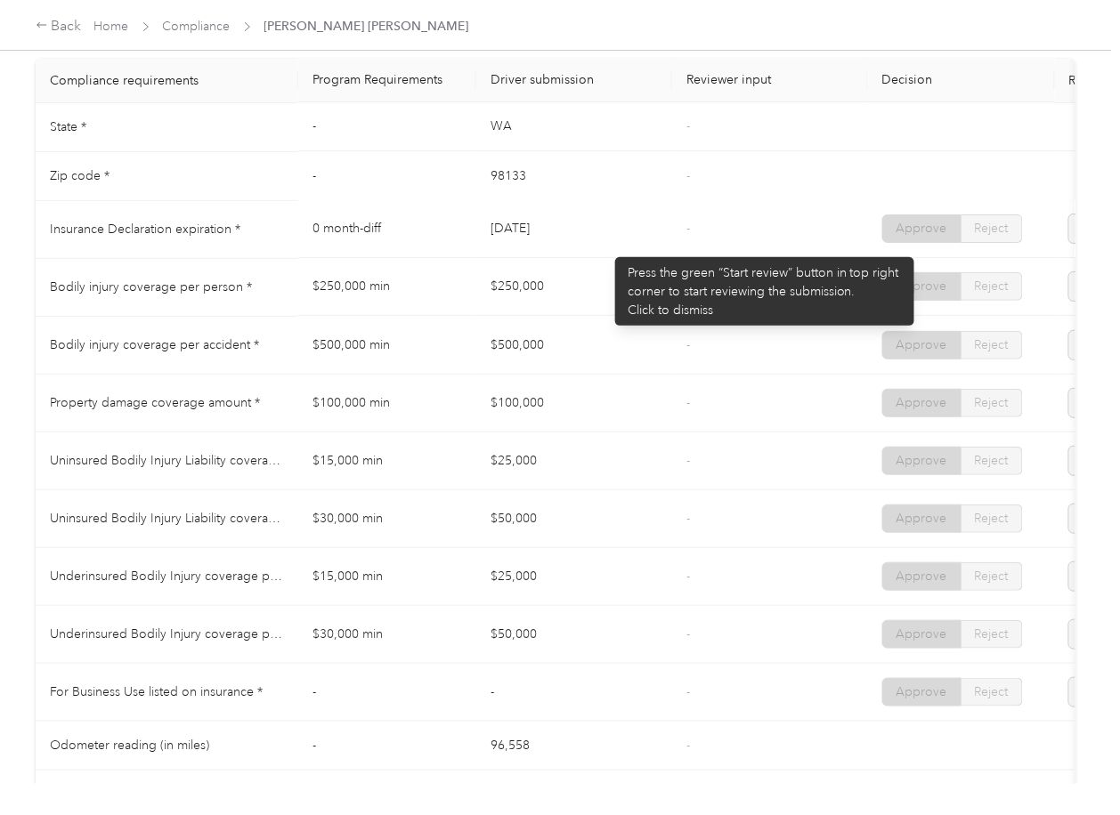
click at [606, 248] on td "[DATE]" at bounding box center [574, 230] width 196 height 58
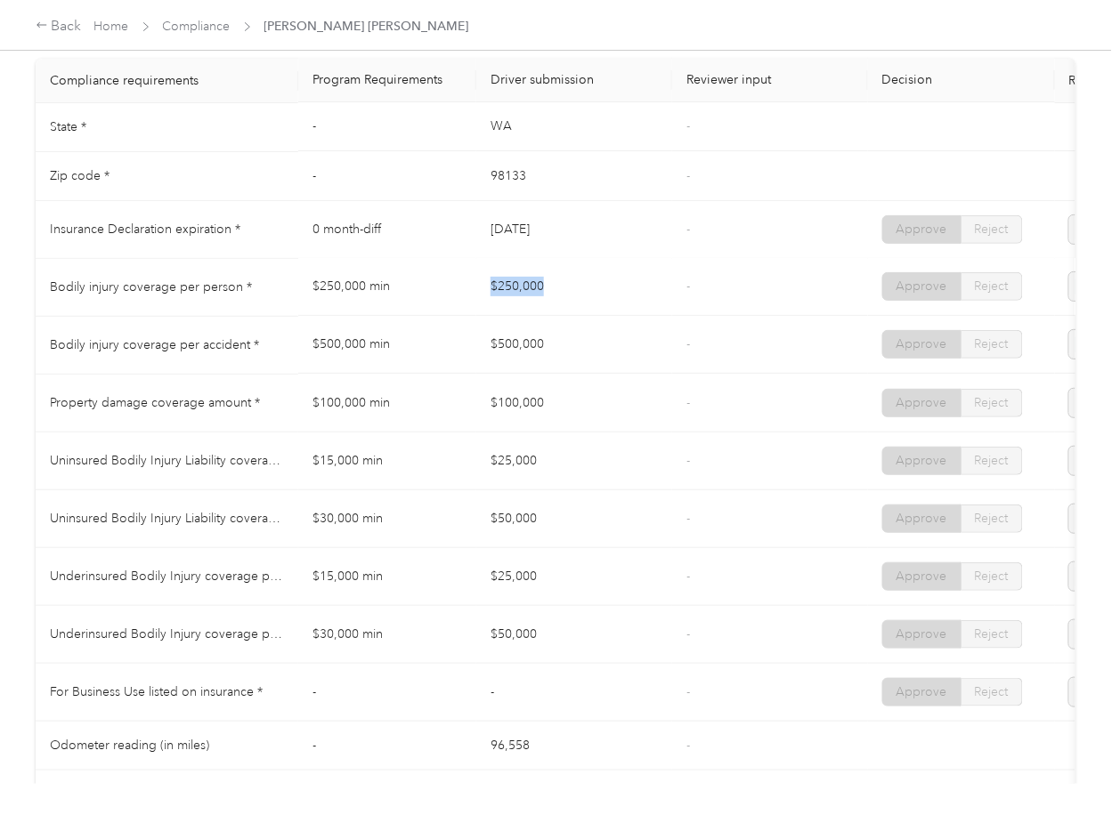
drag, startPoint x: 497, startPoint y: 304, endPoint x: 582, endPoint y: 301, distance: 85.5
click at [582, 301] on tr "Bodily injury coverage per person * $250,000 min $250,000 - Approve Reject" at bounding box center [663, 288] width 1255 height 58
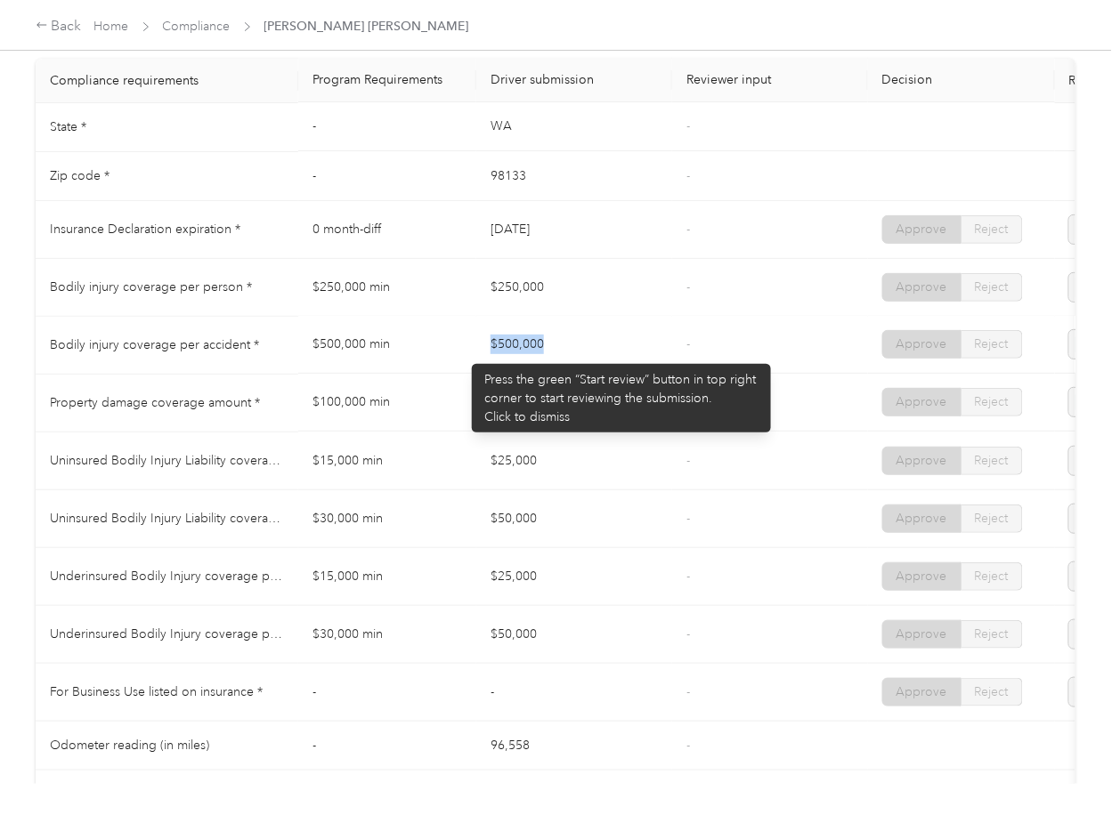
drag, startPoint x: 463, startPoint y: 355, endPoint x: 579, endPoint y: 358, distance: 115.8
click at [580, 348] on tr "Bodily injury coverage per accident * $500,000 min $500,000 - Approve Reject" at bounding box center [663, 346] width 1255 height 58
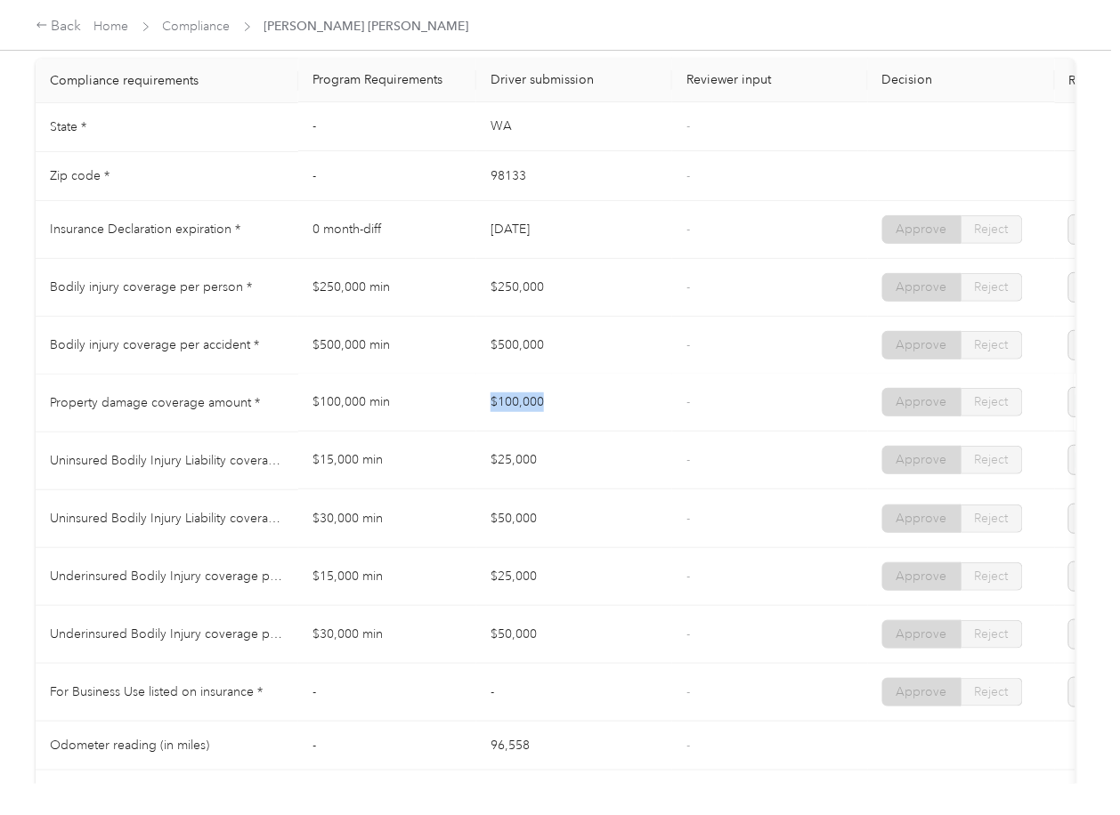
drag, startPoint x: 470, startPoint y: 410, endPoint x: 486, endPoint y: 453, distance: 45.6
click at [619, 410] on tr "Property damage coverage amount * $100,000 min $100,000 - Approve Reject" at bounding box center [663, 404] width 1255 height 58
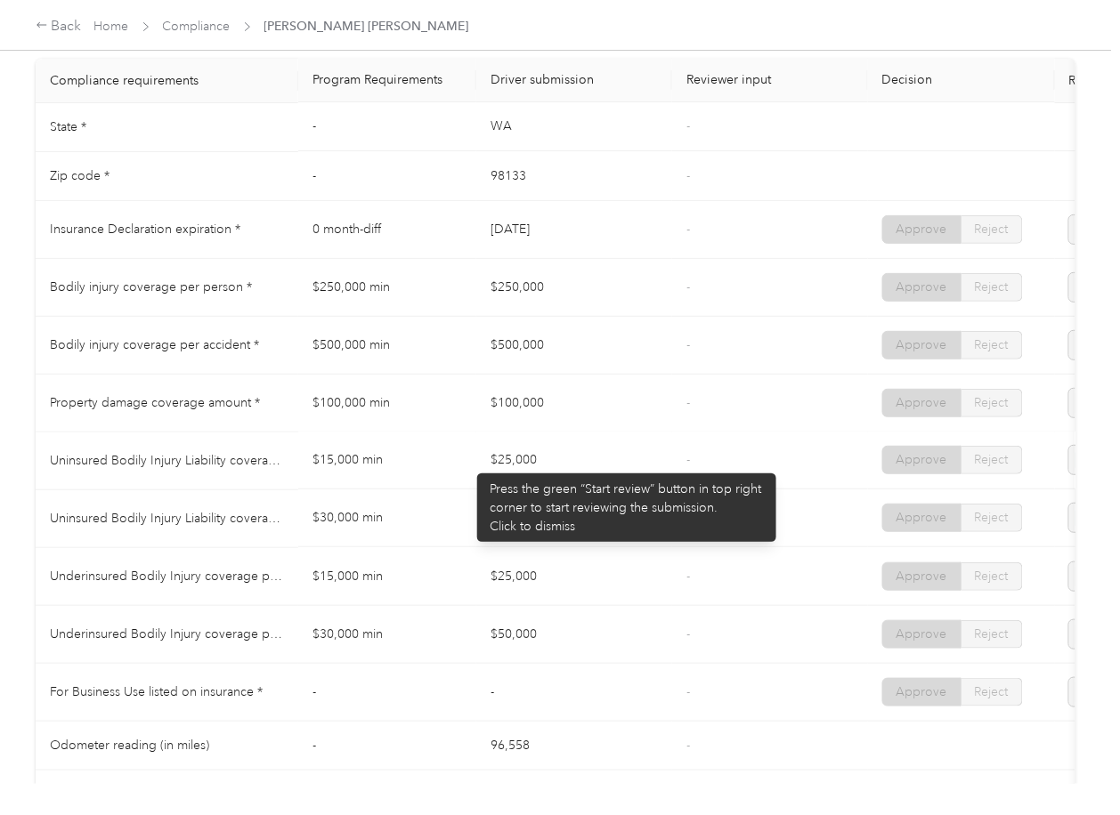
drag, startPoint x: 468, startPoint y: 465, endPoint x: 506, endPoint y: 499, distance: 50.4
click at [539, 469] on tr "Uninsured Bodily Injury Liability coverage per person * $15,000 min $25,000 - A…" at bounding box center [663, 462] width 1255 height 58
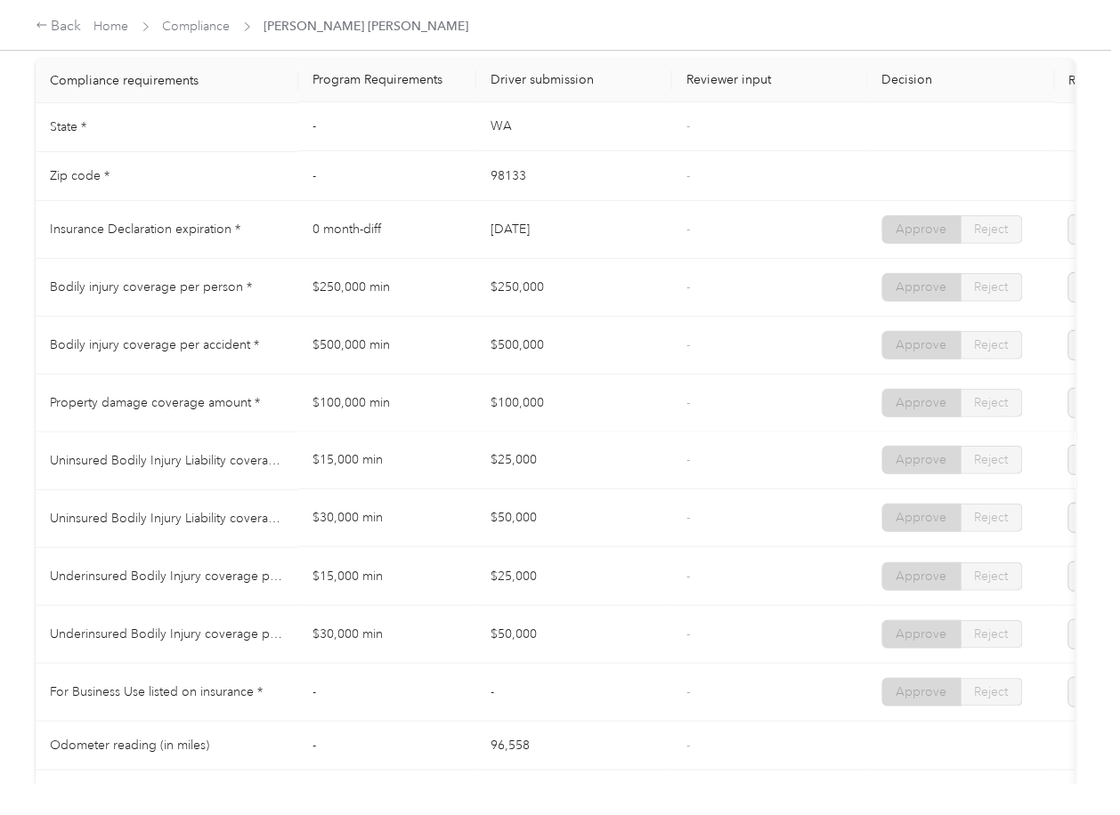
drag, startPoint x: 466, startPoint y: 523, endPoint x: 553, endPoint y: 533, distance: 86.9
click at [554, 524] on tr "Uninsured Bodily Injury Liability coverage per accident * $30,000 min $50,000 -…" at bounding box center [663, 520] width 1255 height 58
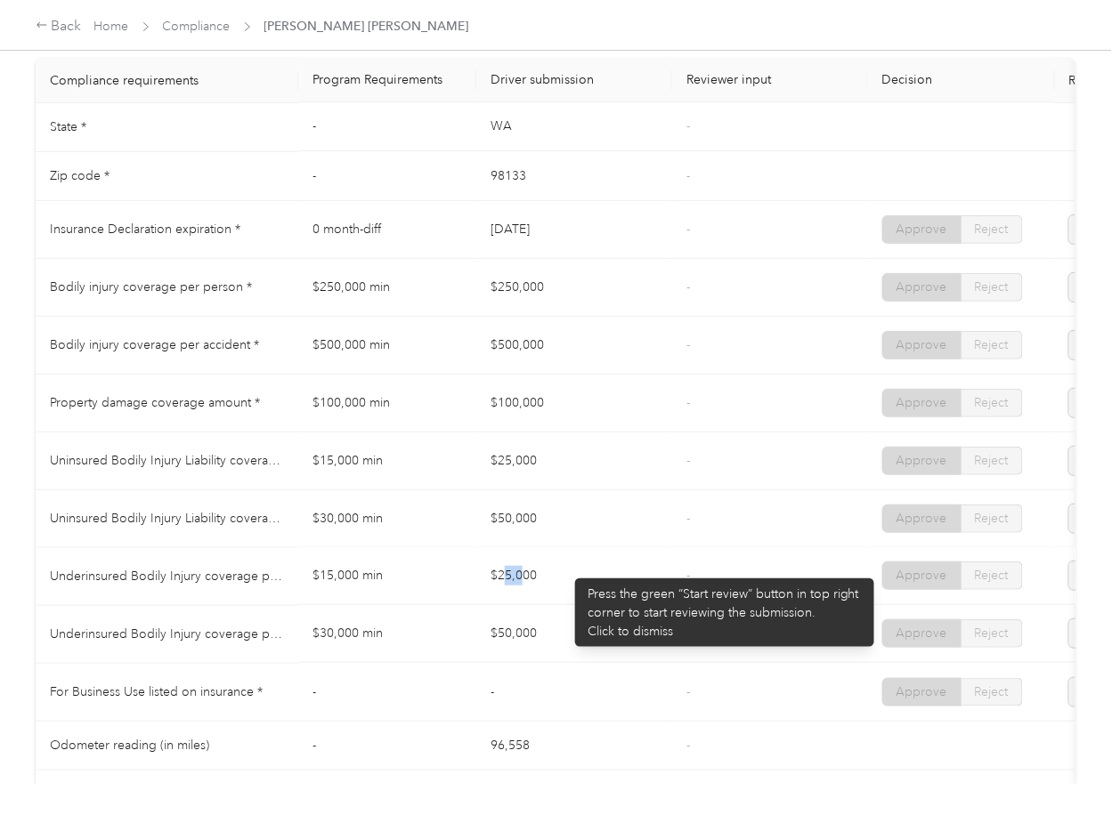
click at [590, 625] on tbody "State * - [US_STATE] - Zip code * - 98133 - Insurance Declaration expiration * …" at bounding box center [663, 461] width 1255 height 717
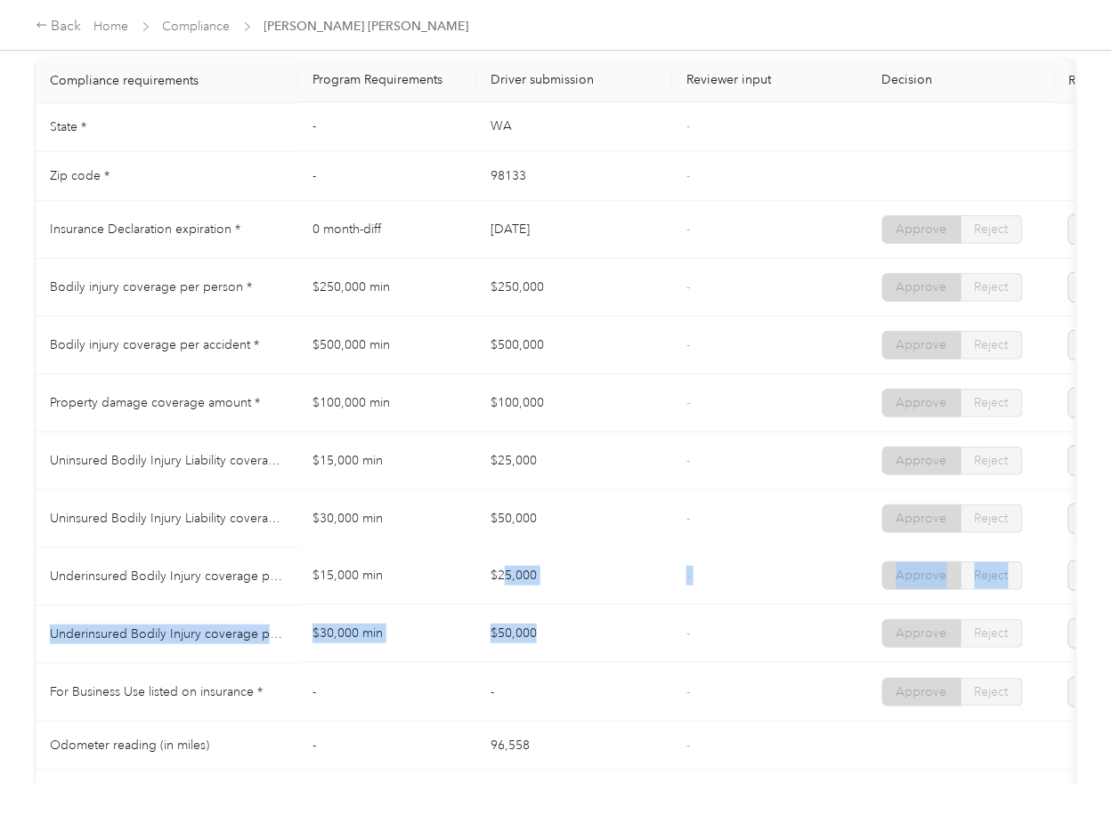
click at [708, 602] on td "-" at bounding box center [770, 577] width 196 height 58
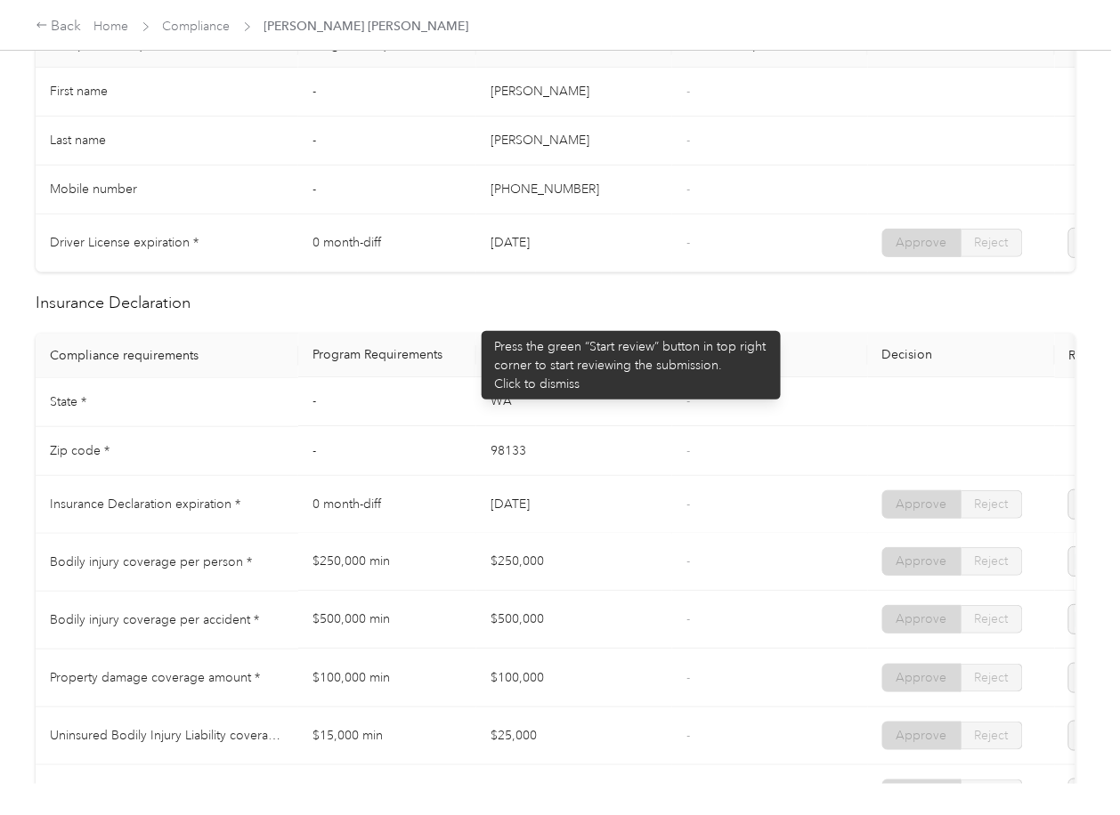
scroll to position [0, 0]
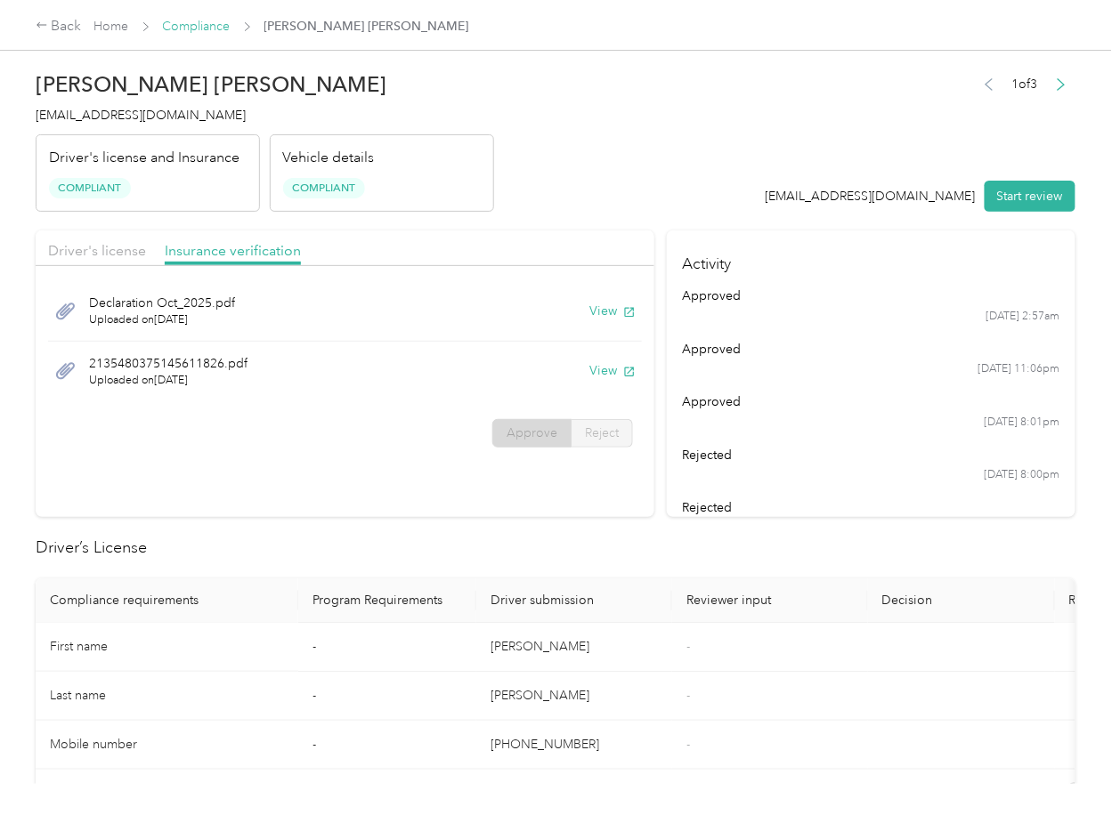
click at [201, 27] on link "Compliance" at bounding box center [197, 26] width 68 height 15
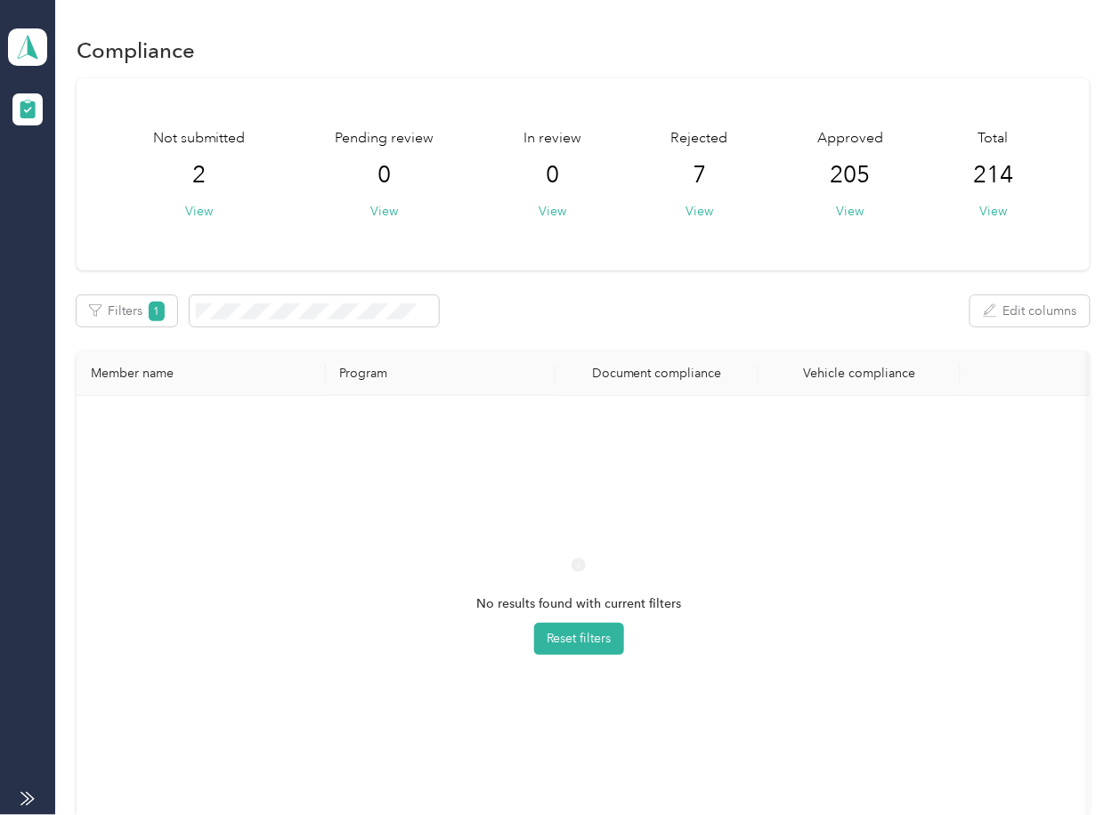
click at [873, 561] on div "No results found with current filters Reset filters" at bounding box center [579, 622] width 976 height 424
click at [637, 228] on div "Not submitted 2 View Pending review 0 View In review 0 View Rejected 7 View App…" at bounding box center [583, 174] width 1012 height 192
click at [725, 297] on div "Filters 1 Edit columns" at bounding box center [583, 311] width 1012 height 31
click at [114, 318] on button "Filters 1" at bounding box center [127, 311] width 101 height 31
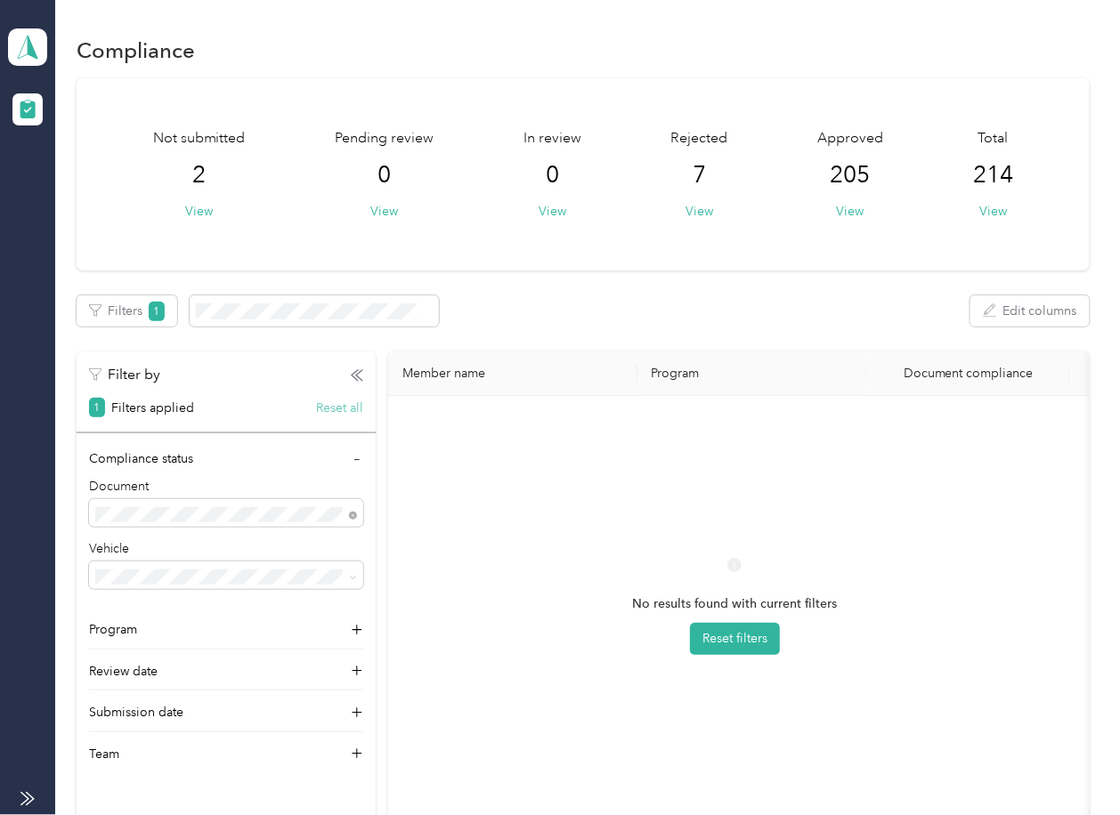
click at [339, 409] on button "Reset all" at bounding box center [339, 408] width 47 height 19
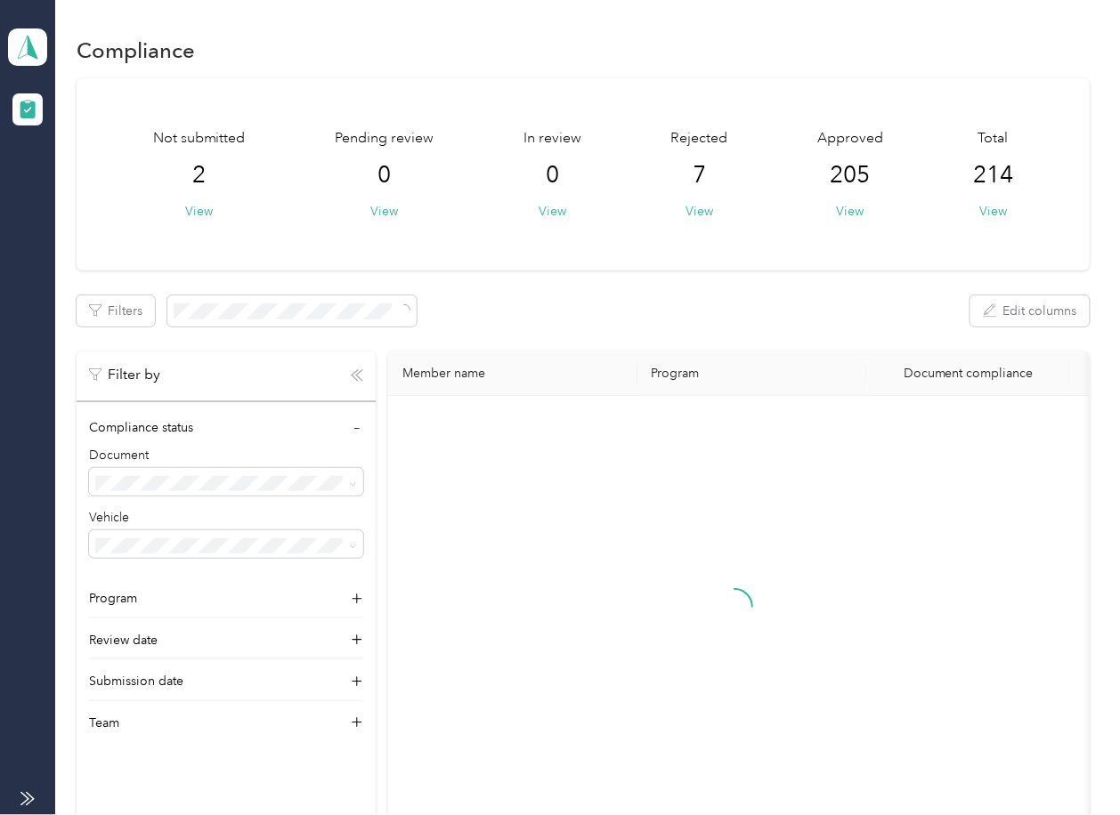
click at [353, 377] on icon "button" at bounding box center [355, 375] width 6 height 11
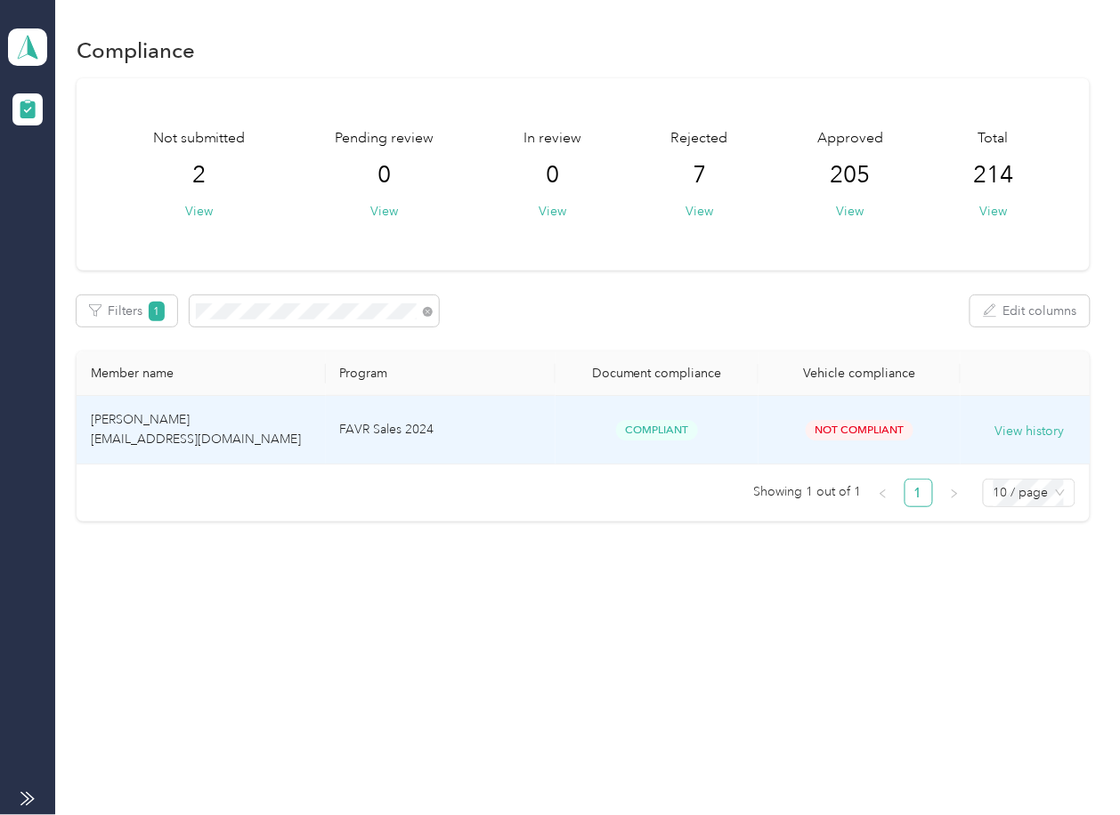
click at [299, 457] on td "[PERSON_NAME] [EMAIL_ADDRESS][DOMAIN_NAME]" at bounding box center [201, 430] width 248 height 69
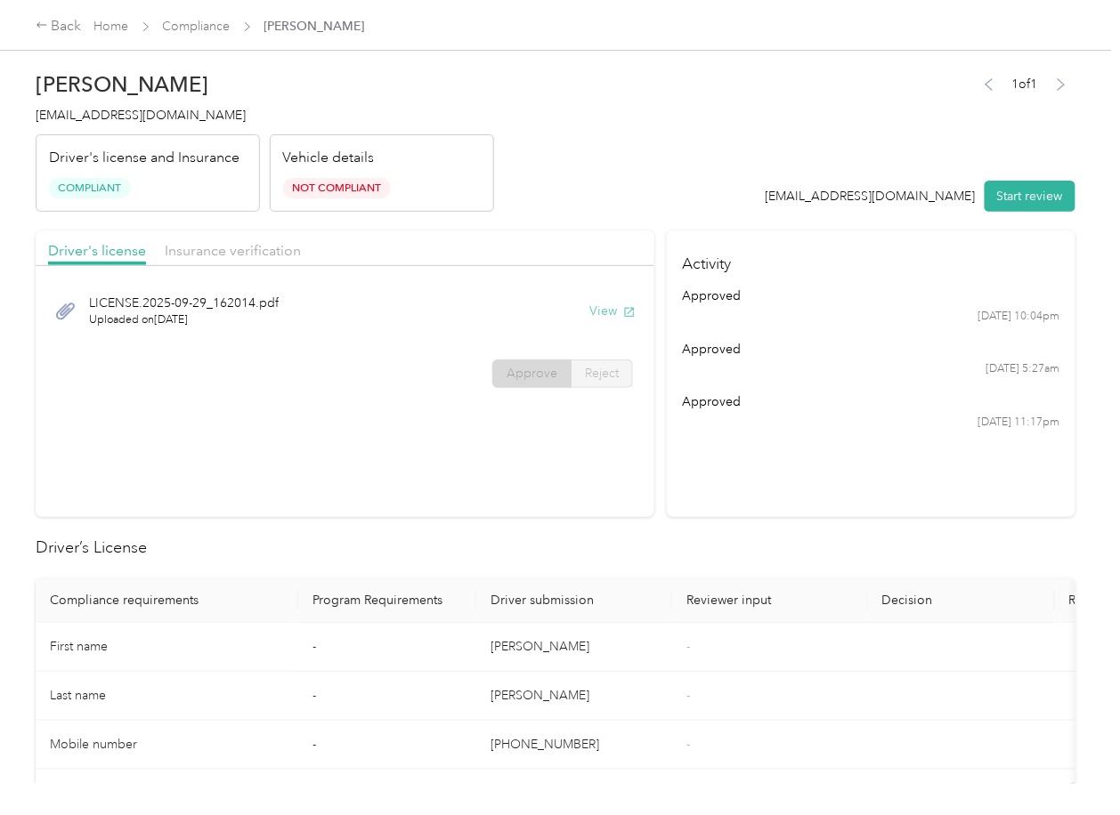
click at [599, 318] on button "View" at bounding box center [612, 311] width 46 height 19
click at [506, 239] on div "Driver's license Insurance verification" at bounding box center [345, 249] width 619 height 36
click at [260, 264] on div "Driver's license Insurance verification" at bounding box center [345, 249] width 619 height 36
click at [226, 257] on span "Insurance verification" at bounding box center [233, 250] width 136 height 17
click at [236, 250] on span "Insurance verification" at bounding box center [233, 250] width 136 height 17
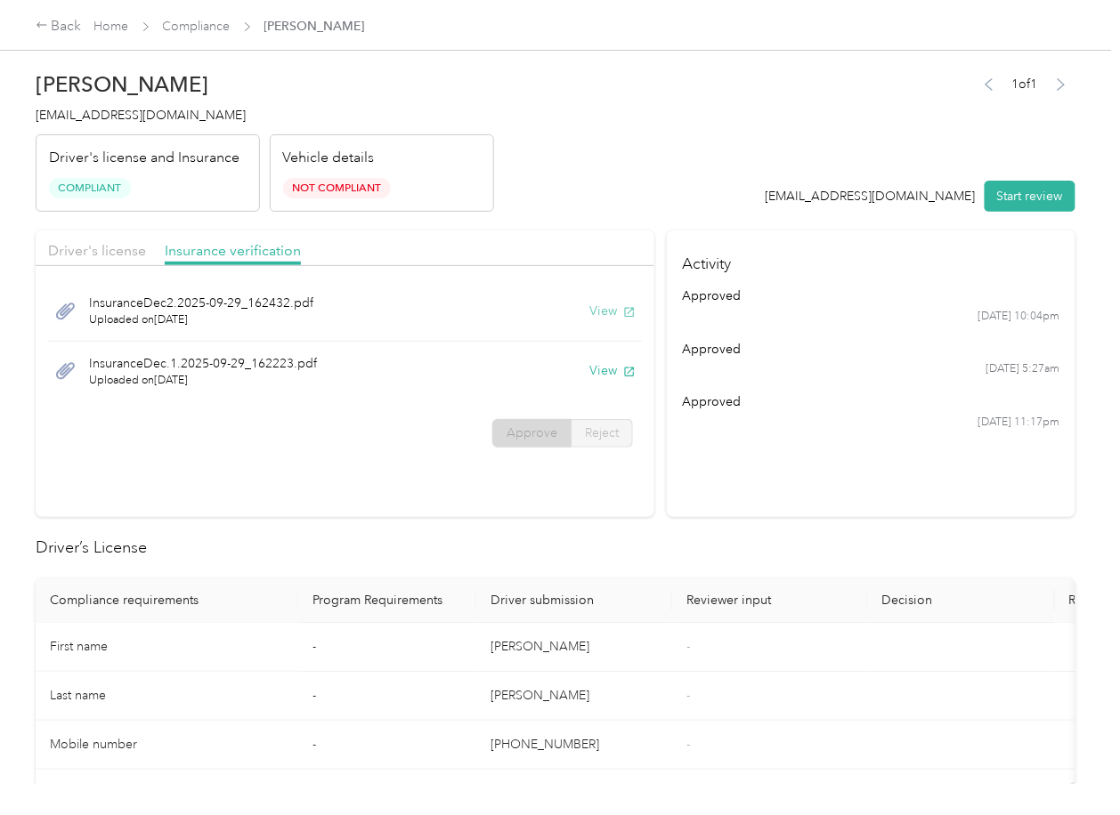
click at [596, 311] on button "View" at bounding box center [612, 311] width 46 height 19
click at [603, 369] on button "View" at bounding box center [612, 370] width 46 height 19
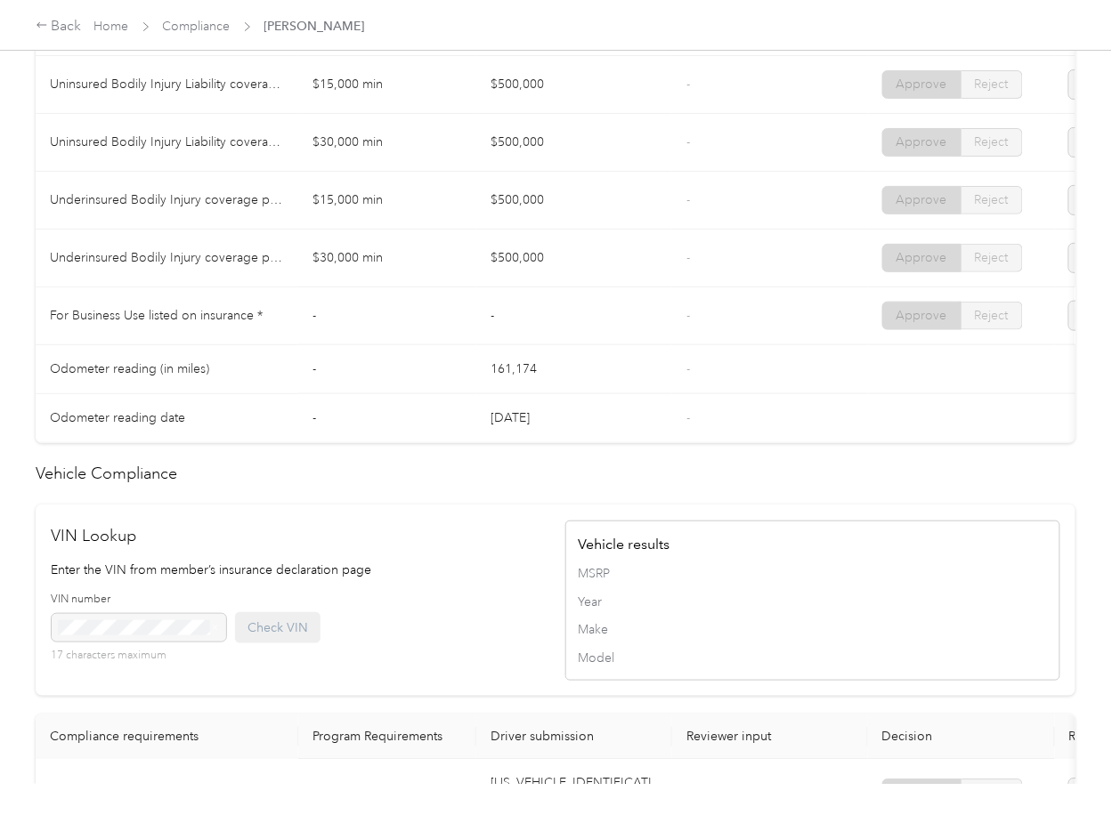
scroll to position [1424, 0]
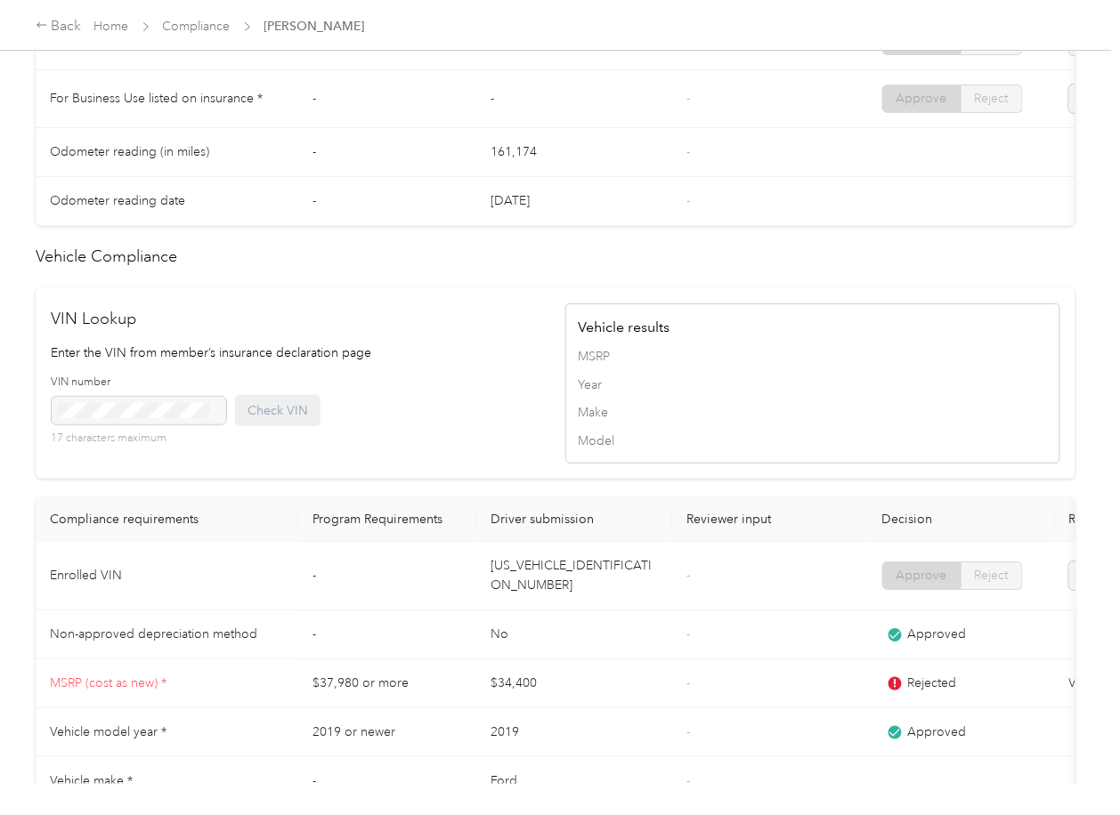
click at [542, 611] on td "[US_VEHICLE_IDENTIFICATION_NUMBER]" at bounding box center [574, 576] width 196 height 69
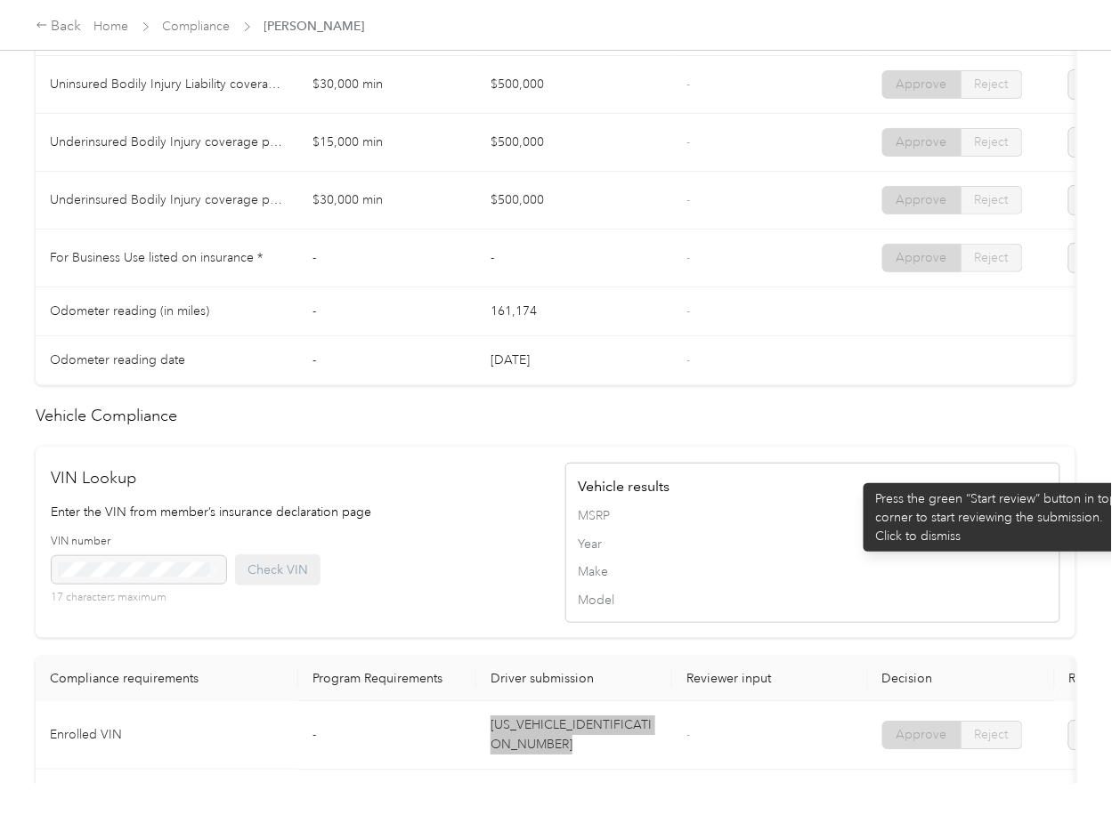
scroll to position [831, 0]
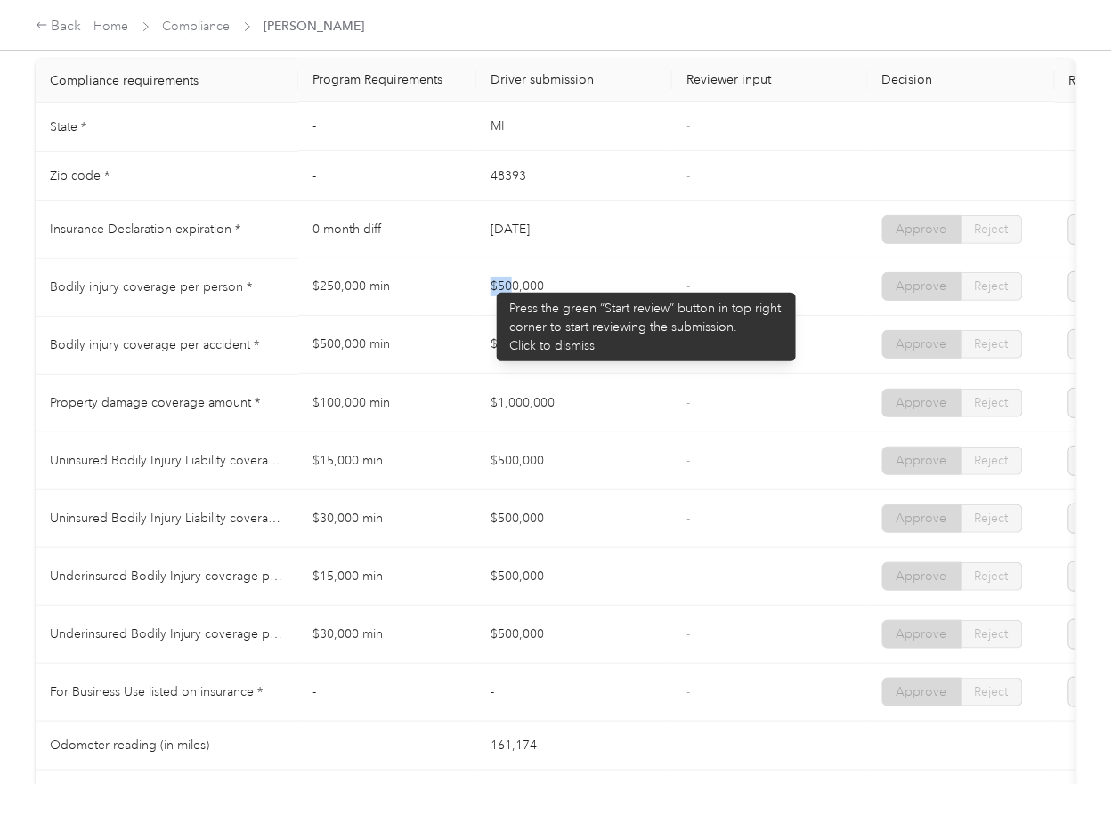
drag, startPoint x: 499, startPoint y: 289, endPoint x: 572, endPoint y: 323, distance: 79.6
click at [545, 291] on td "$500,000" at bounding box center [574, 288] width 196 height 58
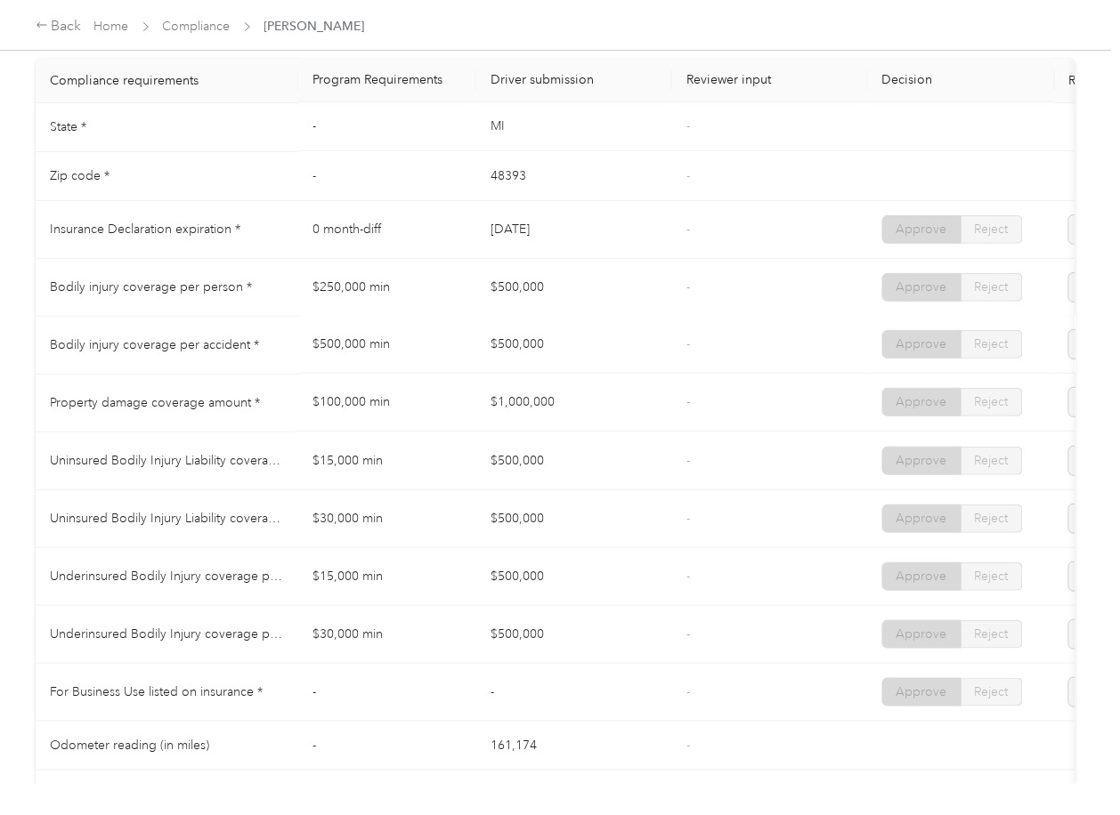
drag, startPoint x: 506, startPoint y: 368, endPoint x: 536, endPoint y: 390, distance: 37.6
click at [516, 370] on td "$500,000" at bounding box center [574, 346] width 196 height 58
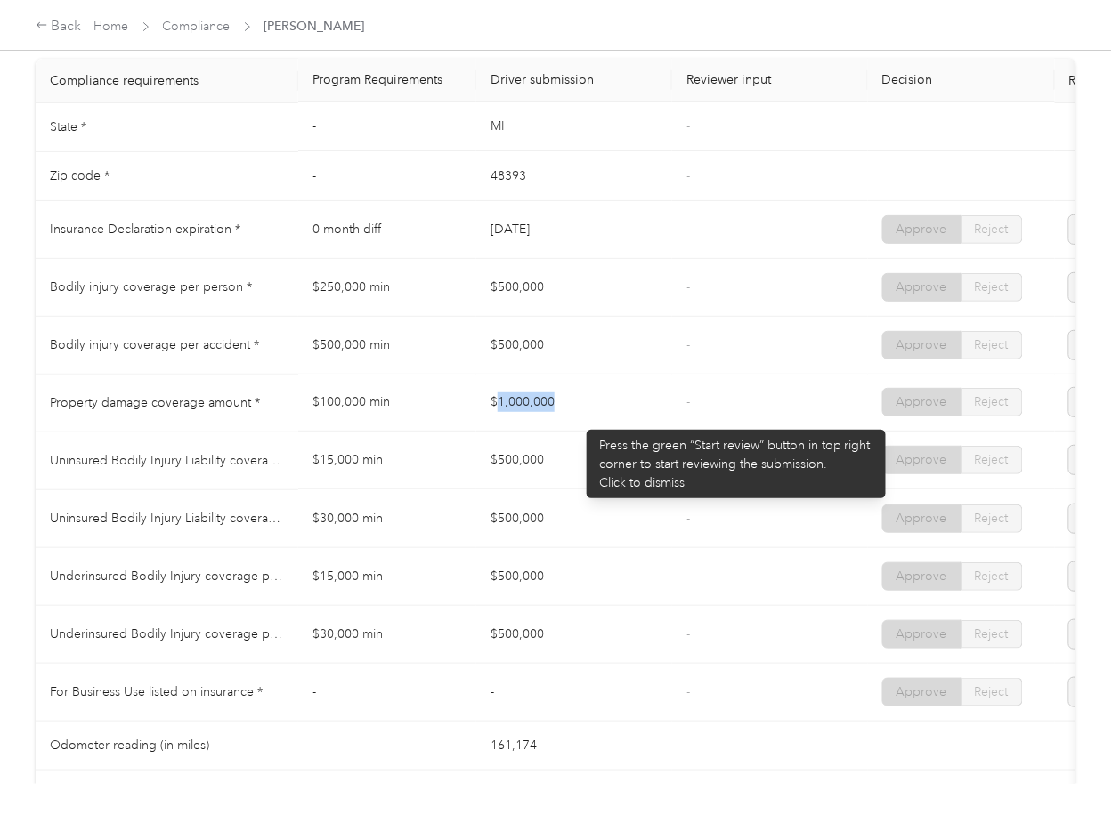
drag, startPoint x: 578, startPoint y: 421, endPoint x: 595, endPoint y: 421, distance: 16.9
click at [595, 421] on td "$1,000,000" at bounding box center [574, 404] width 196 height 58
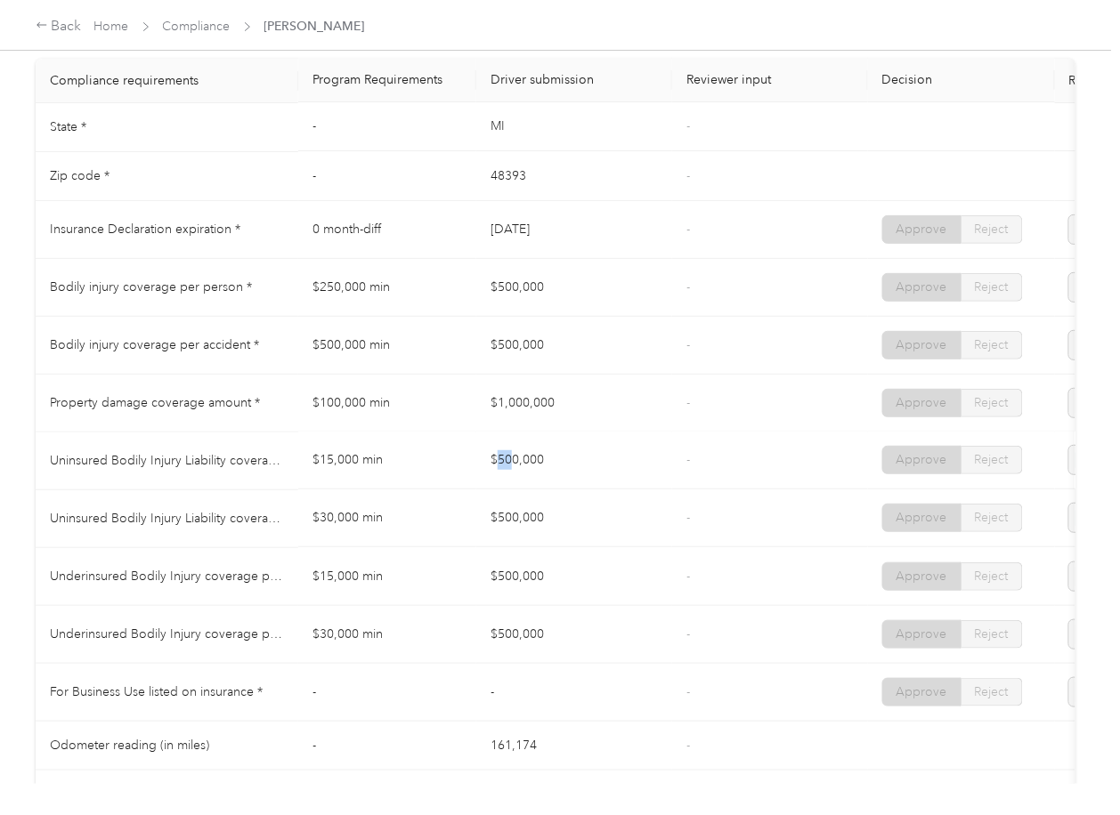
drag, startPoint x: 494, startPoint y: 476, endPoint x: 531, endPoint y: 500, distance: 44.4
click at [524, 483] on td "$500,000" at bounding box center [574, 462] width 196 height 58
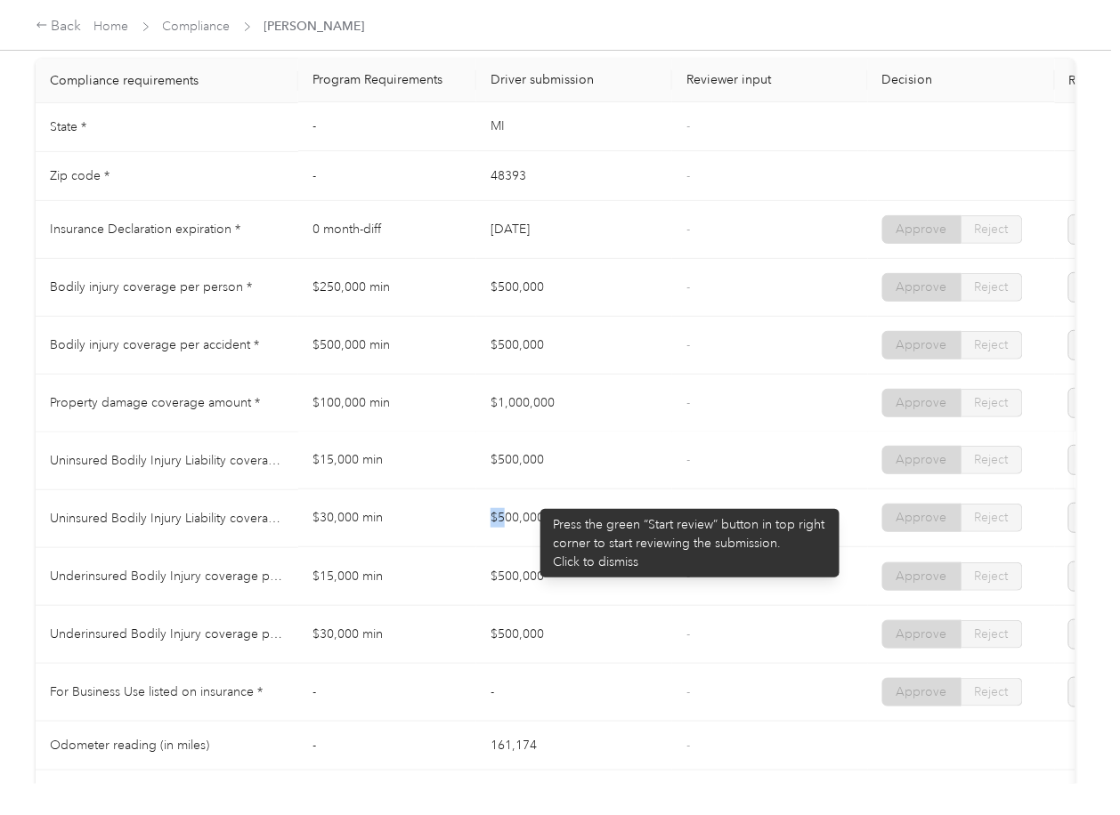
click at [529, 539] on td "$500,000" at bounding box center [574, 520] width 196 height 58
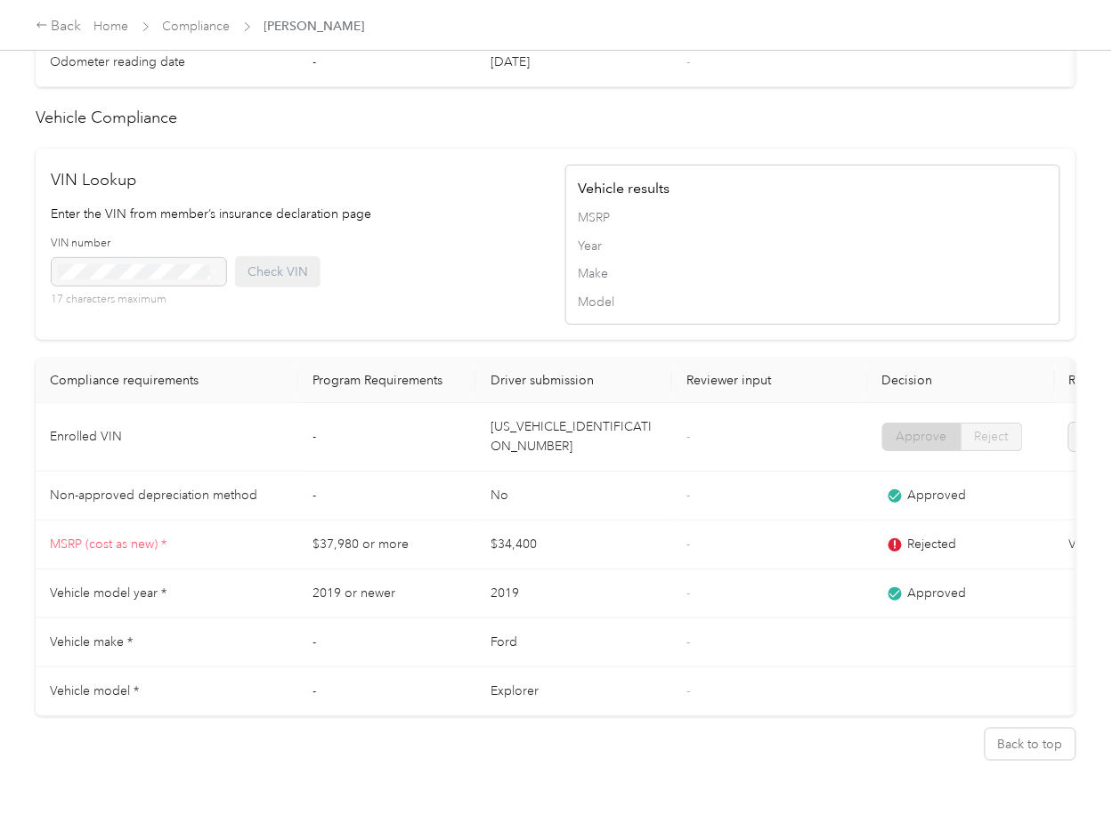
scroll to position [1687, 0]
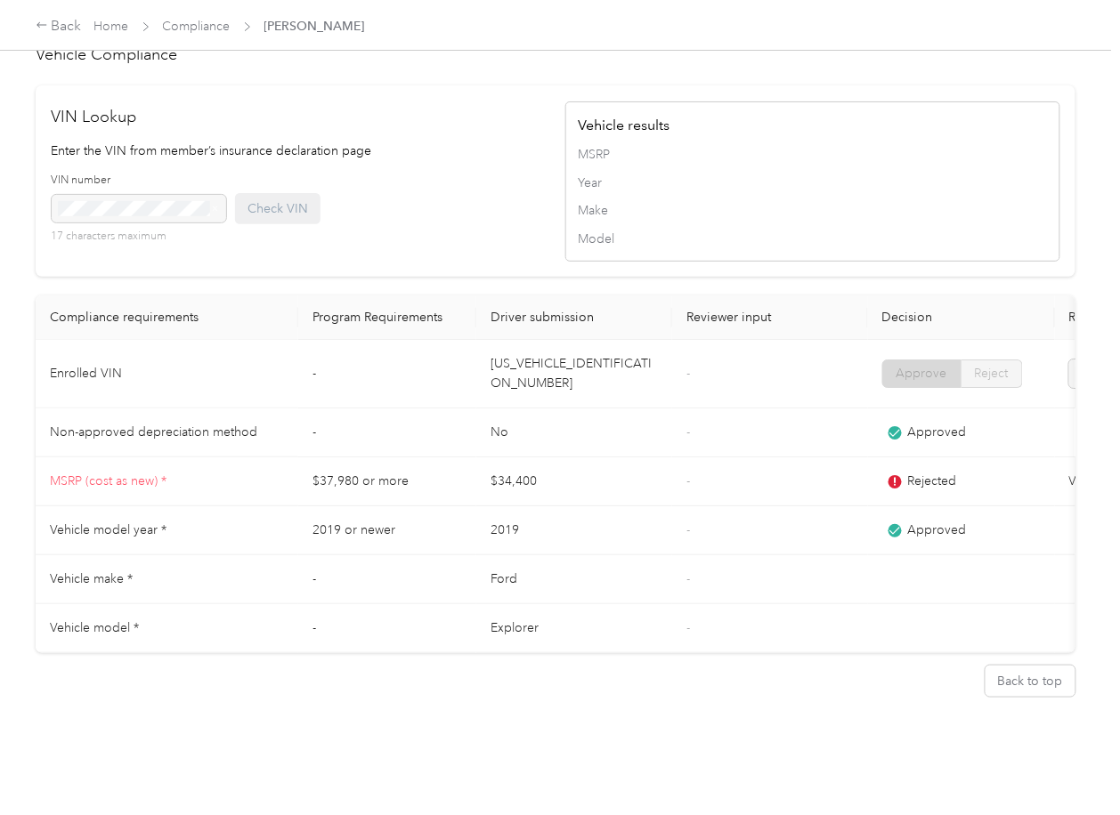
click at [564, 353] on td "[US_VEHICLE_IDENTIFICATION_NUMBER]" at bounding box center [574, 374] width 196 height 69
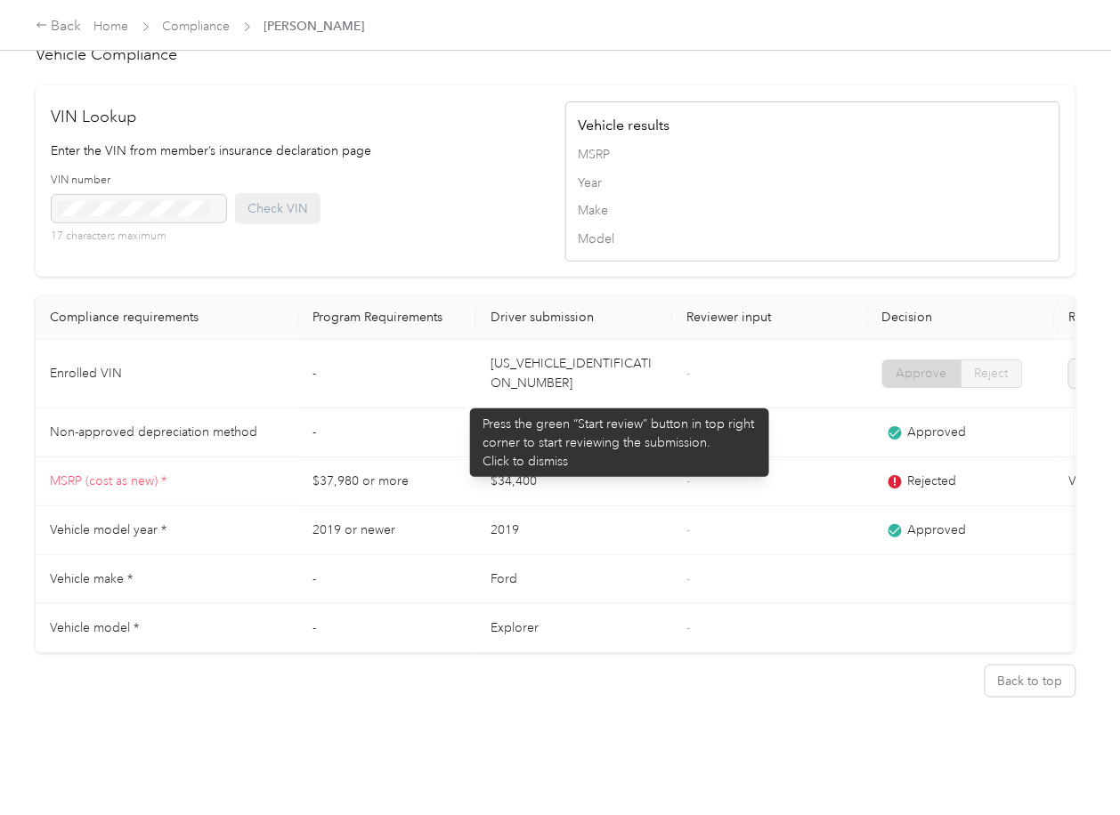
click at [525, 409] on td "No" at bounding box center [574, 433] width 196 height 49
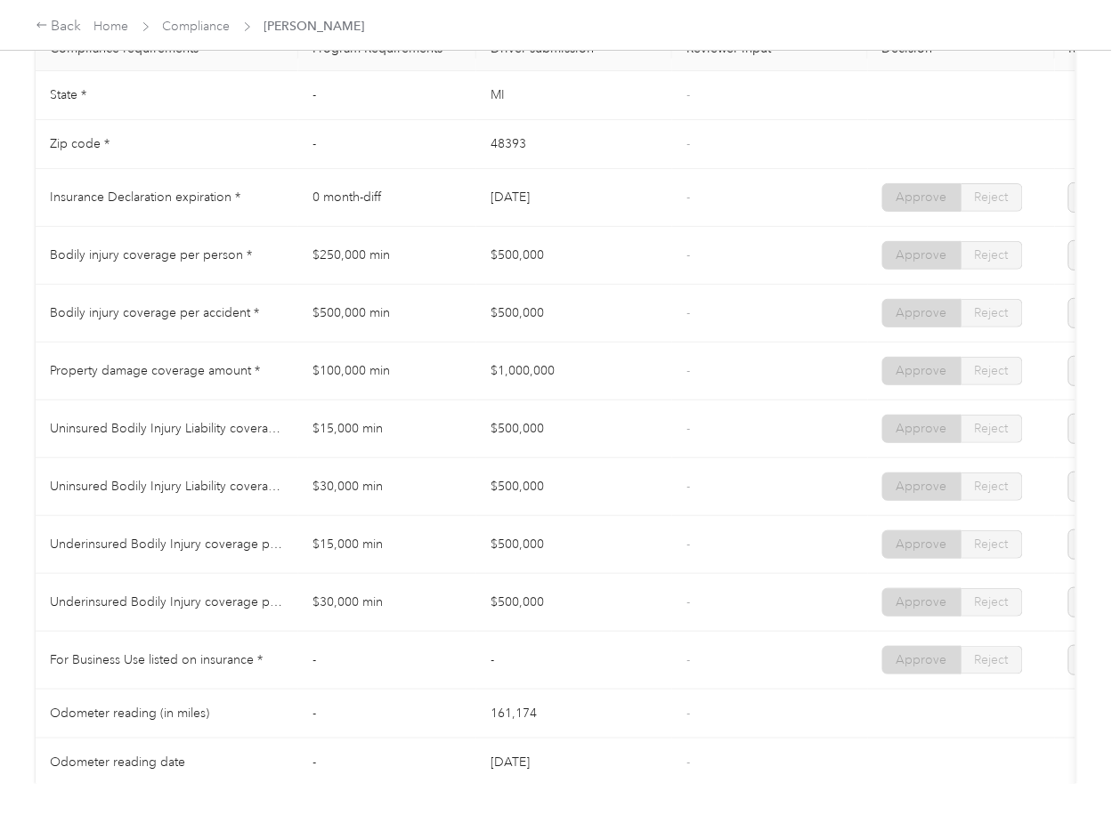
scroll to position [856, 0]
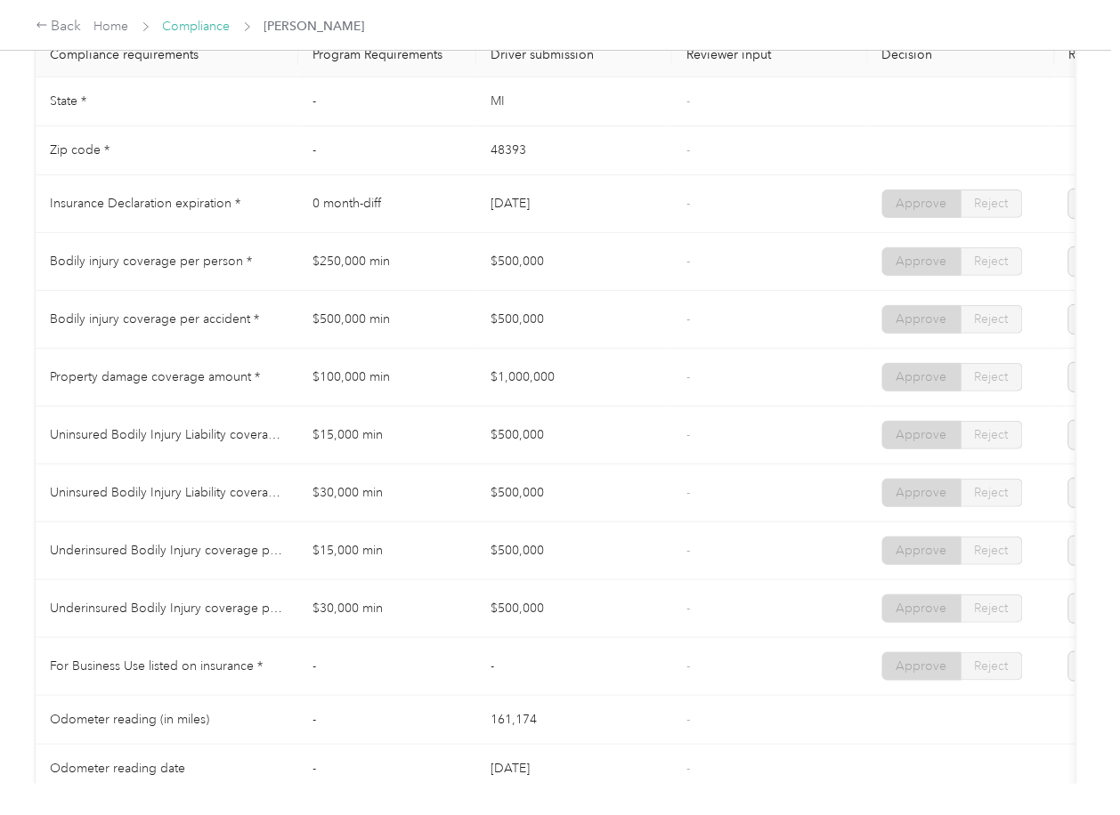
click at [201, 22] on link "Compliance" at bounding box center [197, 26] width 68 height 15
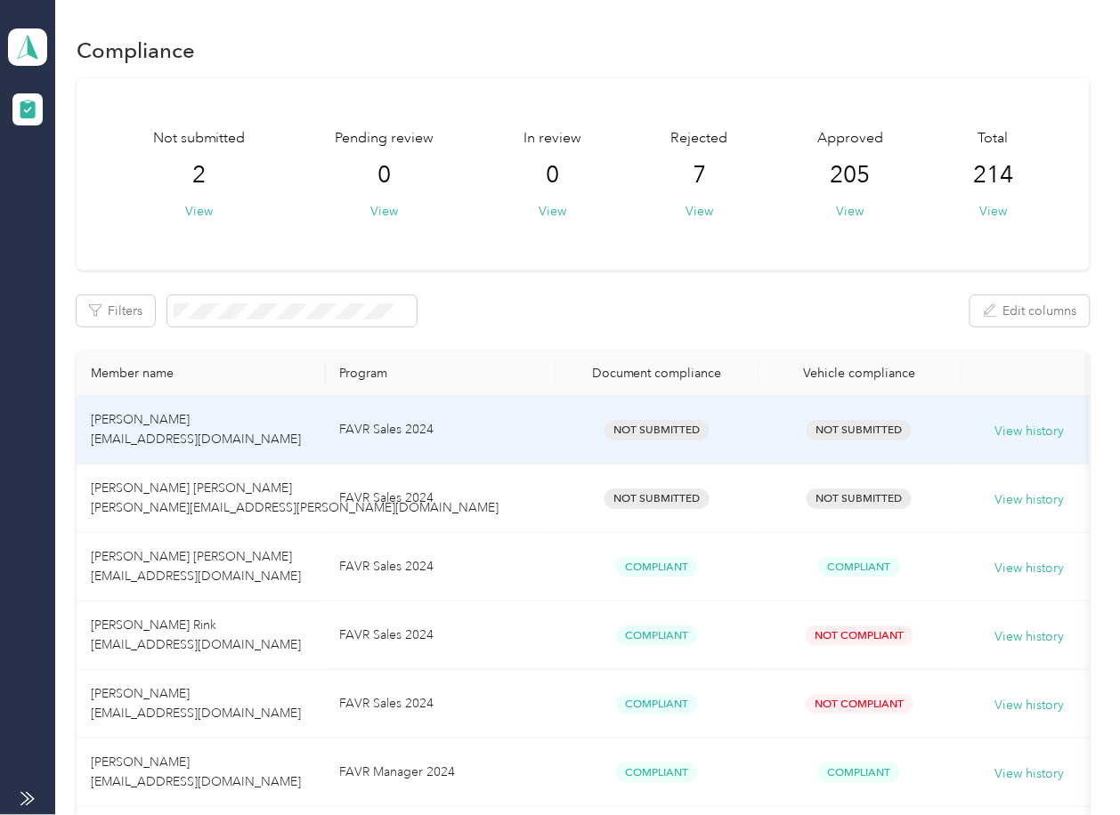
click at [466, 369] on th "Program" at bounding box center [441, 374] width 231 height 45
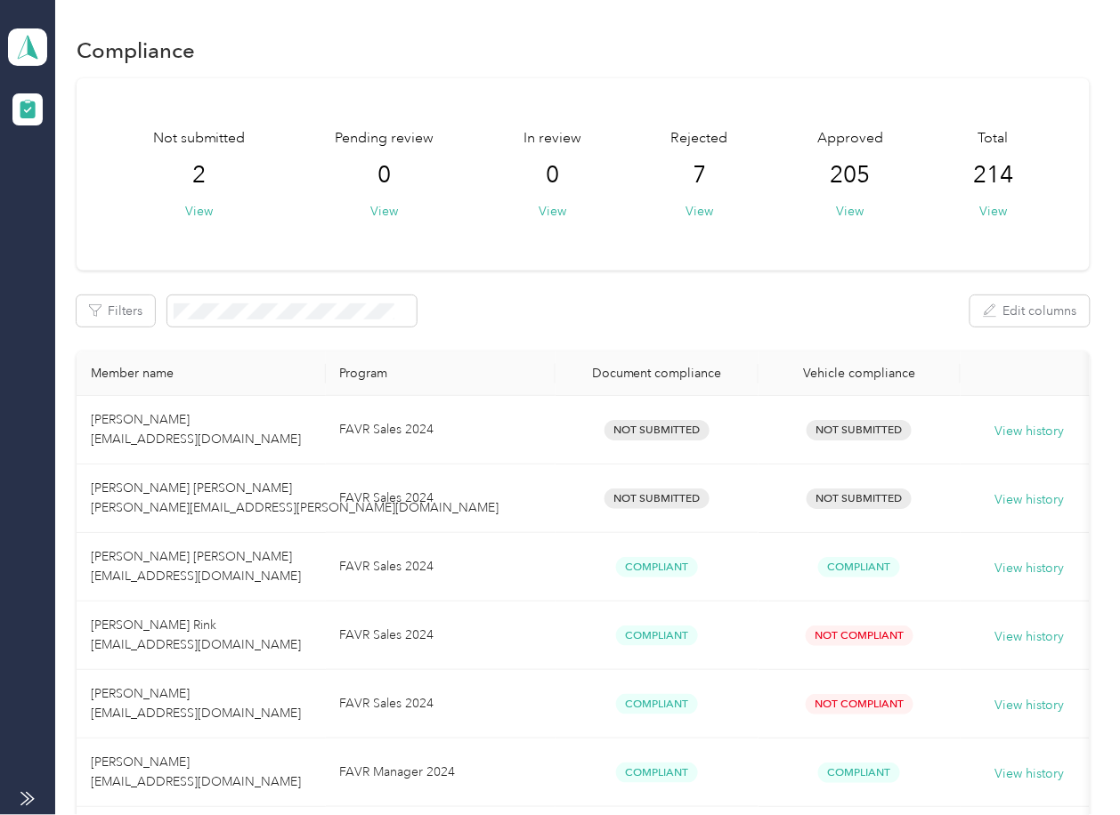
click at [357, 328] on div "Not submitted 2 View Pending review 0 View In review 0 View Rejected 7 View App…" at bounding box center [583, 608] width 1012 height 1061
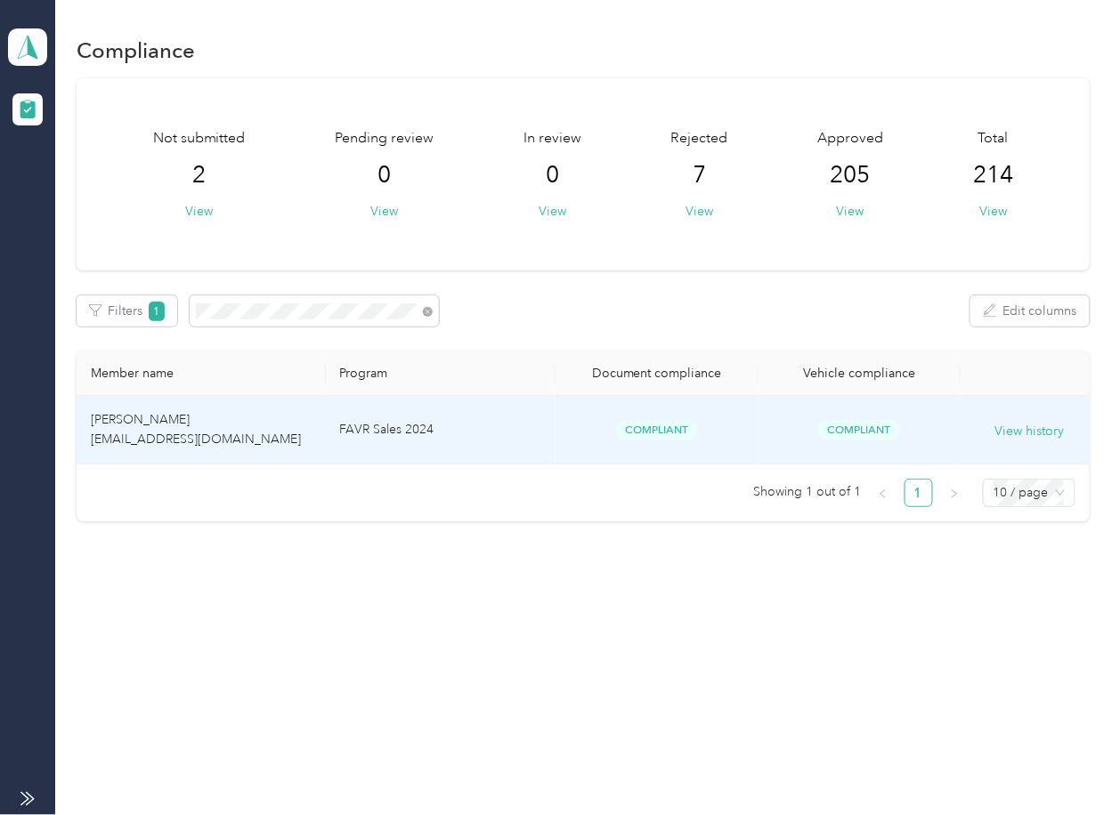
click at [225, 422] on td "[PERSON_NAME] [EMAIL_ADDRESS][DOMAIN_NAME]" at bounding box center [201, 430] width 248 height 69
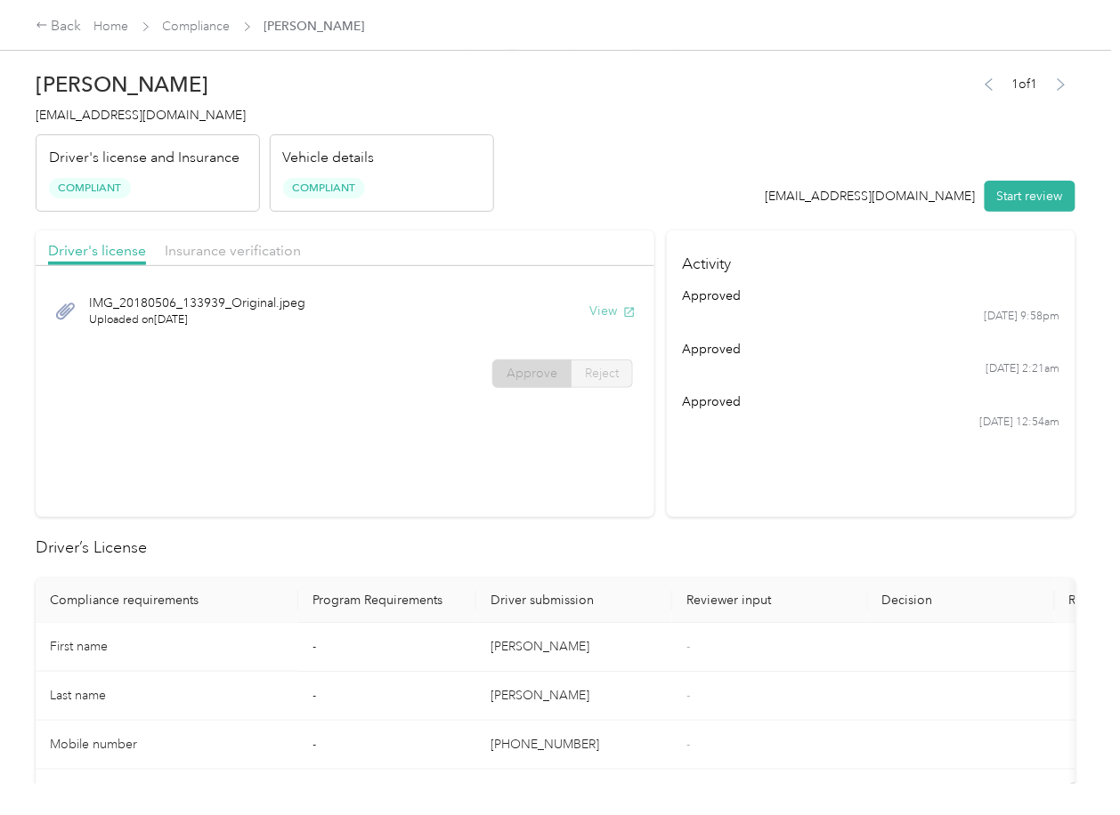
click at [602, 309] on button "View" at bounding box center [612, 311] width 46 height 19
click at [246, 258] on span "Insurance verification" at bounding box center [233, 250] width 136 height 17
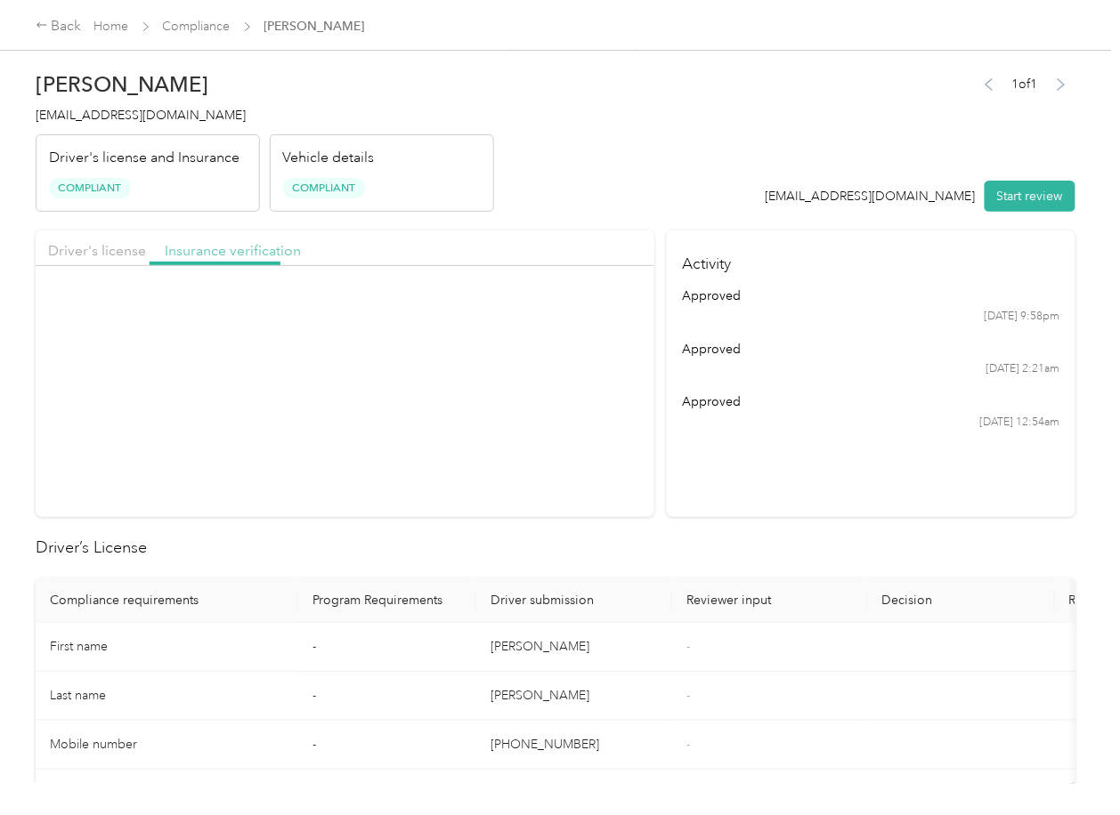
drag, startPoint x: 252, startPoint y: 252, endPoint x: 481, endPoint y: 328, distance: 241.0
click at [254, 252] on span "Insurance verification" at bounding box center [233, 250] width 136 height 17
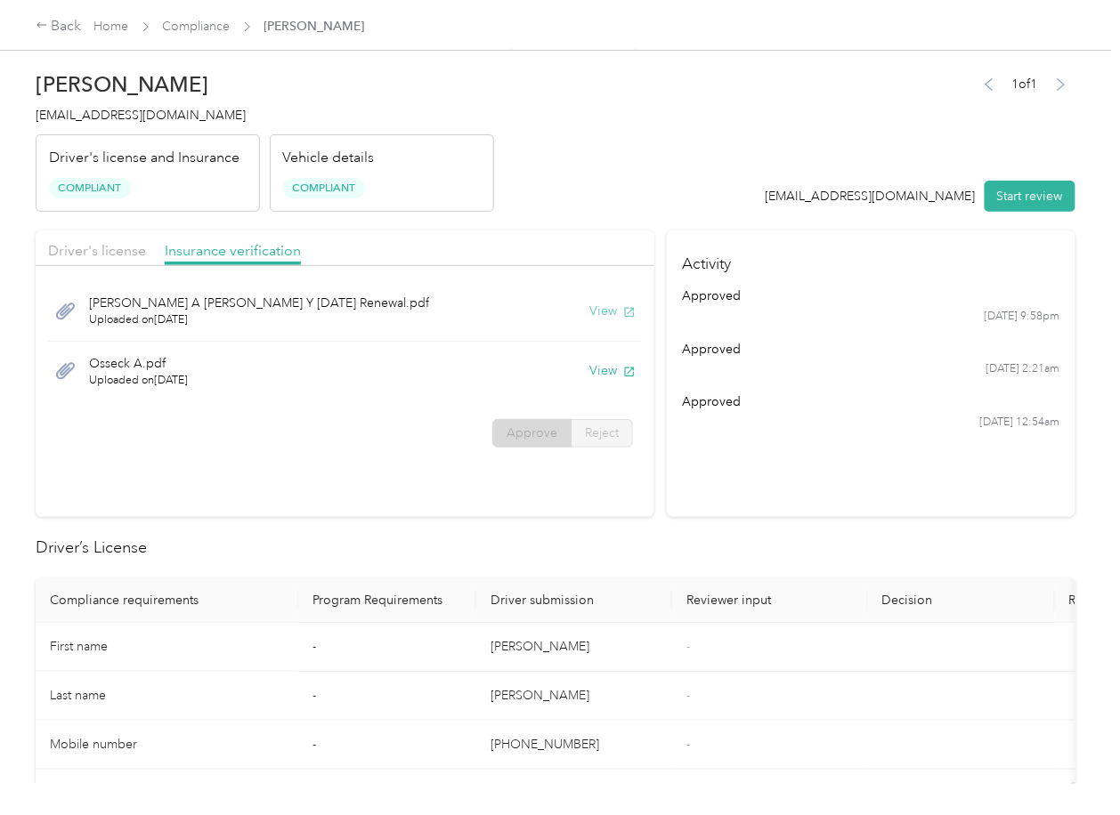
click at [592, 306] on button "View" at bounding box center [612, 311] width 46 height 19
click at [606, 374] on button "View" at bounding box center [612, 370] width 46 height 19
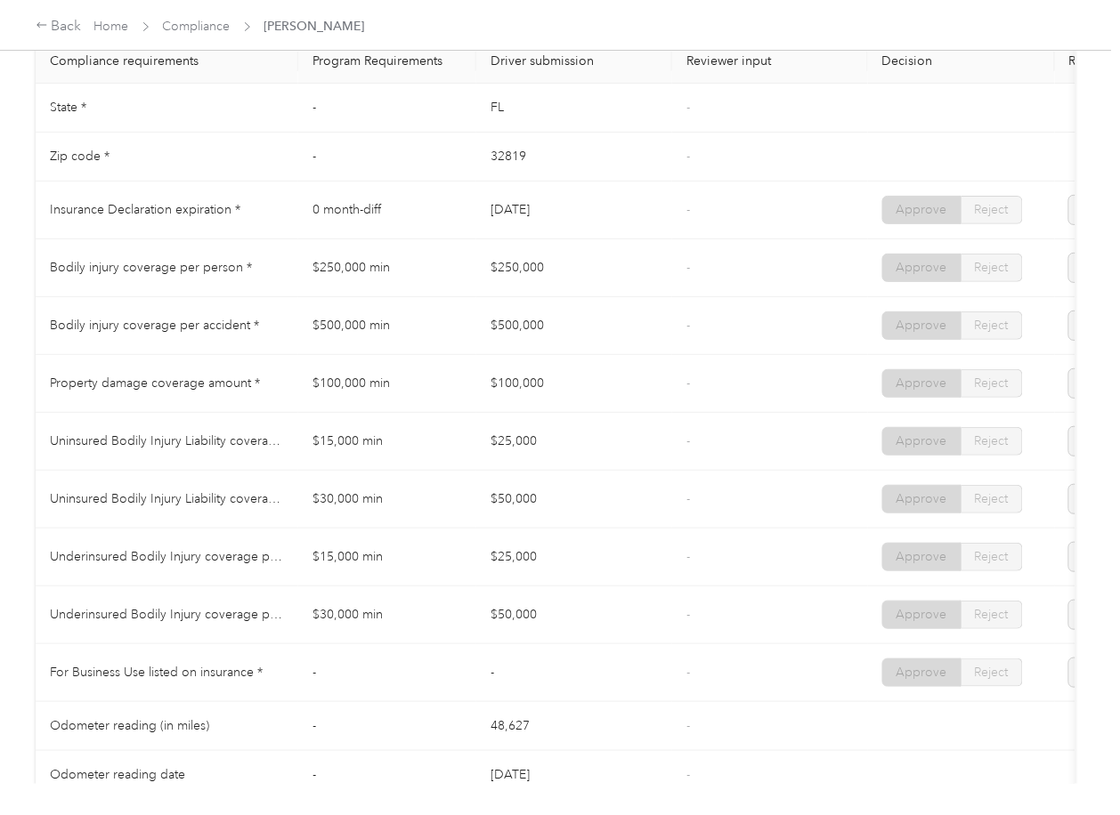
scroll to position [1305, 0]
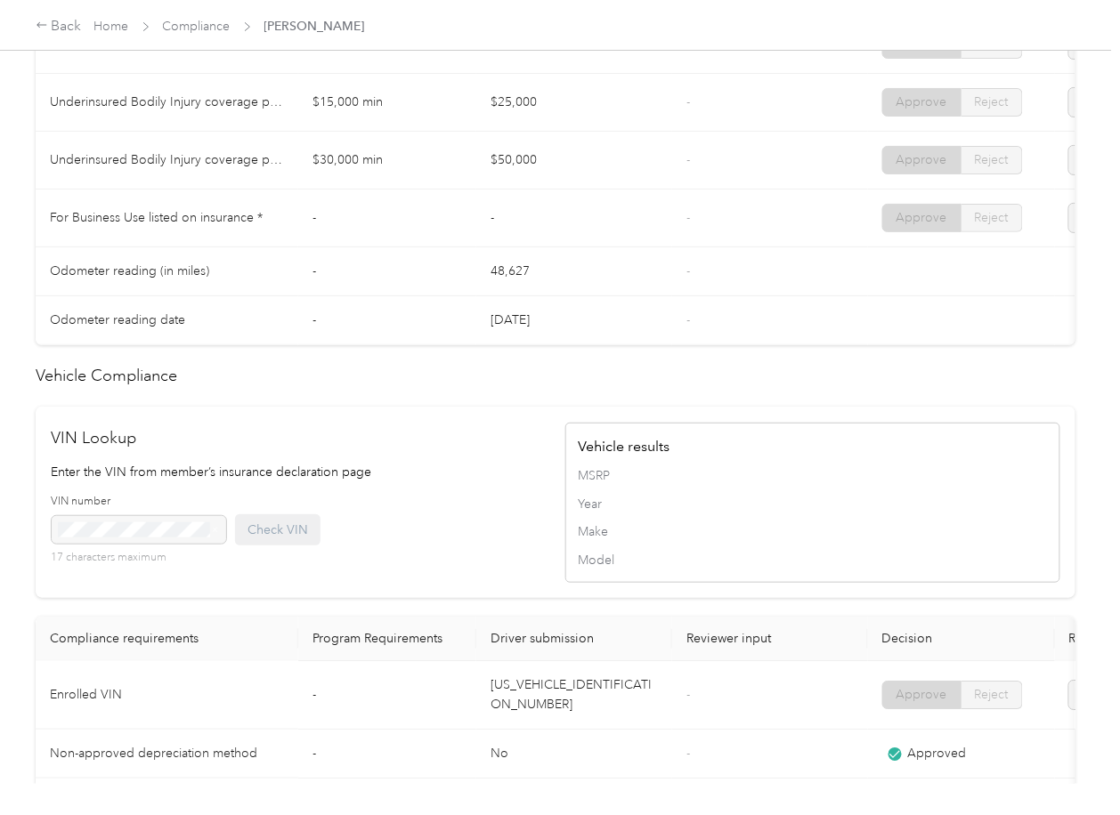
click at [548, 716] on td "[US_VEHICLE_IDENTIFICATION_NUMBER]" at bounding box center [574, 695] width 196 height 69
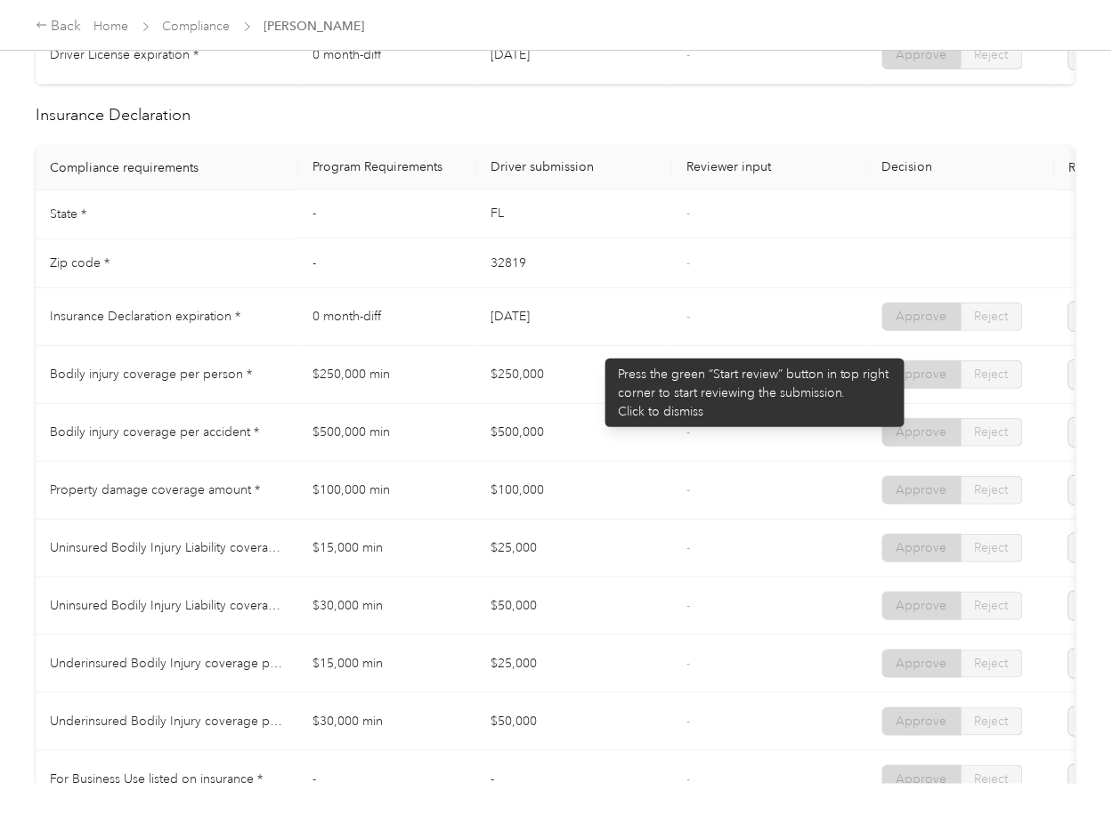
scroll to position [712, 0]
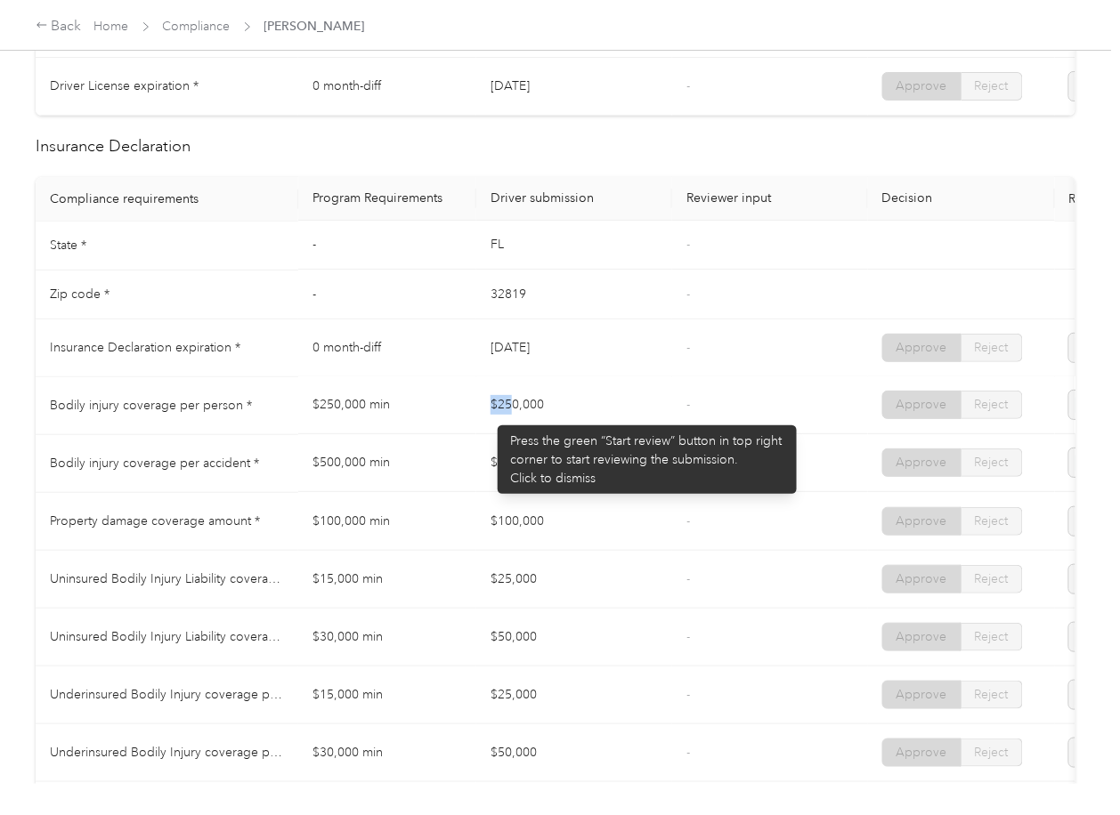
drag, startPoint x: 487, startPoint y: 418, endPoint x: 575, endPoint y: 432, distance: 89.1
click at [575, 432] on td "$250,000" at bounding box center [574, 406] width 196 height 58
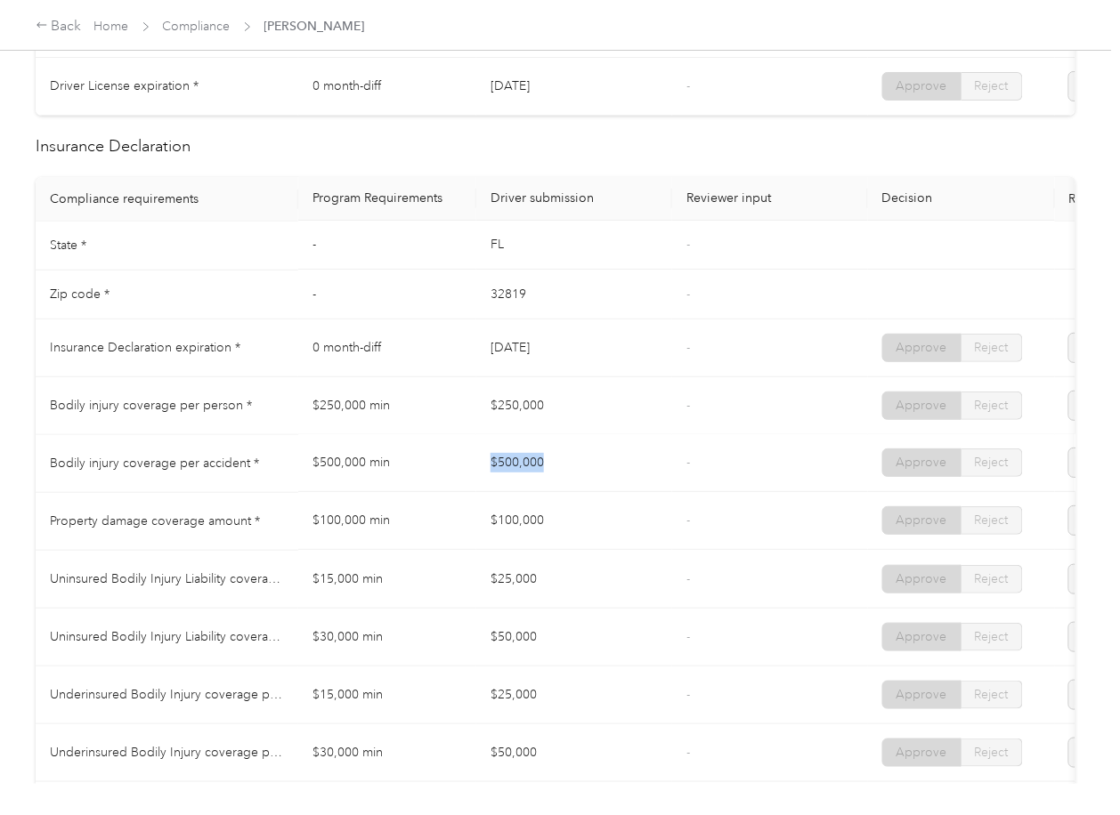
drag, startPoint x: 476, startPoint y: 482, endPoint x: 558, endPoint y: 485, distance: 81.9
click at [558, 485] on td "$500,000" at bounding box center [574, 464] width 196 height 58
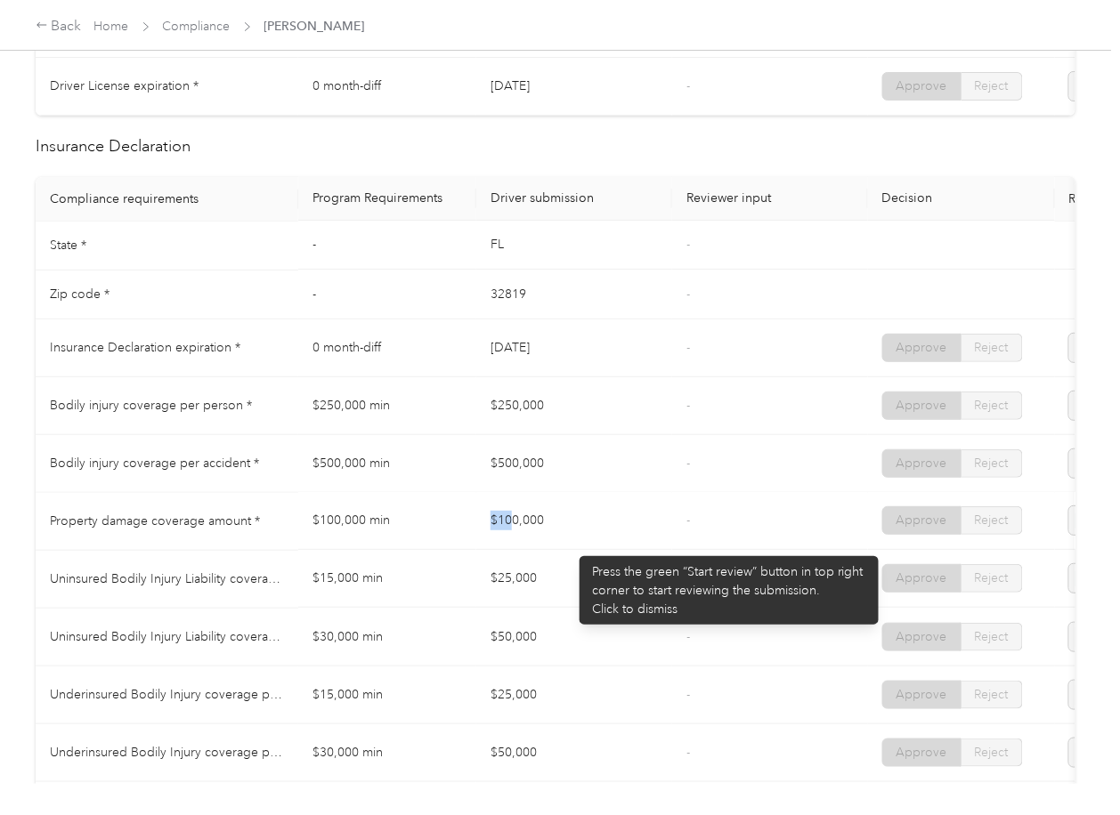
drag, startPoint x: 571, startPoint y: 547, endPoint x: 636, endPoint y: 480, distance: 93.8
click at [594, 547] on td "$100,000" at bounding box center [574, 522] width 196 height 58
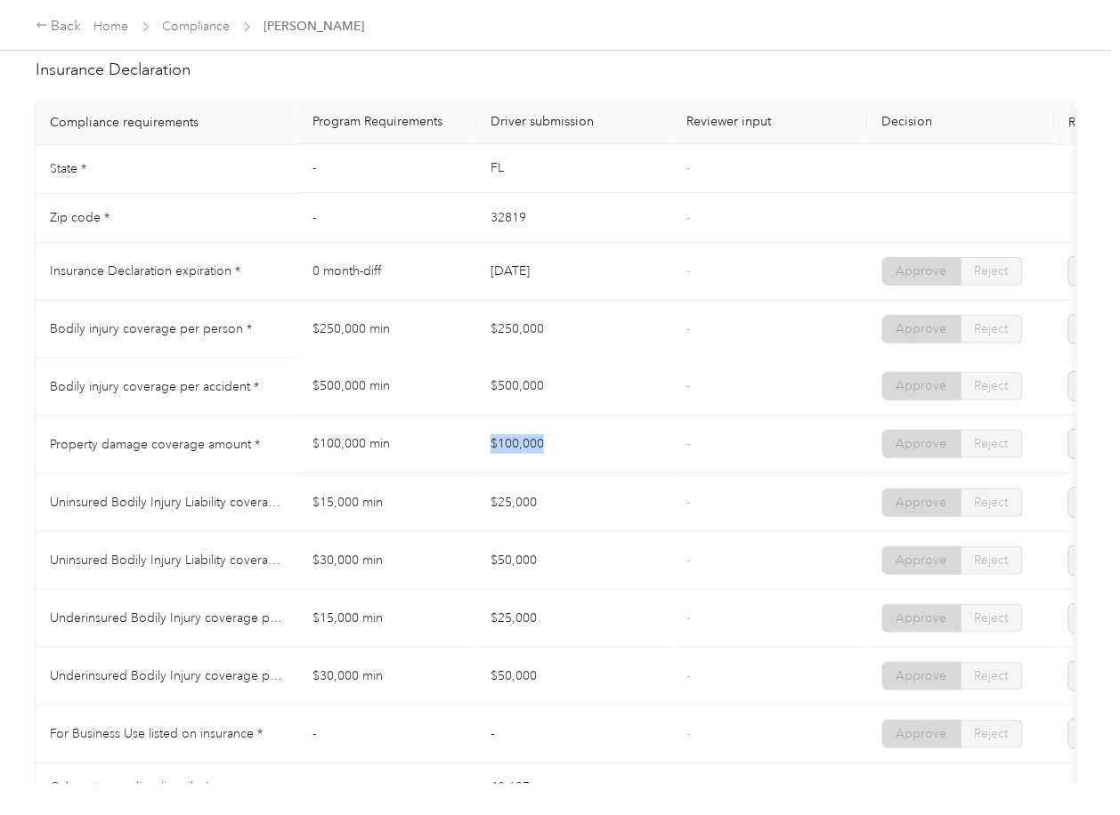
scroll to position [949, 0]
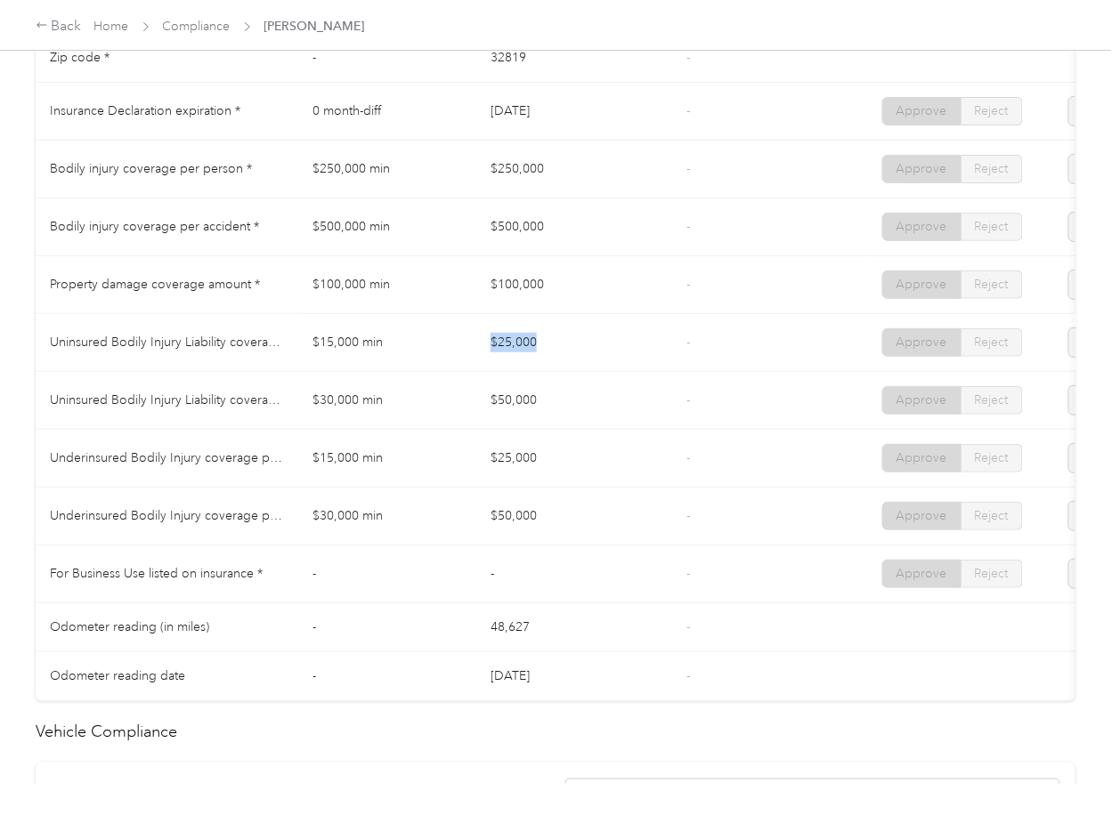
click at [559, 348] on td "$25,000" at bounding box center [574, 343] width 196 height 58
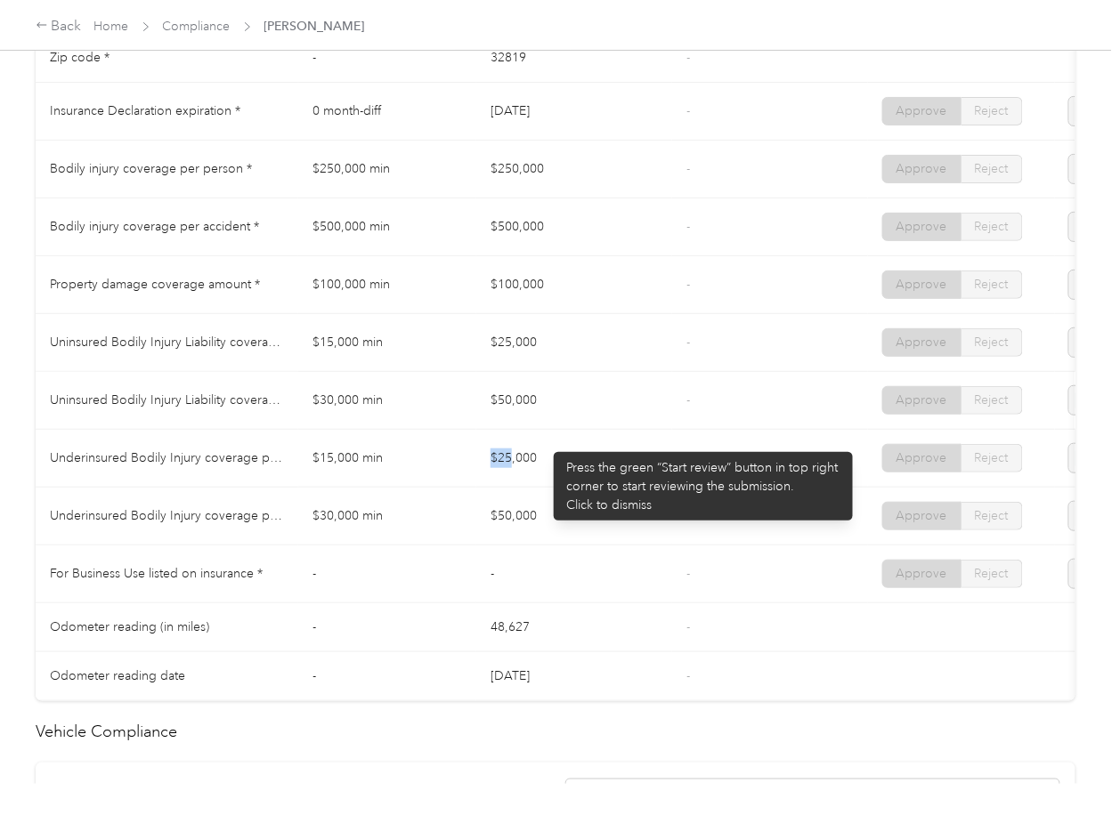
drag, startPoint x: 535, startPoint y: 490, endPoint x: 551, endPoint y: 499, distance: 18.8
click at [559, 488] on td "$25,000" at bounding box center [574, 459] width 196 height 58
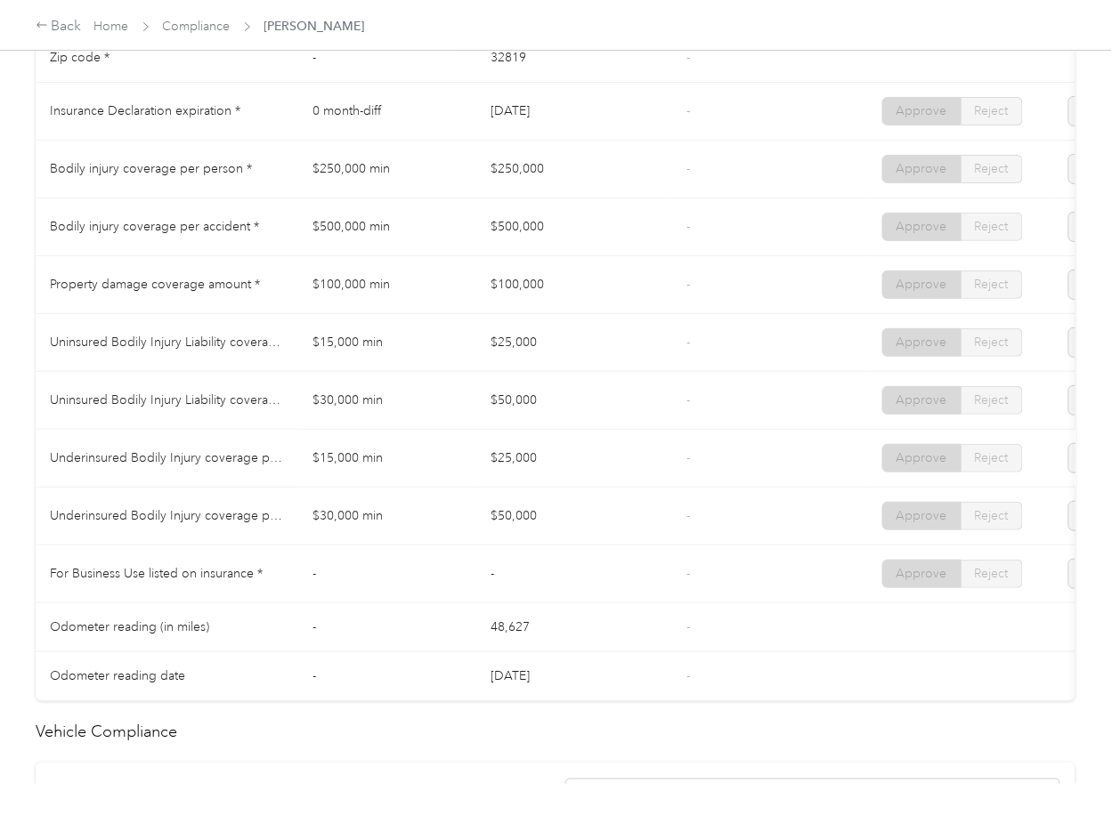
click at [594, 523] on td "$50,000" at bounding box center [574, 517] width 196 height 58
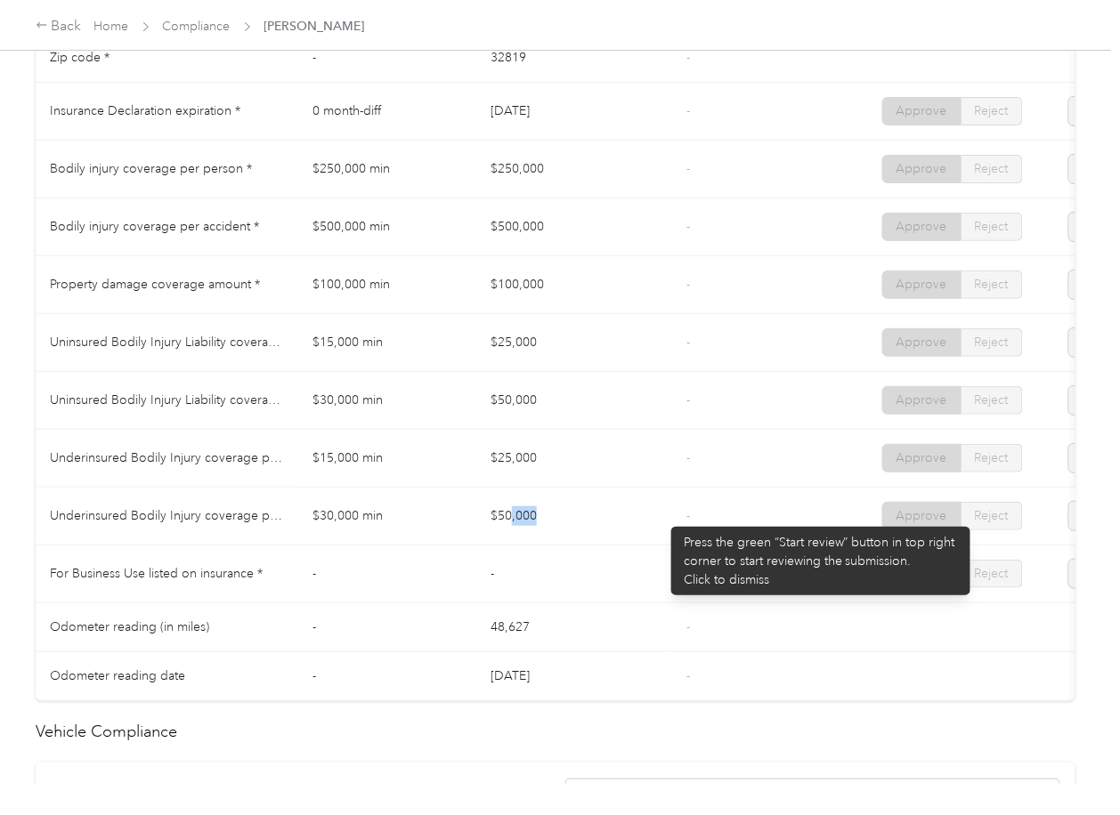
click at [666, 517] on td "$50,000" at bounding box center [574, 517] width 196 height 58
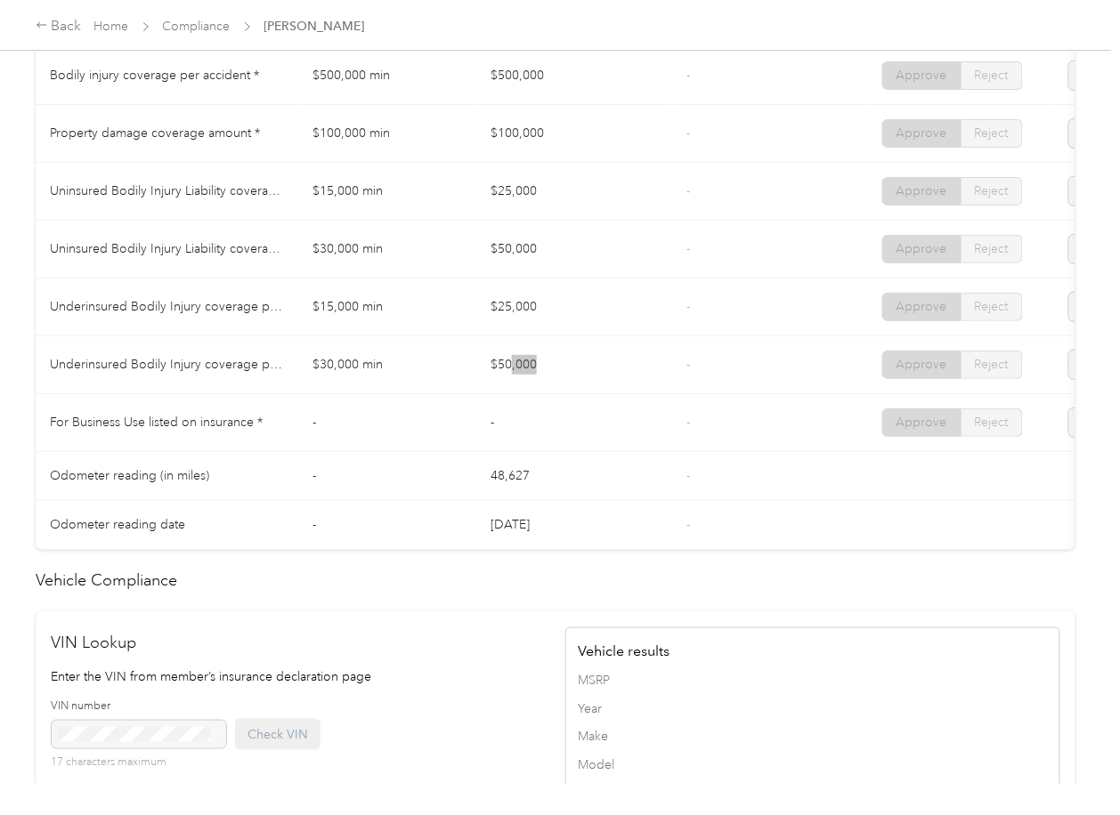
scroll to position [1068, 0]
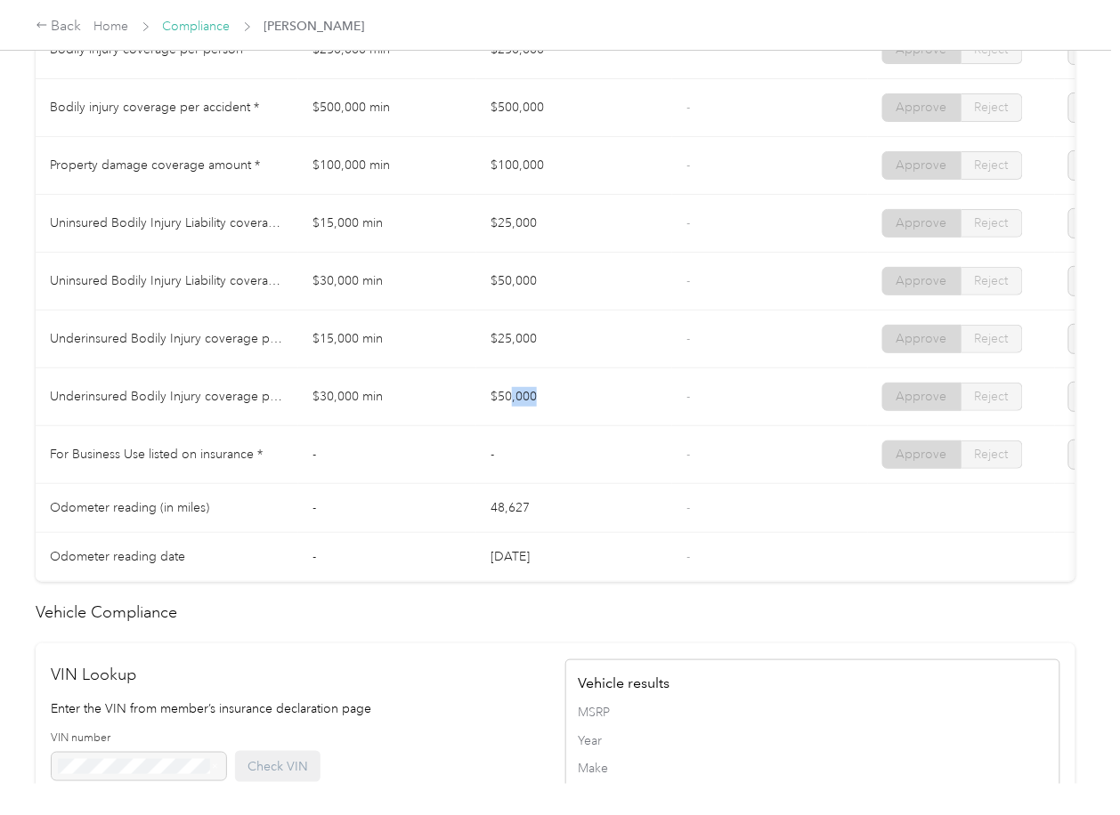
click at [207, 23] on link "Compliance" at bounding box center [197, 26] width 68 height 15
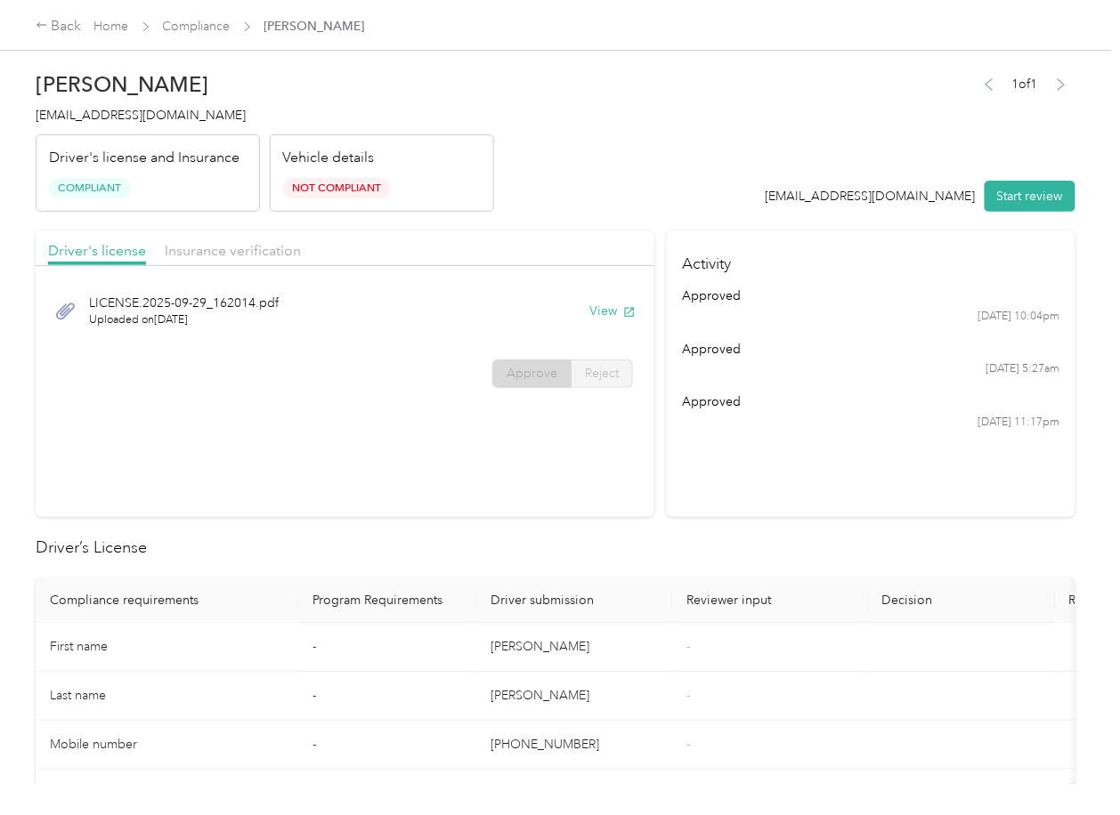
click at [228, 263] on div "Driver's license Insurance verification" at bounding box center [345, 249] width 619 height 36
click at [251, 255] on span "Insurance verification" at bounding box center [233, 250] width 136 height 17
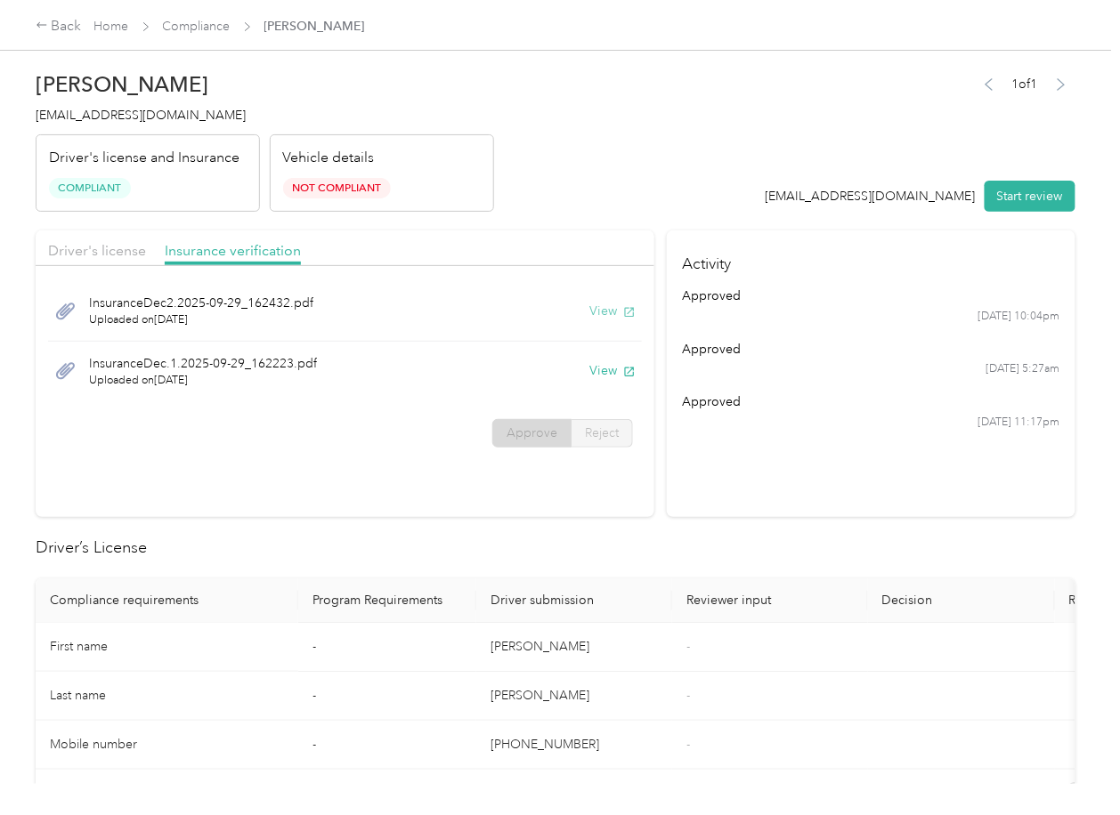
click at [589, 312] on button "View" at bounding box center [612, 311] width 46 height 19
click at [596, 368] on button "View" at bounding box center [612, 370] width 46 height 19
click at [193, 29] on link "Compliance" at bounding box center [197, 26] width 68 height 15
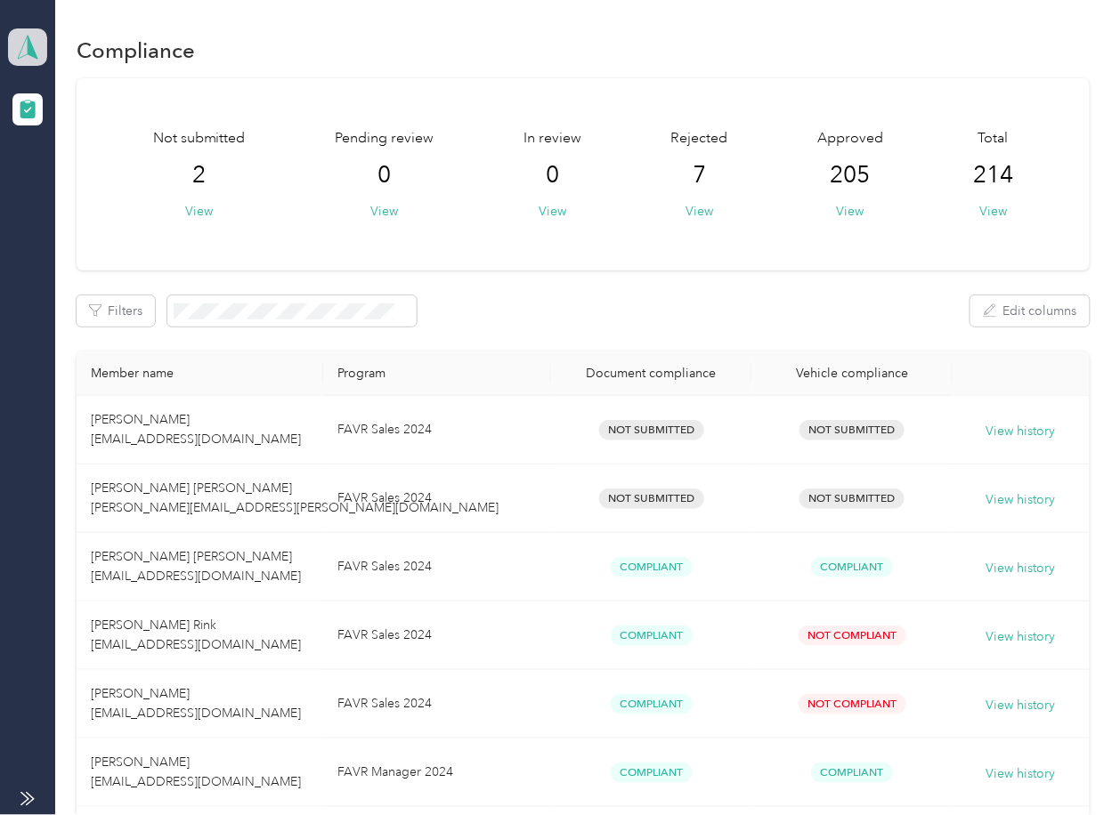
click at [17, 46] on icon at bounding box center [27, 47] width 27 height 25
click at [55, 197] on div "Log out" at bounding box center [195, 186] width 350 height 31
